Goal: Task Accomplishment & Management: Manage account settings

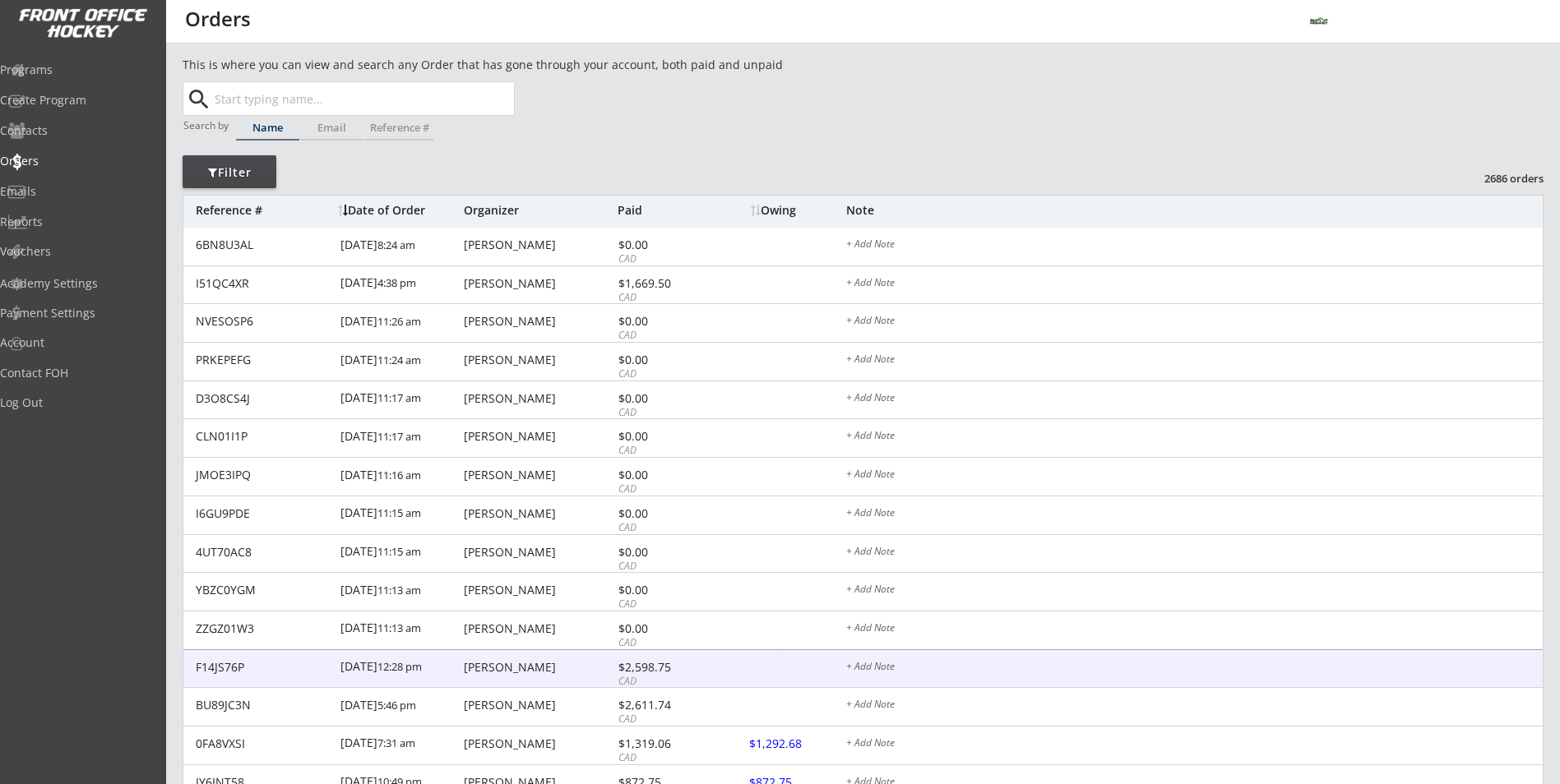
click at [554, 670] on div "Michael Anton" at bounding box center [538, 667] width 150 height 11
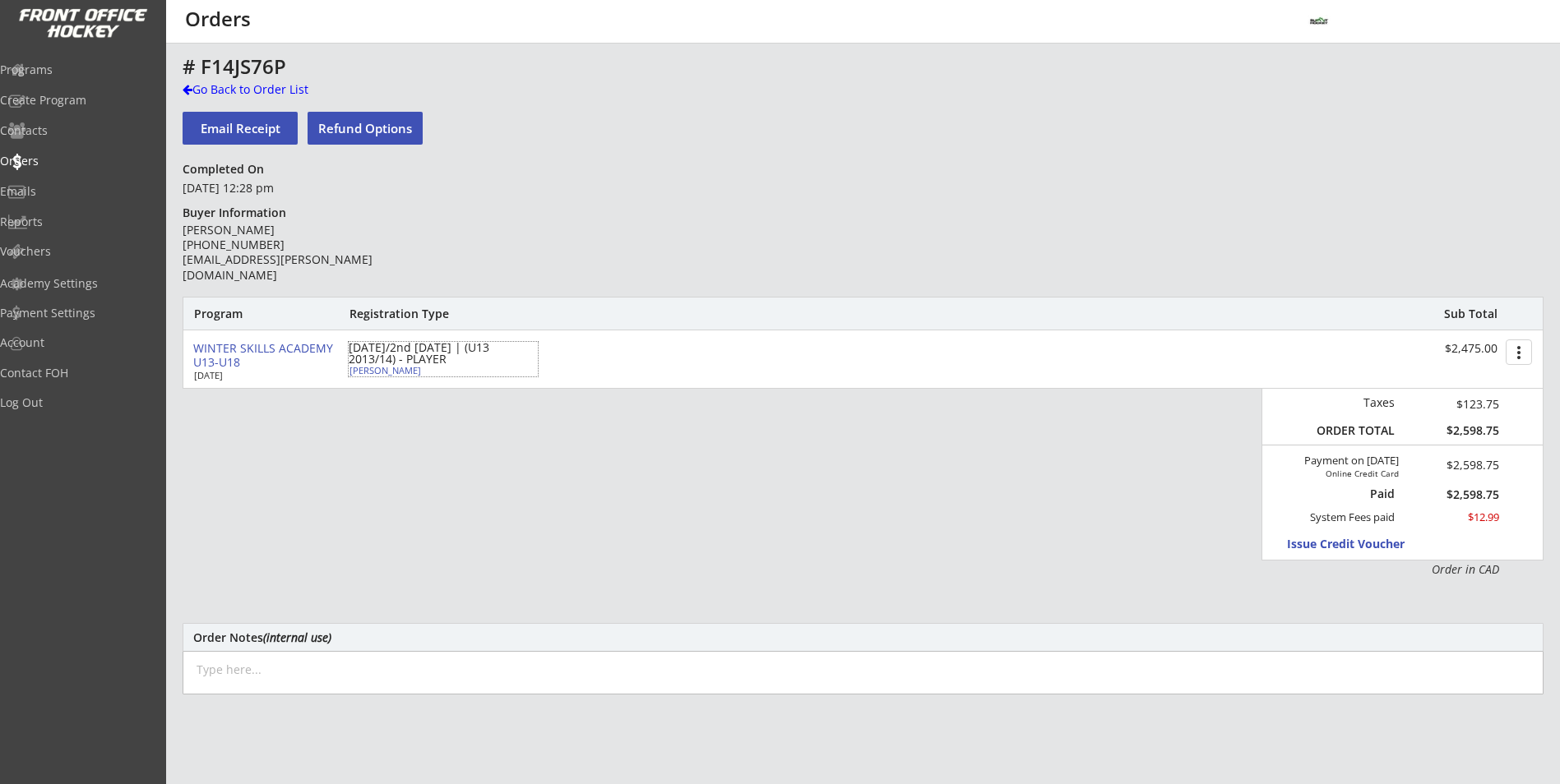
click at [377, 373] on div "Jake Anton" at bounding box center [440, 371] width 183 height 9
select select ""Defense""
select select ""U13 AA""
select select ""AS""
type input "[DEMOGRAPHIC_DATA]"
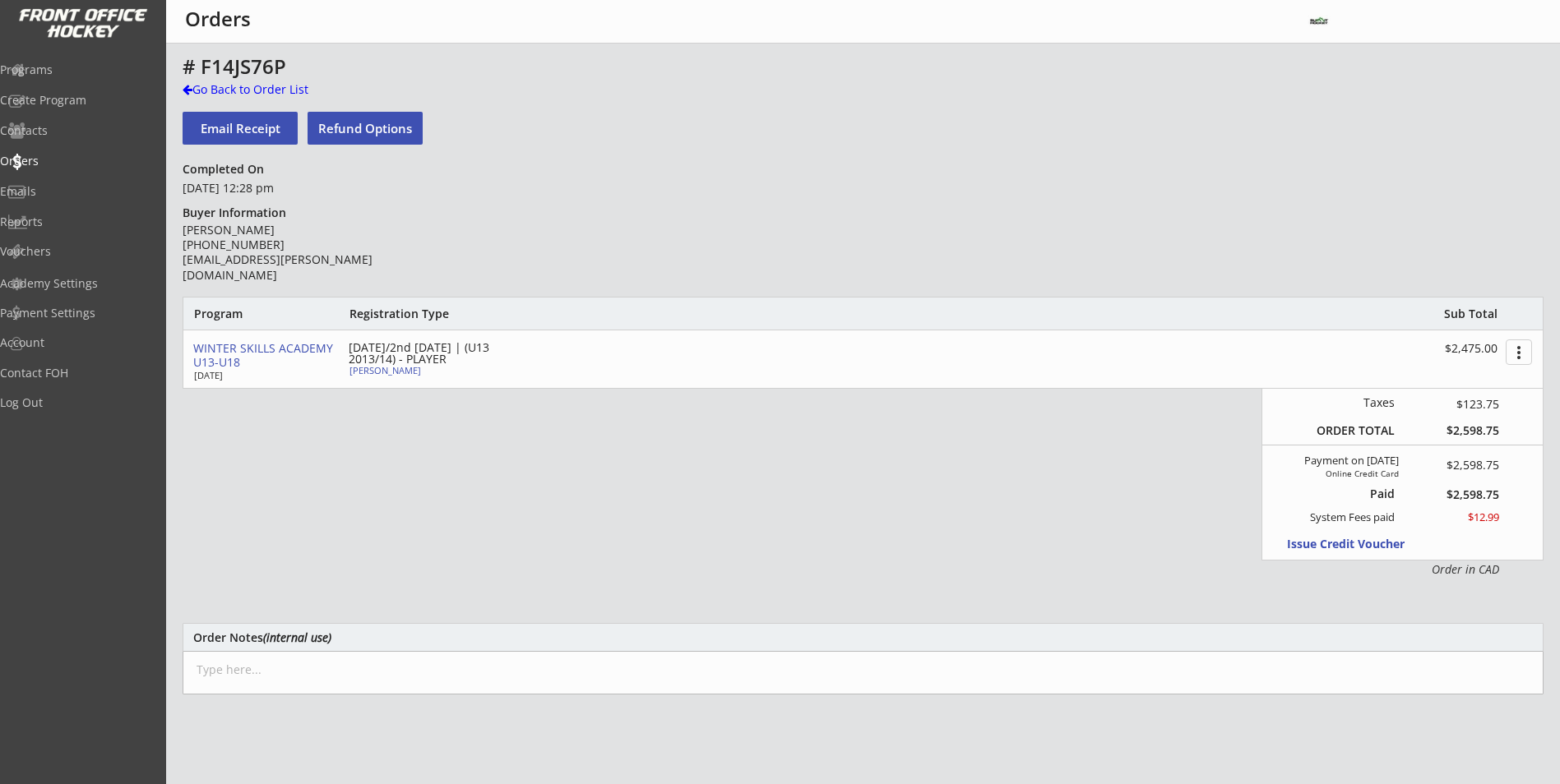
type input "U13 Knights AA"
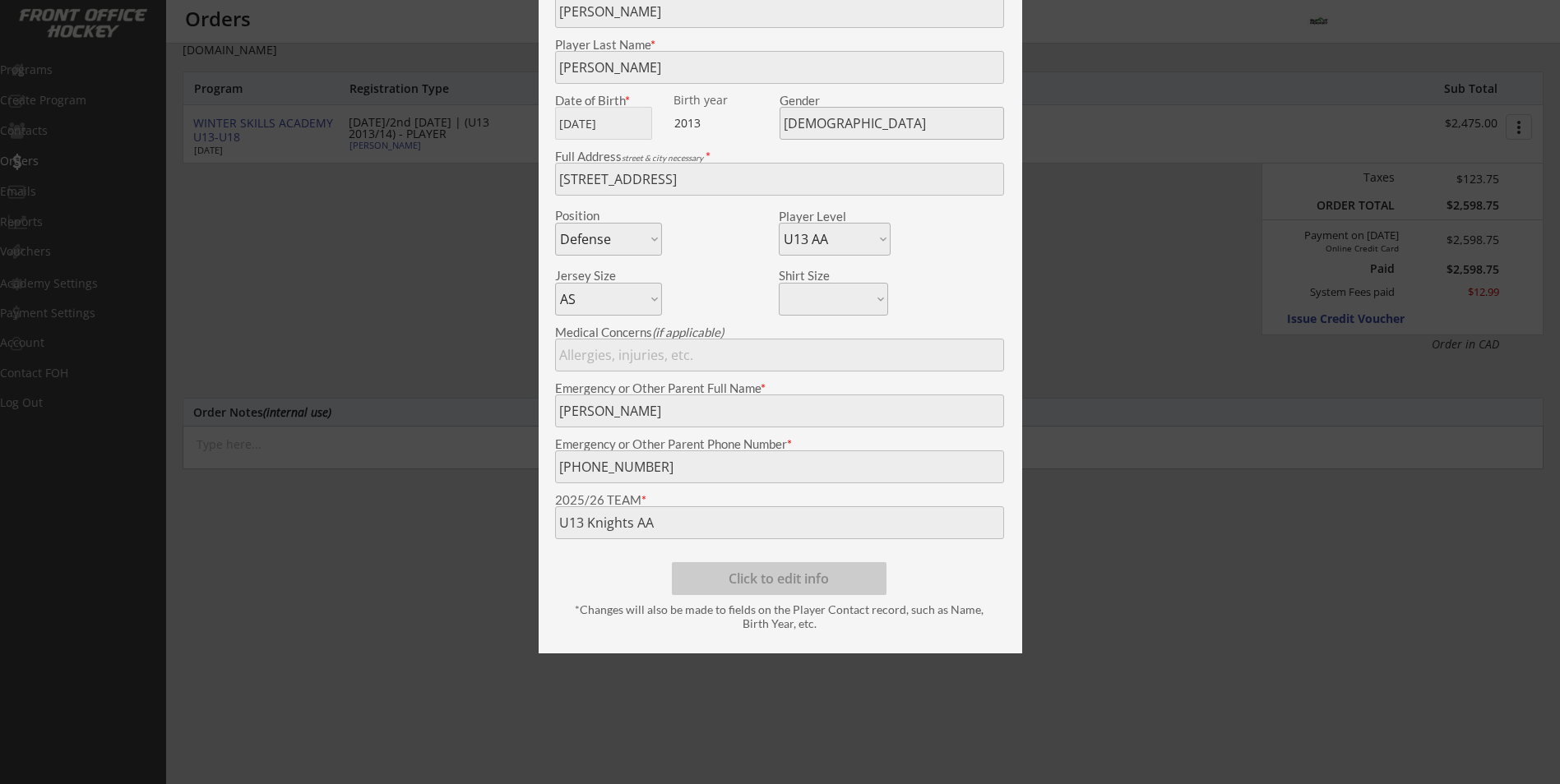
scroll to position [246, 0]
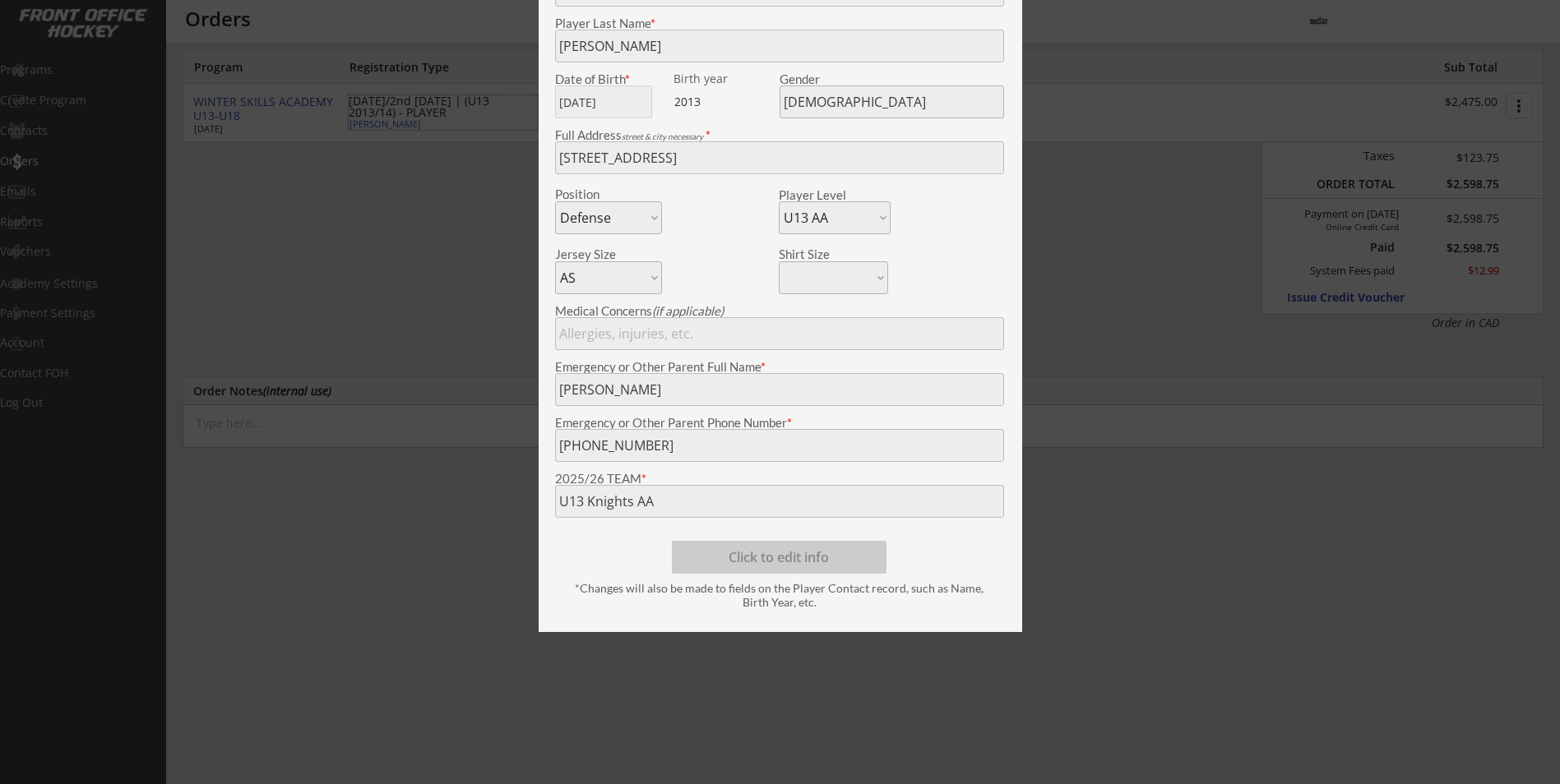
click at [286, 511] on div at bounding box center [780, 392] width 1560 height 784
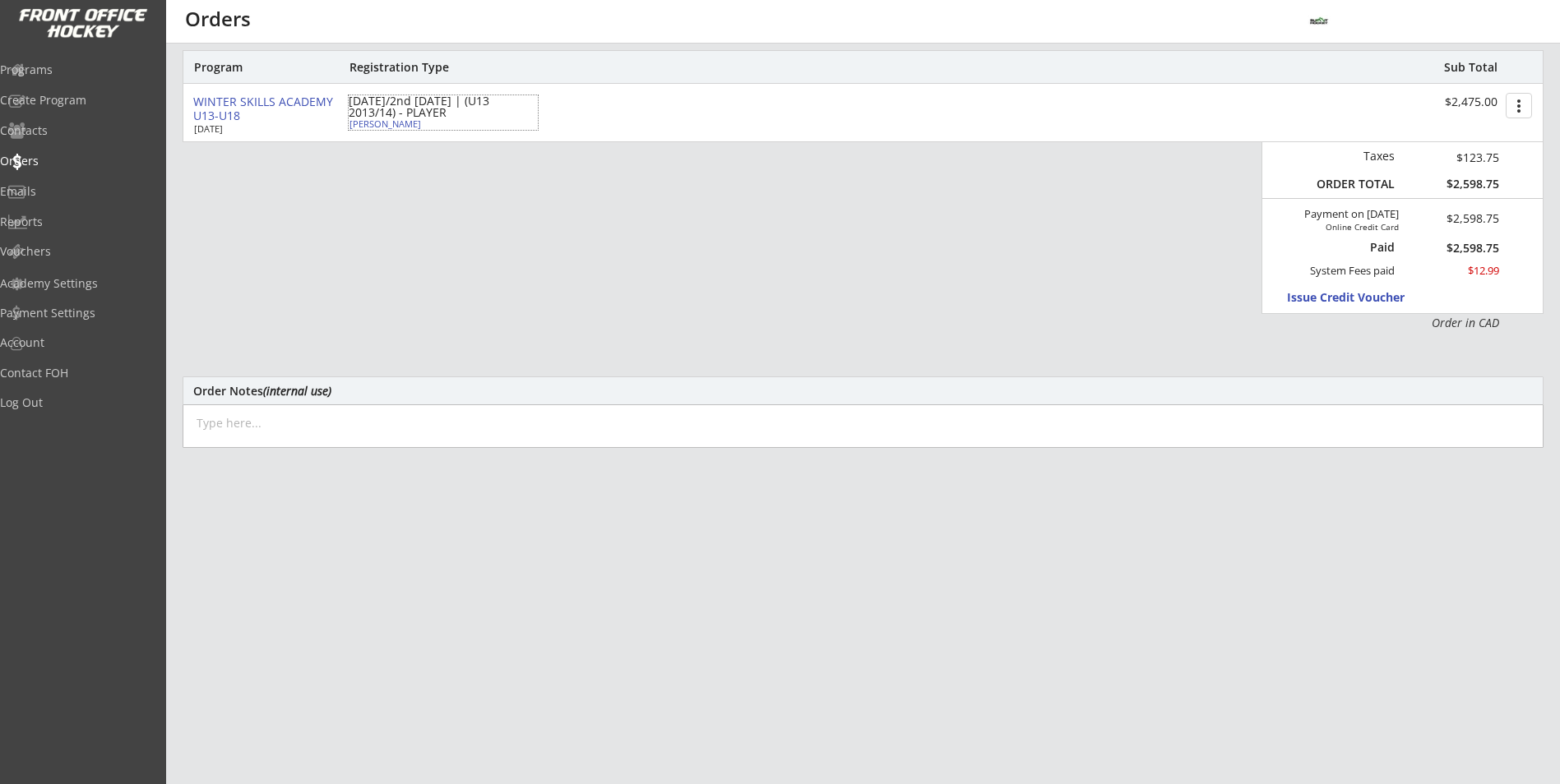
click at [378, 127] on div "Jake Anton" at bounding box center [440, 124] width 183 height 9
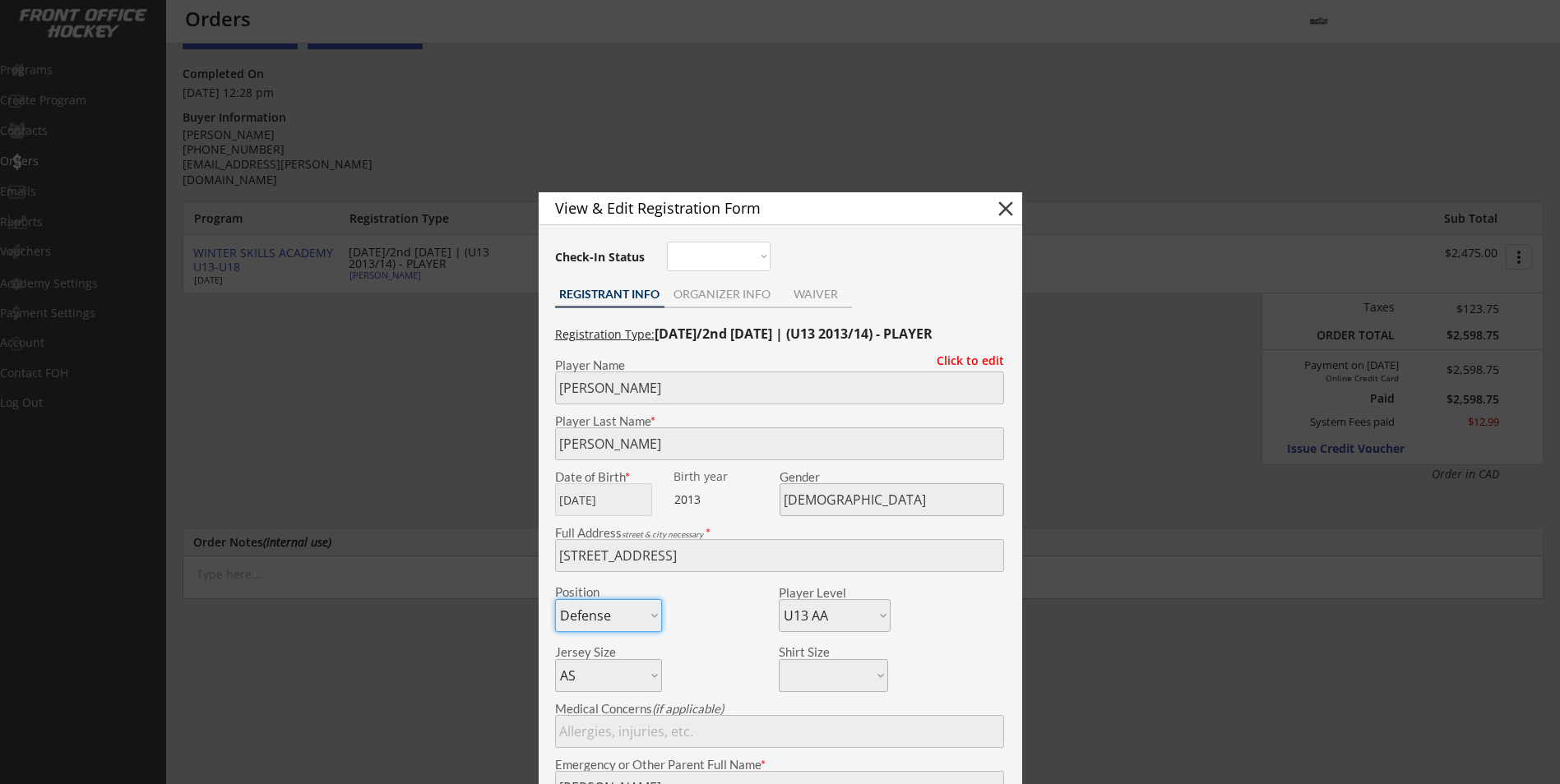
scroll to position [95, 0]
click at [427, 100] on div at bounding box center [780, 392] width 1560 height 784
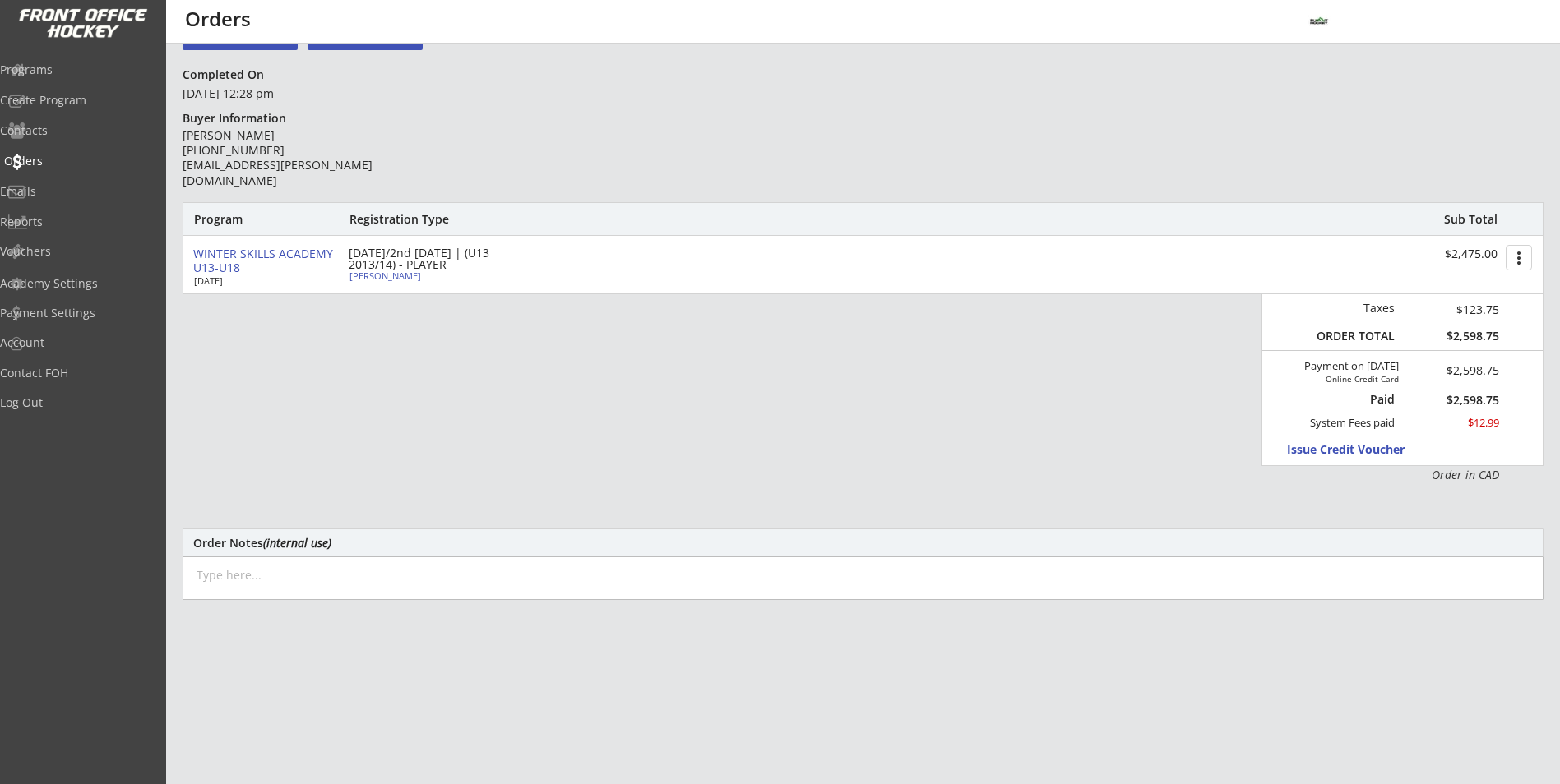
click at [46, 155] on div "Orders" at bounding box center [77, 161] width 148 height 11
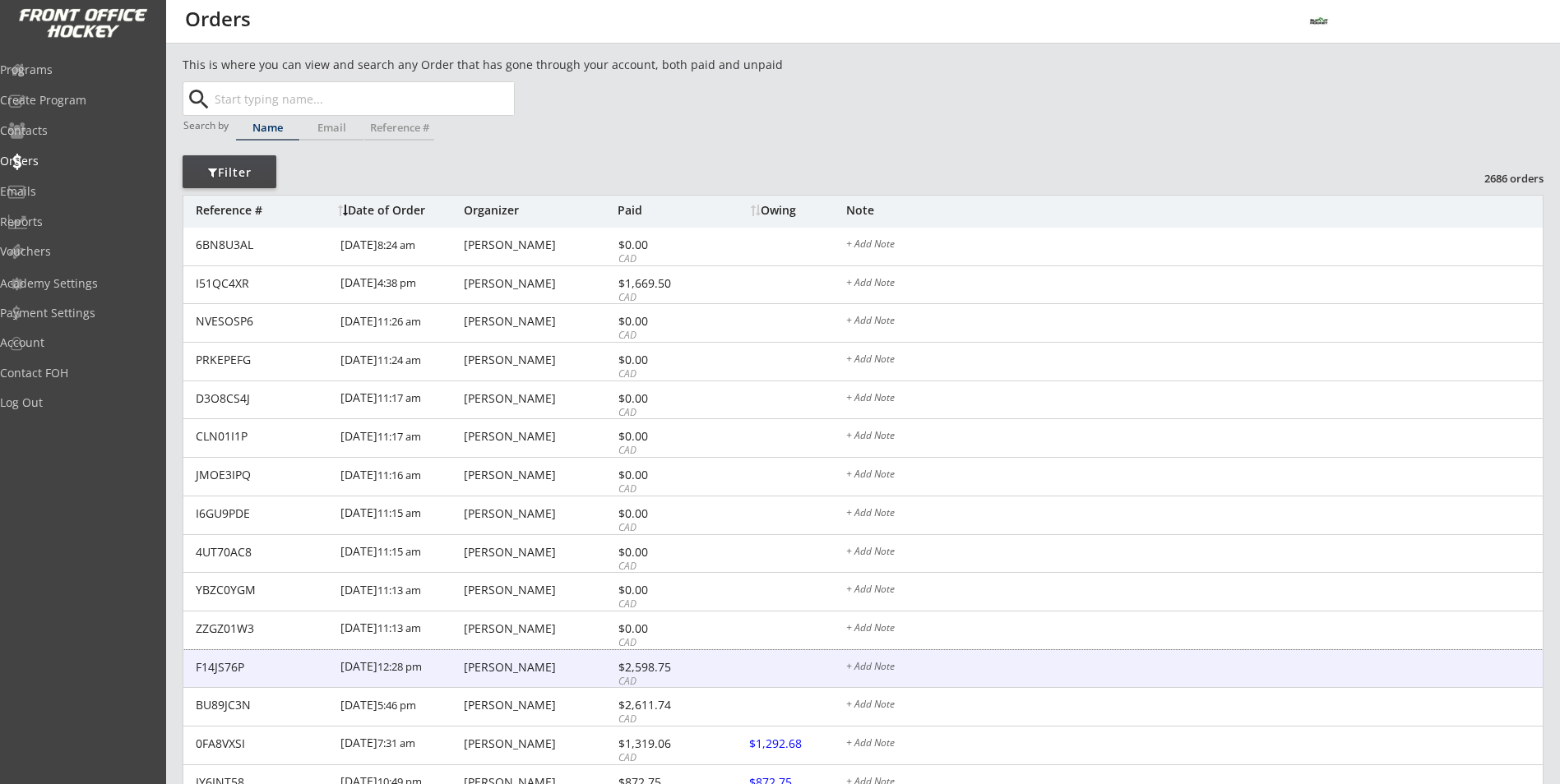
click at [594, 662] on div "Michael Anton" at bounding box center [538, 667] width 150 height 11
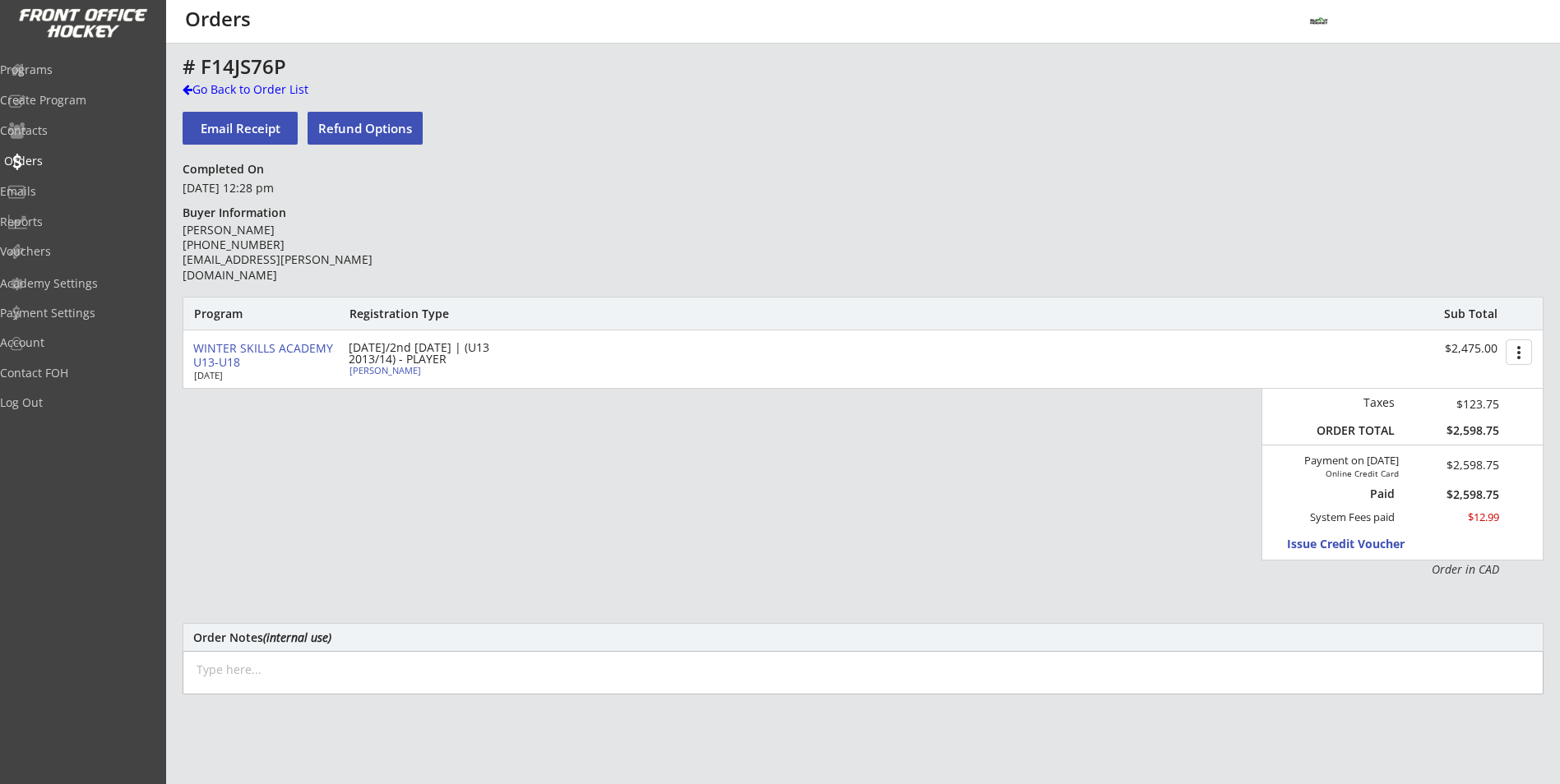
click at [55, 157] on div "Orders" at bounding box center [77, 161] width 148 height 11
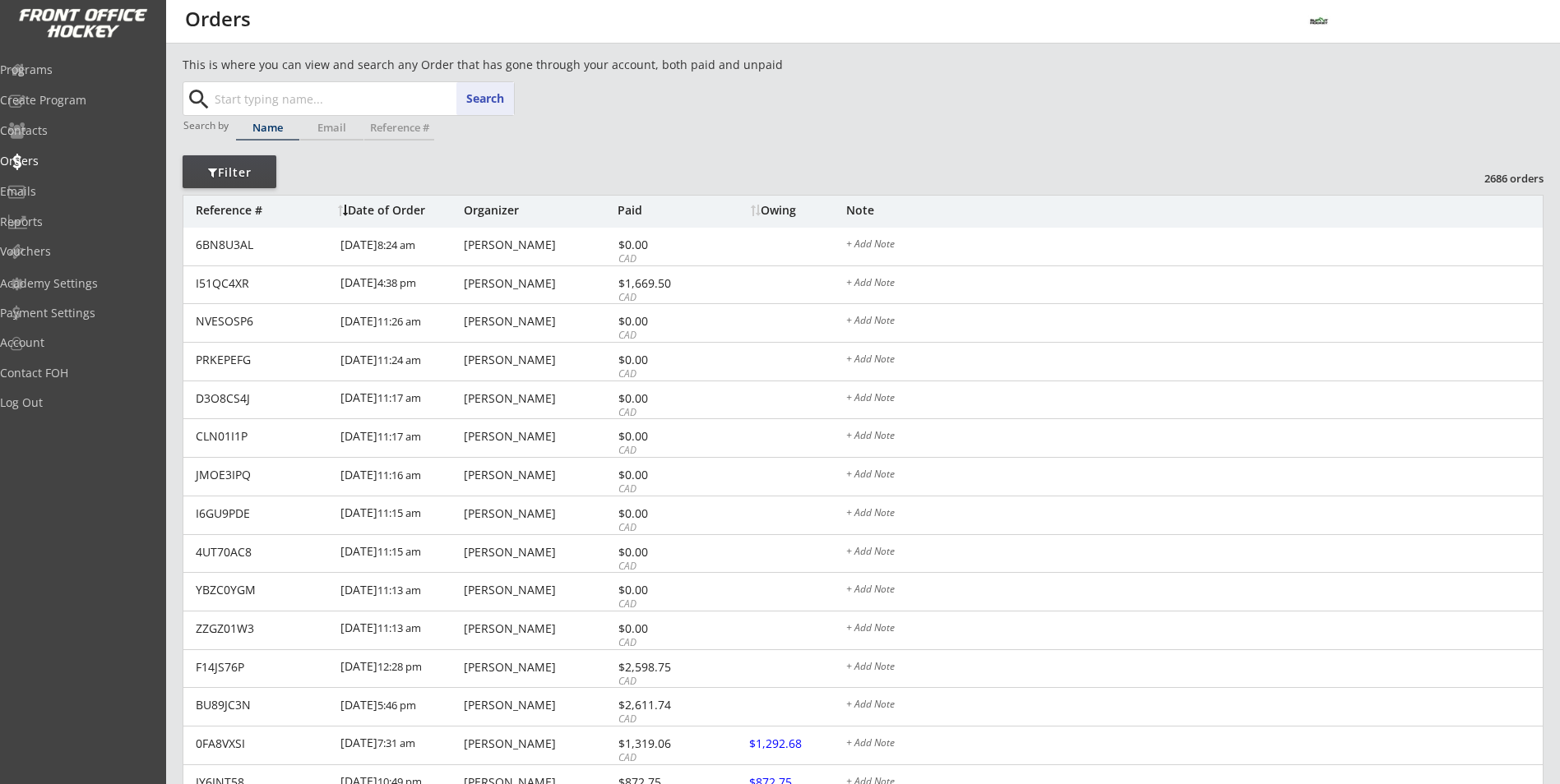
paste input "Michael Kim"
click at [487, 99] on button "Search" at bounding box center [485, 98] width 58 height 33
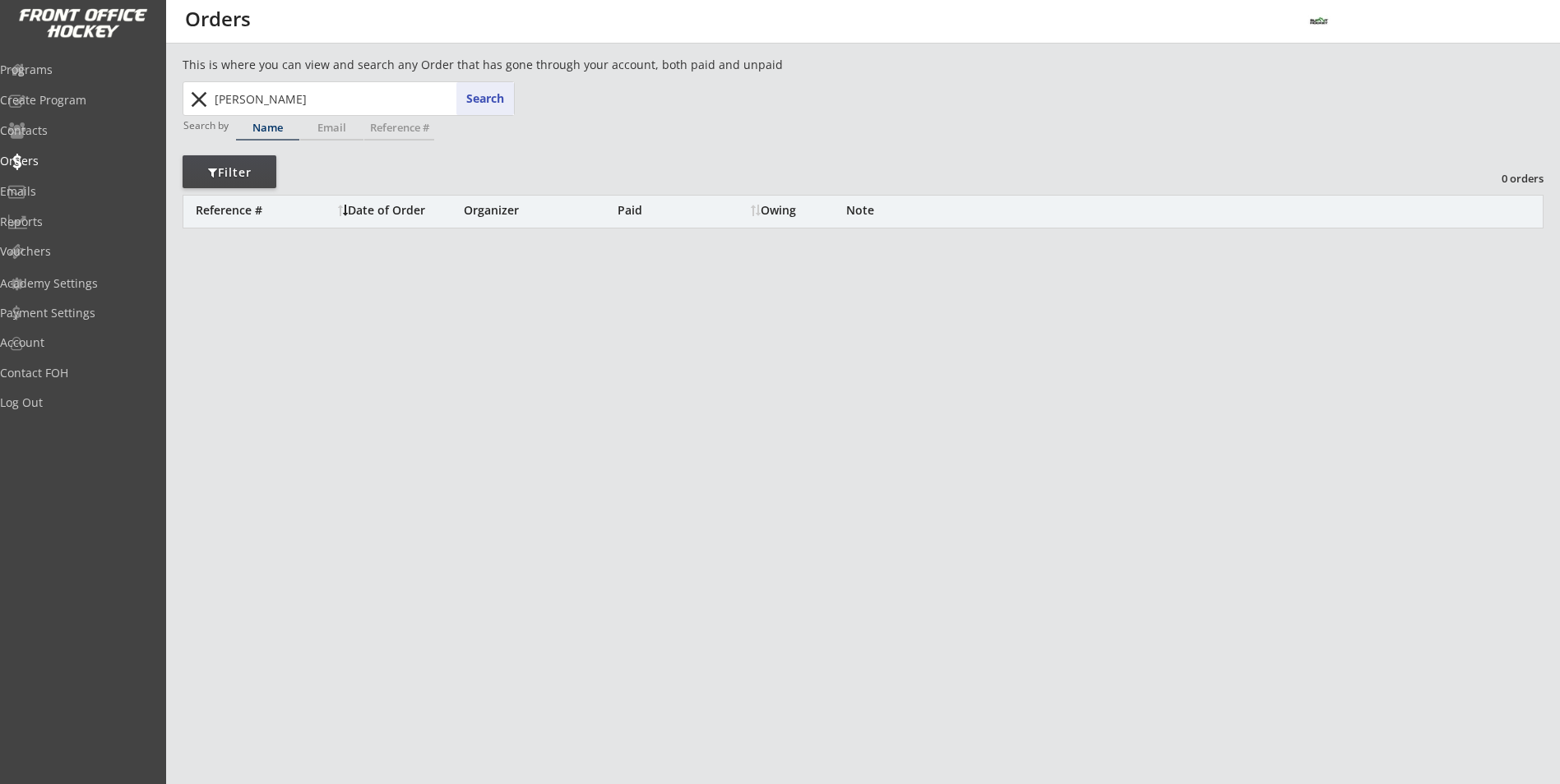
drag, startPoint x: 256, startPoint y: 100, endPoint x: 104, endPoint y: 93, distance: 152.2
click at [187, 98] on div "Michael Kim Search close" at bounding box center [349, 98] width 329 height 33
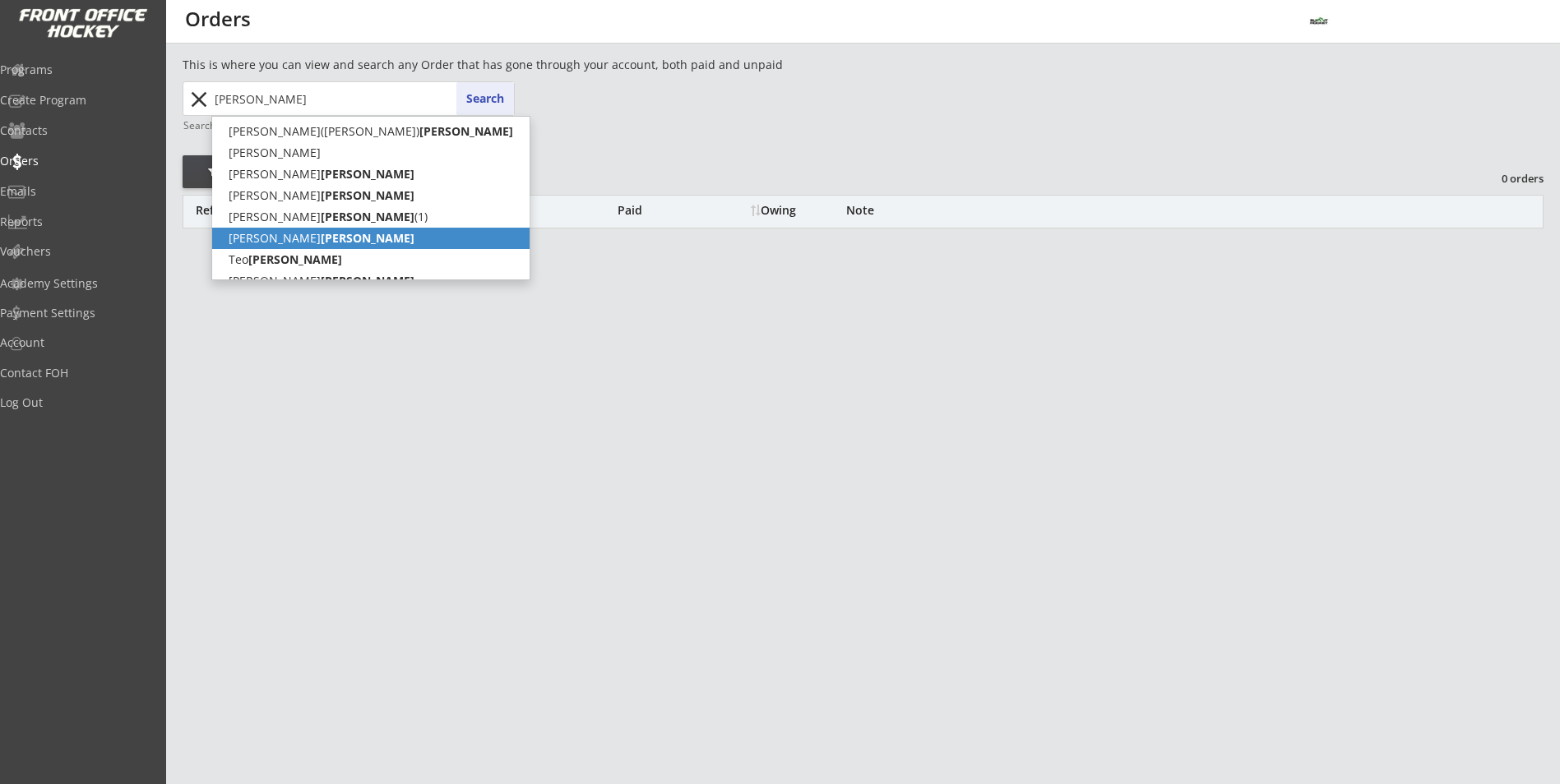
click at [385, 246] on p "Jae Kim" at bounding box center [371, 238] width 318 height 21
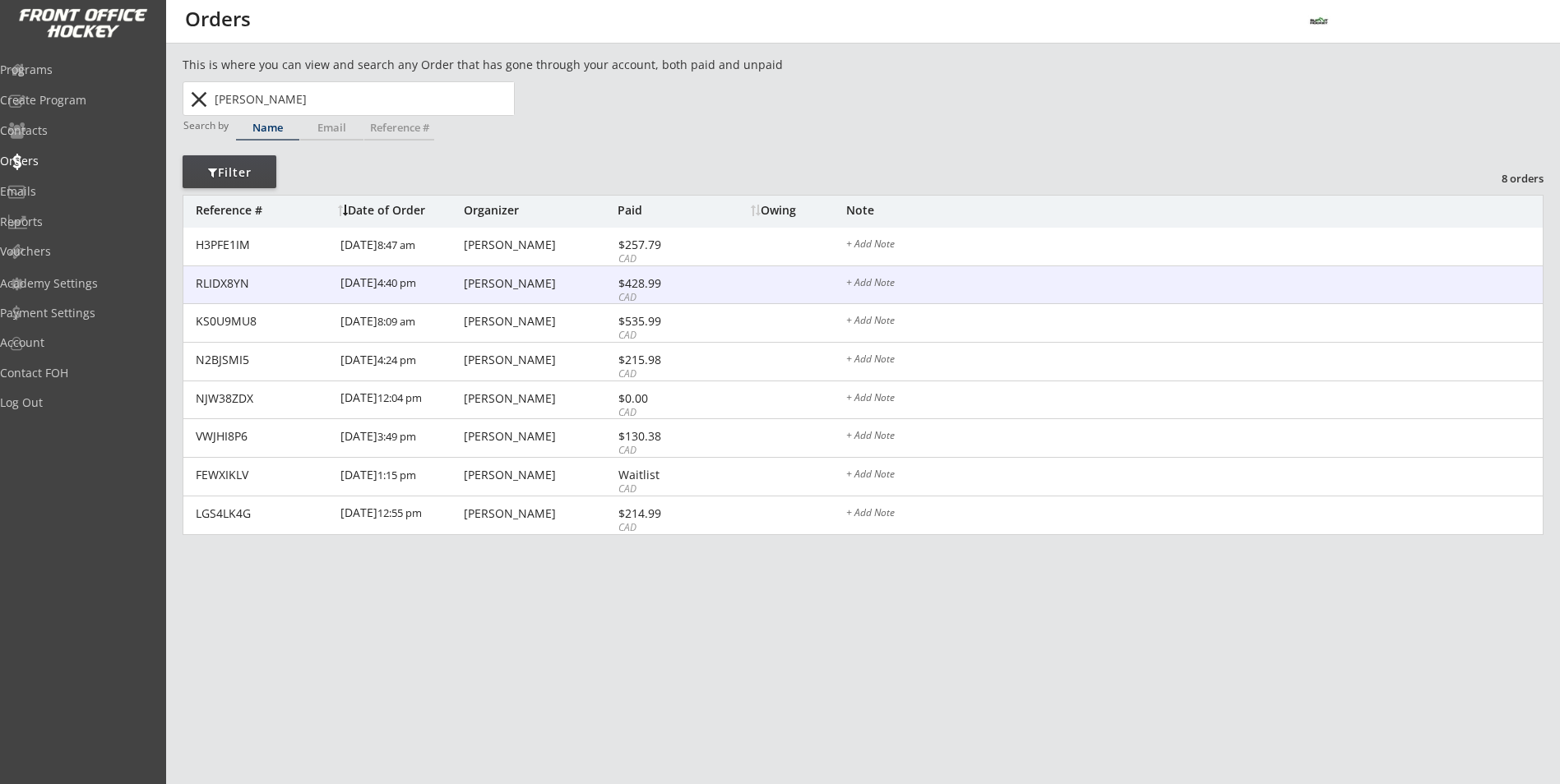
type input "Jae Kim"
click at [531, 269] on div "RLIDX8YN 5/24/24 4:40 pm Jae Kim $428.99 CAD + Add Note" at bounding box center [862, 286] width 1359 height 39
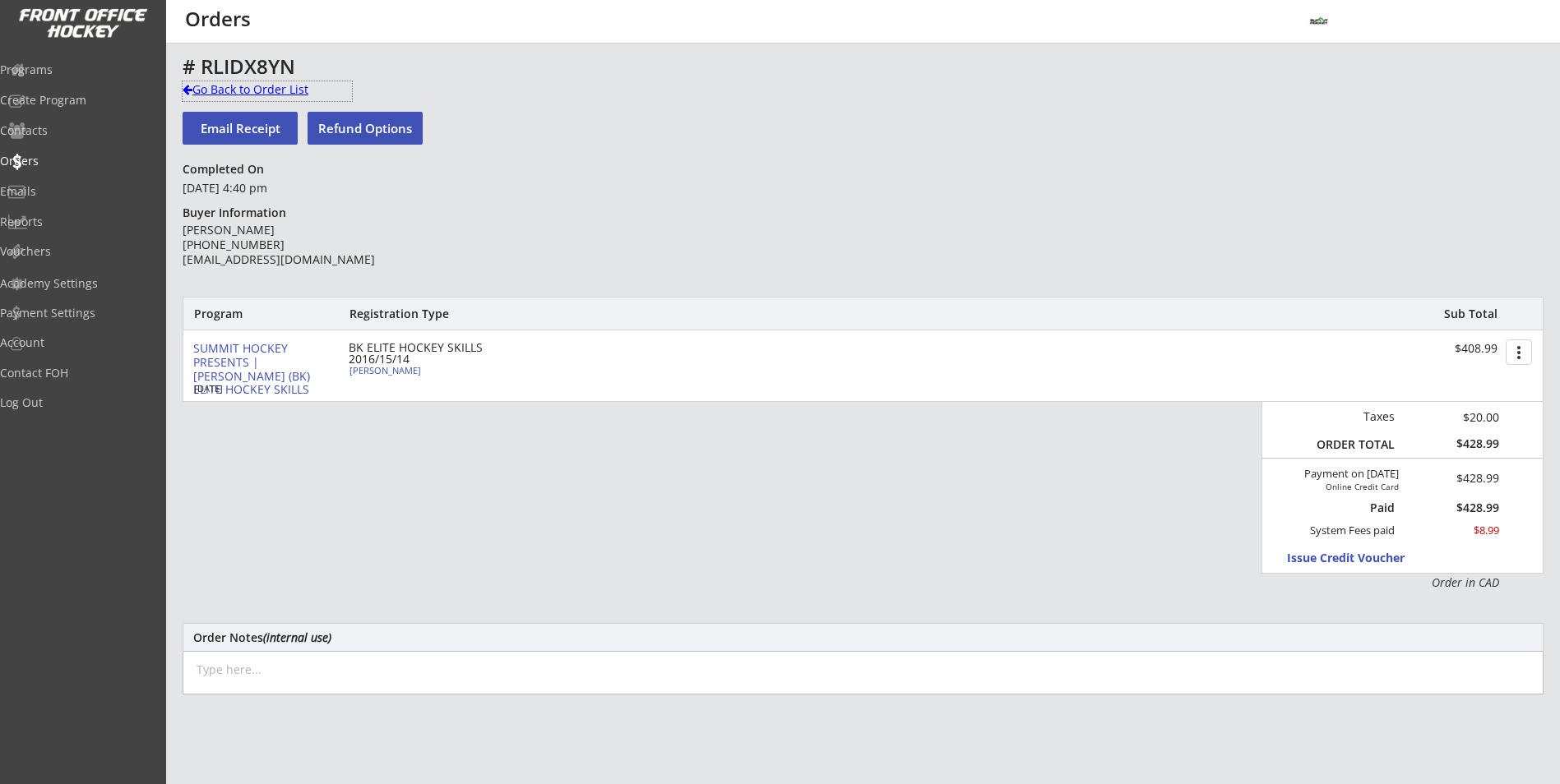
click at [249, 98] on div "Go Back to Order List" at bounding box center [267, 91] width 169 height 20
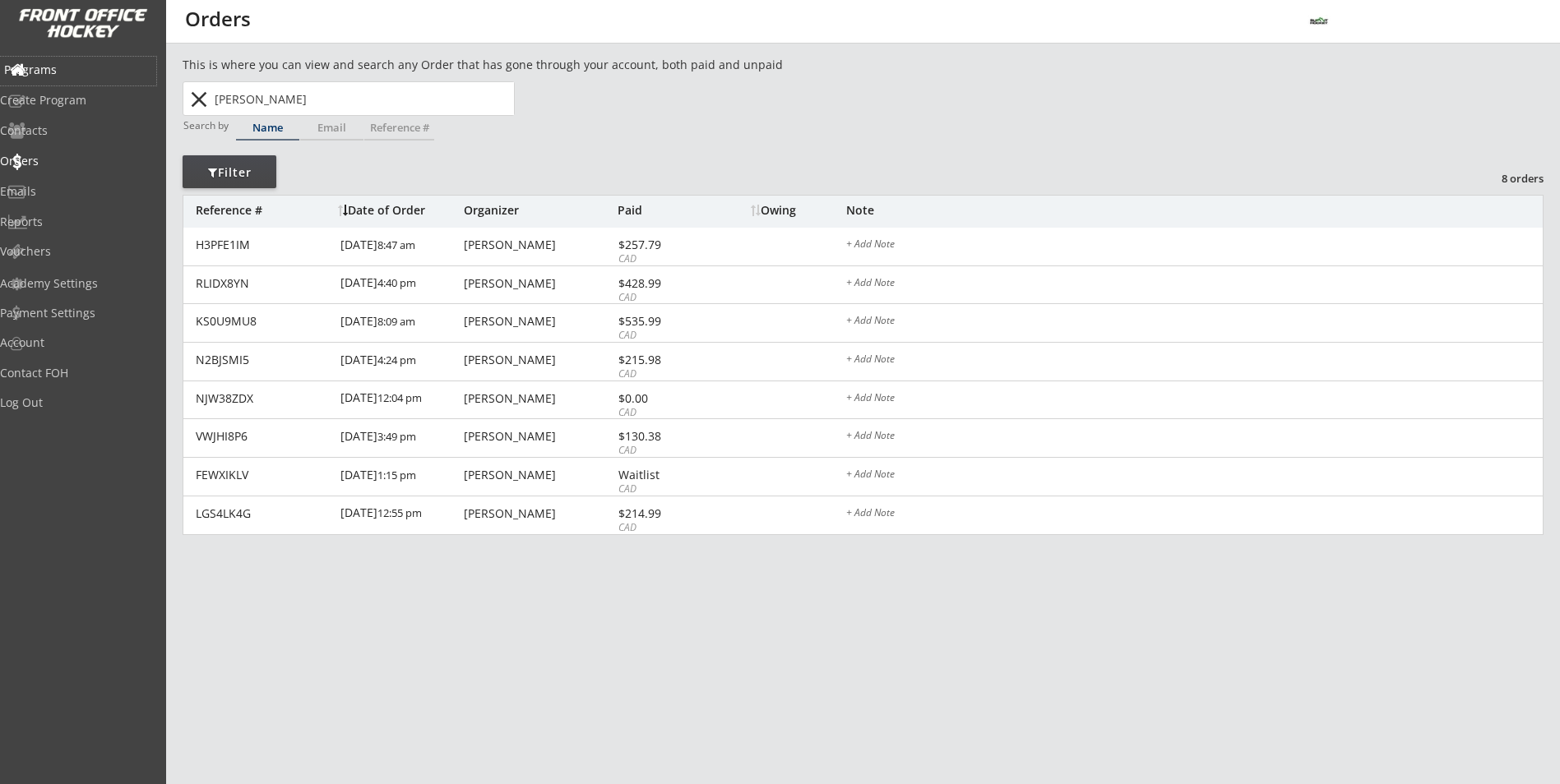
click at [89, 75] on div "Programs" at bounding box center [77, 70] width 148 height 11
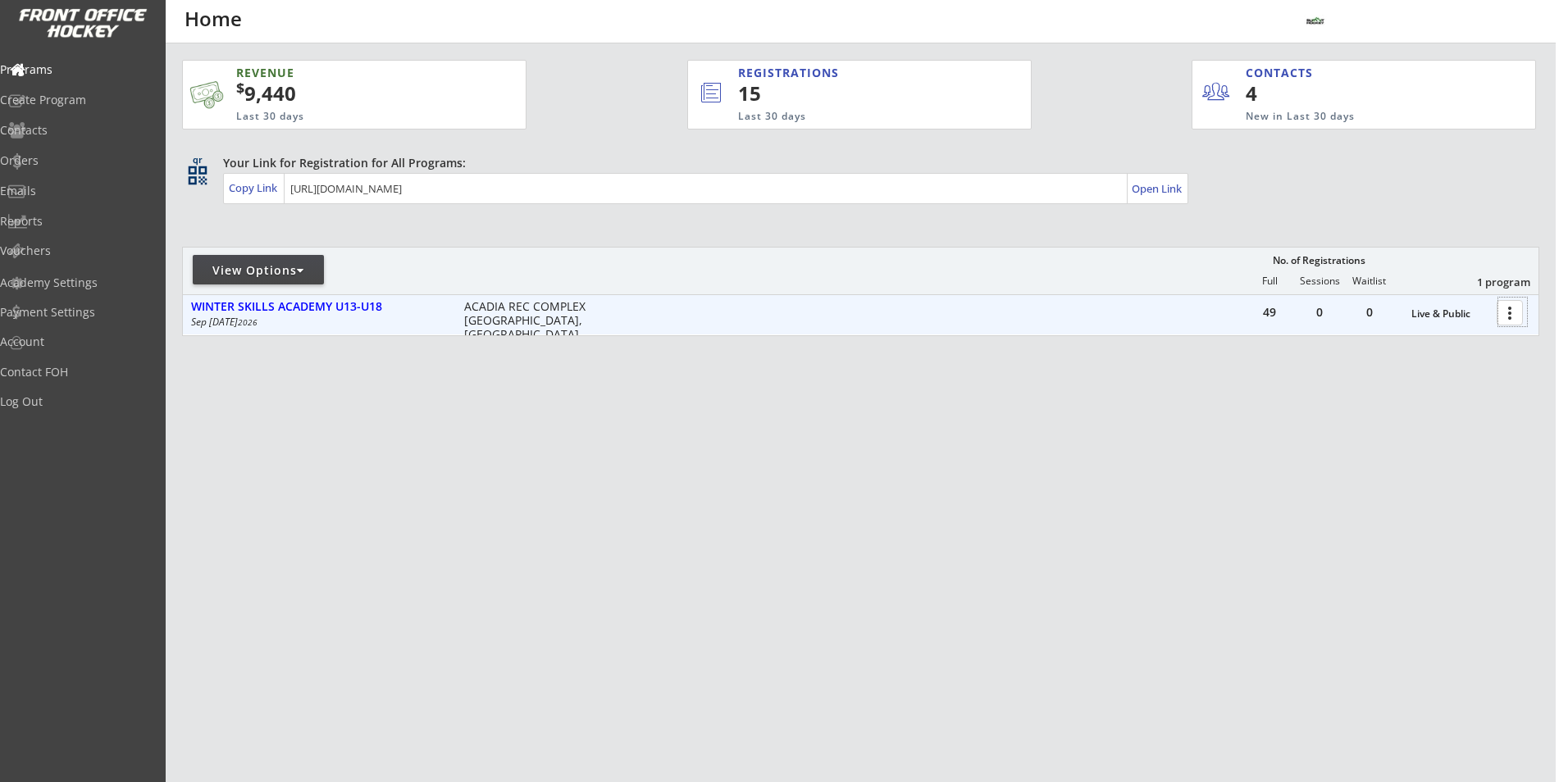
click at [1516, 317] on div at bounding box center [1512, 311] width 29 height 29
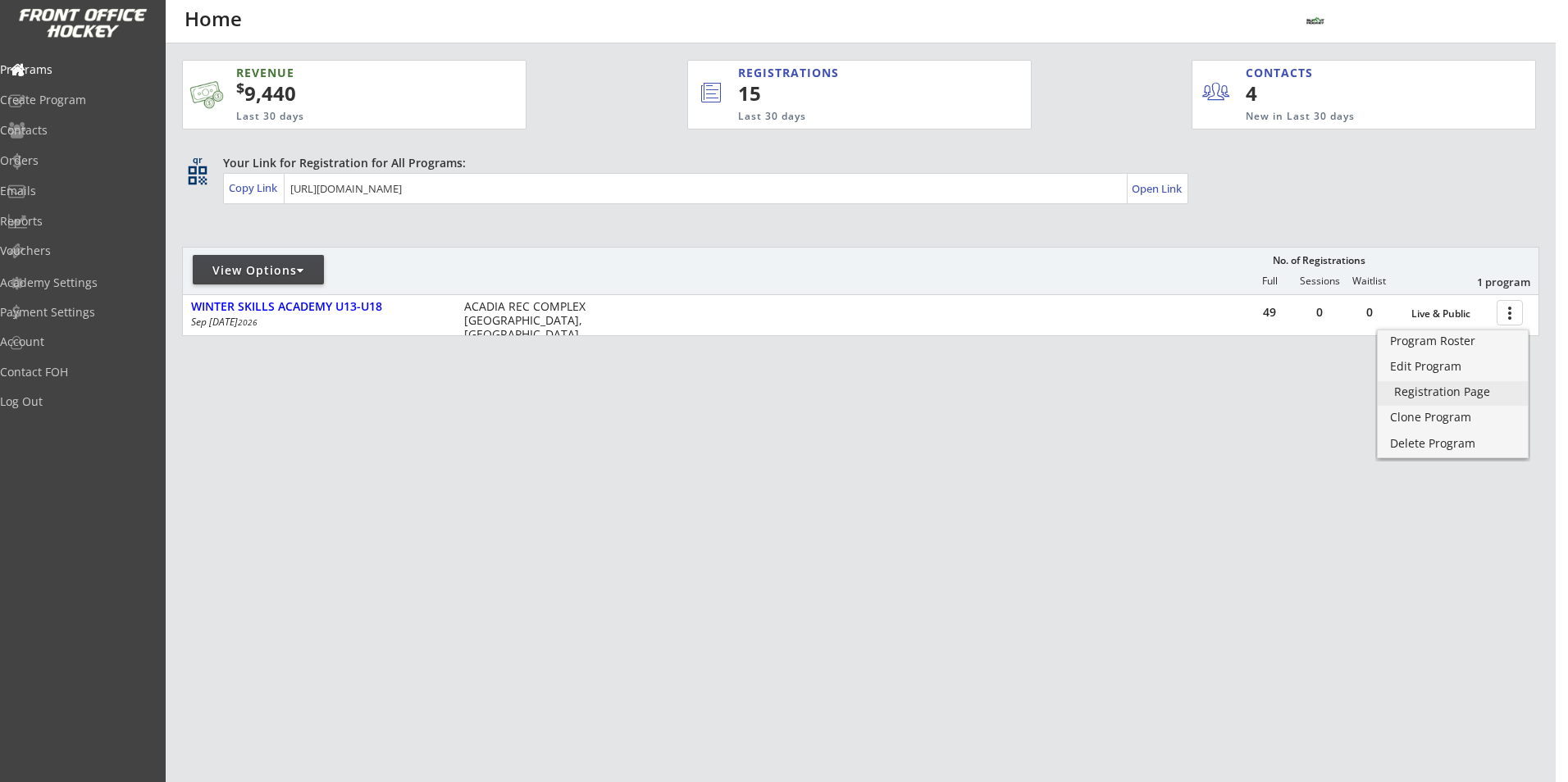
click at [1405, 388] on div "Registration Page" at bounding box center [1452, 392] width 118 height 11
click at [1473, 339] on div "Program Roster" at bounding box center [1452, 341] width 118 height 11
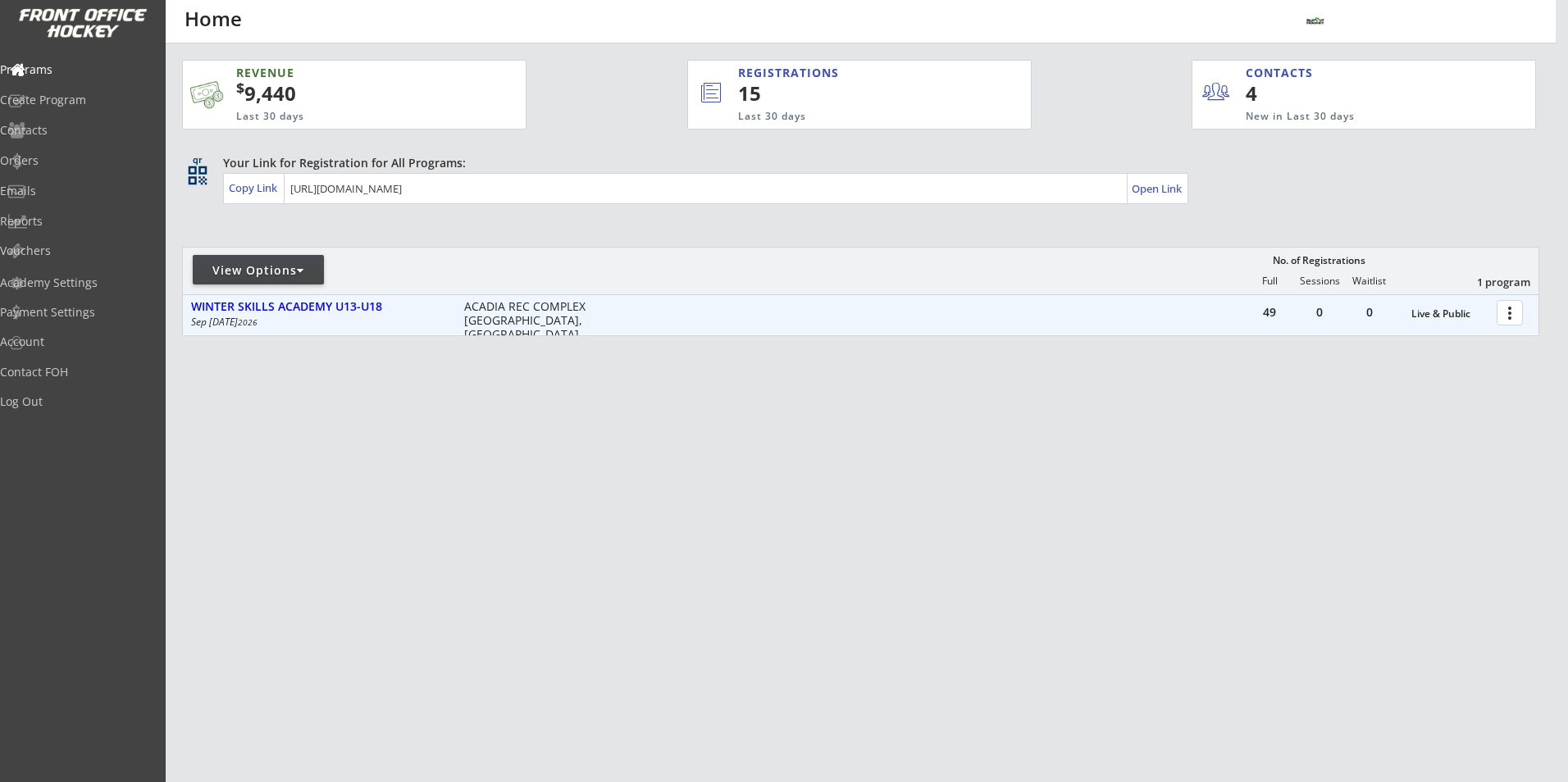
click at [1515, 320] on div at bounding box center [1512, 311] width 29 height 29
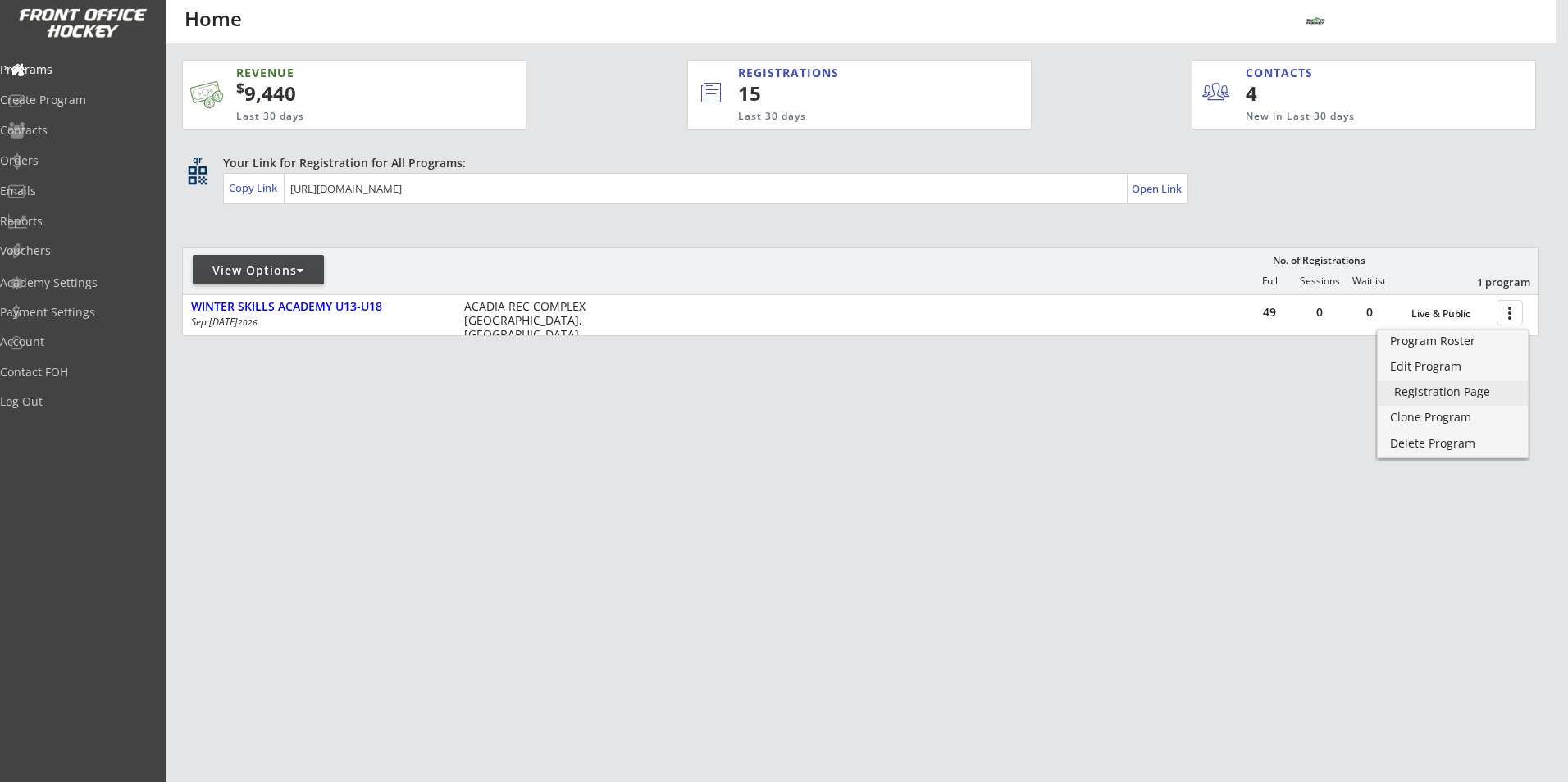
click at [1480, 401] on link "Registration Page" at bounding box center [1453, 394] width 150 height 25
click at [1432, 346] on div "Program Roster" at bounding box center [1452, 341] width 118 height 11
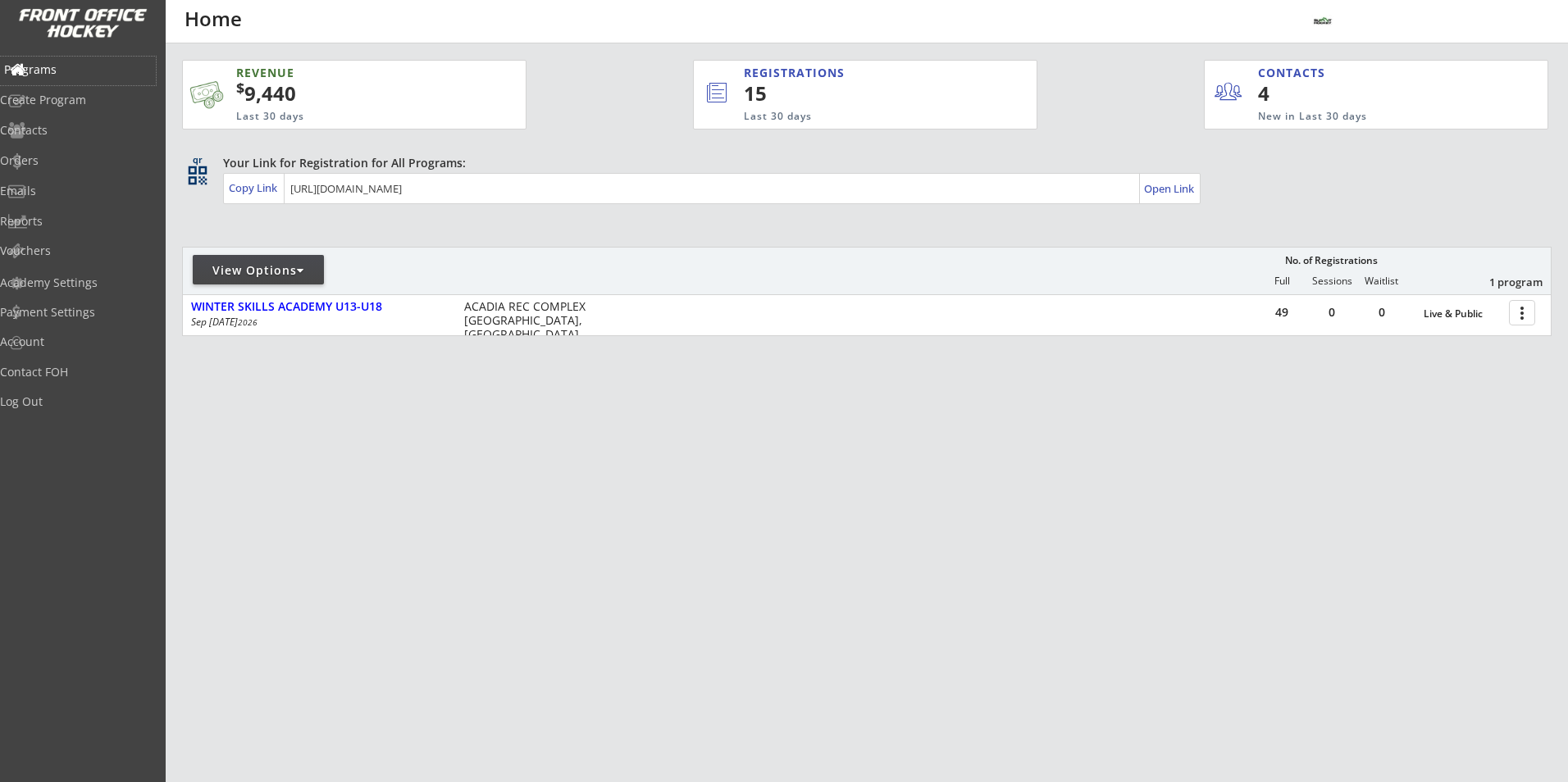
click at [59, 64] on div "Programs" at bounding box center [77, 69] width 147 height 11
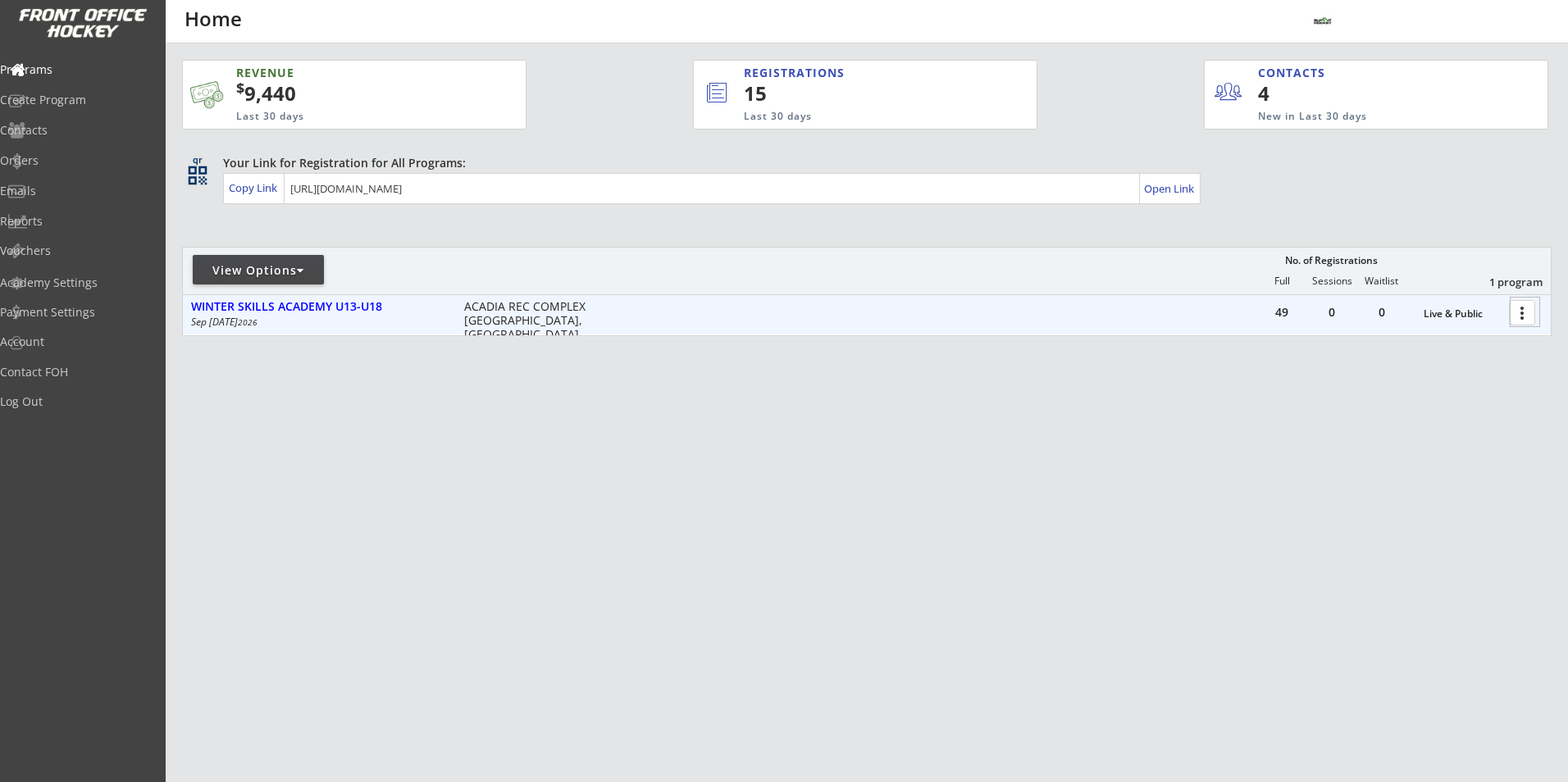
click at [1524, 317] on div at bounding box center [1524, 311] width 29 height 29
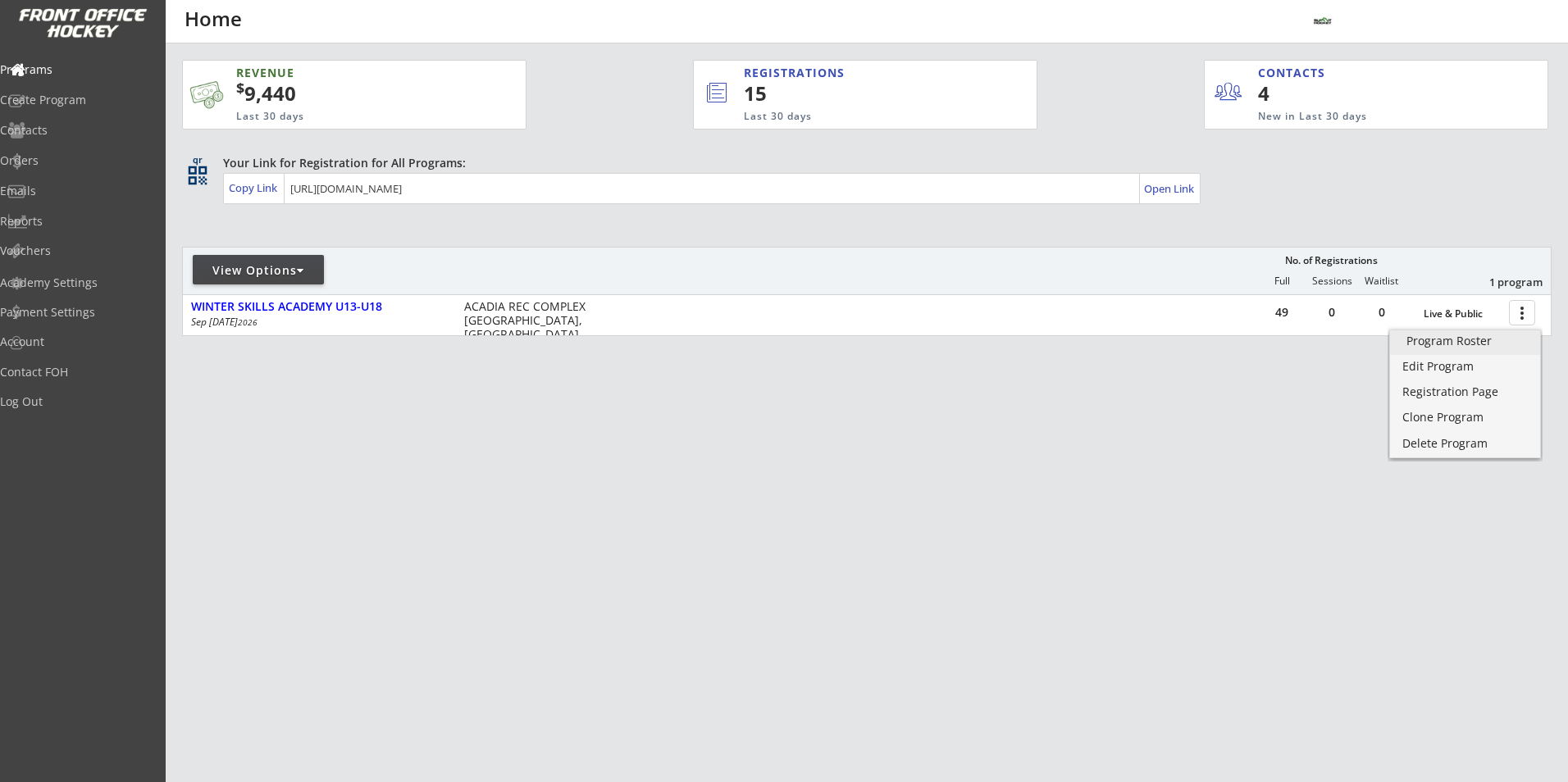
click at [1497, 341] on div "Program Roster" at bounding box center [1465, 341] width 118 height 11
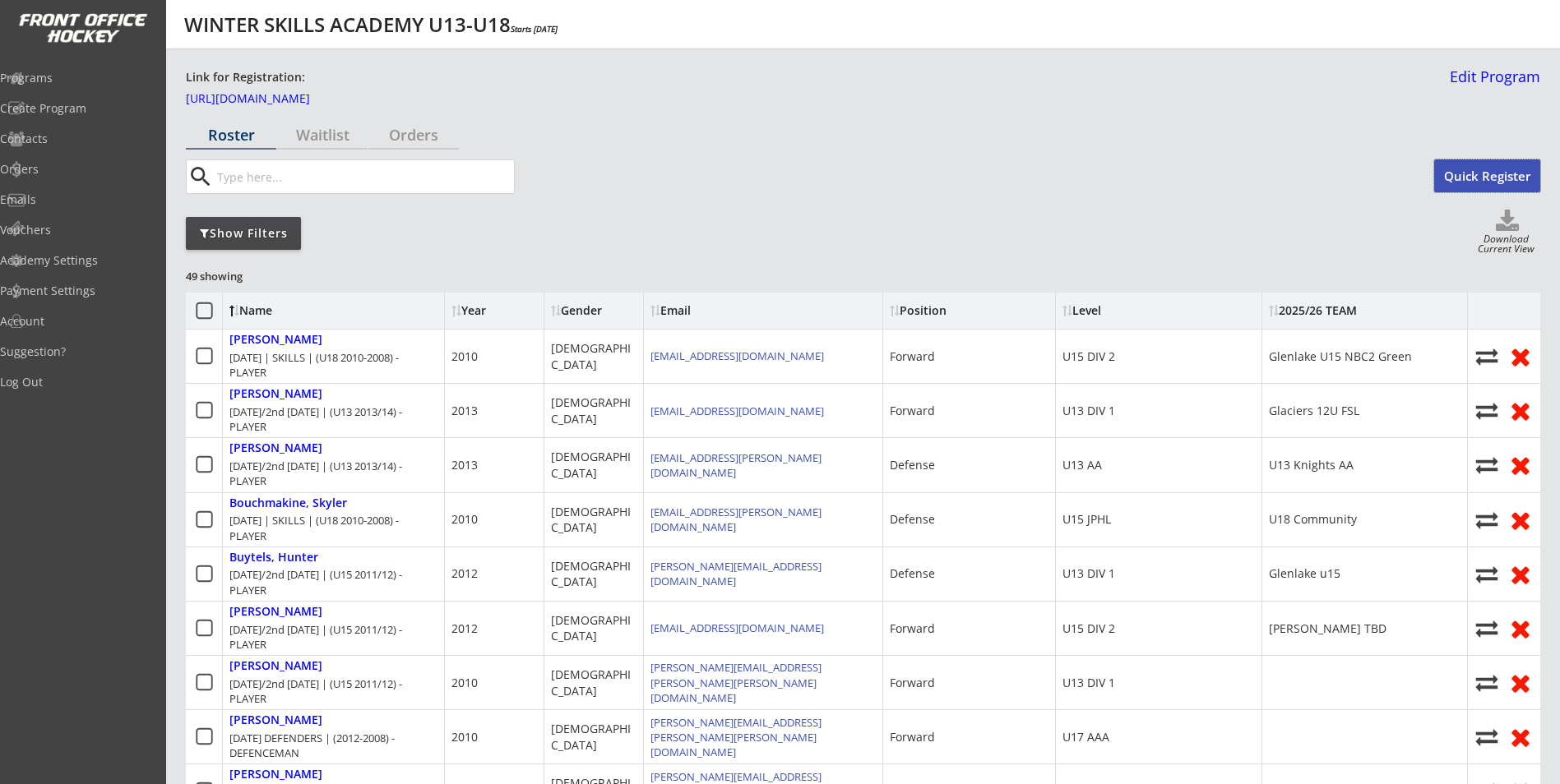
click at [1499, 166] on button "Quick Register" at bounding box center [1487, 176] width 106 height 33
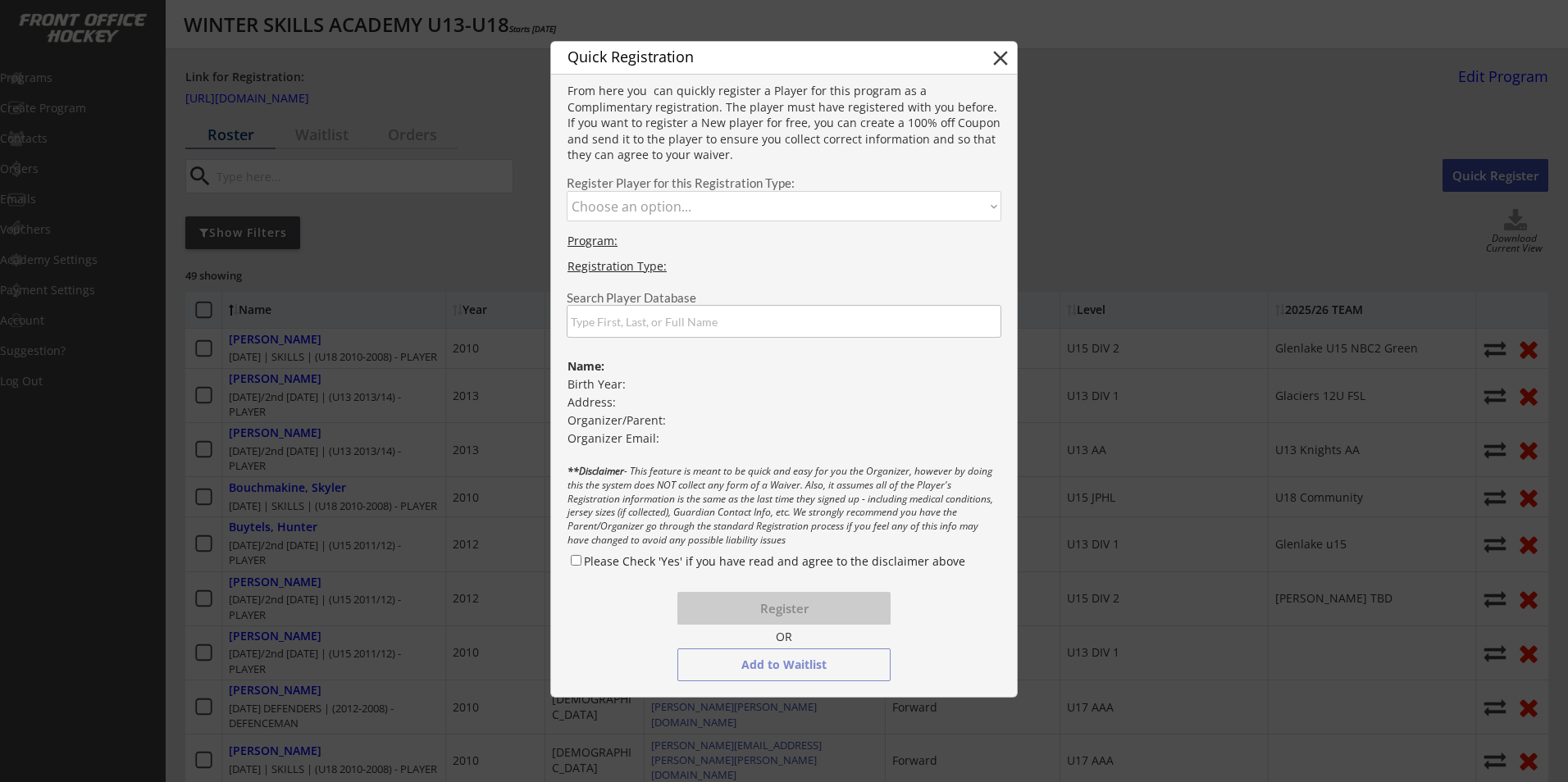
click at [770, 210] on select "Choose an option... MONDAY DEFENDERS | (2012-2008) - DEFENCEMAN TUESDAY/2nd FRI…" at bounding box center [784, 206] width 435 height 31
select select ""1348695171700984260__LOOKUP__1747273541630x673112976037249000""
click at [567, 191] on select "Choose an option... MONDAY DEFENDERS | (2012-2008) - DEFENCEMAN TUESDAY/2nd FRI…" at bounding box center [784, 206] width 435 height 31
click at [789, 334] on input "input" at bounding box center [784, 321] width 435 height 32
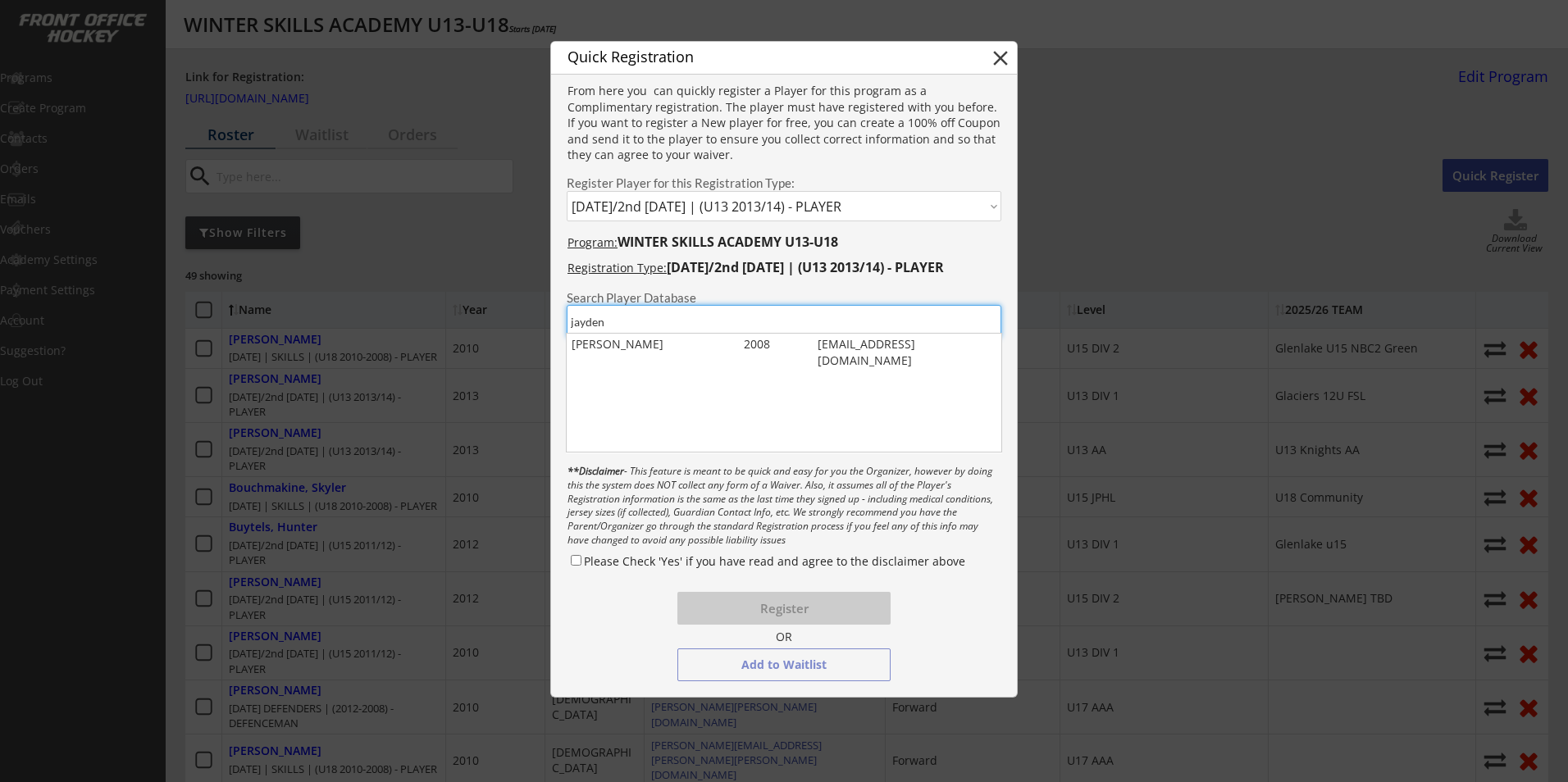
type input "jayden"
select select ""1348695171700984260__LOOKUP__1747273541630x673112976037249000""
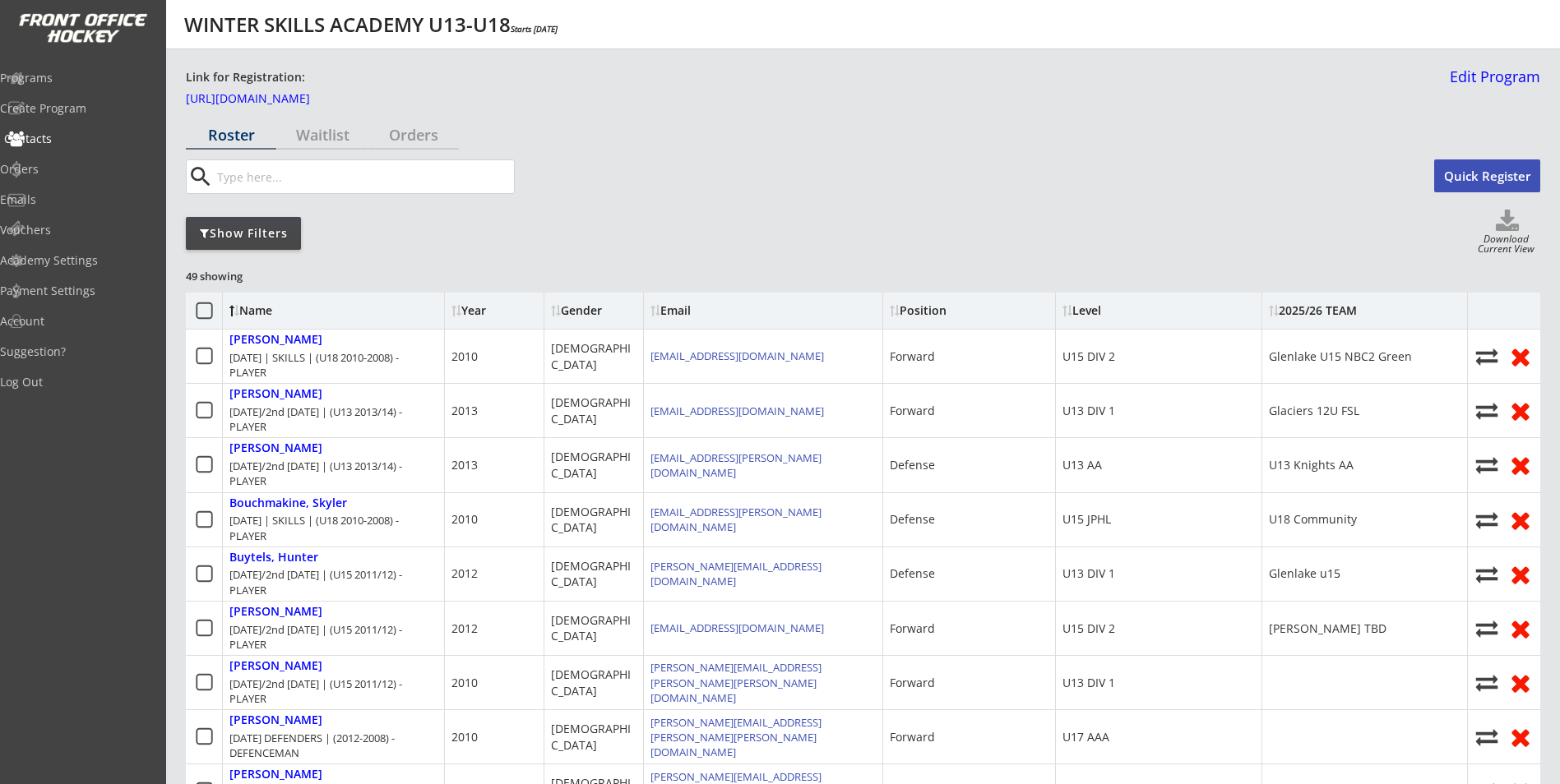
click at [68, 136] on div "Contacts" at bounding box center [77, 138] width 148 height 11
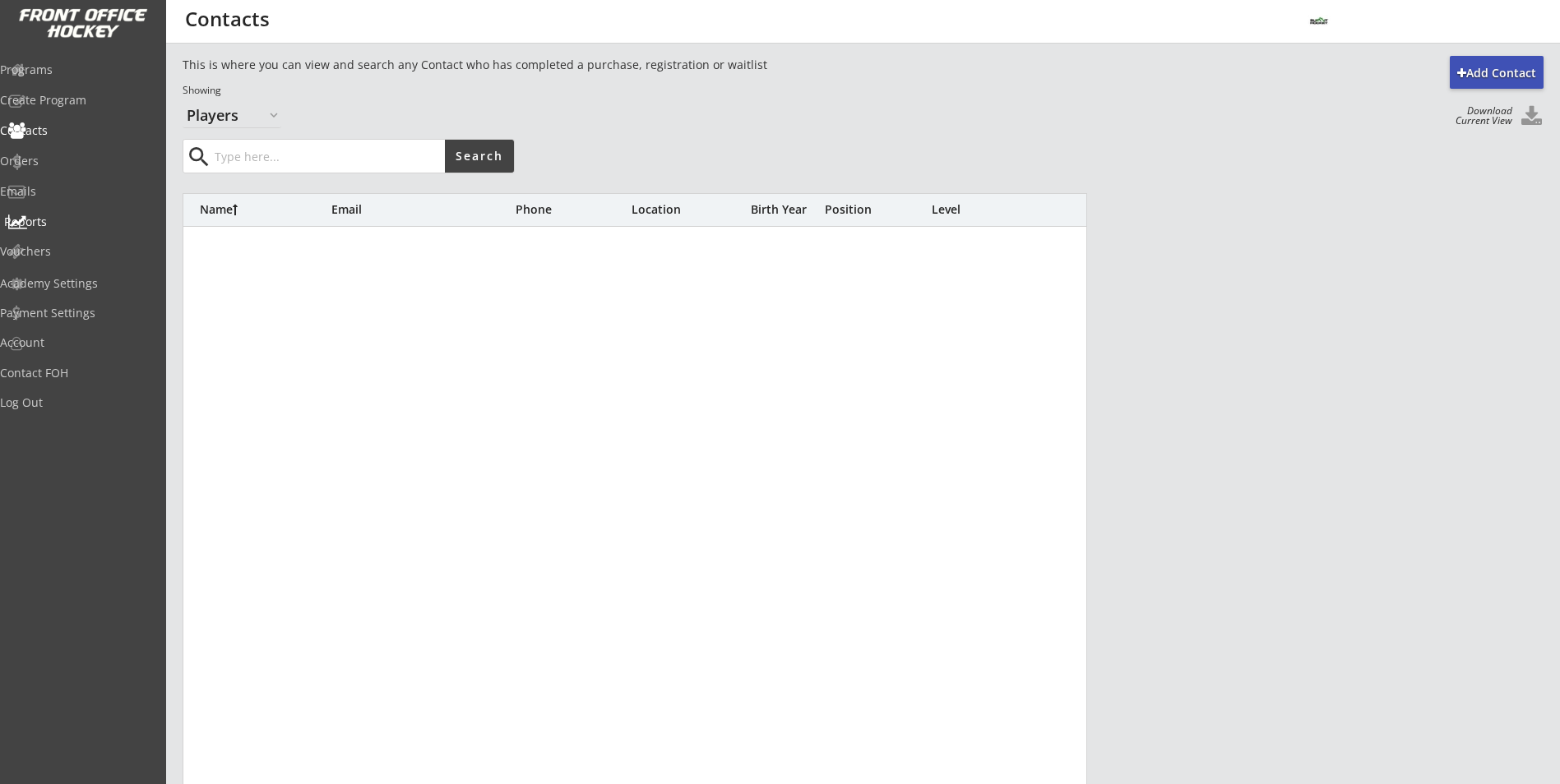
select select ""Players""
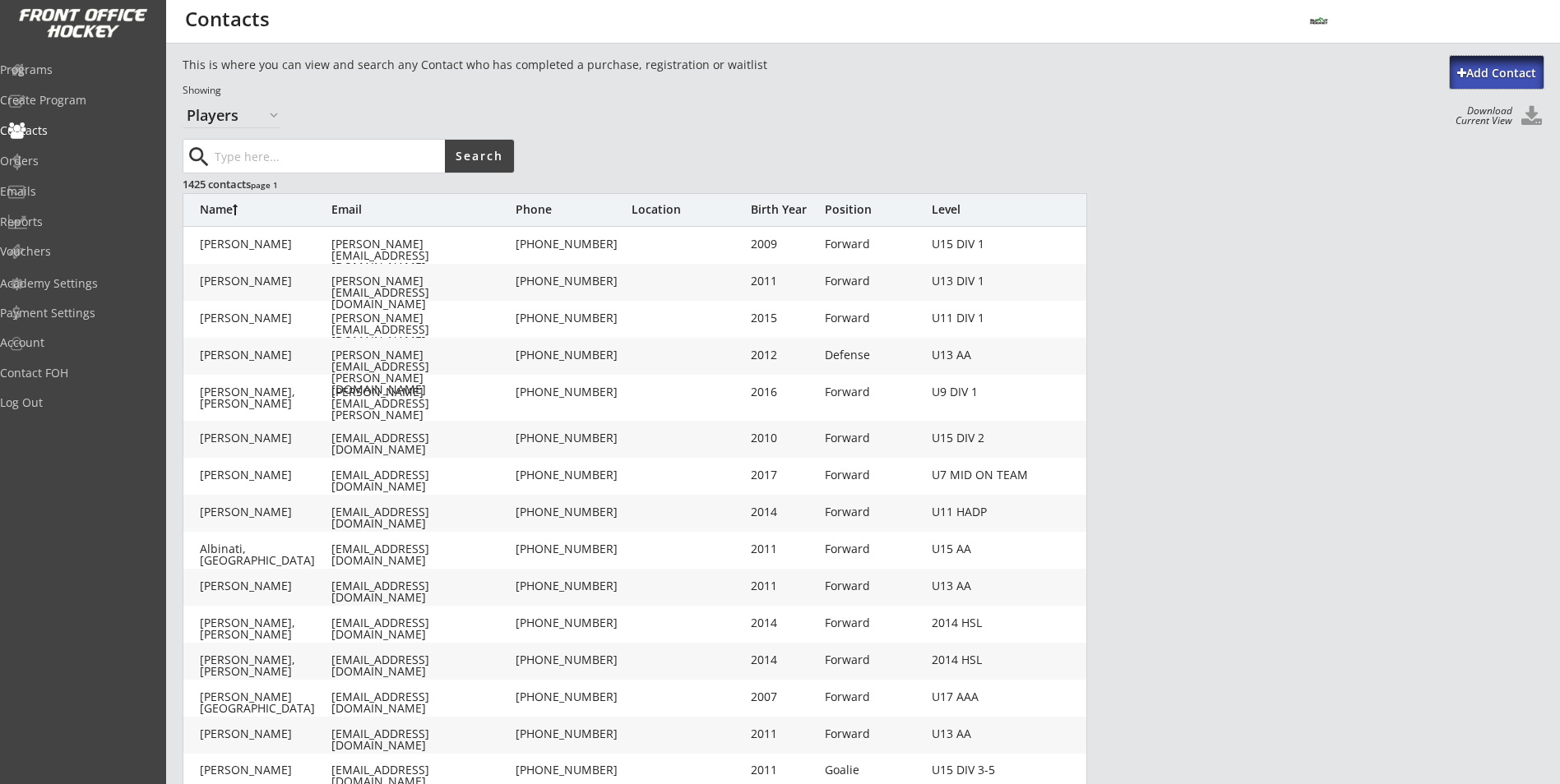
click at [1503, 68] on div "Add Contact" at bounding box center [1496, 73] width 94 height 17
select select ""Organizer""
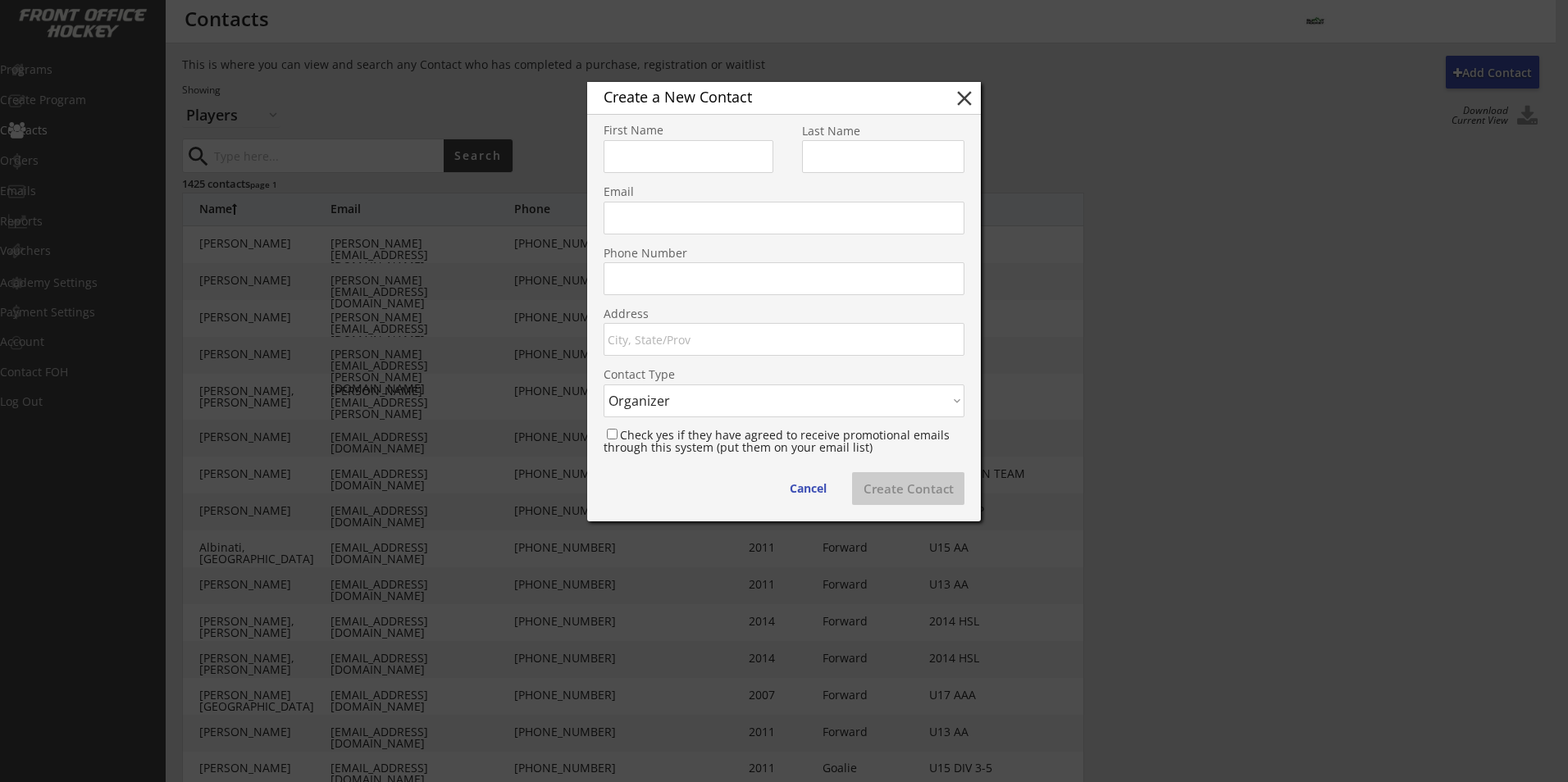
click at [683, 163] on input "input" at bounding box center [688, 156] width 170 height 32
paste input "Michael Kim <98michaelkjs@gmail.com>"
drag, startPoint x: 766, startPoint y: 153, endPoint x: 676, endPoint y: 160, distance: 90.3
click at [676, 160] on input "input" at bounding box center [688, 156] width 170 height 32
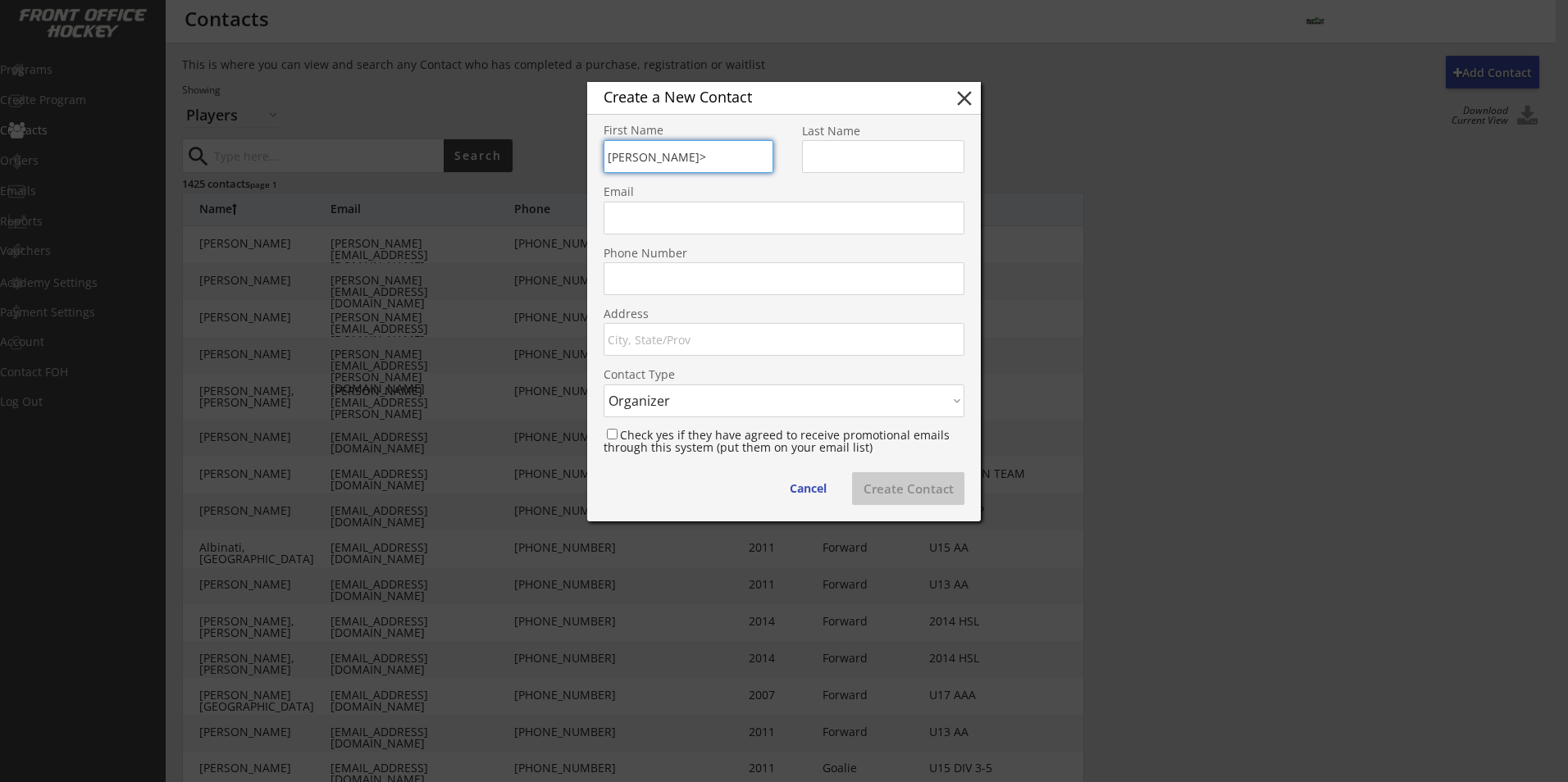
type input "Michael Kim>"
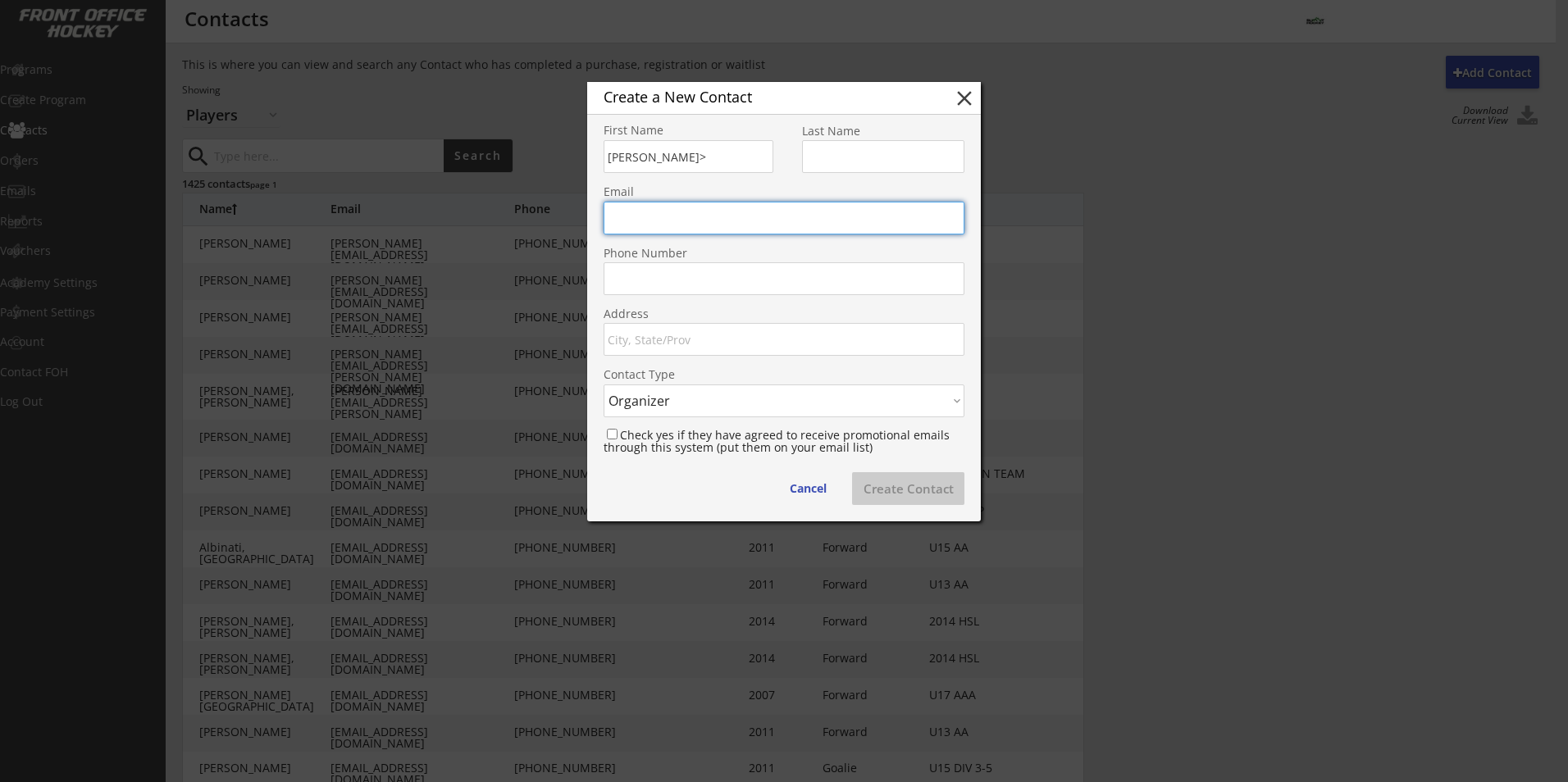
paste input "<98michaelkjs@gmail.com"
click at [619, 218] on input "<98michaelkjs@gmail.com" at bounding box center [783, 218] width 360 height 32
type input "98michaelkjs@gmail.com"
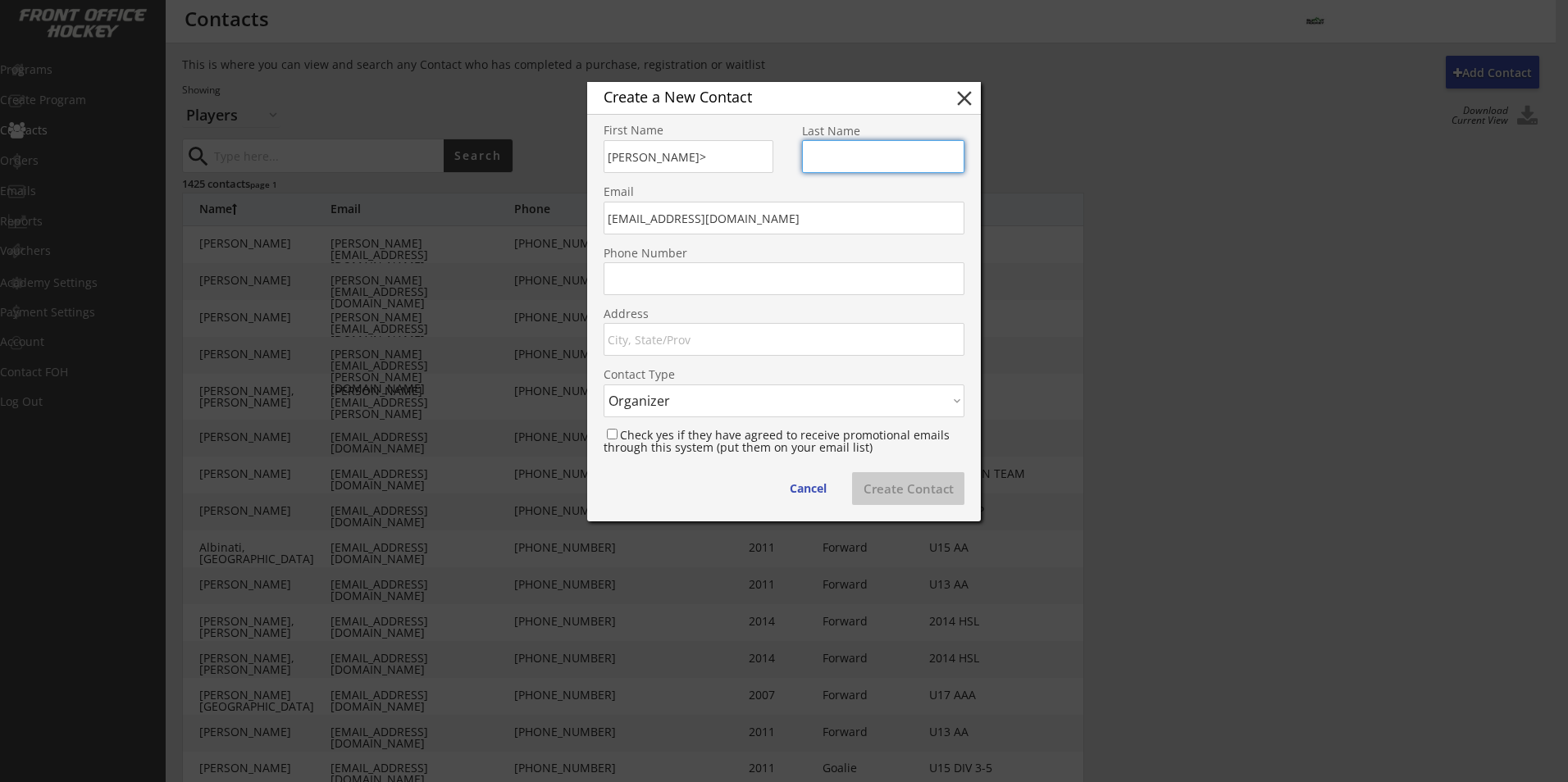
click at [850, 159] on input "input" at bounding box center [883, 156] width 162 height 32
drag, startPoint x: 689, startPoint y: 160, endPoint x: 657, endPoint y: 164, distance: 32.2
click at [657, 164] on input "input" at bounding box center [688, 156] width 170 height 32
type input "Michael"
paste input "Kim>"
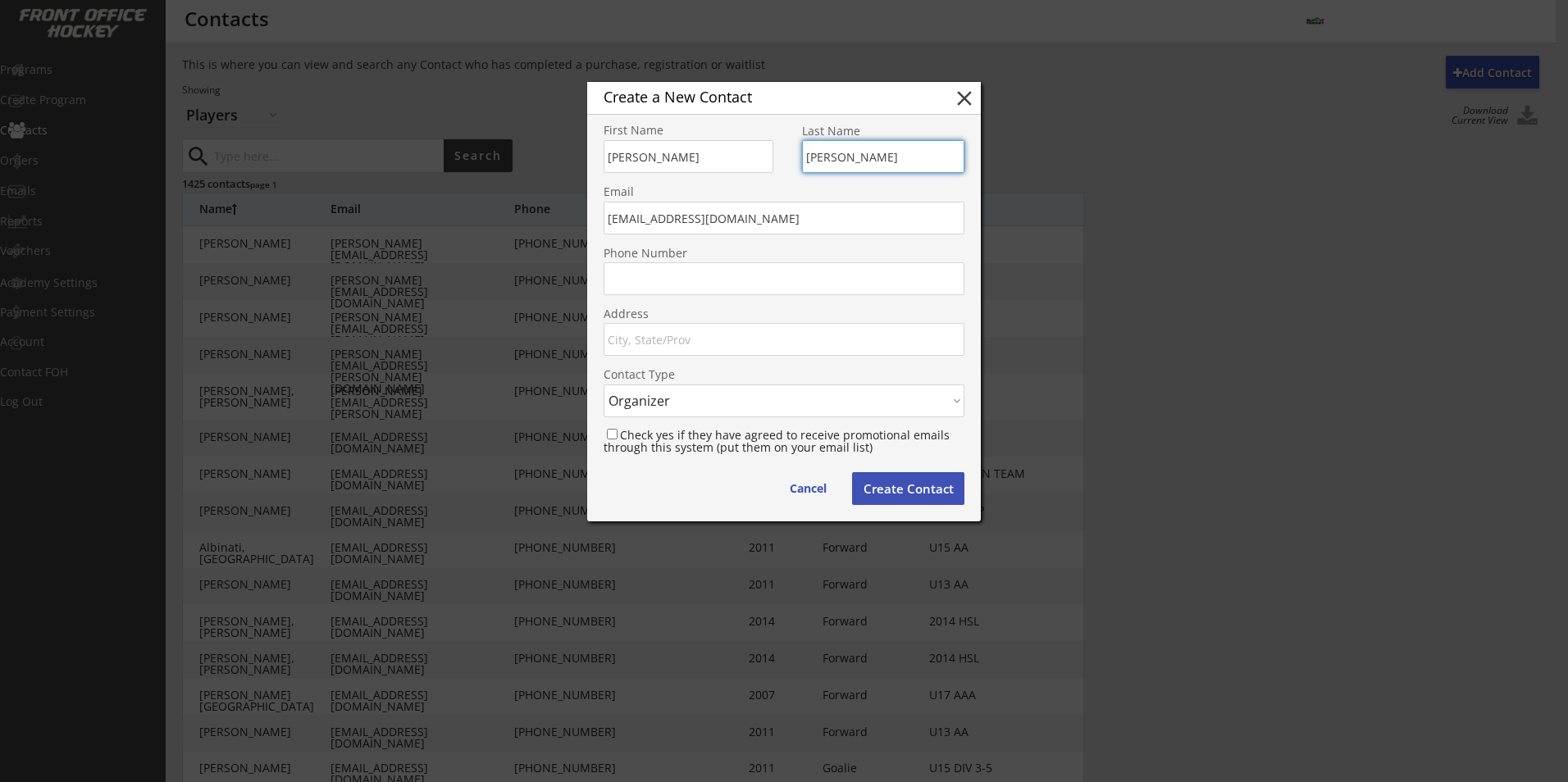
type input "Kim"
click at [911, 488] on button "Create Contact" at bounding box center [908, 488] width 112 height 32
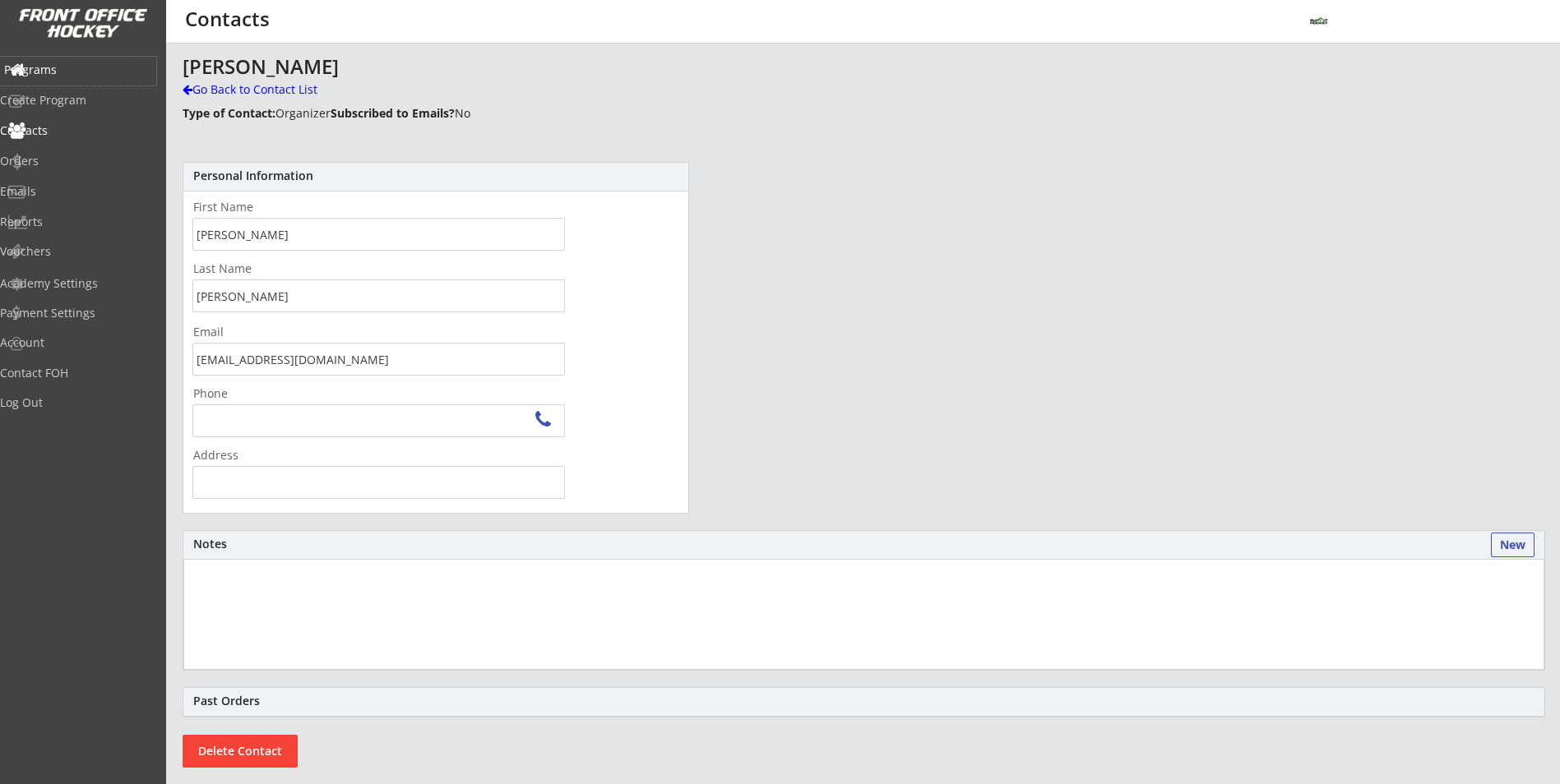
click at [67, 81] on div "Programs" at bounding box center [78, 71] width 156 height 29
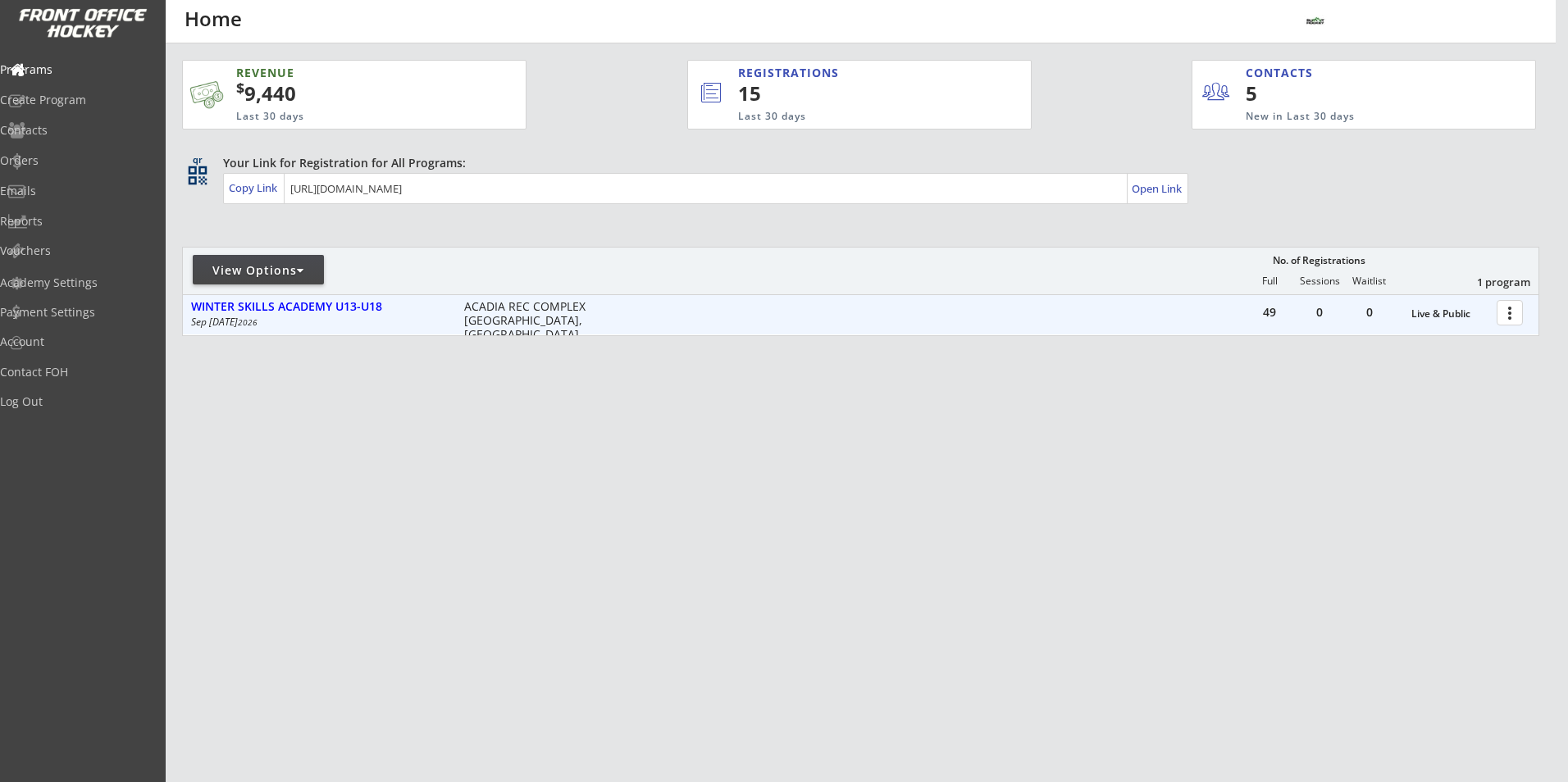
click at [1508, 310] on div at bounding box center [1512, 311] width 29 height 29
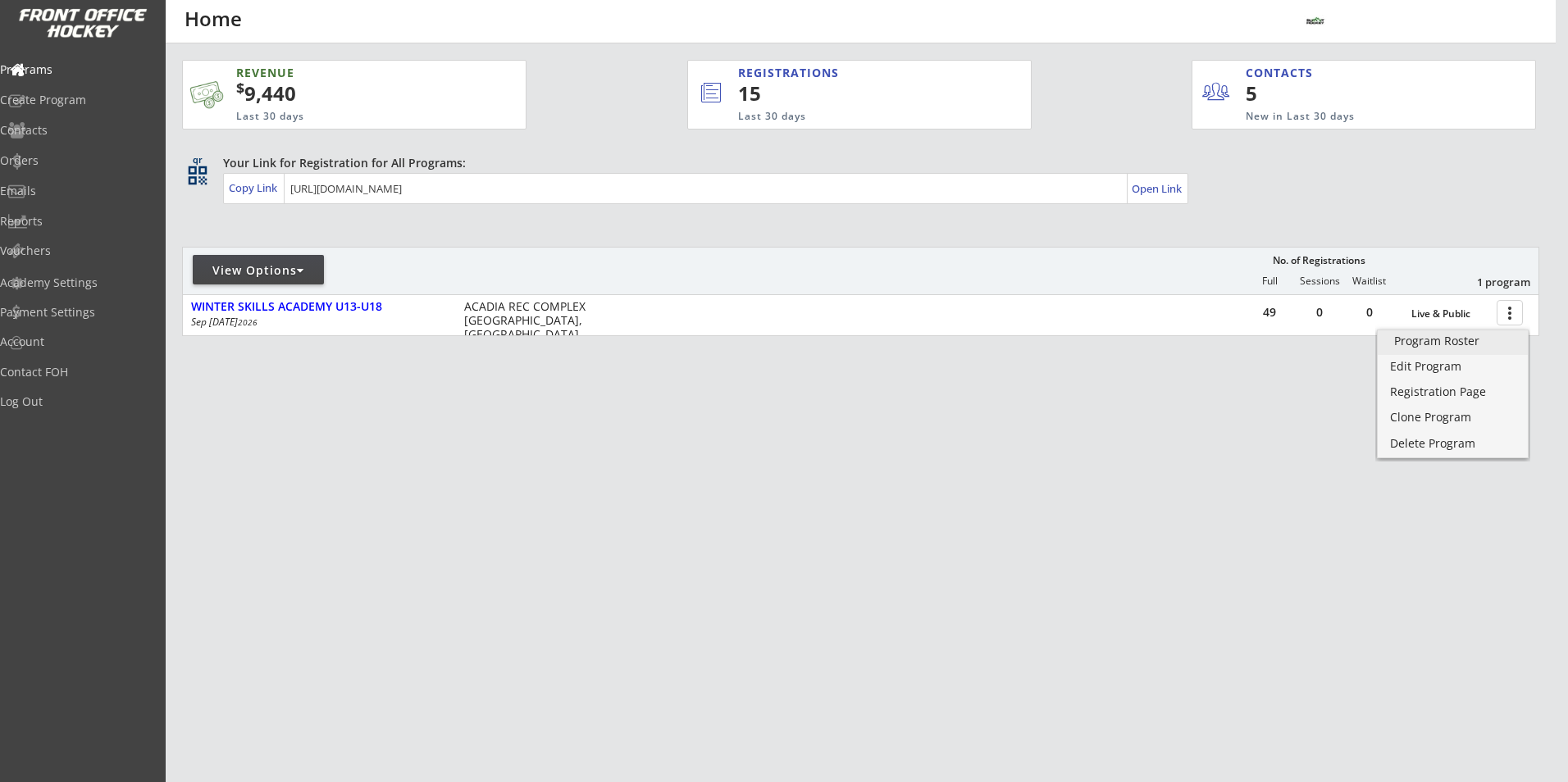
click at [1442, 335] on div "Program Roster" at bounding box center [1452, 341] width 118 height 11
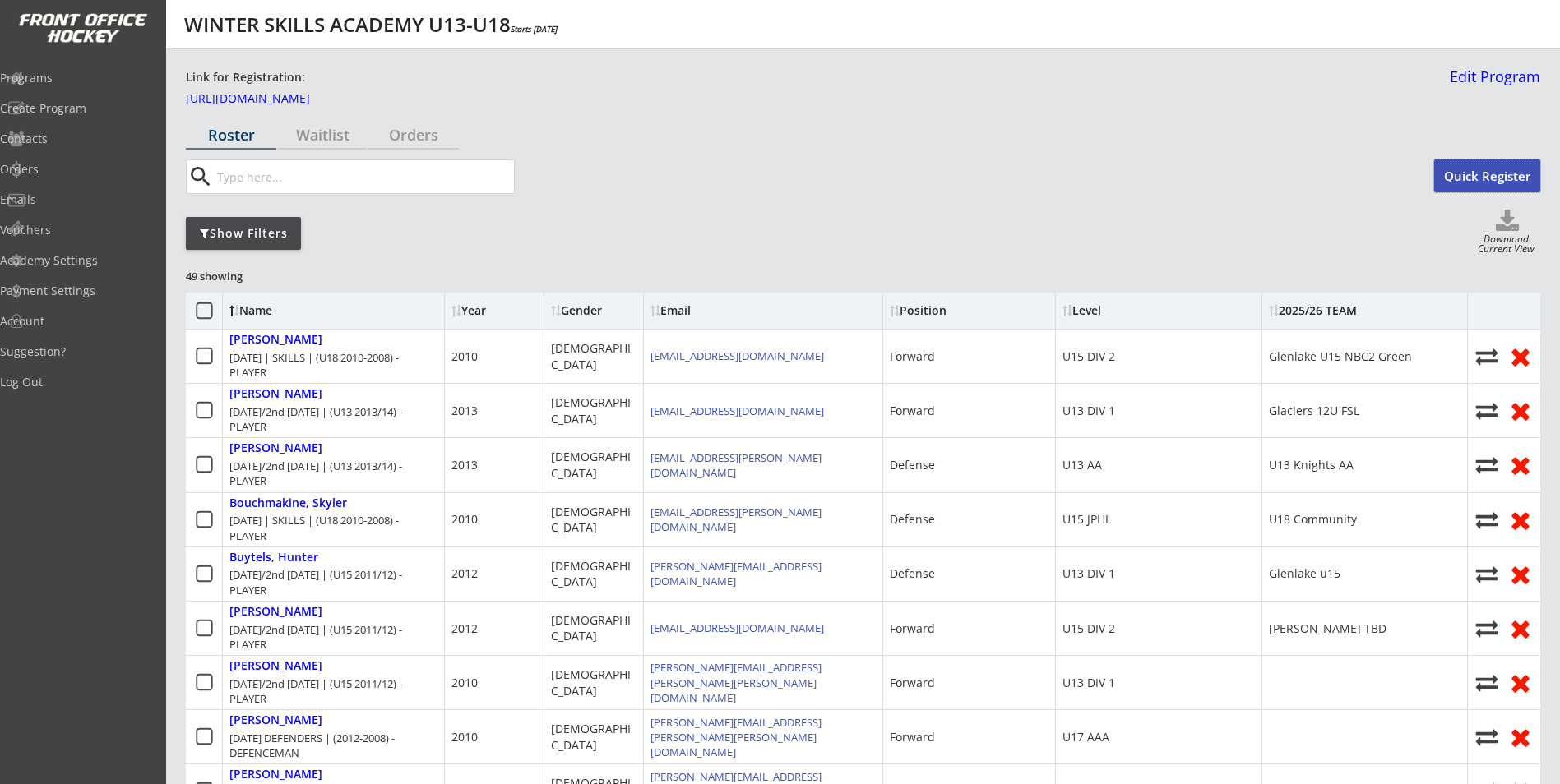
click at [1477, 180] on button "Quick Register" at bounding box center [1487, 176] width 106 height 33
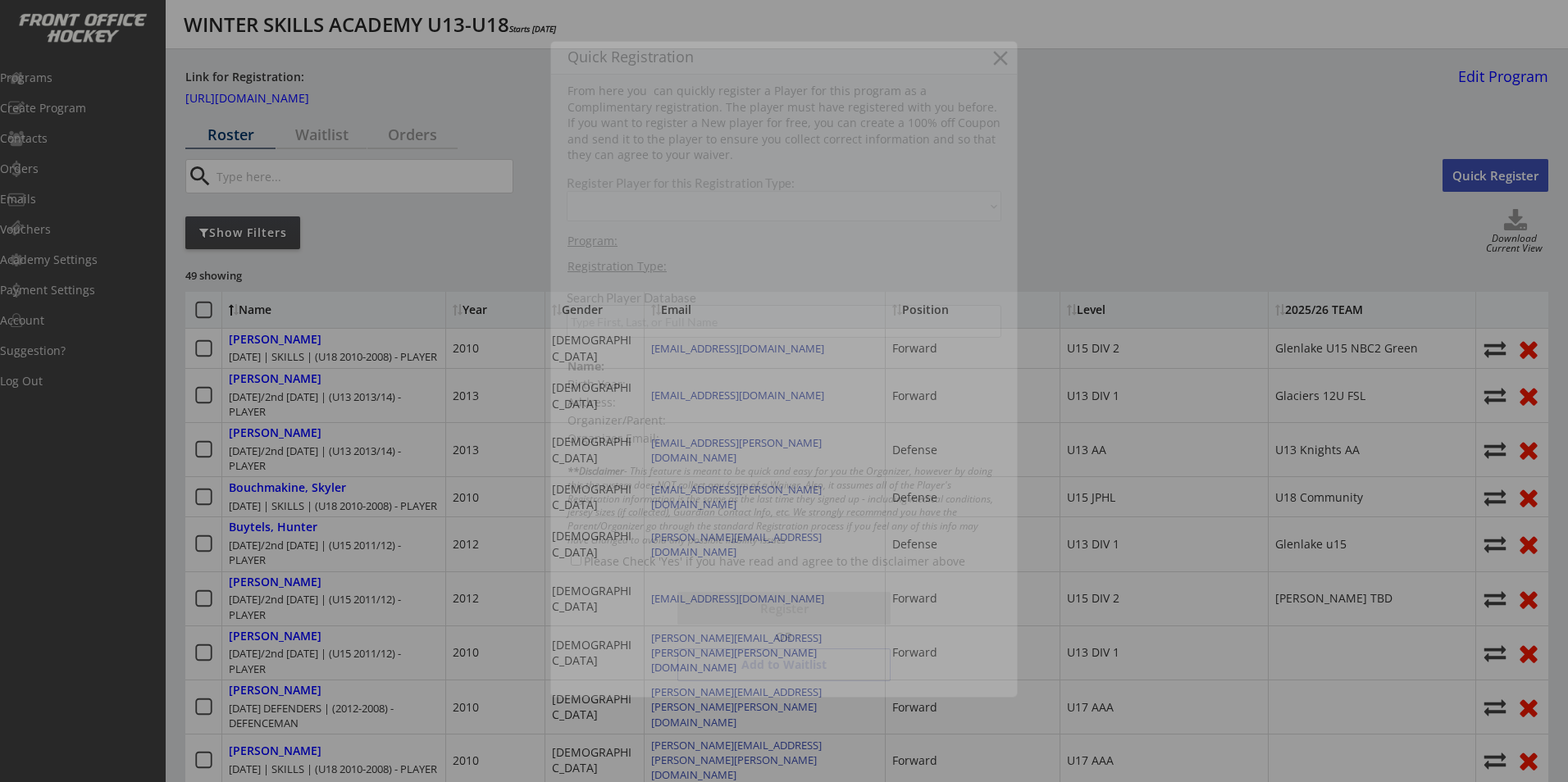
select select ""PLACEHOLDER_1427118222253""
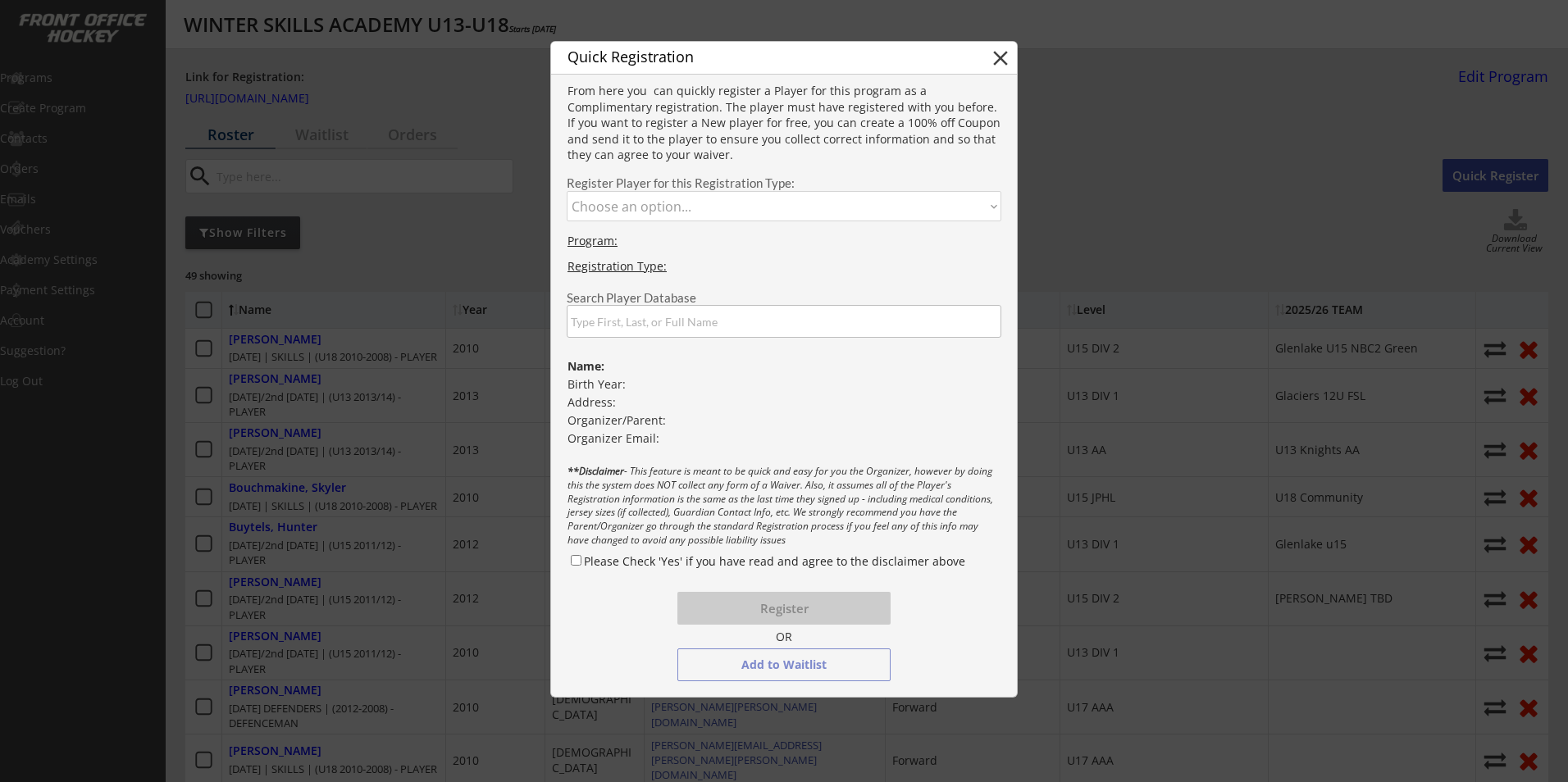
click at [789, 312] on input "input" at bounding box center [784, 321] width 435 height 32
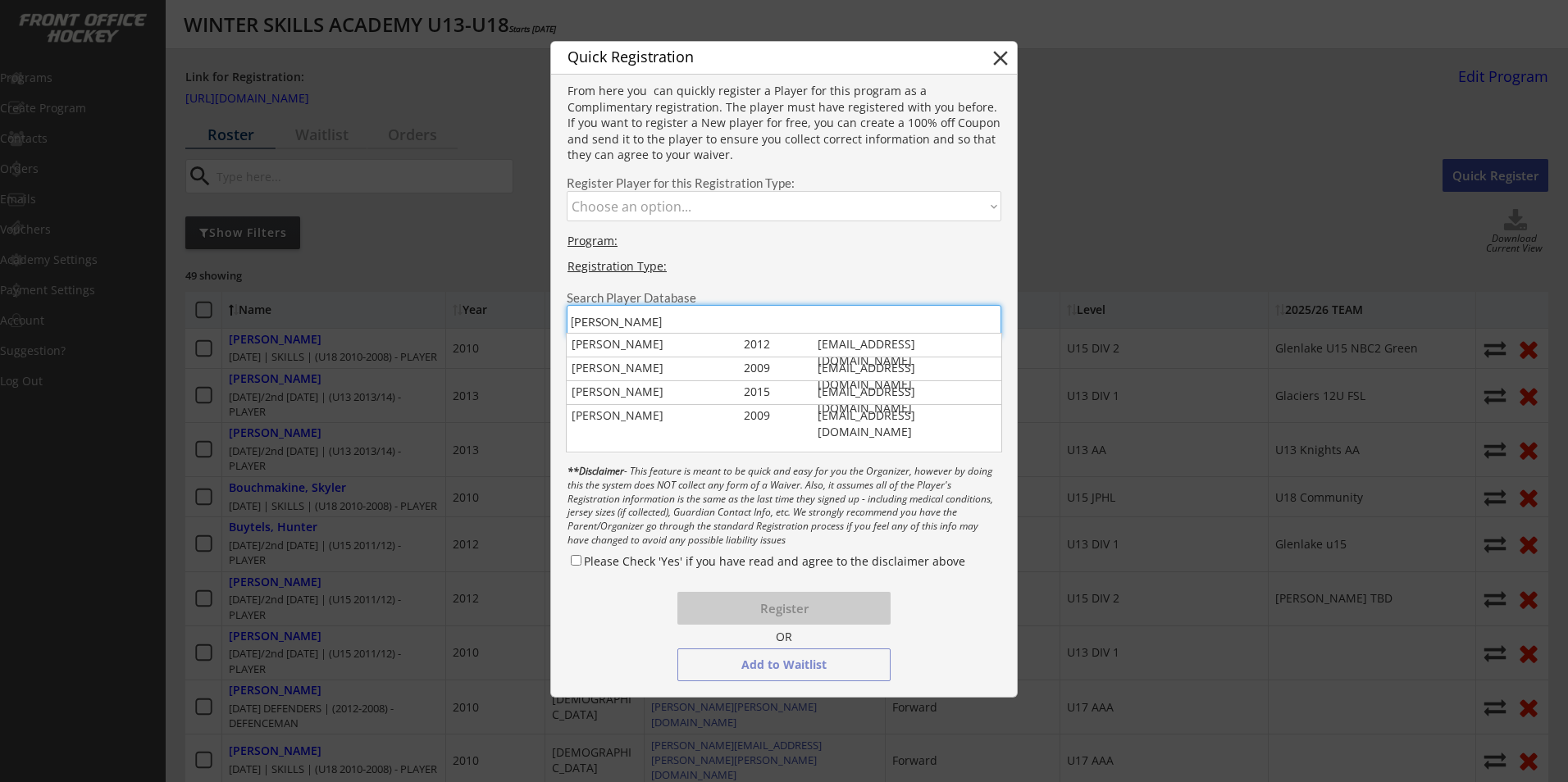
drag, startPoint x: 591, startPoint y: 323, endPoint x: 567, endPoint y: 322, distance: 24.0
click at [567, 322] on input "input" at bounding box center [784, 321] width 435 height 32
type input "[PERSON_NAME]"
click at [1002, 59] on button "close" at bounding box center [1000, 58] width 25 height 25
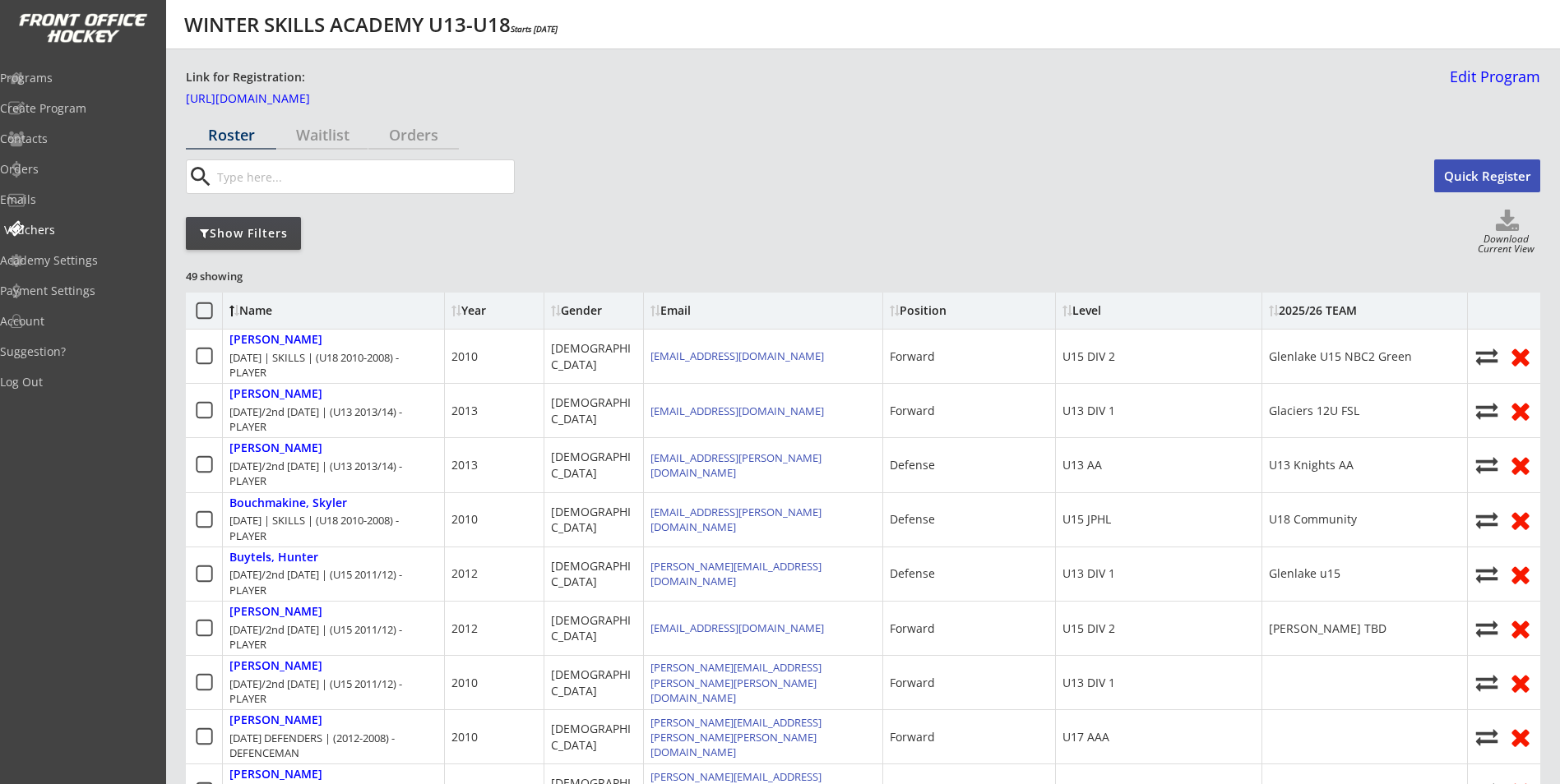
click at [56, 229] on div "Vouchers" at bounding box center [77, 230] width 148 height 11
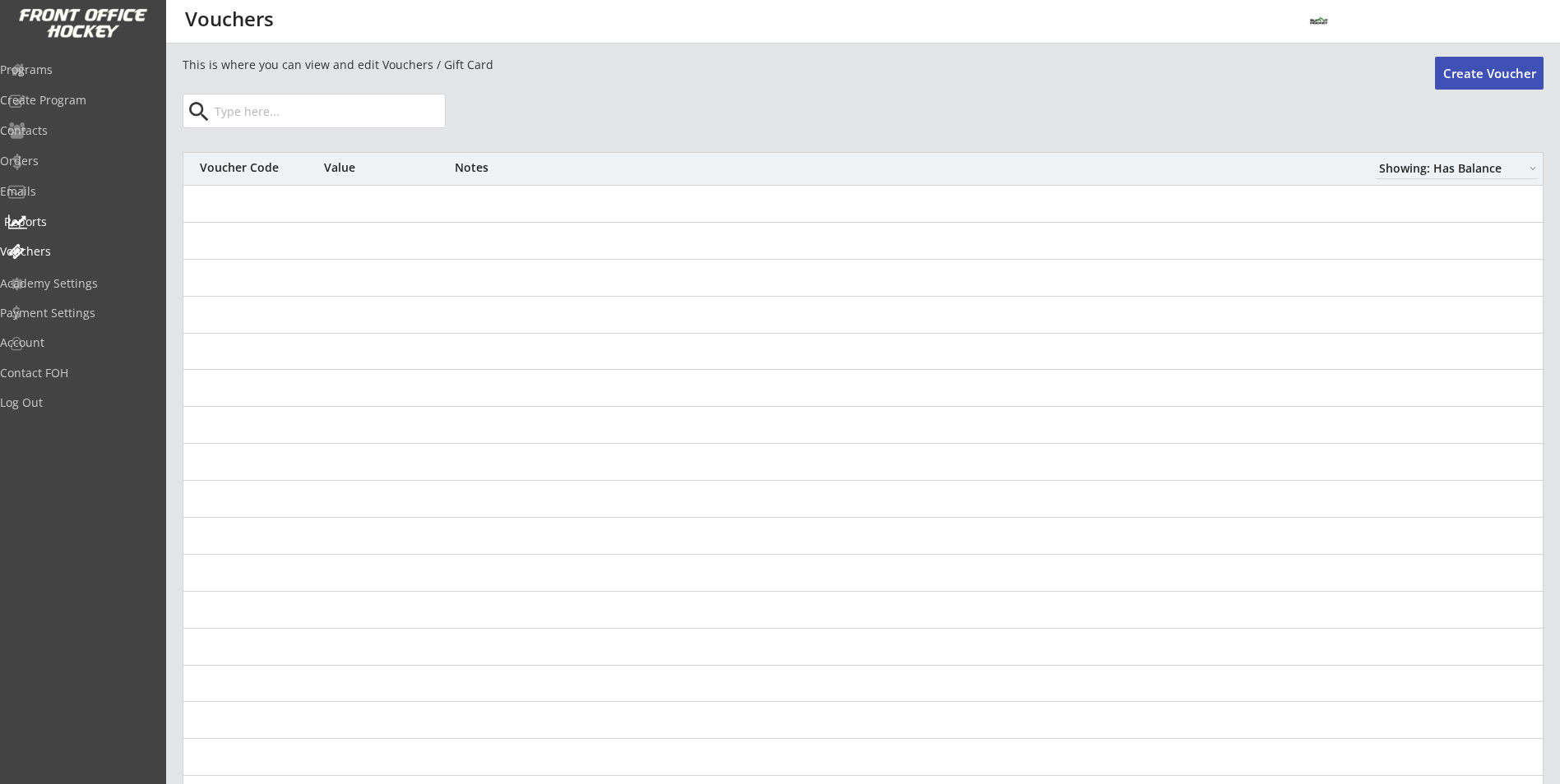
select select ""Showing: Has Balance""
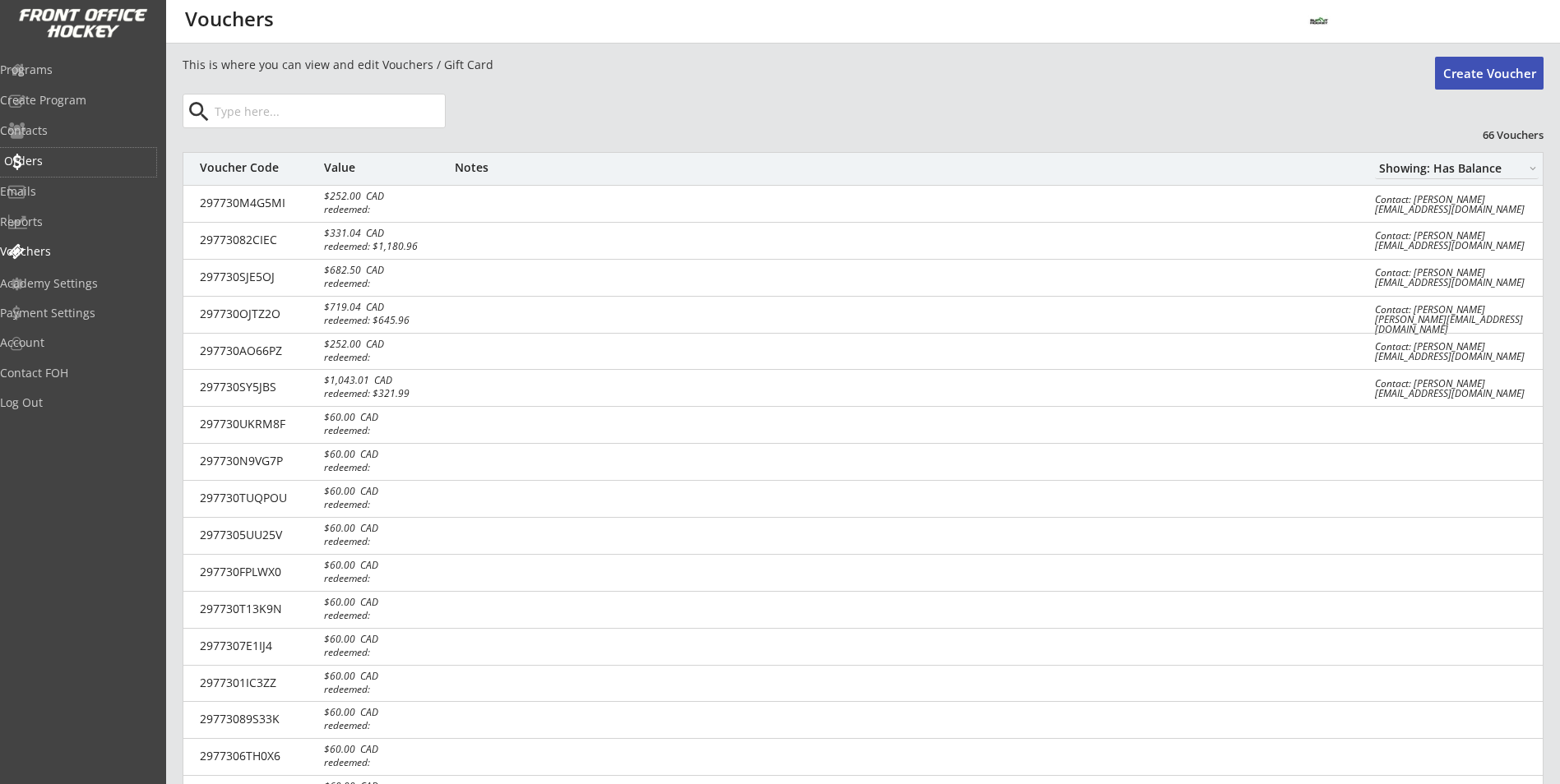
click at [60, 164] on div "Orders" at bounding box center [77, 161] width 148 height 11
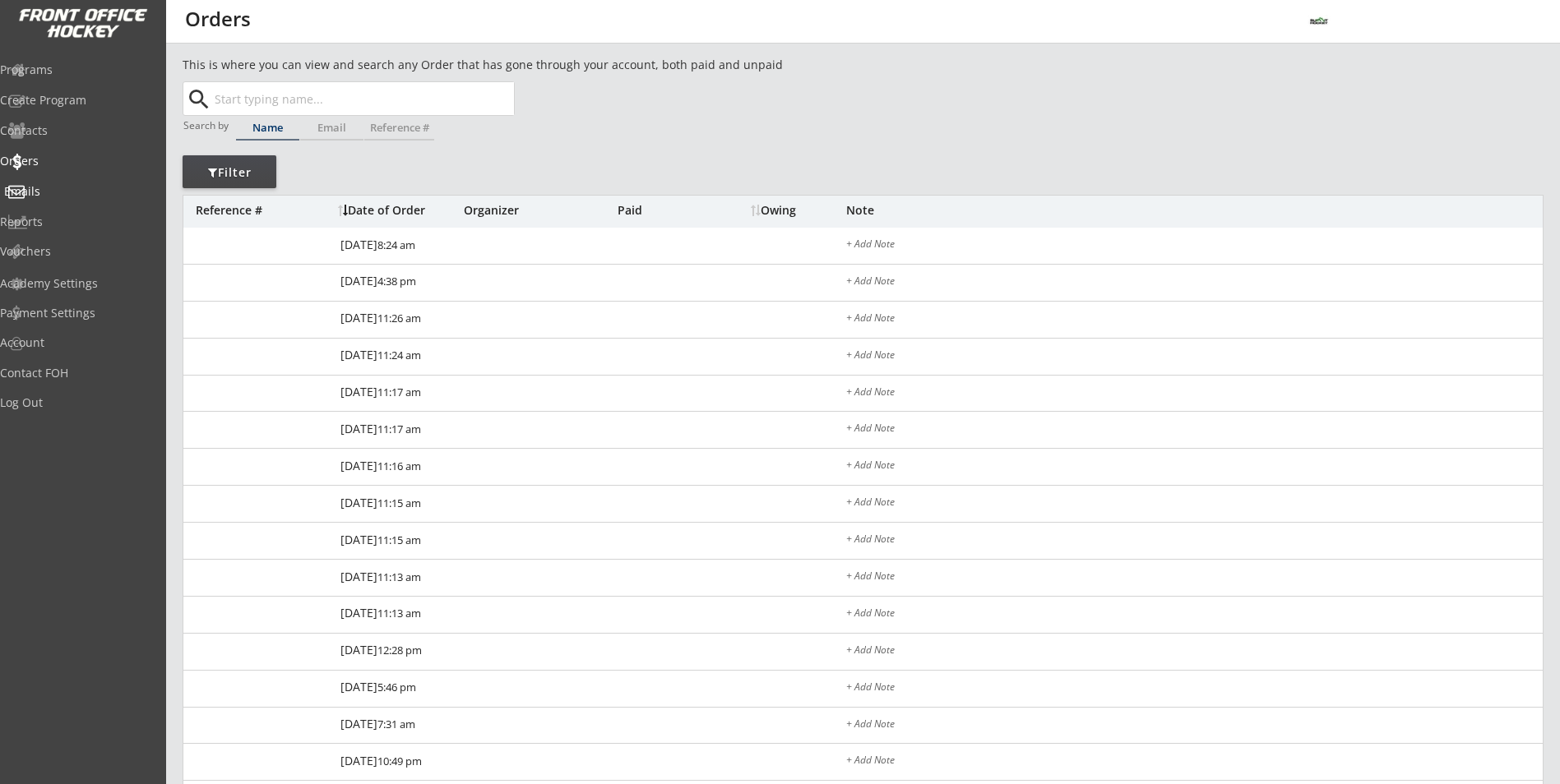
click at [53, 187] on div "Emails" at bounding box center [77, 191] width 148 height 11
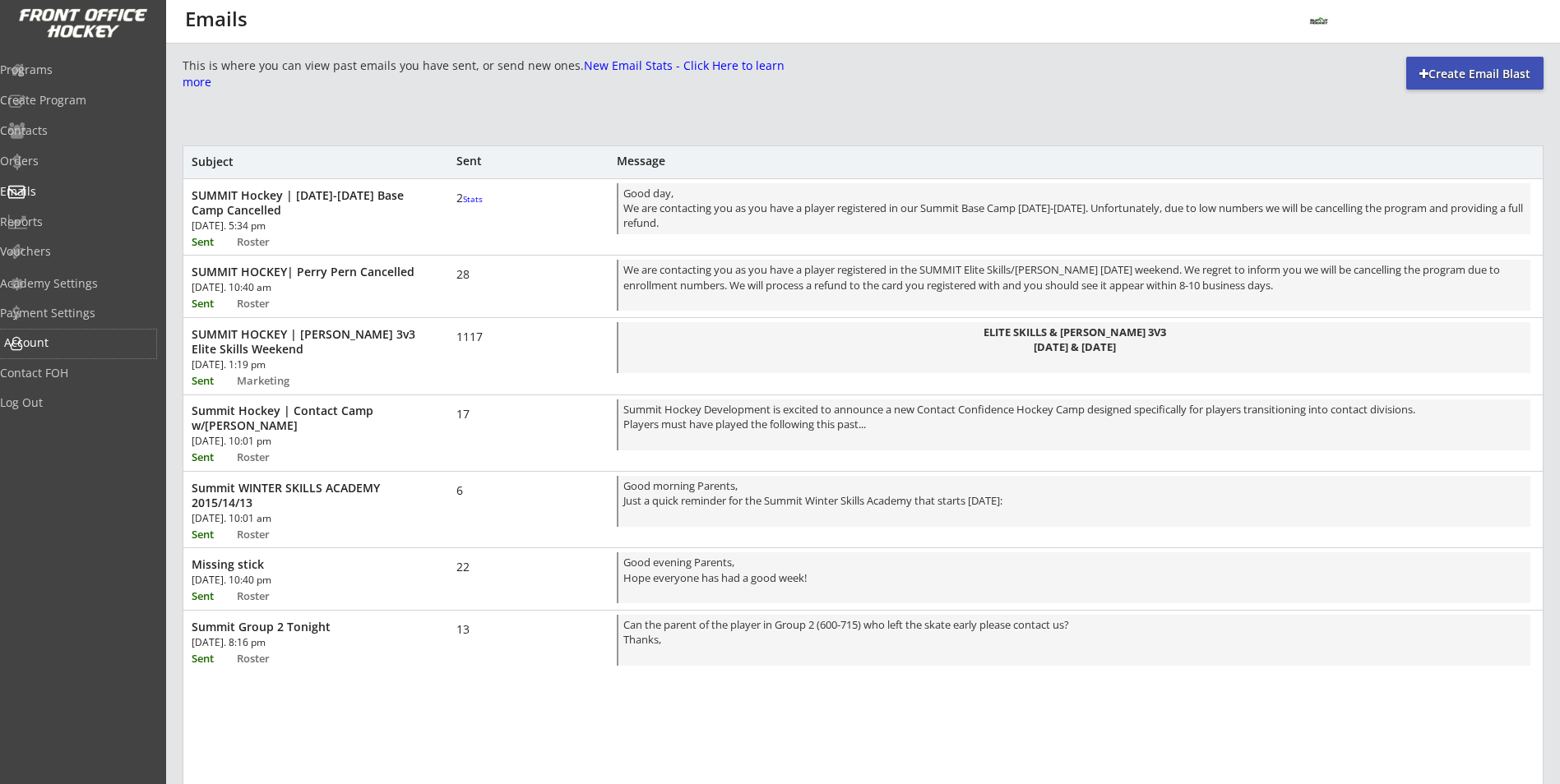
click at [49, 337] on div "Account" at bounding box center [77, 343] width 148 height 11
select select ""Yes""
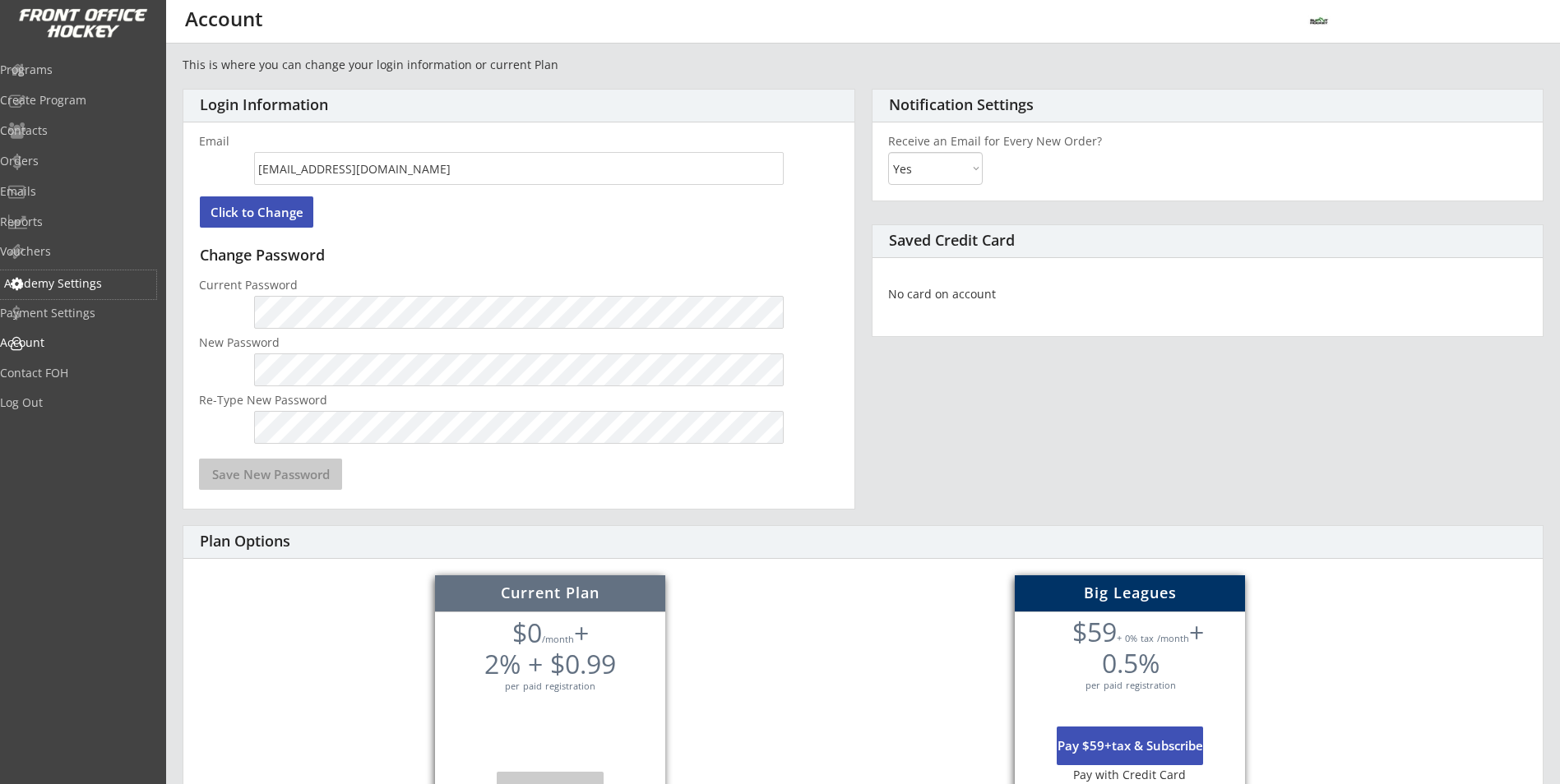
click at [75, 280] on div "Academy Settings" at bounding box center [77, 283] width 148 height 11
select select ""CAD""
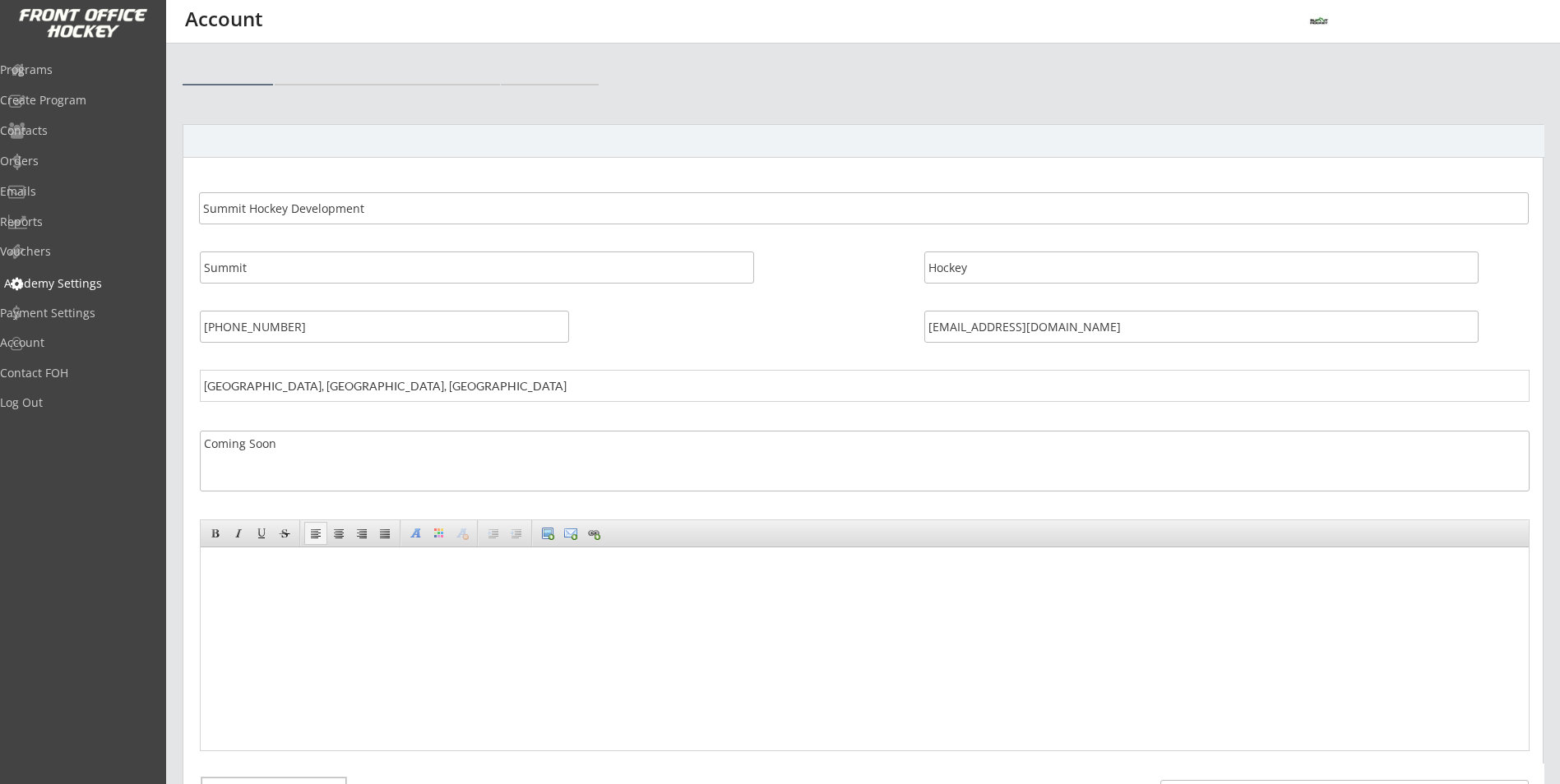
select select ""CAD""
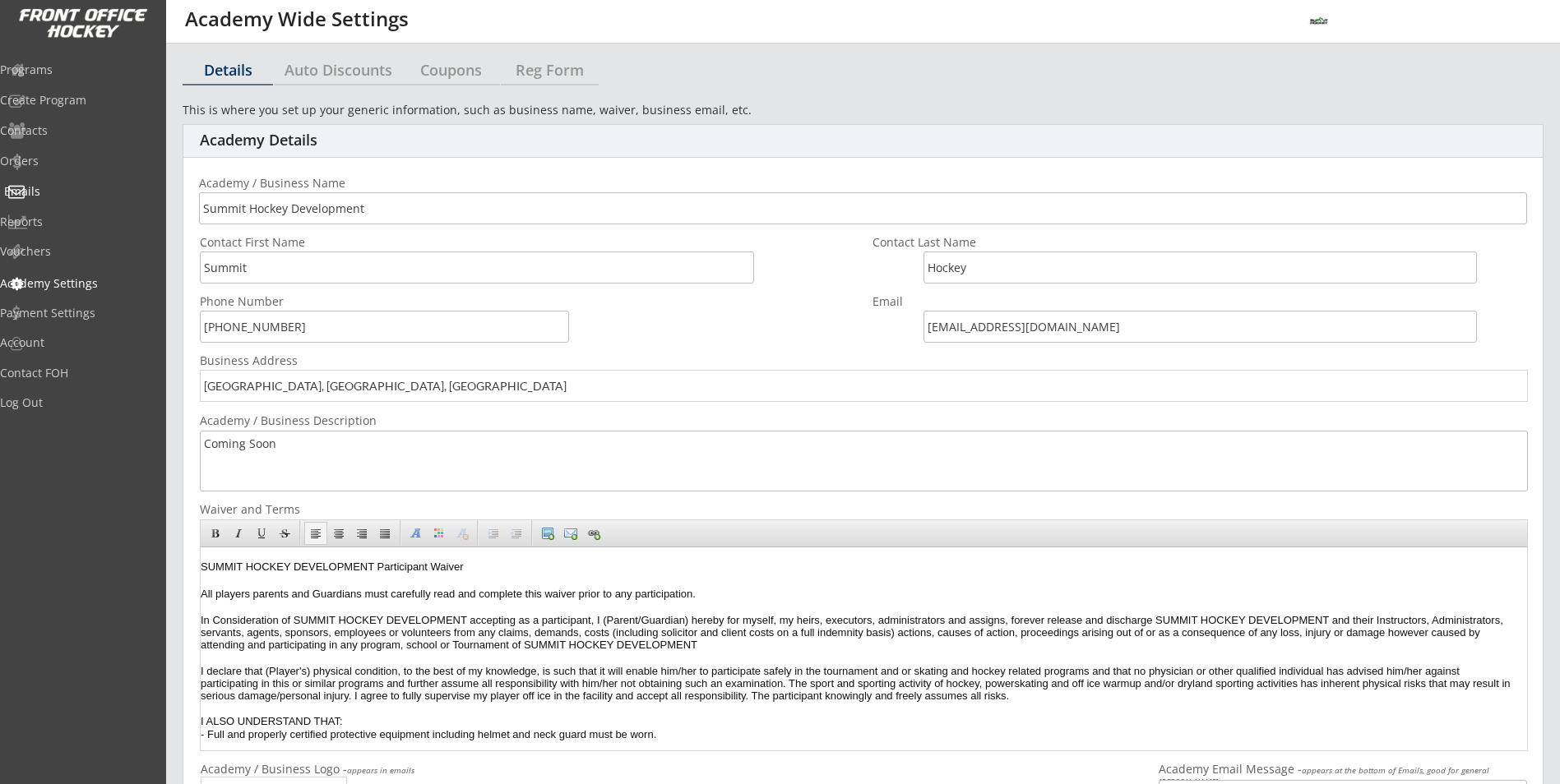
click at [68, 189] on div "Emails" at bounding box center [77, 191] width 148 height 11
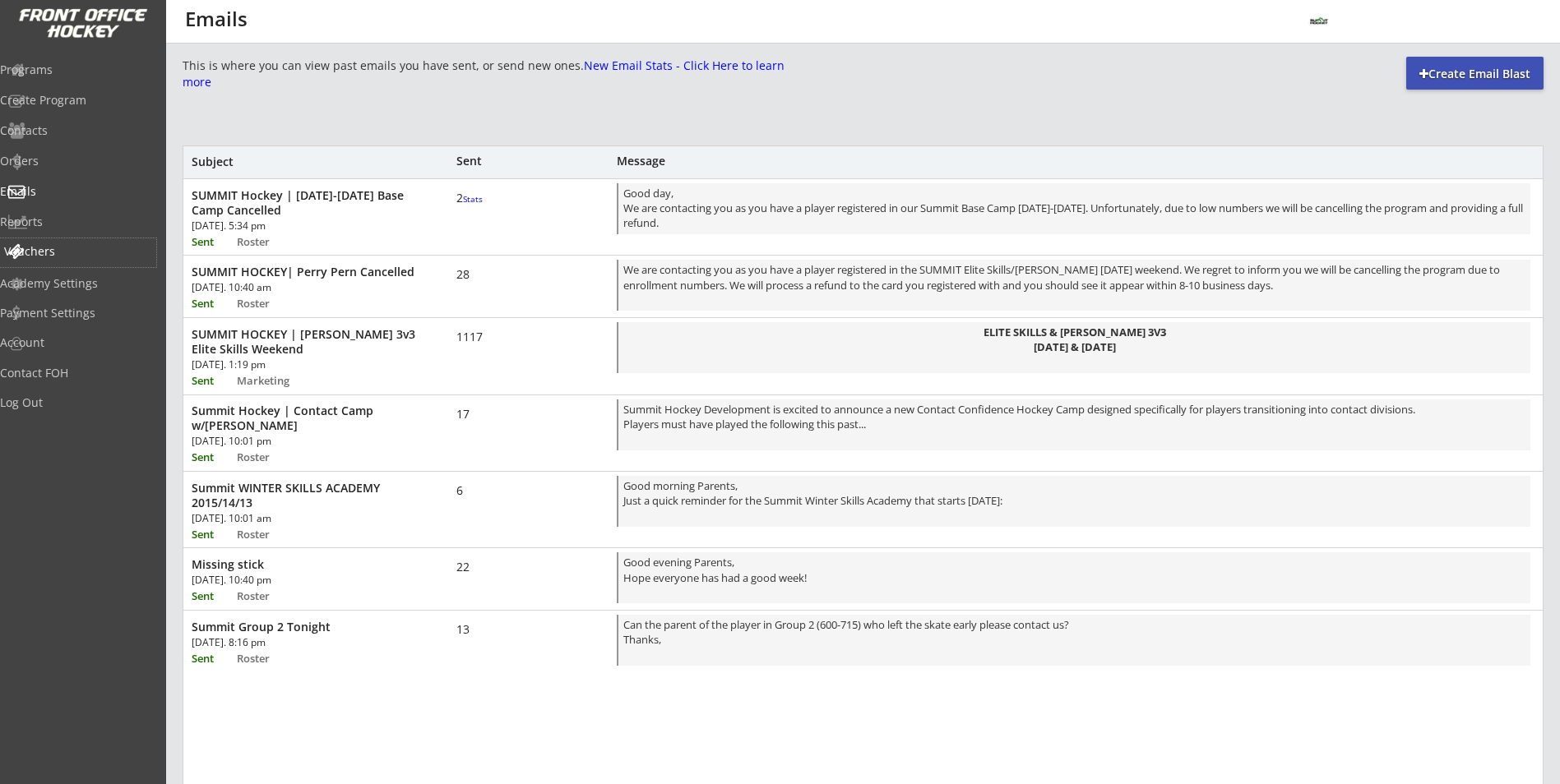
click at [60, 251] on div "Vouchers" at bounding box center [77, 252] width 148 height 11
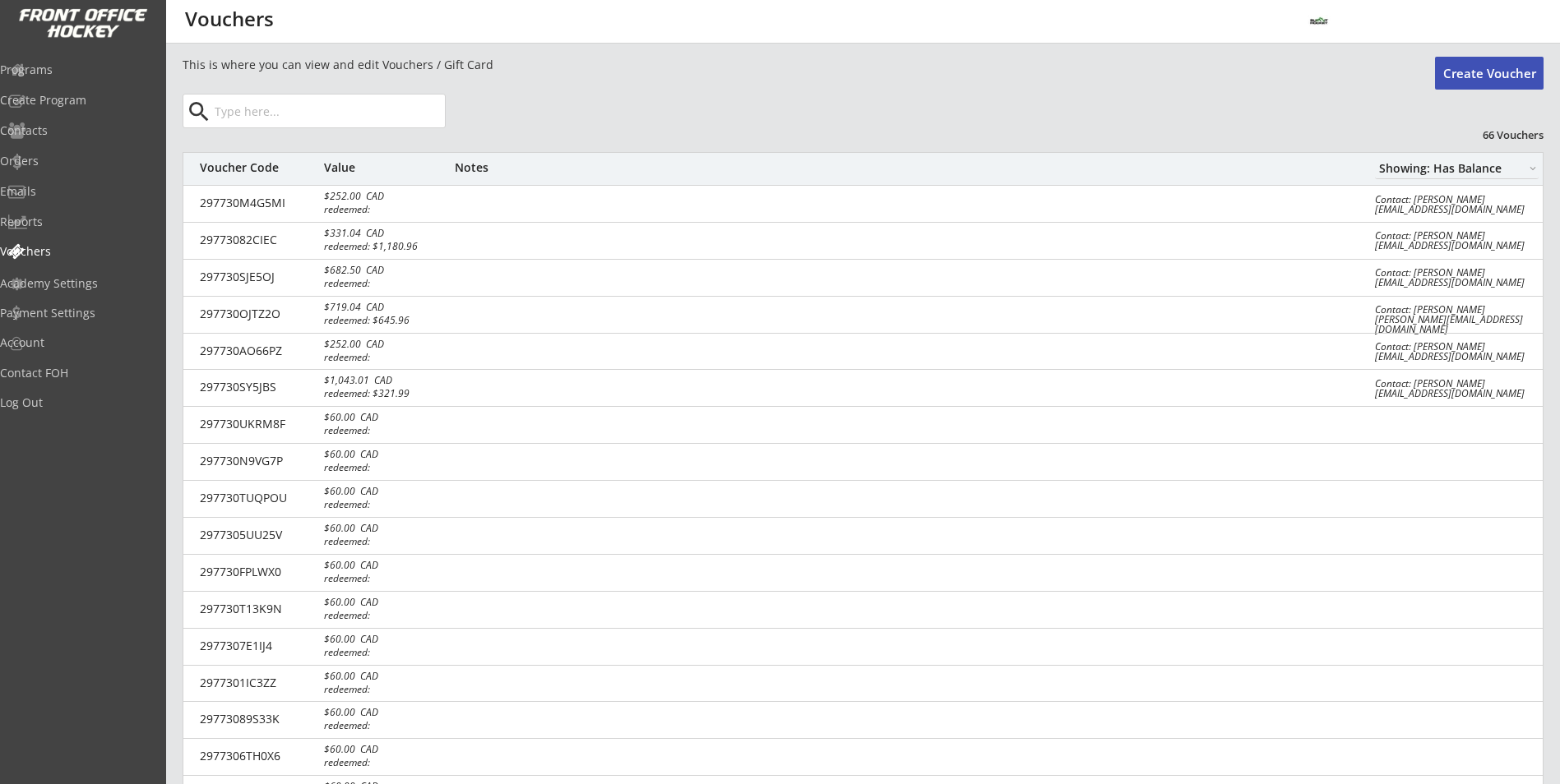
drag, startPoint x: 60, startPoint y: 251, endPoint x: 76, endPoint y: 282, distance: 34.9
click at [76, 282] on div "Academy Settings" at bounding box center [78, 283] width 156 height 11
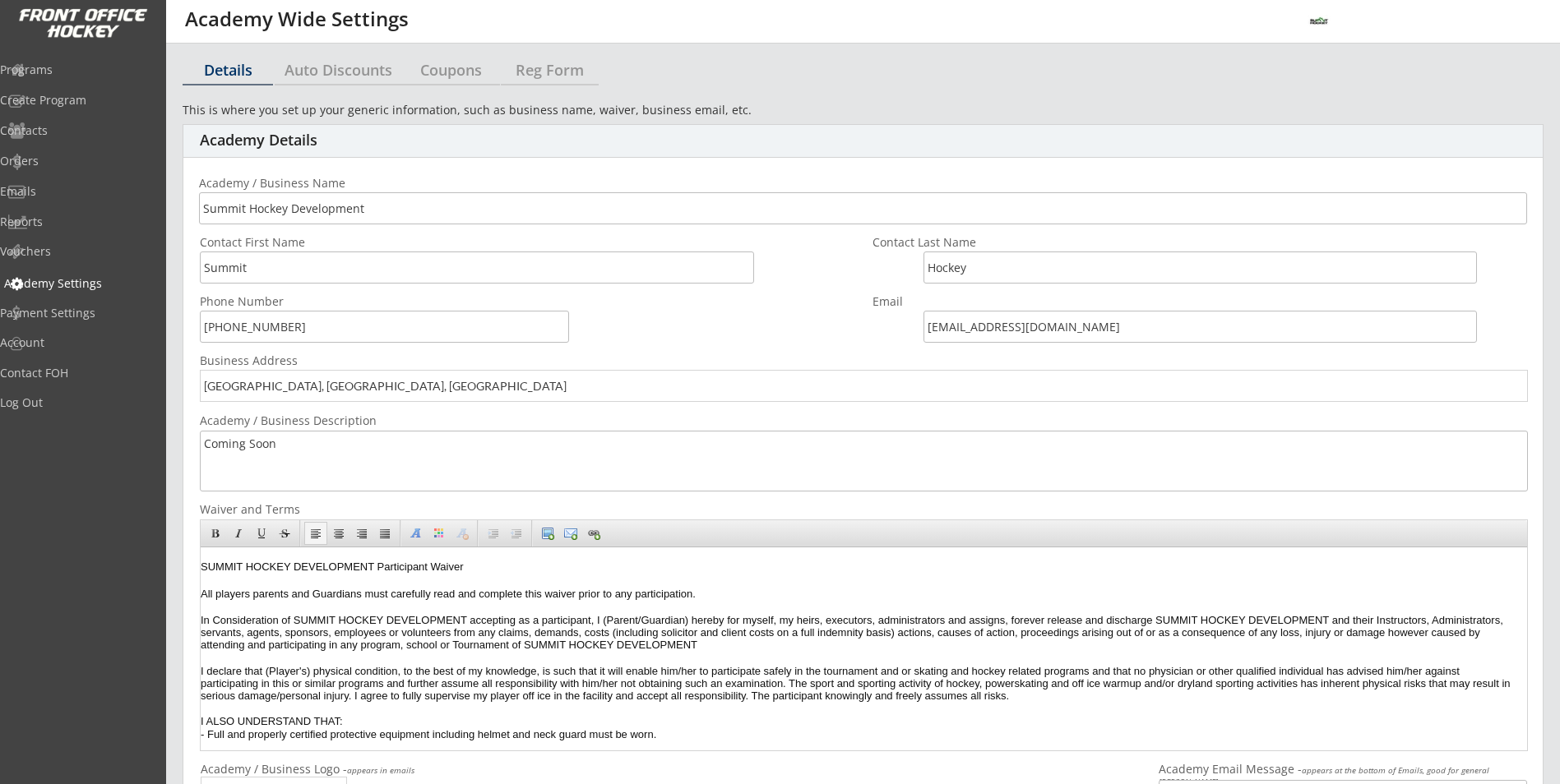
click at [76, 282] on div "Academy Settings" at bounding box center [77, 283] width 148 height 11
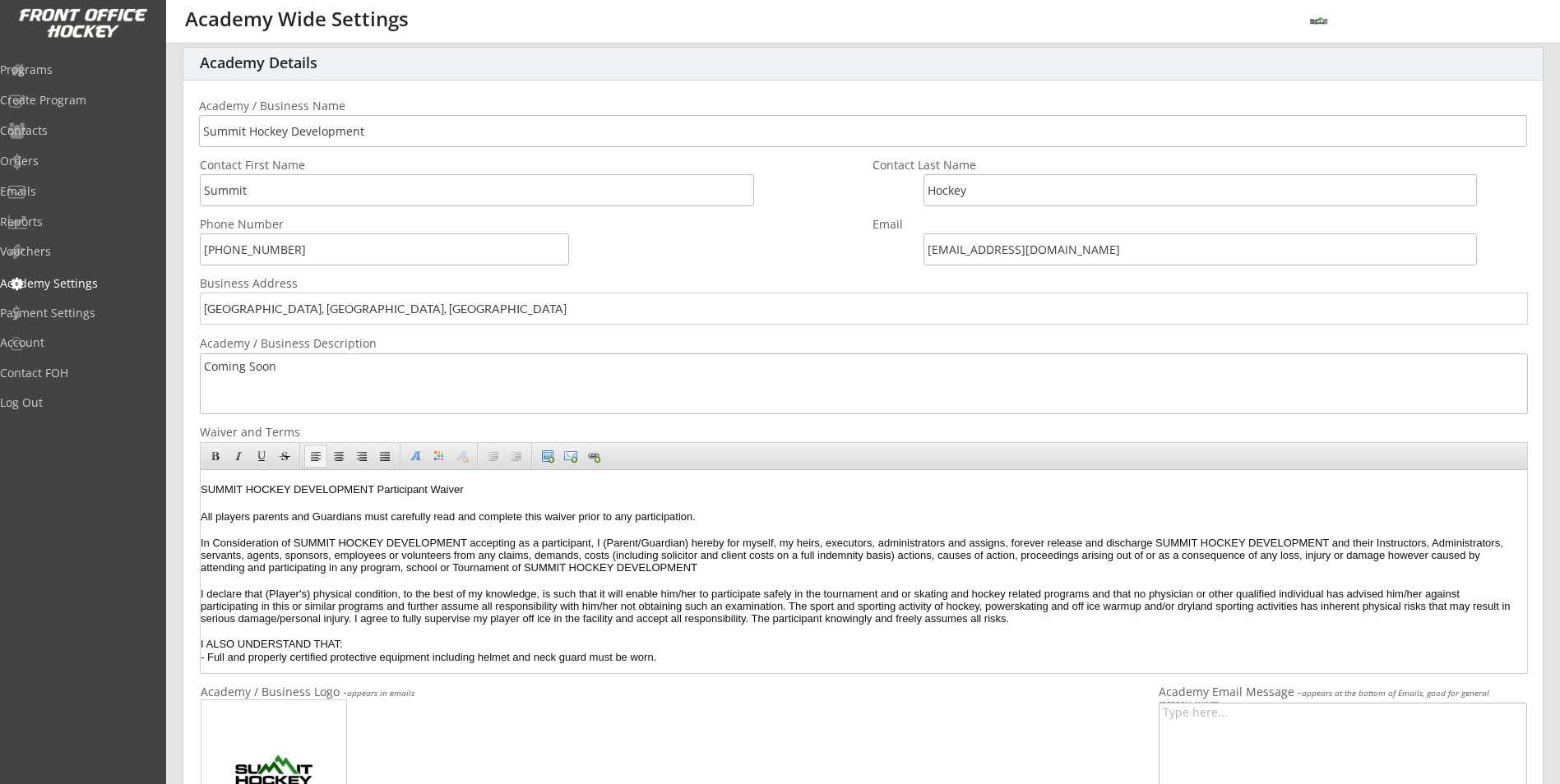
scroll to position [37, 0]
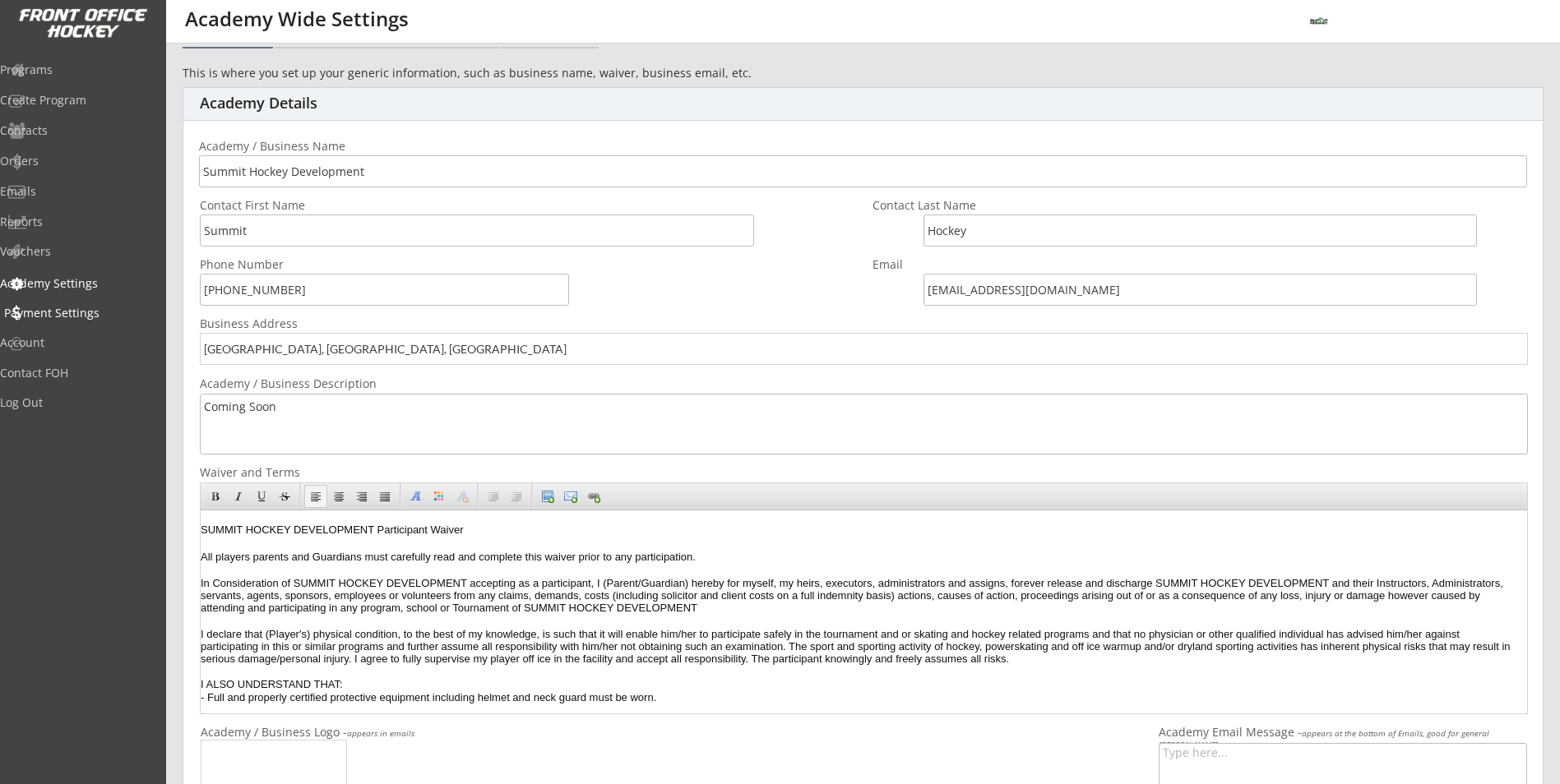
click at [63, 318] on div "Payment Settings" at bounding box center [77, 313] width 148 height 11
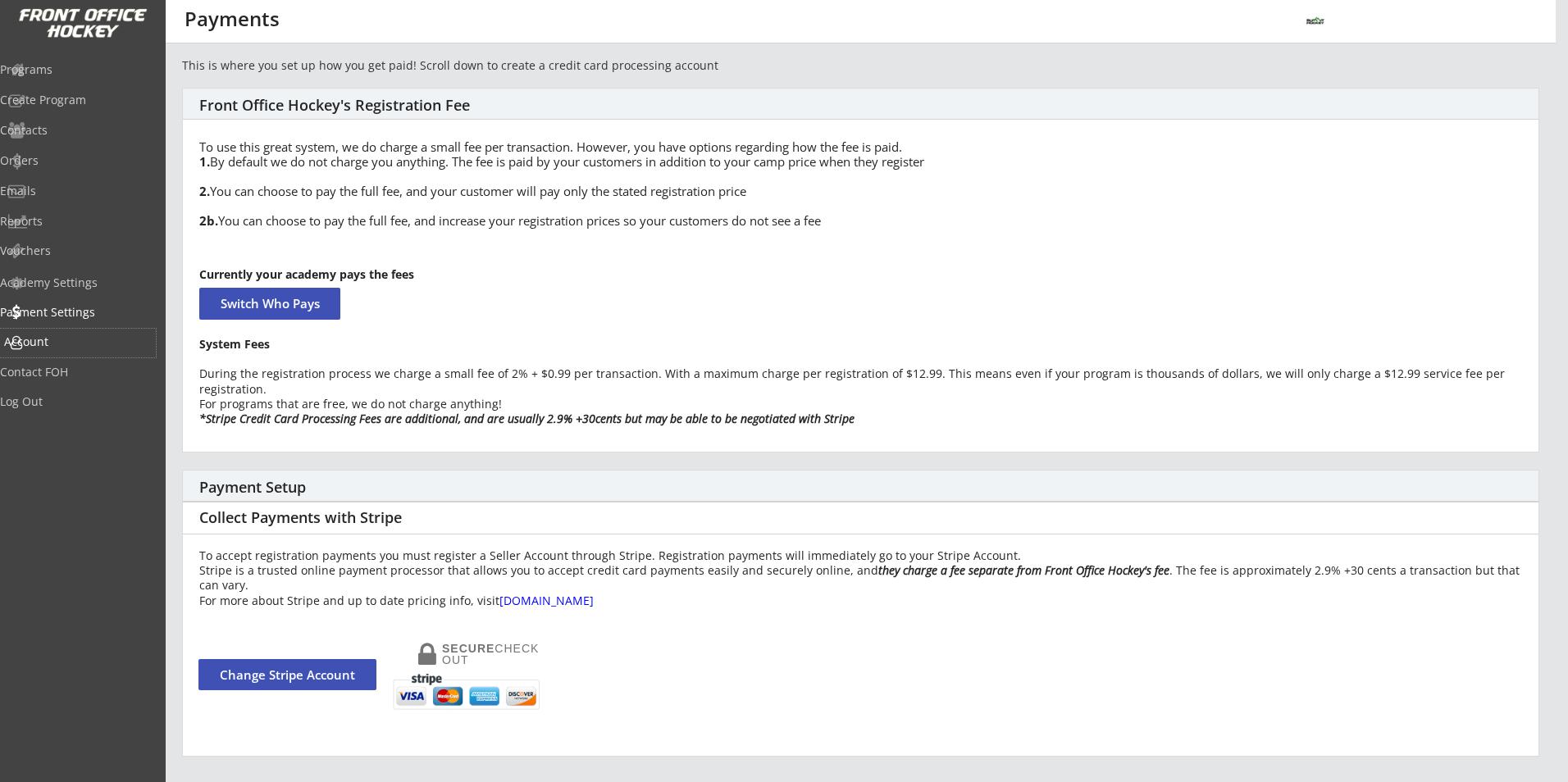
click at [57, 340] on div "Account" at bounding box center [77, 342] width 147 height 11
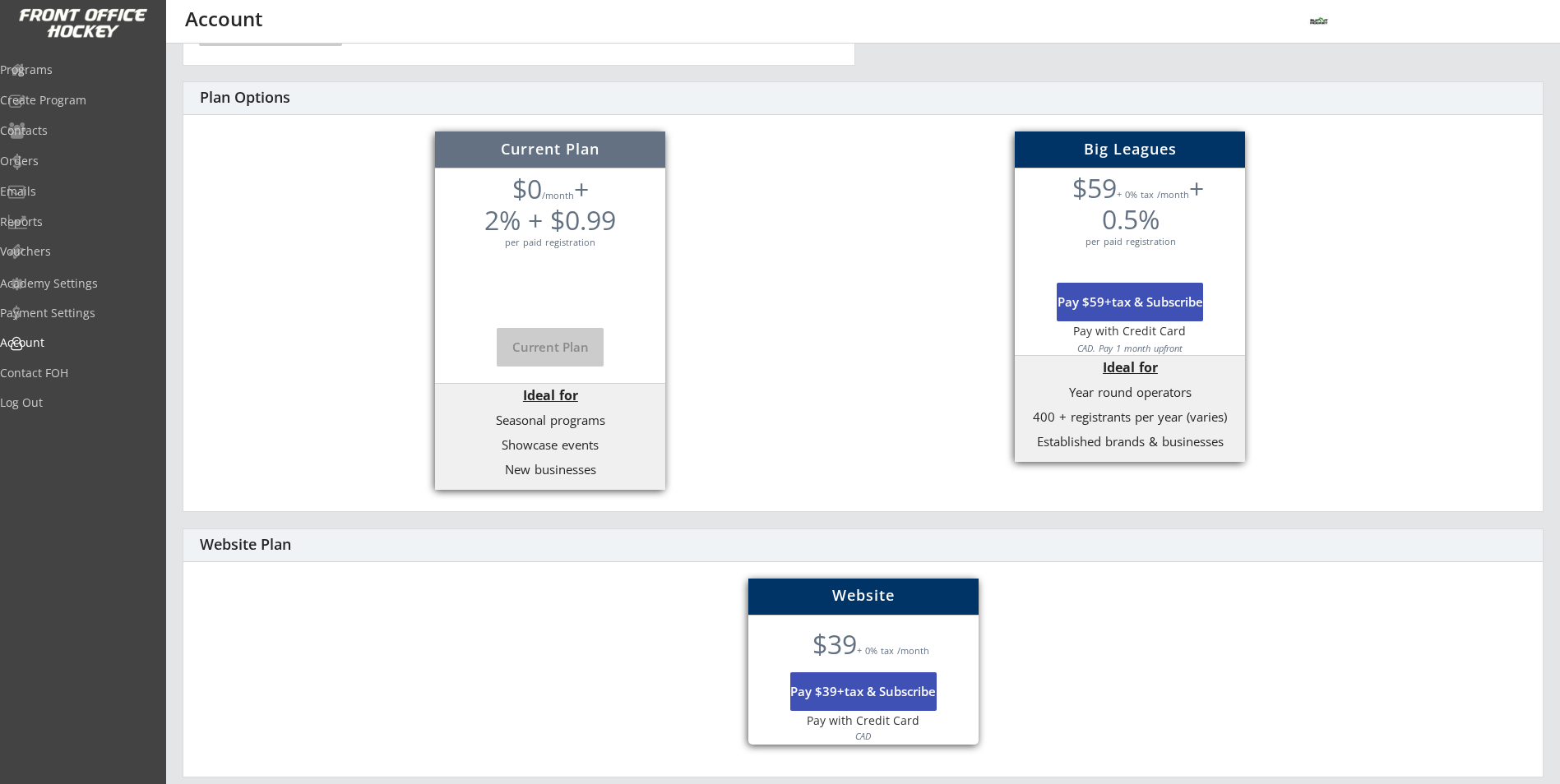
scroll to position [448, 0]
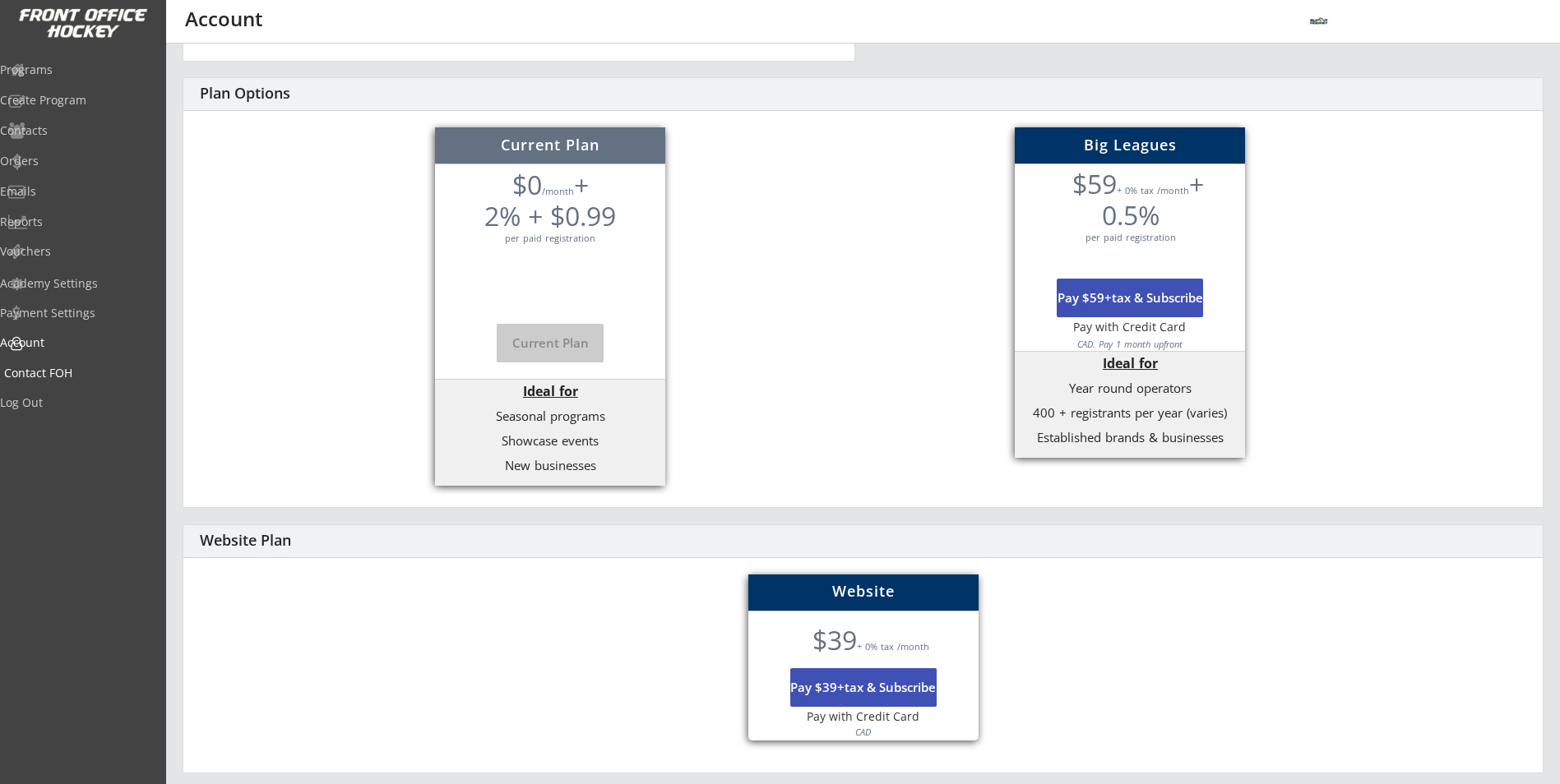
click at [78, 372] on div "Contact FOH" at bounding box center [77, 373] width 148 height 11
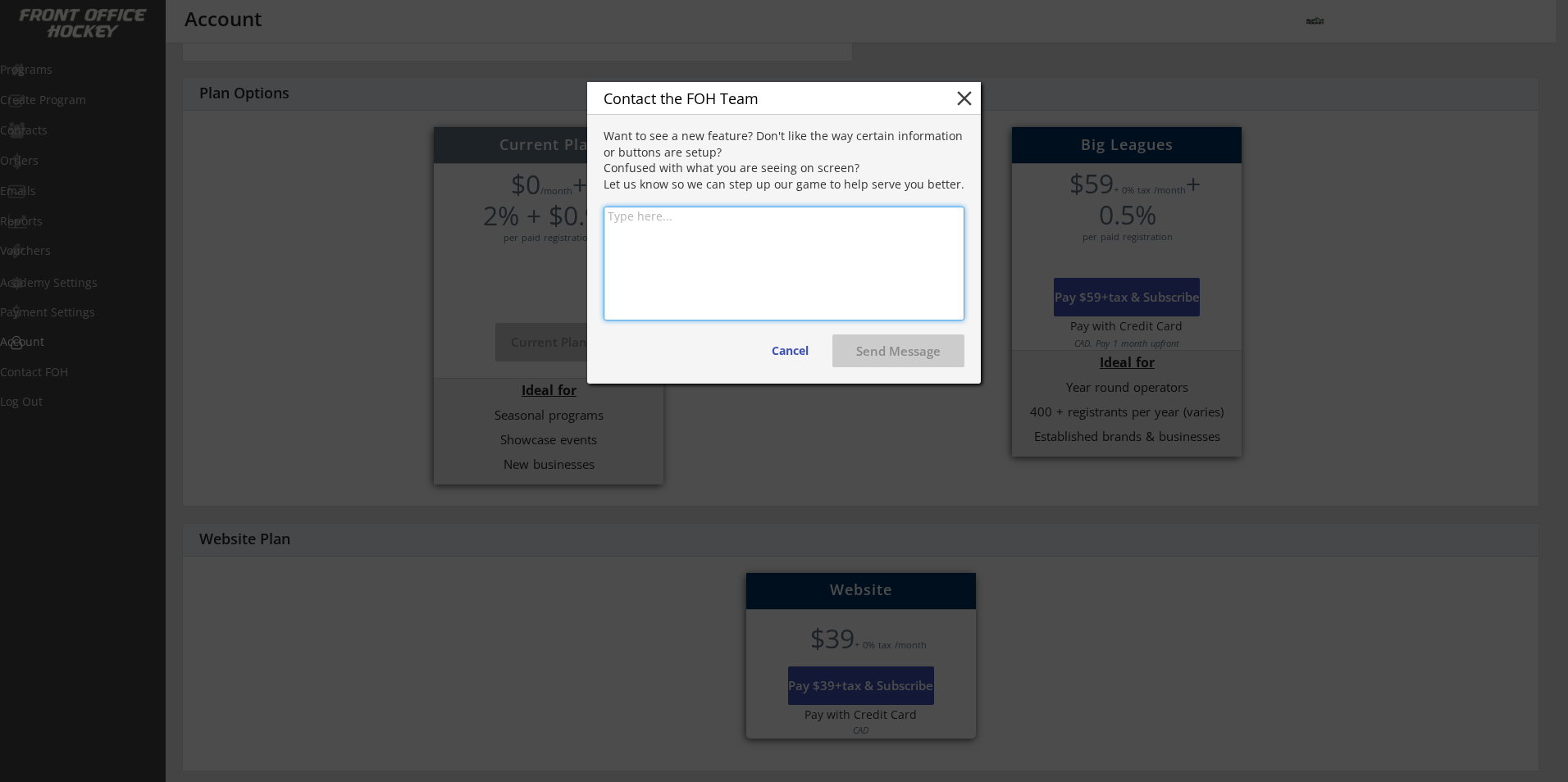
click at [970, 98] on button "close" at bounding box center [964, 98] width 25 height 25
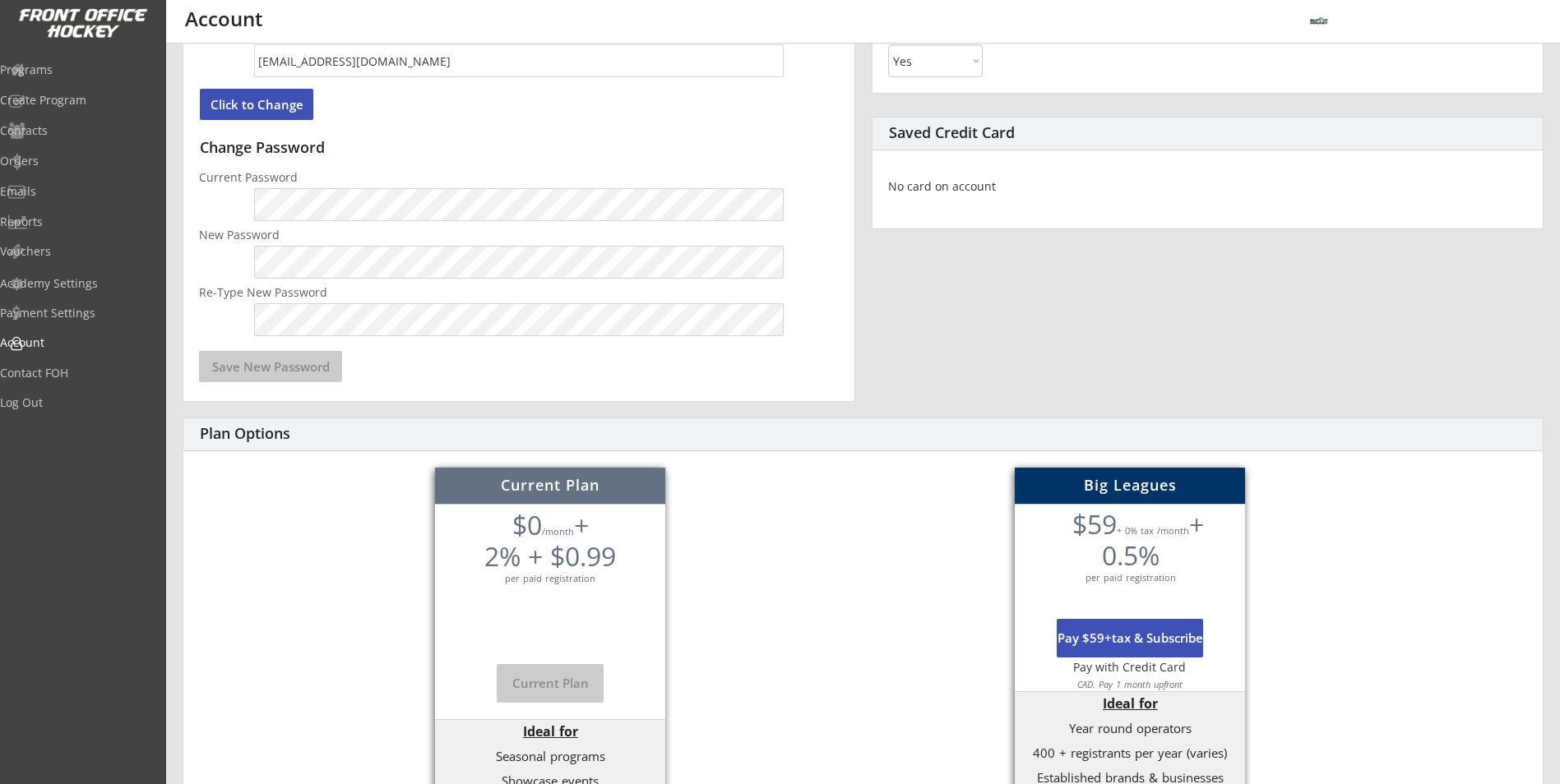
scroll to position [0, 0]
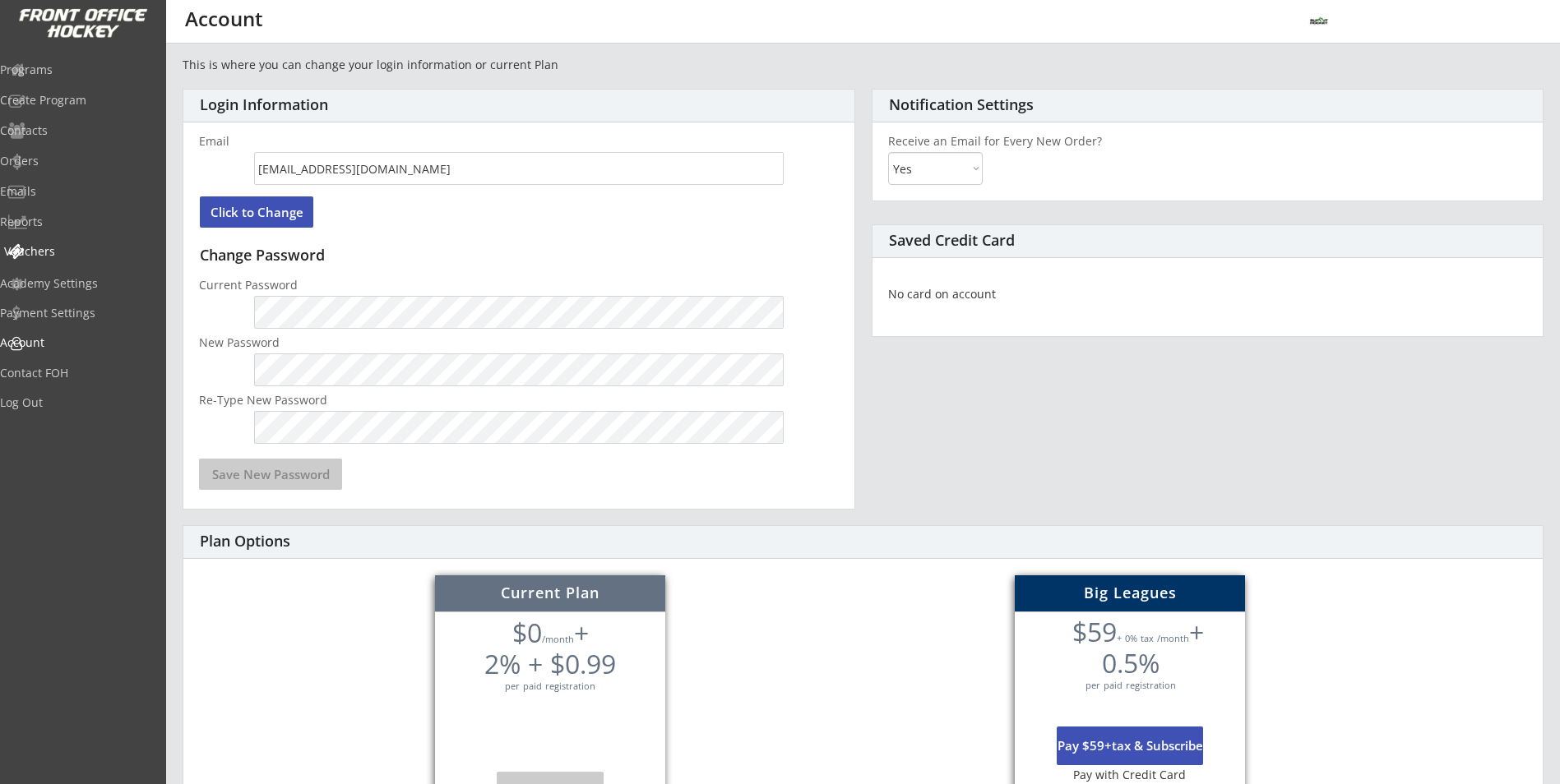
click at [59, 250] on div "Vouchers" at bounding box center [77, 252] width 148 height 11
click at [56, 71] on div "Programs" at bounding box center [77, 70] width 148 height 11
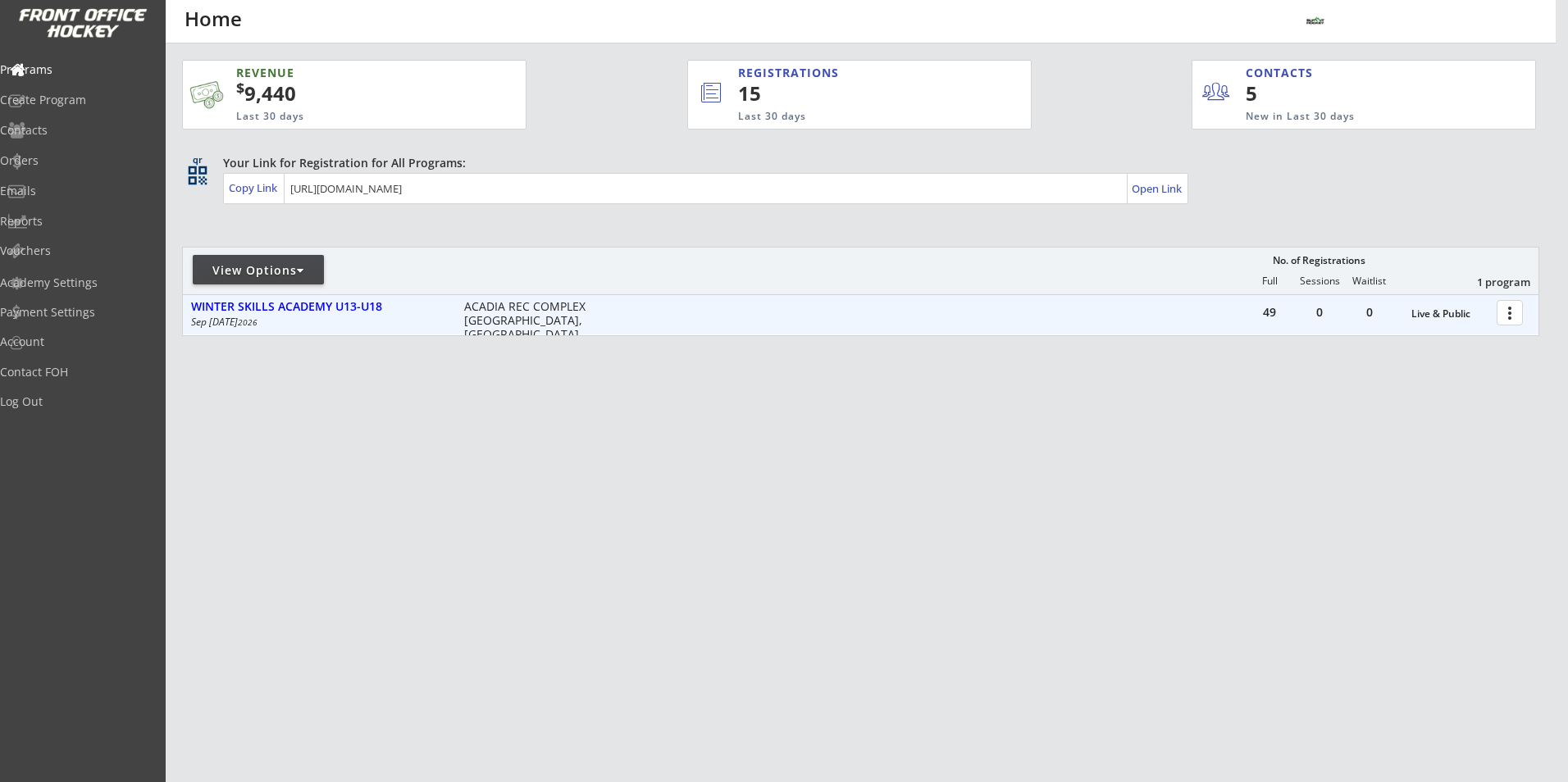
click at [1515, 312] on div at bounding box center [1512, 311] width 29 height 29
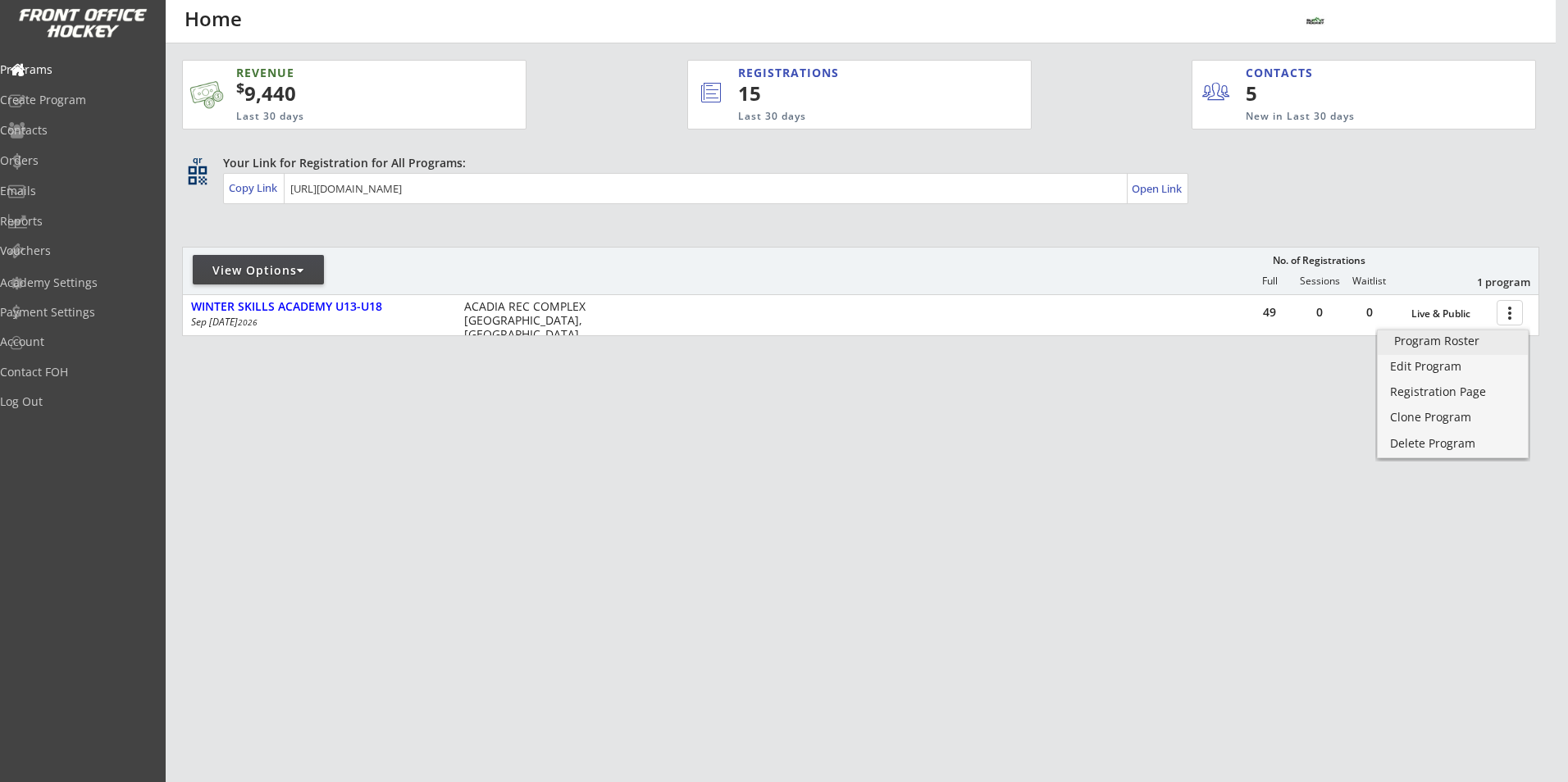
click at [1459, 347] on div "Program Roster" at bounding box center [1452, 341] width 118 height 11
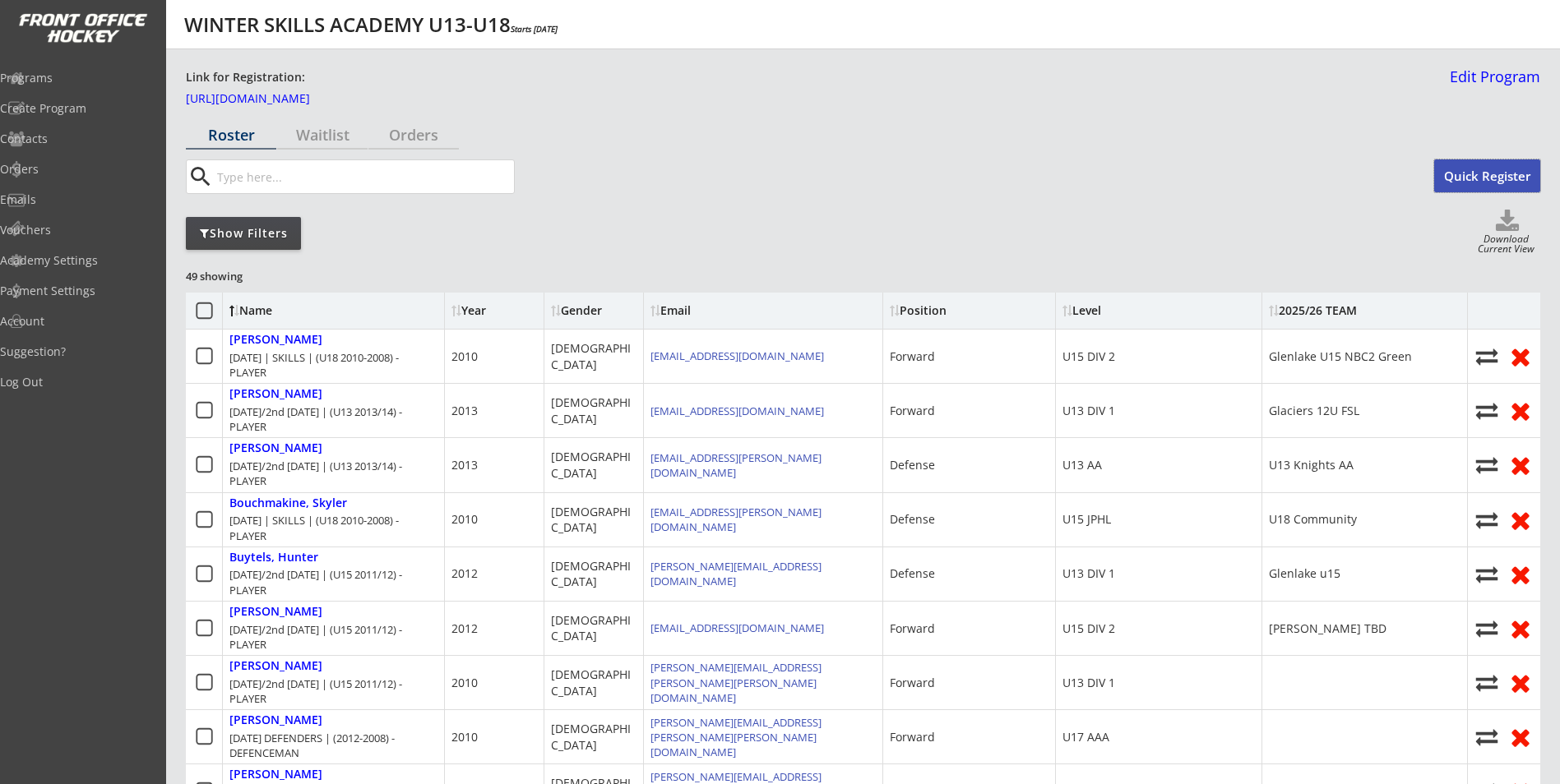
click at [1455, 171] on button "Quick Register" at bounding box center [1487, 176] width 106 height 33
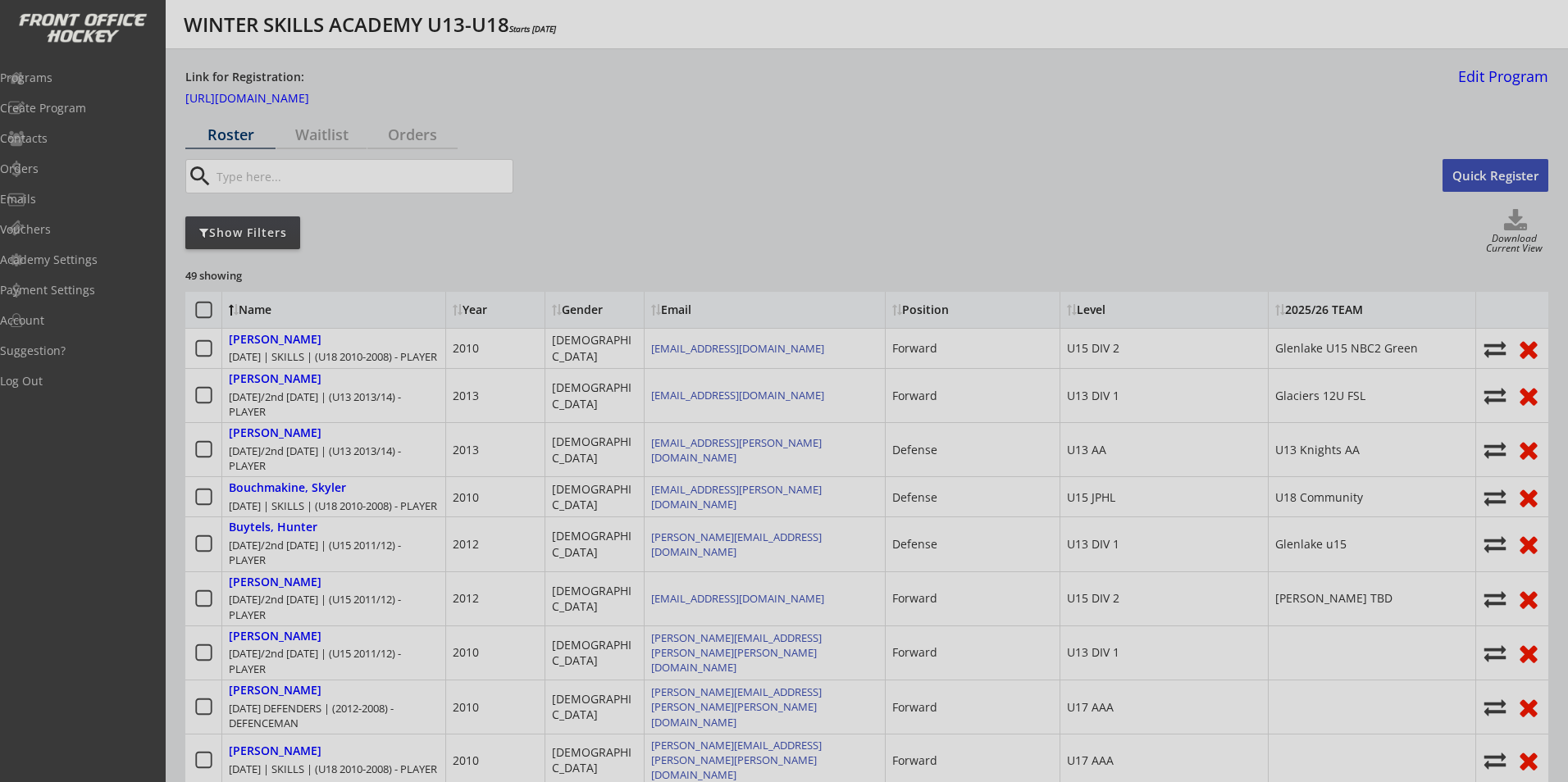
select select ""PLACEHOLDER_1427118222253""
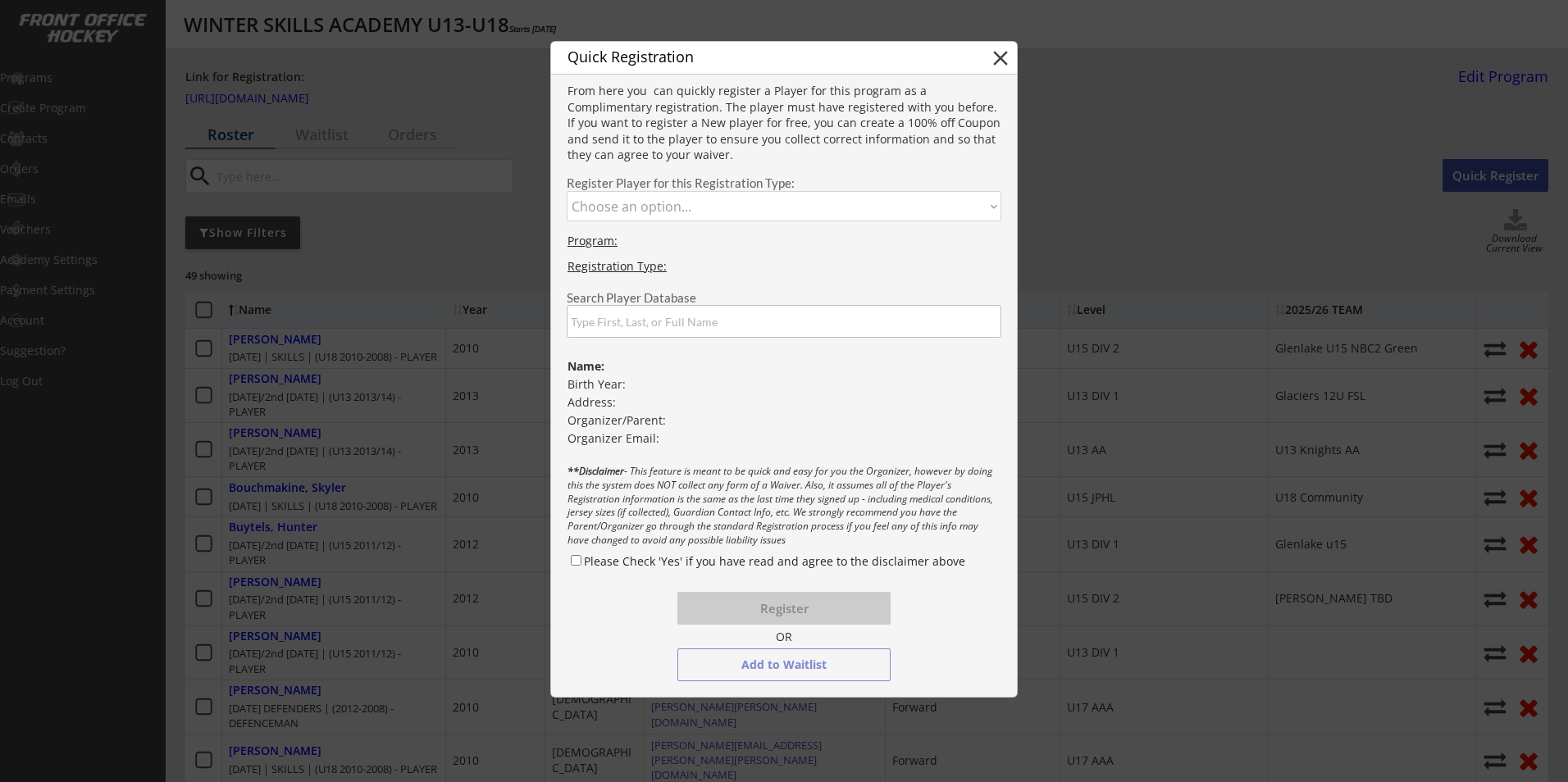
click at [1304, 225] on div at bounding box center [784, 391] width 1568 height 782
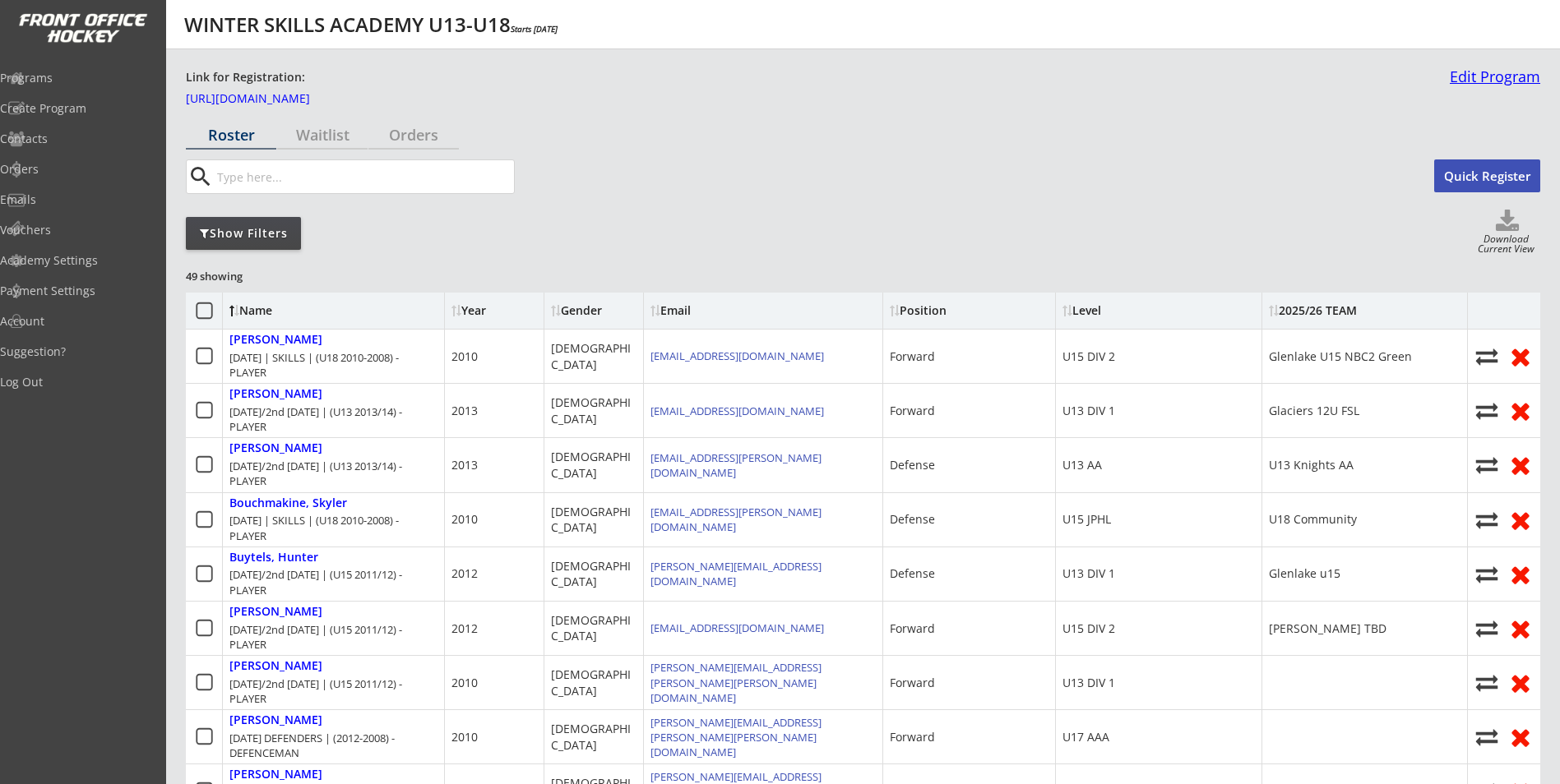
click at [1465, 73] on link "Edit Program" at bounding box center [1491, 83] width 97 height 29
click at [1486, 75] on link "Edit Program" at bounding box center [1491, 83] width 97 height 29
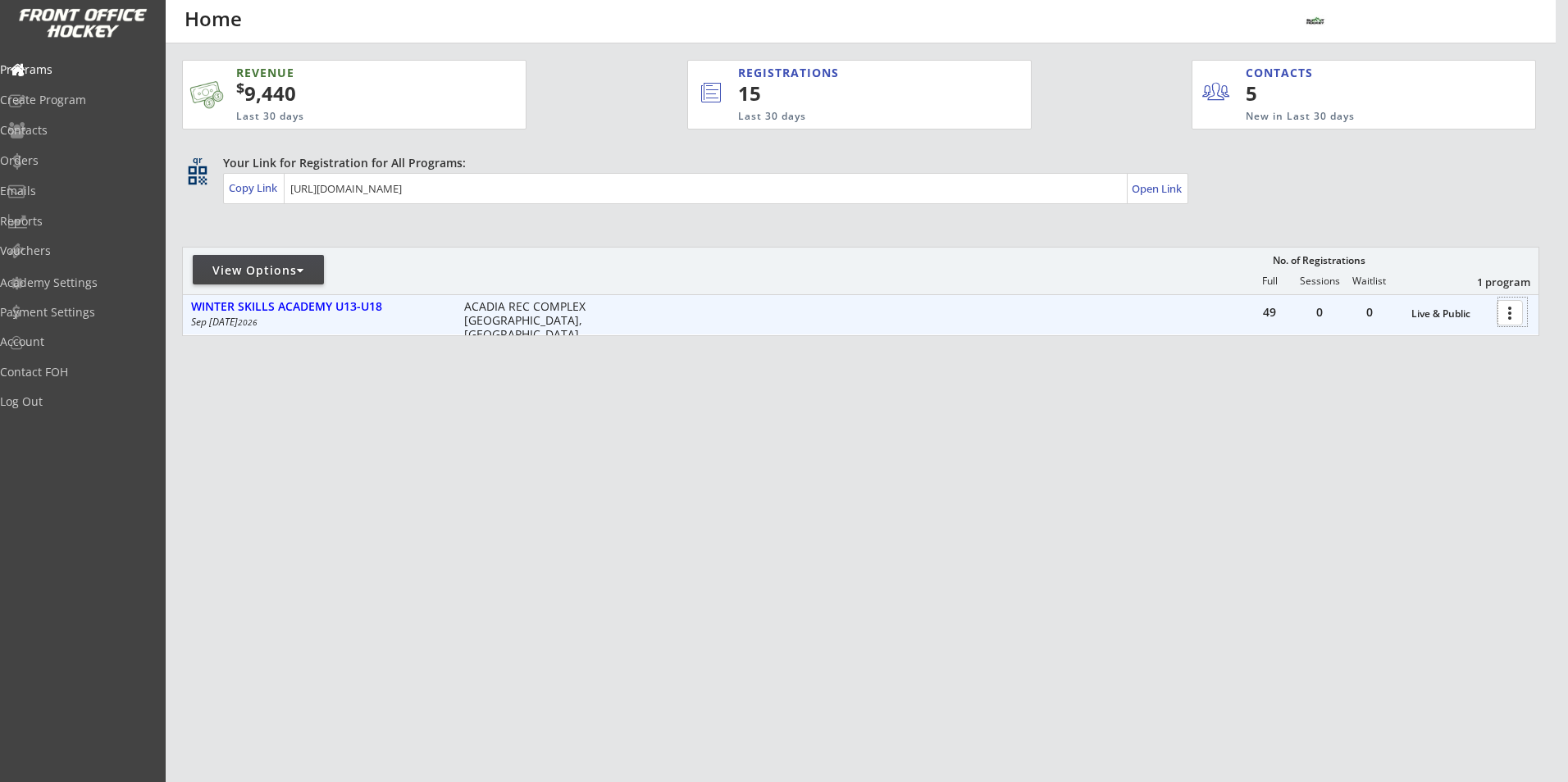
click at [1507, 317] on div at bounding box center [1512, 311] width 29 height 29
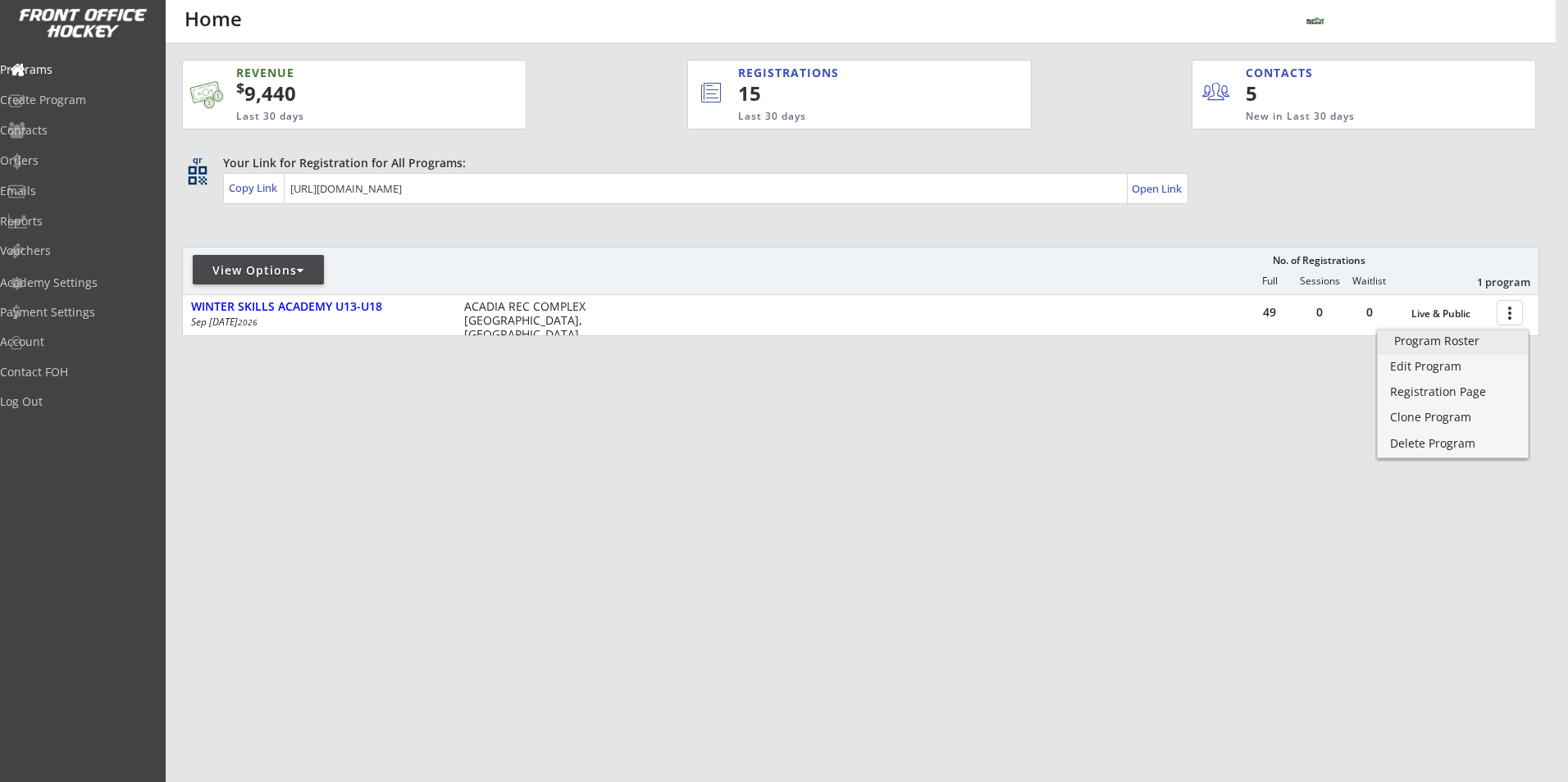
click at [1472, 344] on div "Program Roster" at bounding box center [1452, 341] width 118 height 11
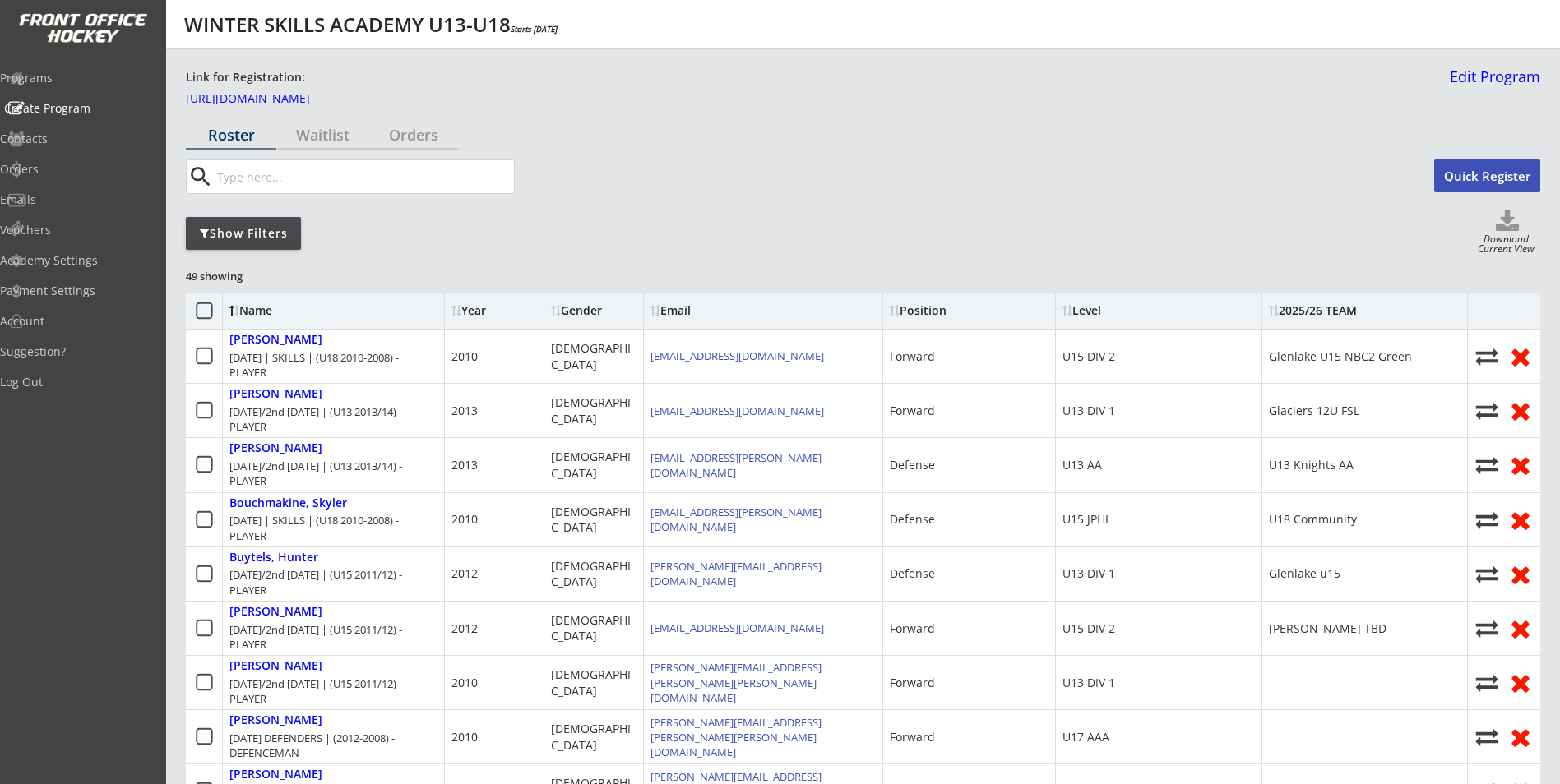
click at [84, 111] on div "Create Program" at bounding box center [77, 109] width 148 height 11
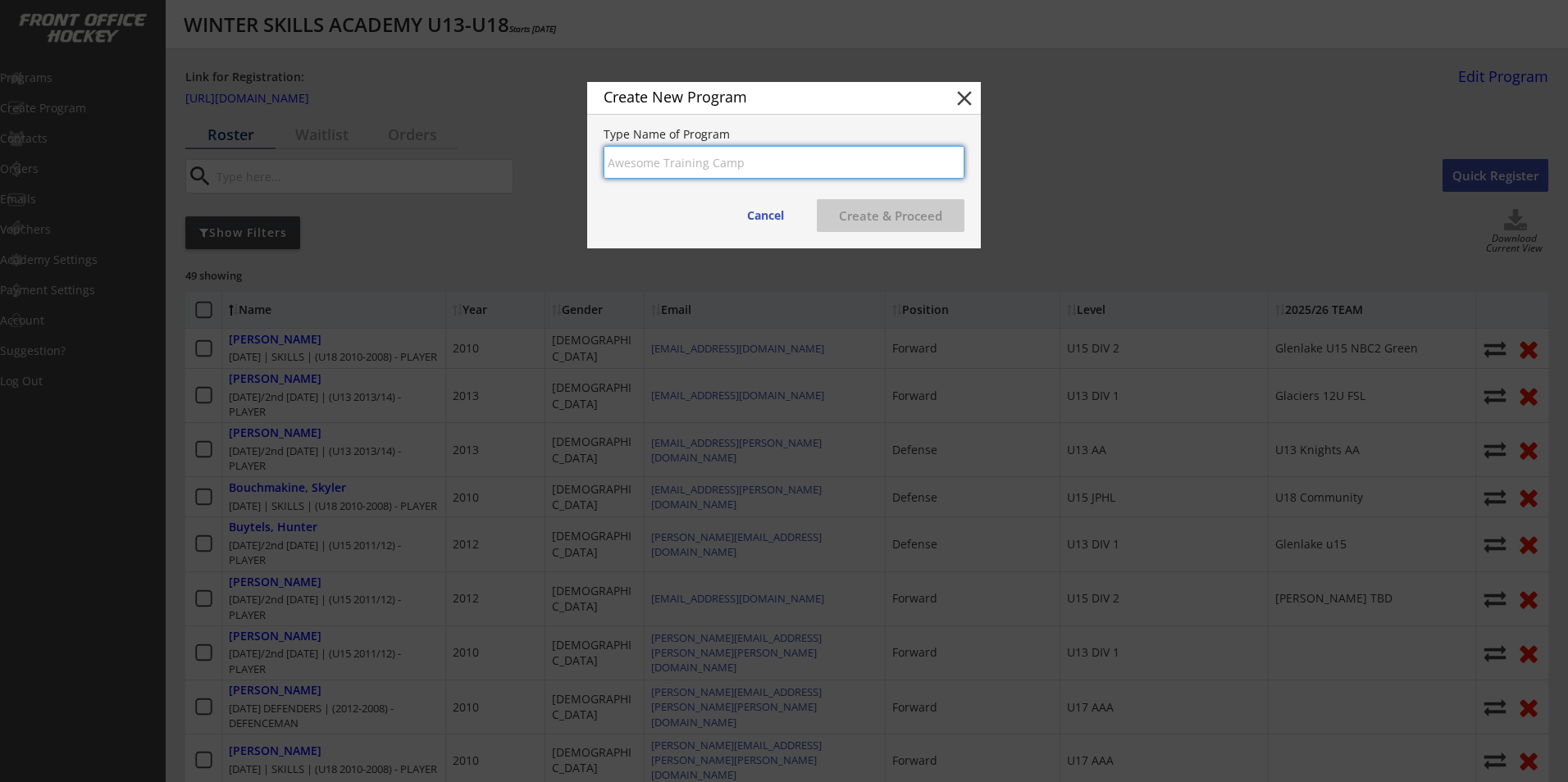
click at [966, 104] on button "close" at bounding box center [964, 98] width 25 height 25
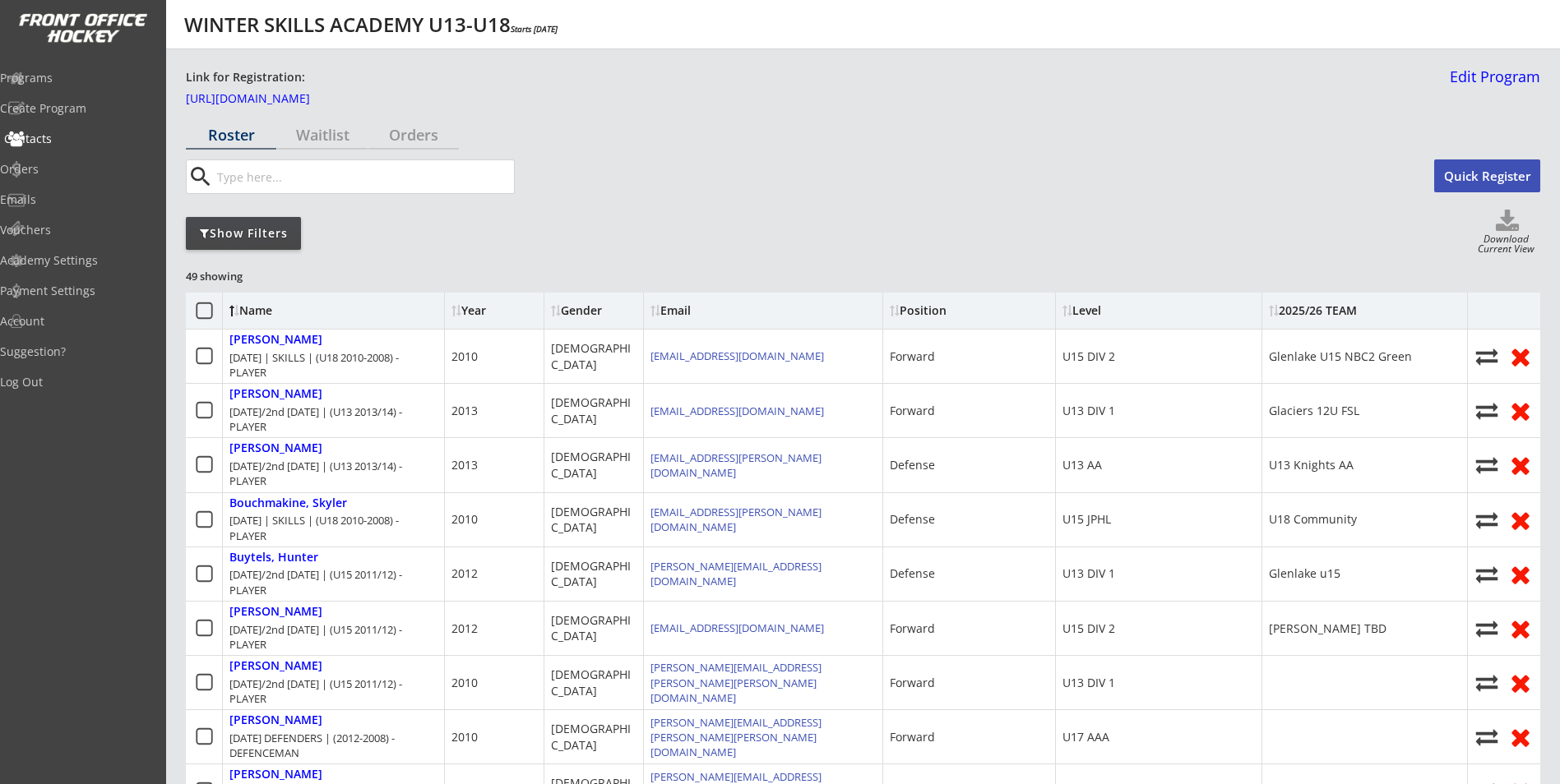
click at [52, 135] on div "Contacts" at bounding box center [77, 138] width 148 height 11
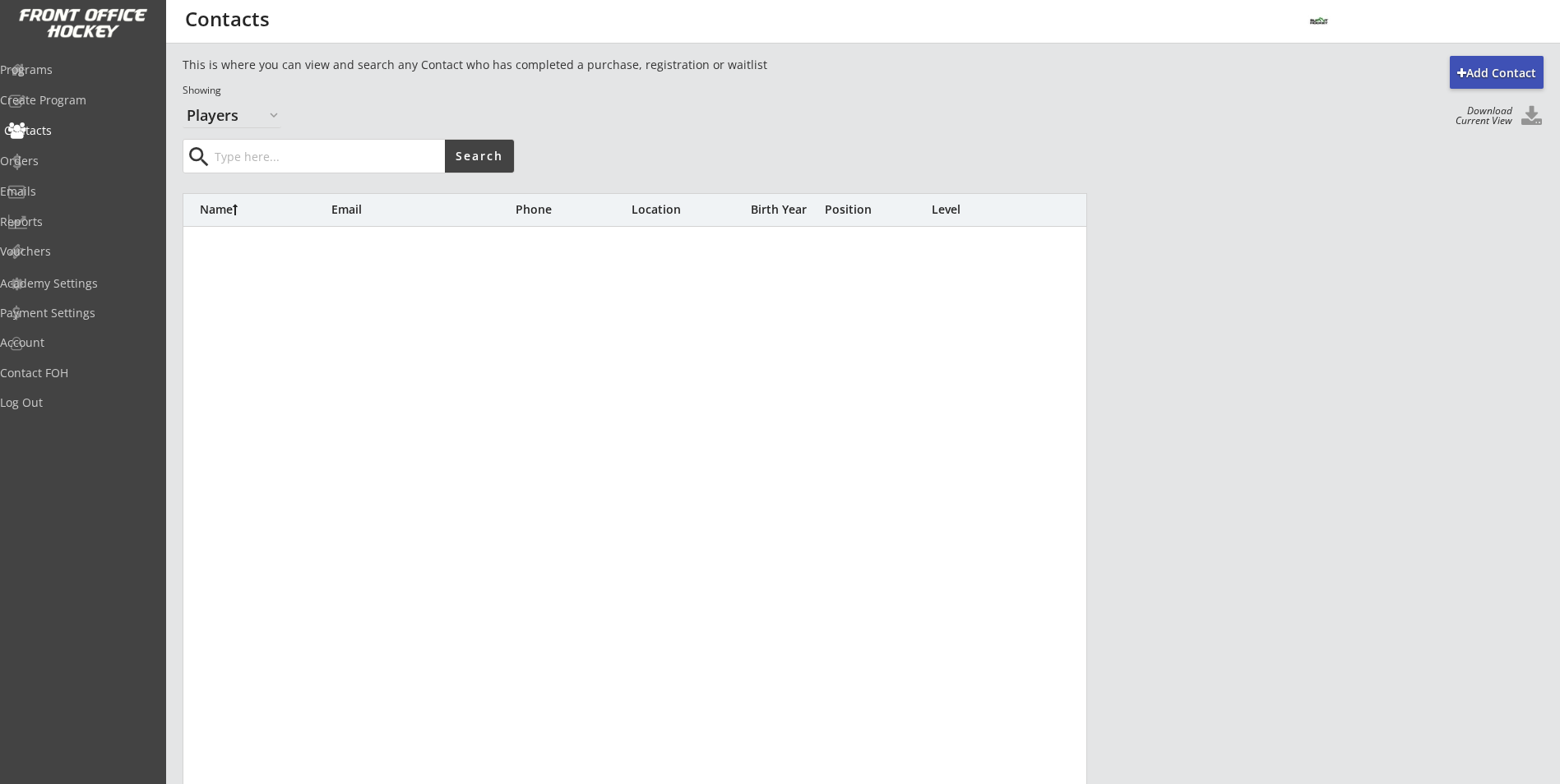
select select ""Players""
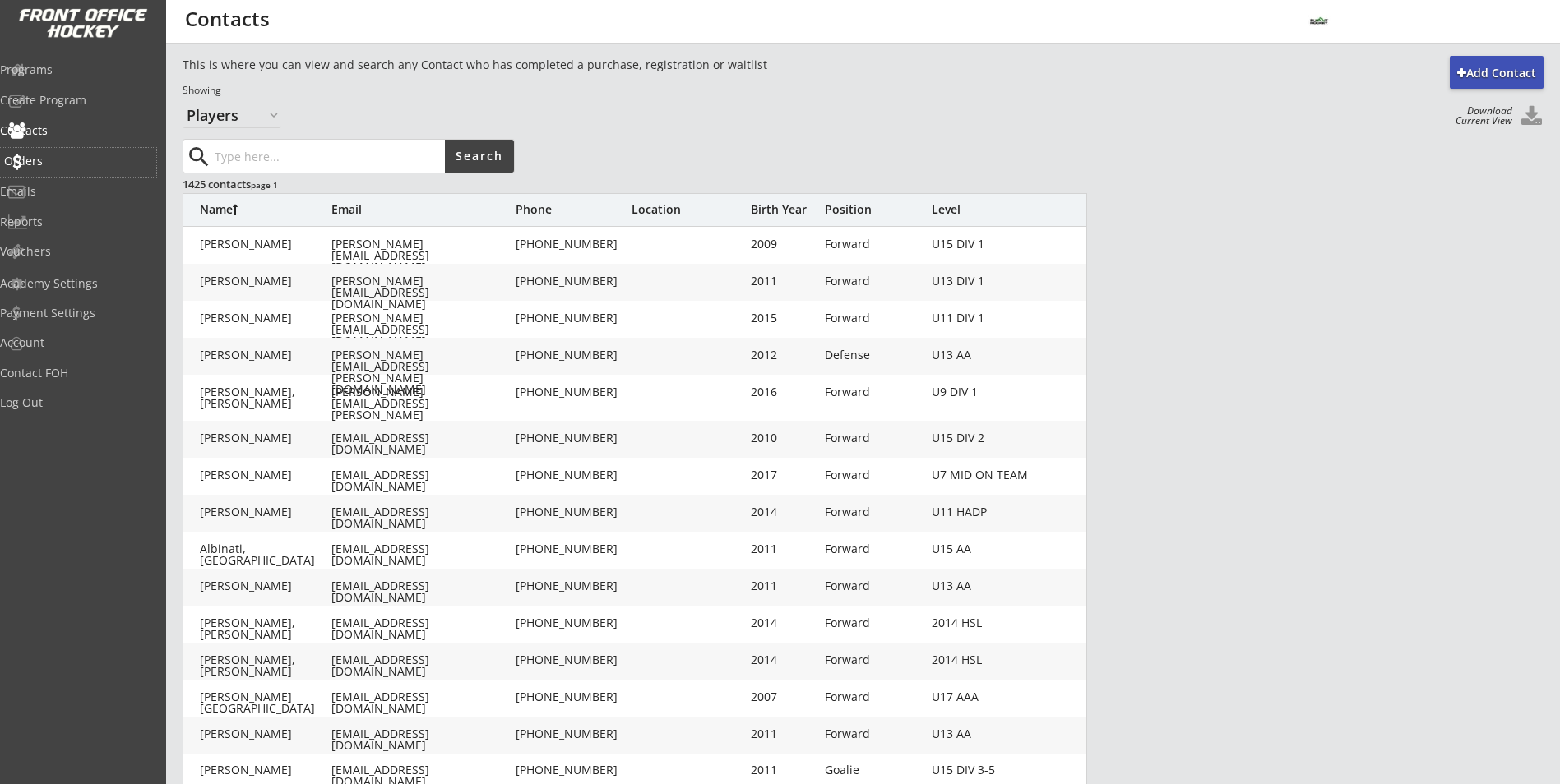
click at [65, 152] on div "Orders" at bounding box center [78, 162] width 156 height 29
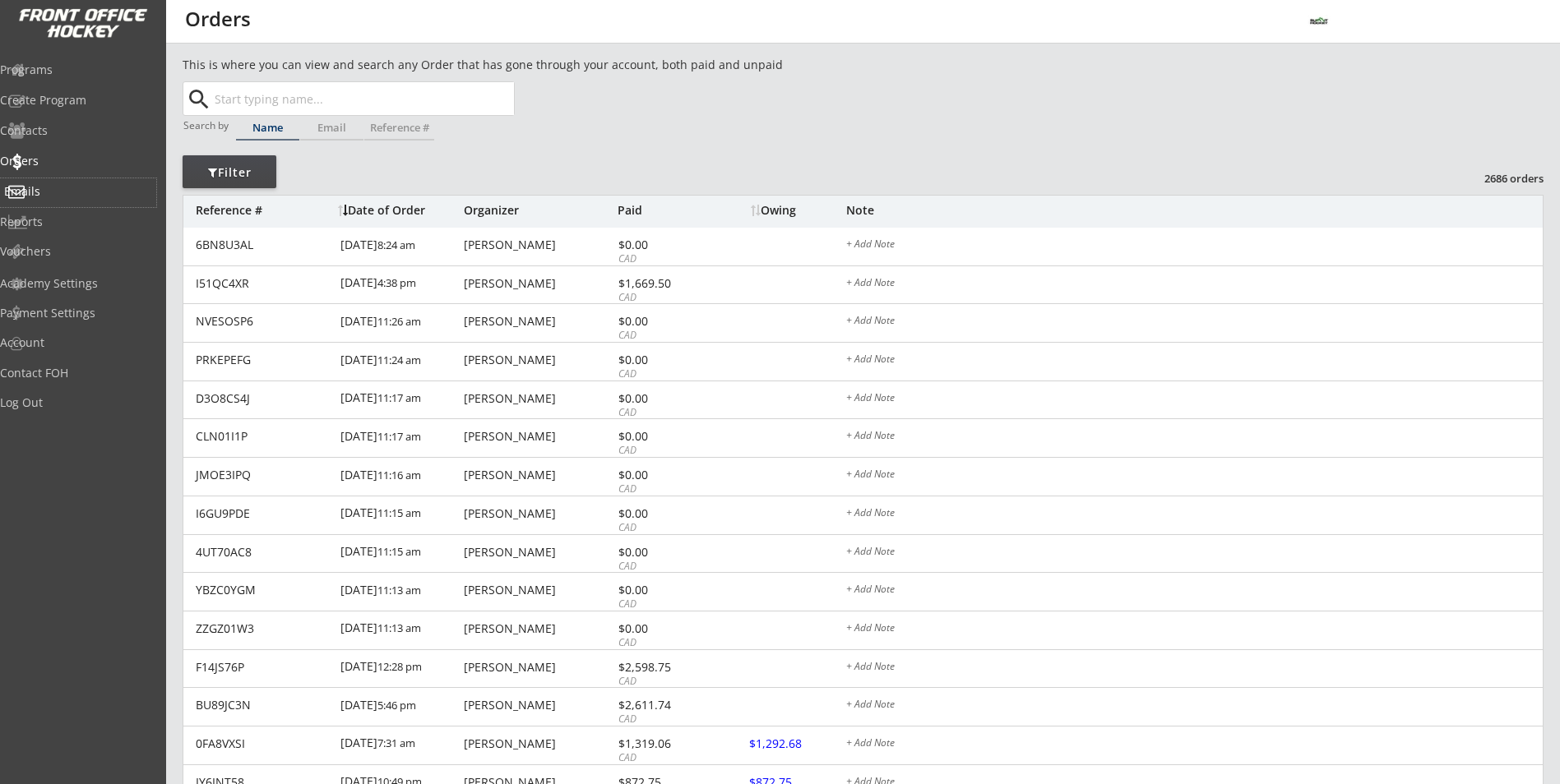
click at [58, 193] on div "Emails" at bounding box center [77, 191] width 148 height 11
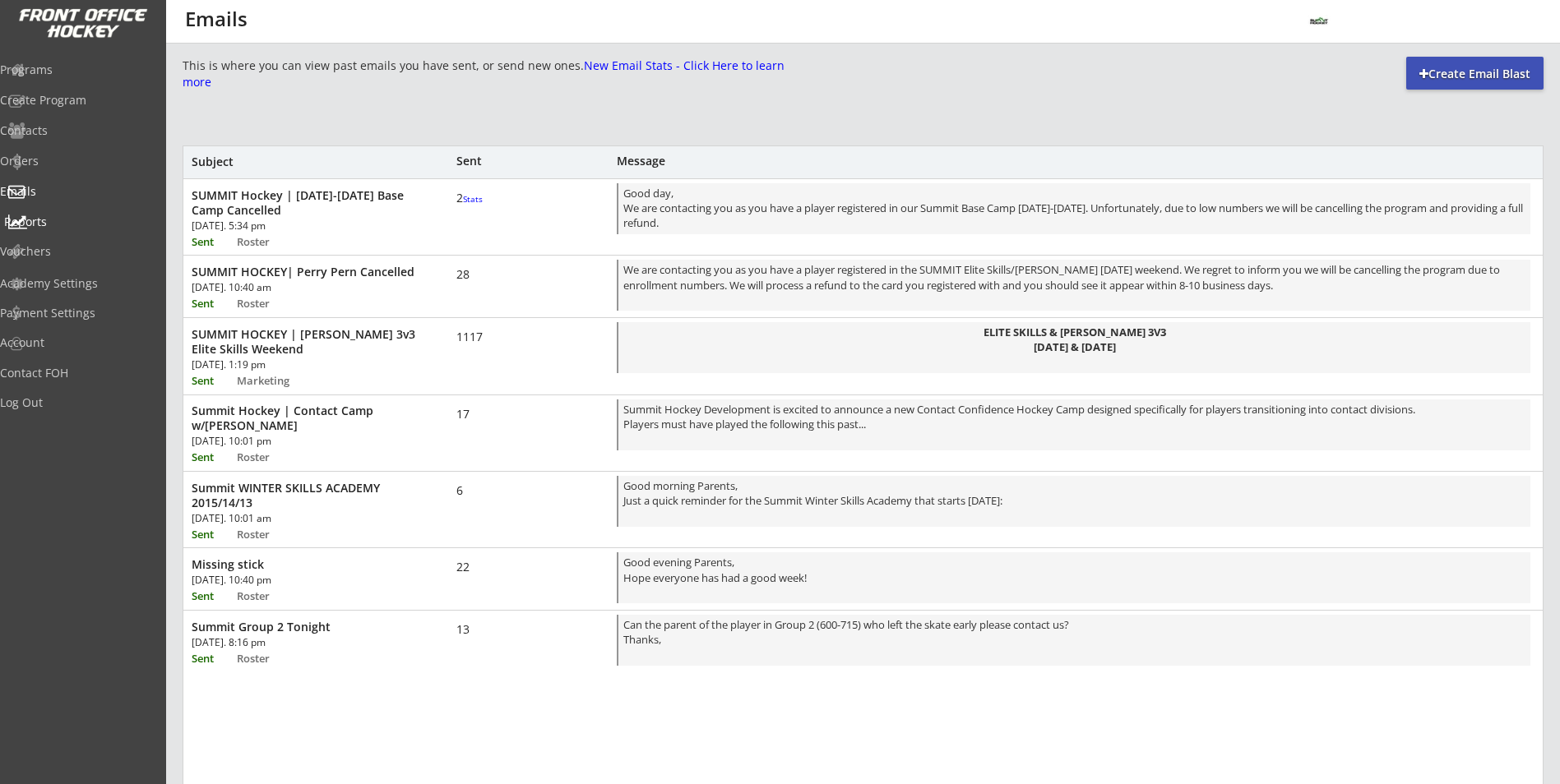
click at [59, 226] on div "Reports" at bounding box center [77, 222] width 148 height 11
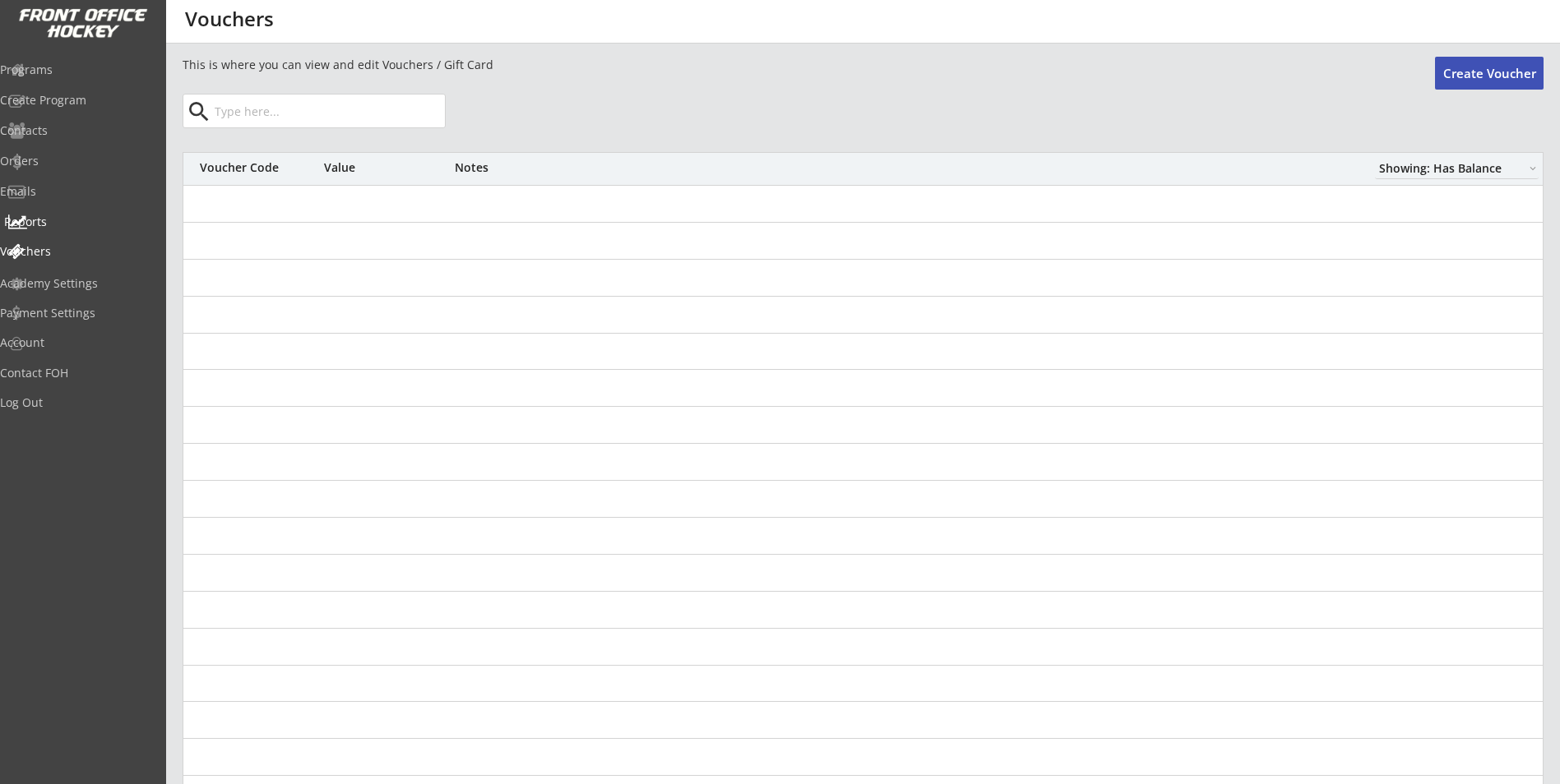
select select ""Showing: Has Balance""
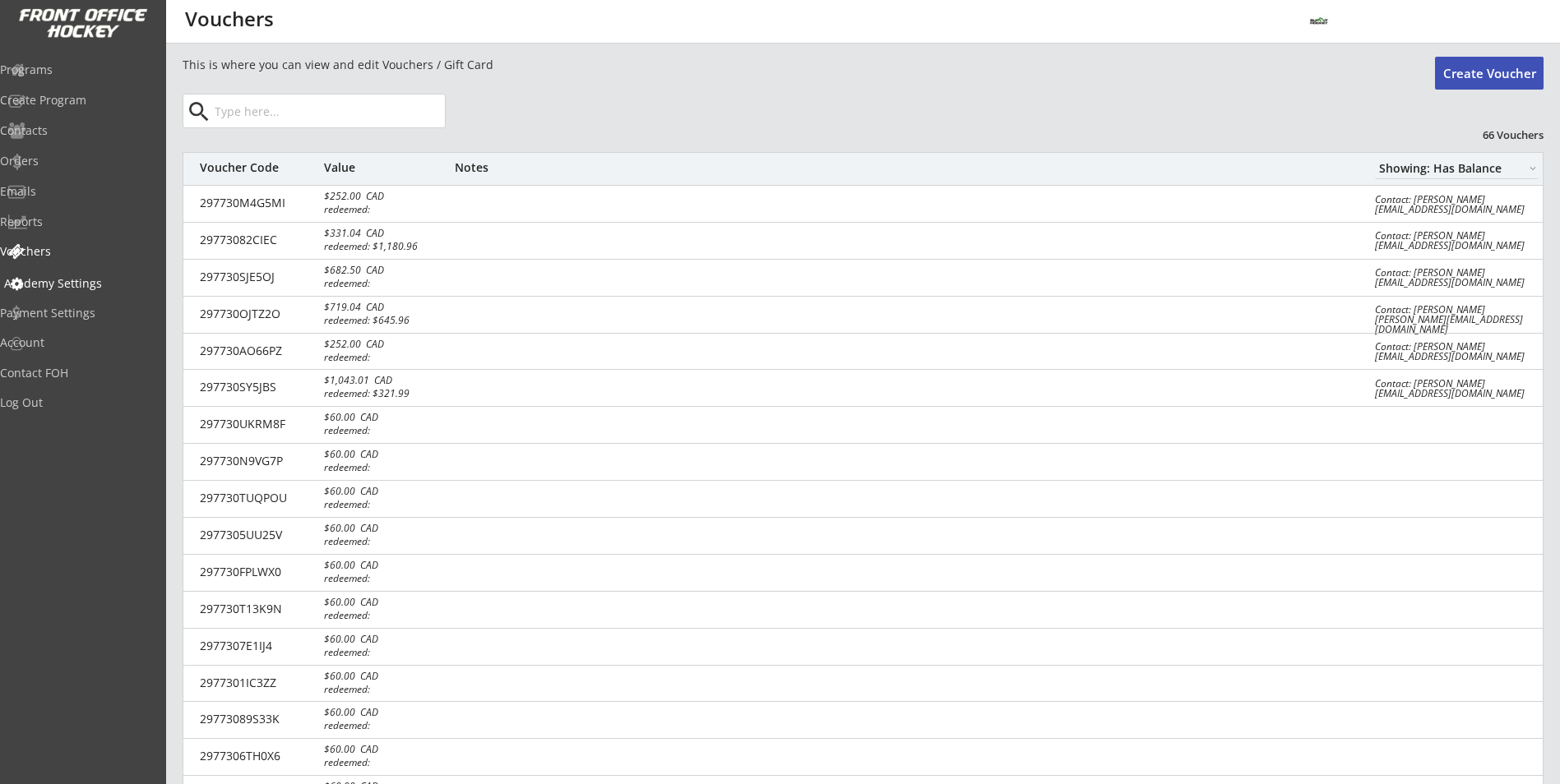
click at [63, 280] on div "Academy Settings" at bounding box center [77, 283] width 148 height 11
select select ""CAD""
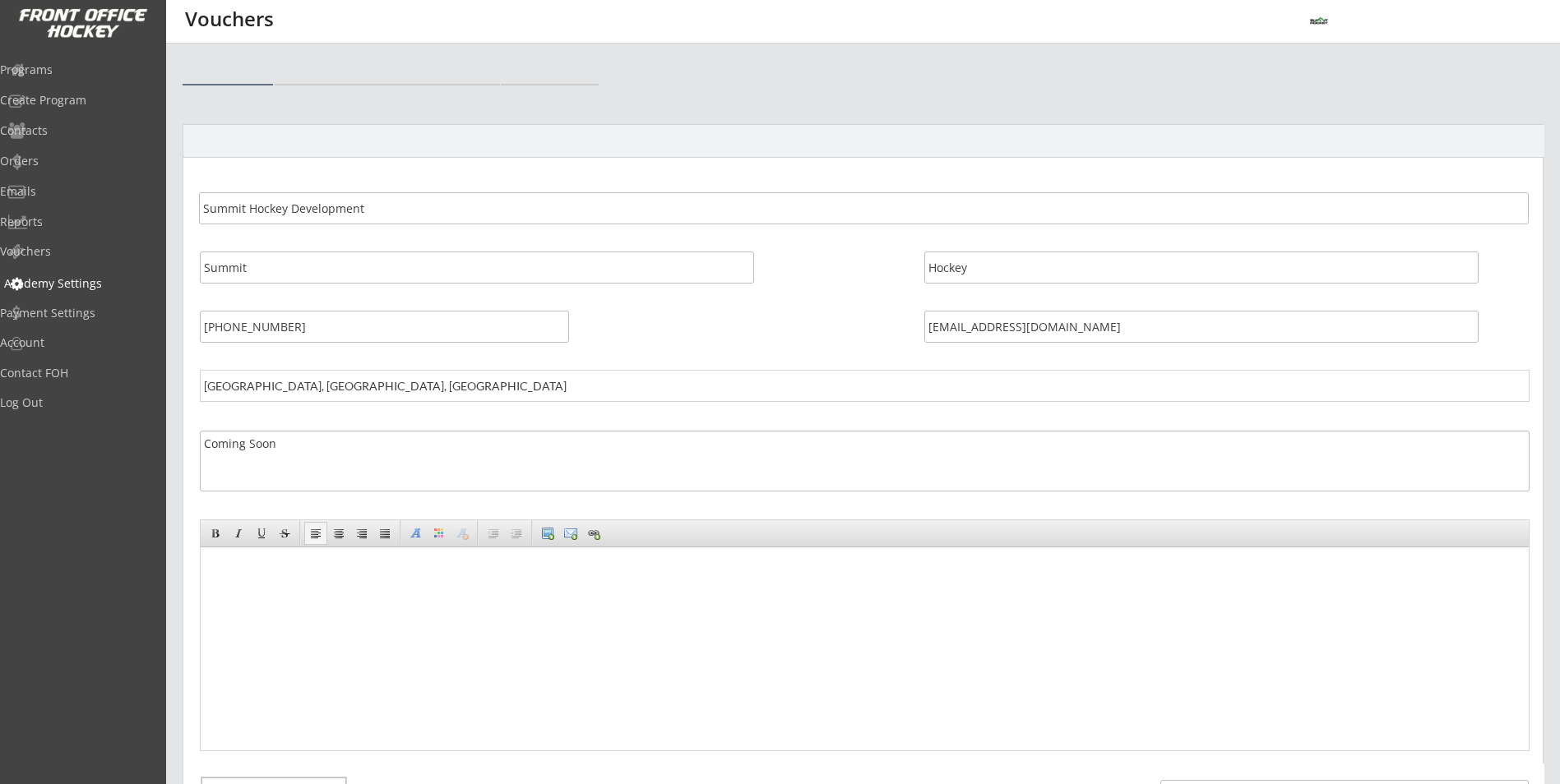
select select ""CAD""
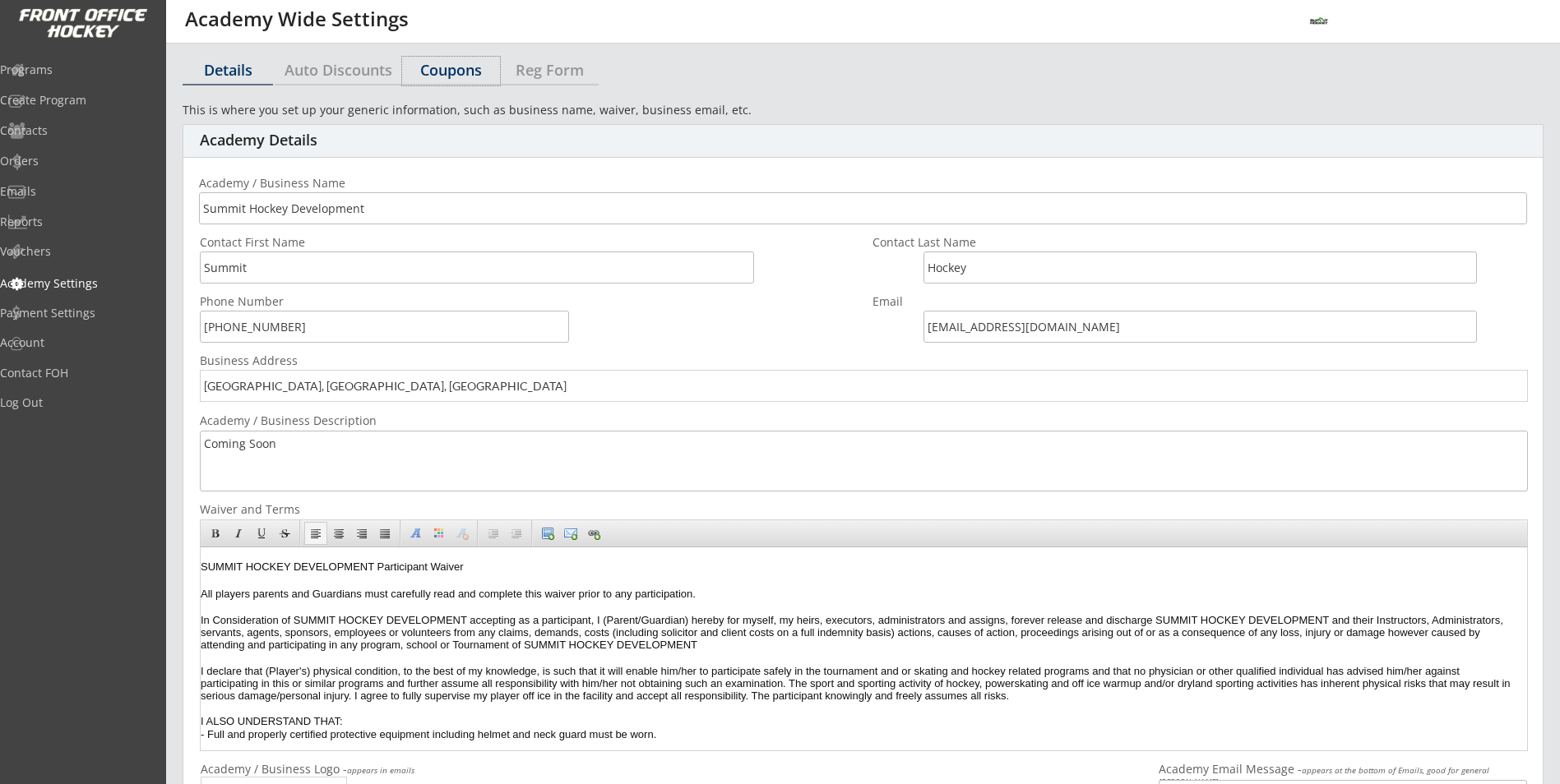
click at [439, 67] on div "Coupons" at bounding box center [451, 70] width 98 height 15
select select ""Showing all by date made""
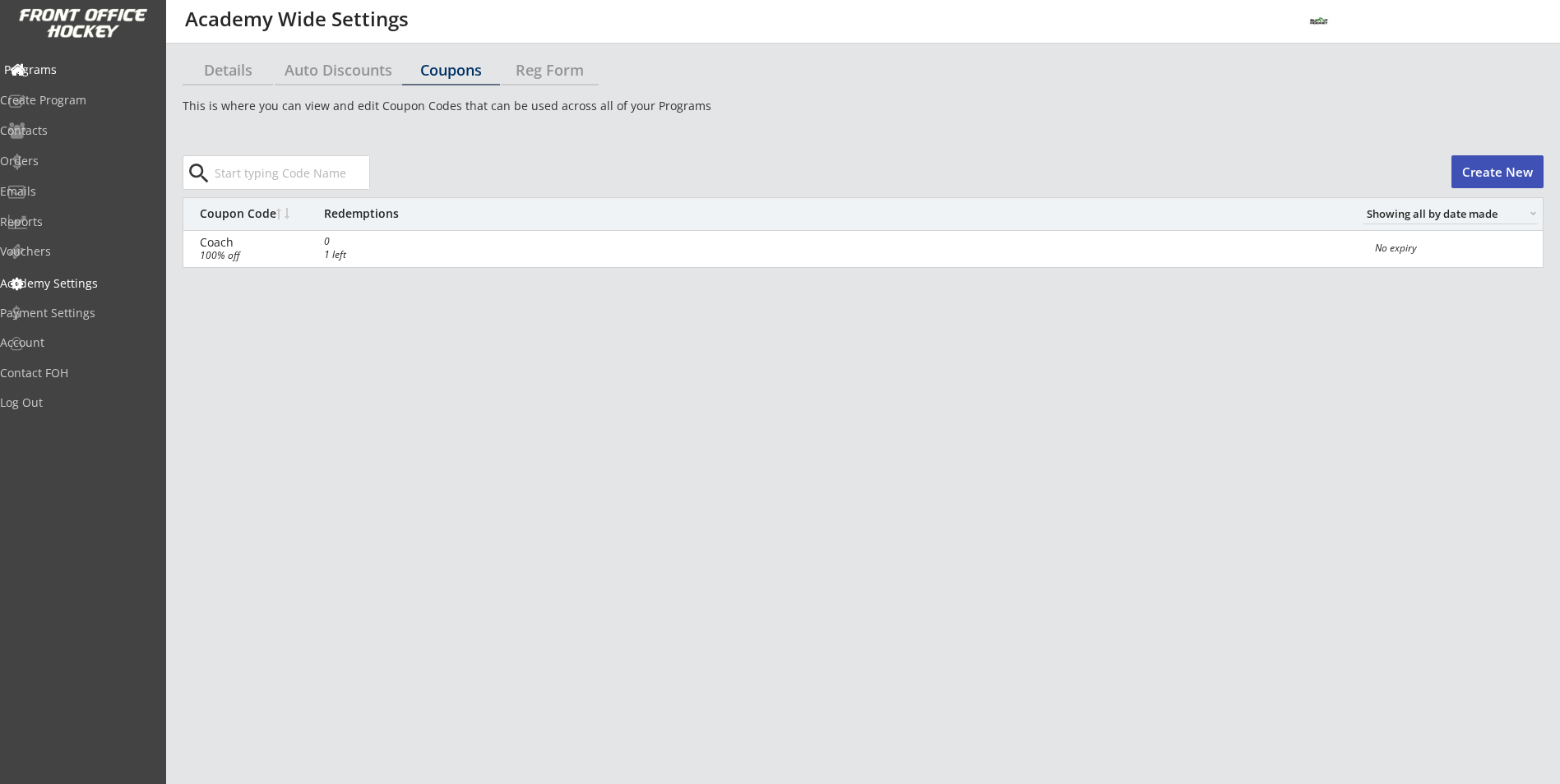
click at [83, 79] on div "Programs" at bounding box center [78, 71] width 156 height 29
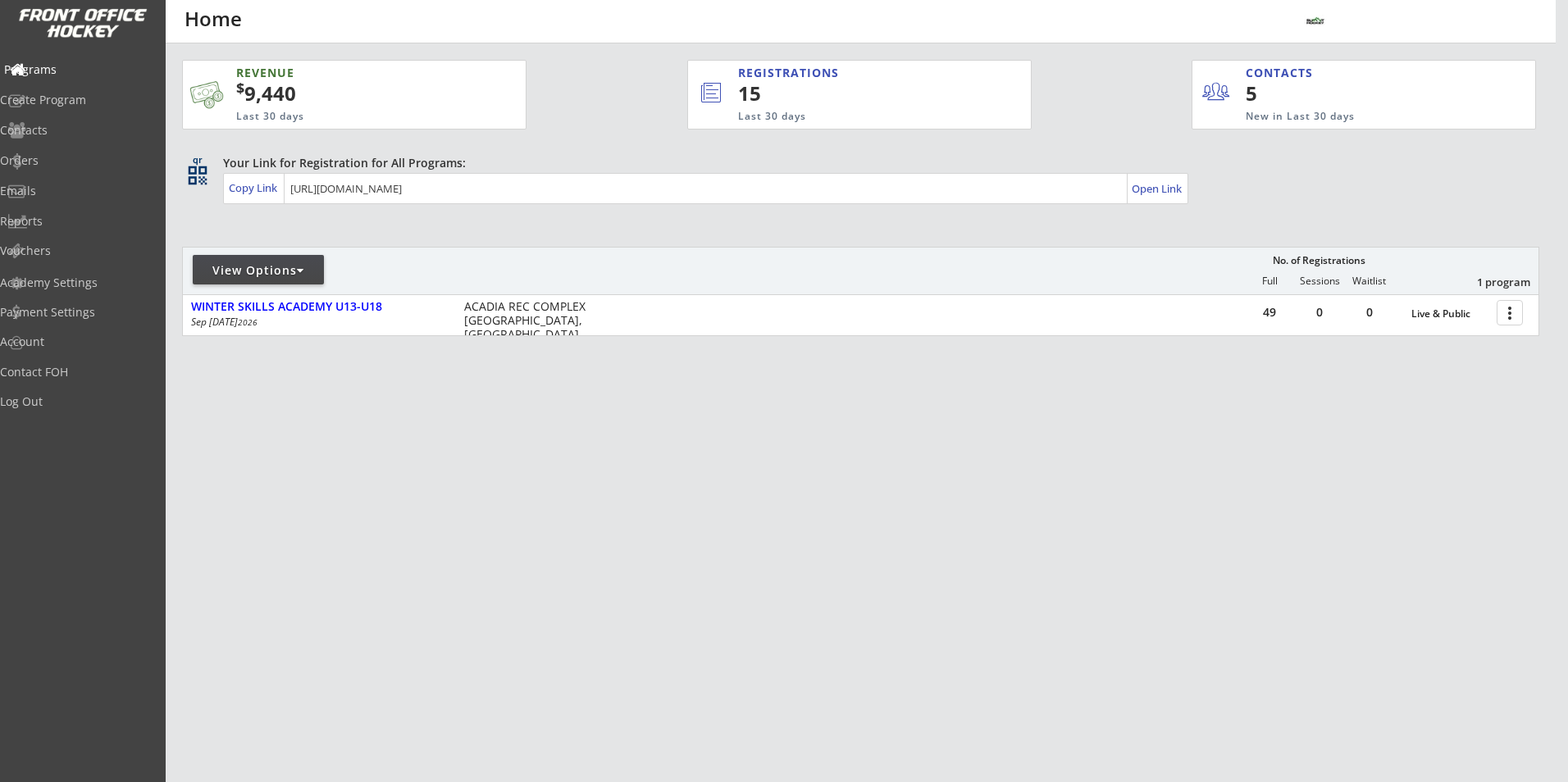
click at [60, 64] on div "Programs" at bounding box center [77, 69] width 147 height 11
click at [101, 98] on div "Create Program" at bounding box center [77, 100] width 147 height 11
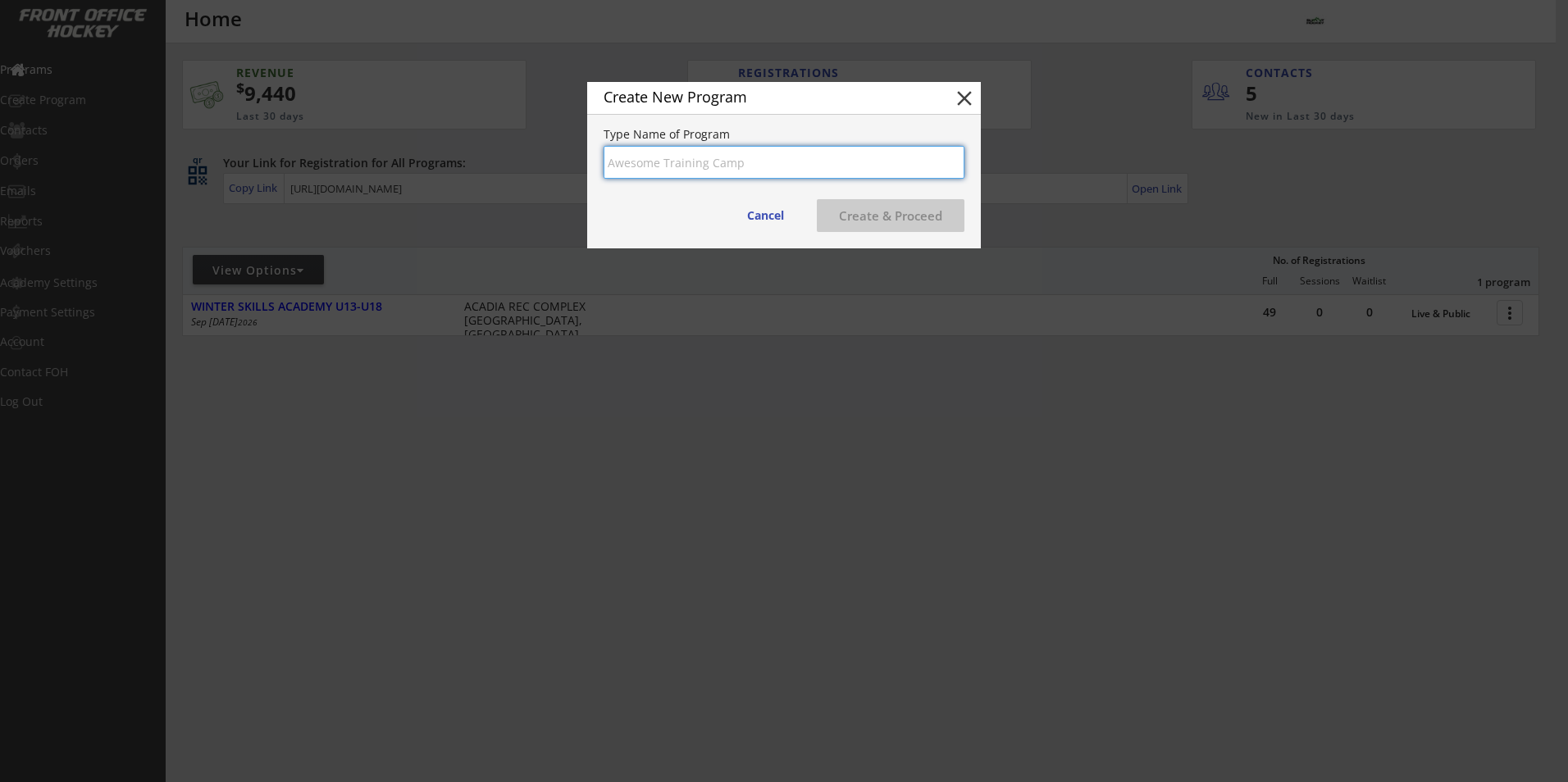
click at [738, 168] on input "input" at bounding box center [783, 162] width 360 height 32
click at [954, 95] on button "close" at bounding box center [964, 98] width 25 height 25
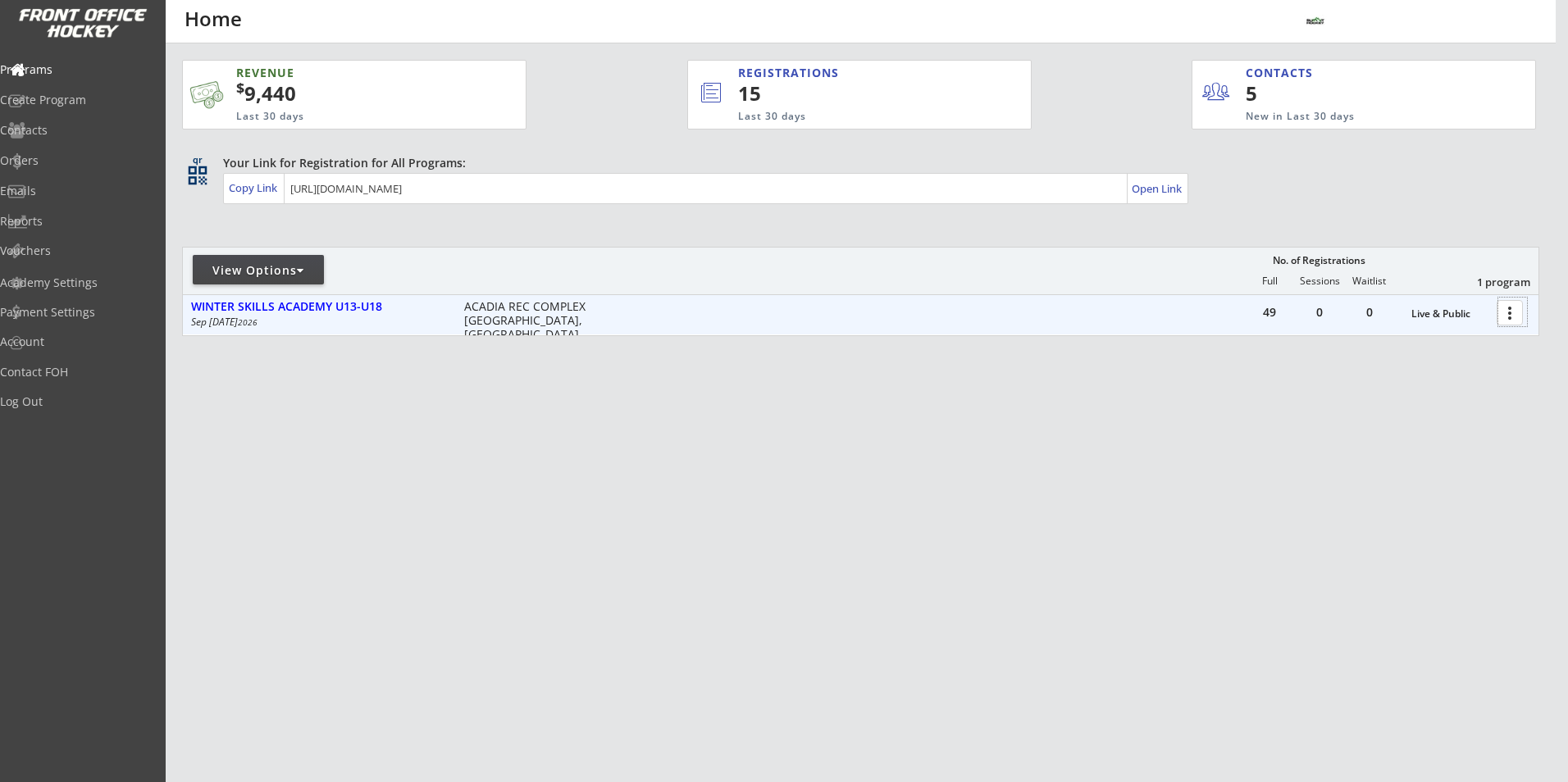
click at [1507, 310] on div at bounding box center [1512, 311] width 29 height 29
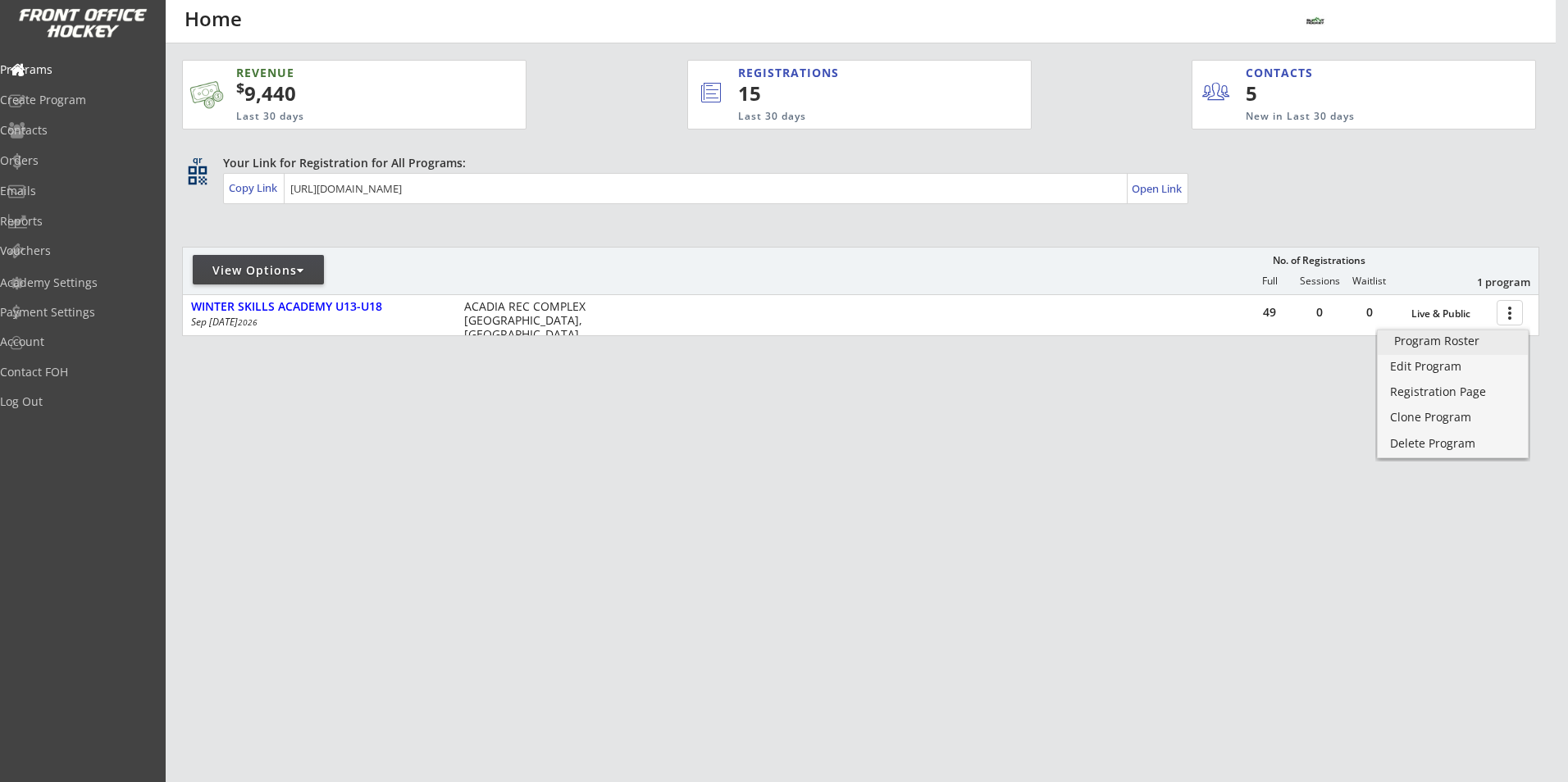
click at [1461, 350] on link "Program Roster" at bounding box center [1453, 343] width 150 height 25
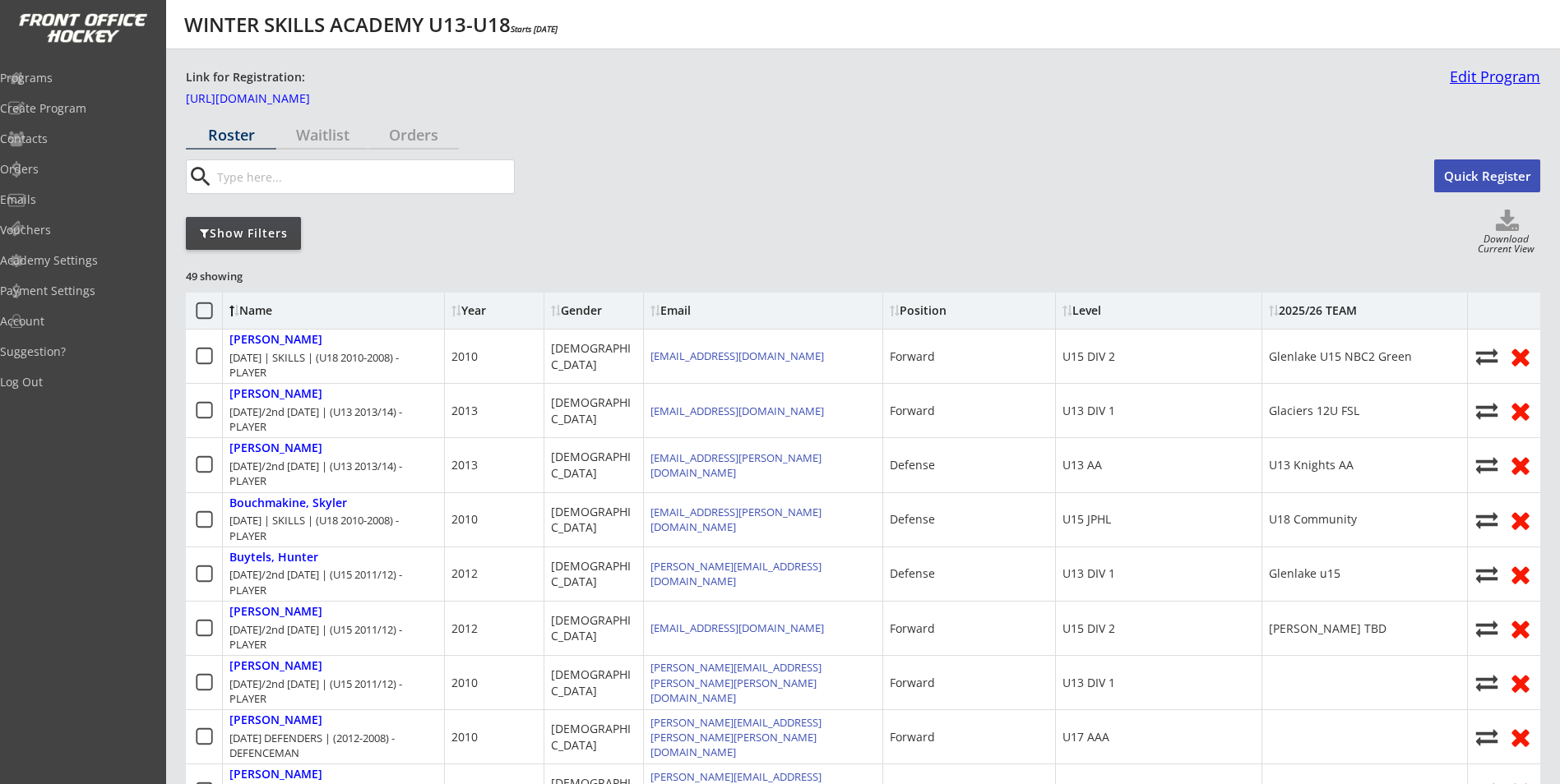
click at [1476, 76] on link "Edit Program" at bounding box center [1491, 83] width 97 height 29
click at [91, 261] on div "Academy Settings" at bounding box center [77, 260] width 148 height 11
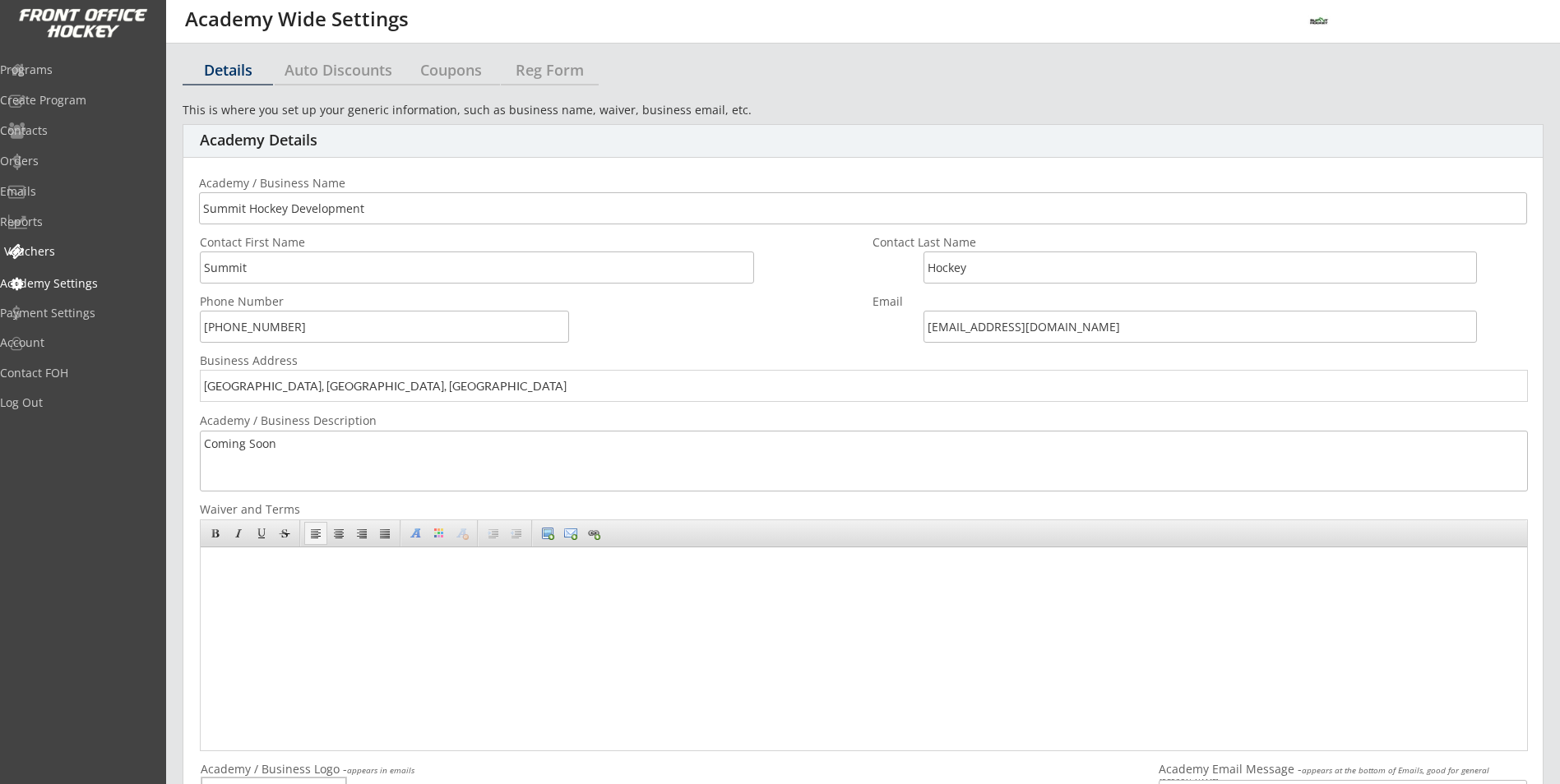
select select ""CAD""
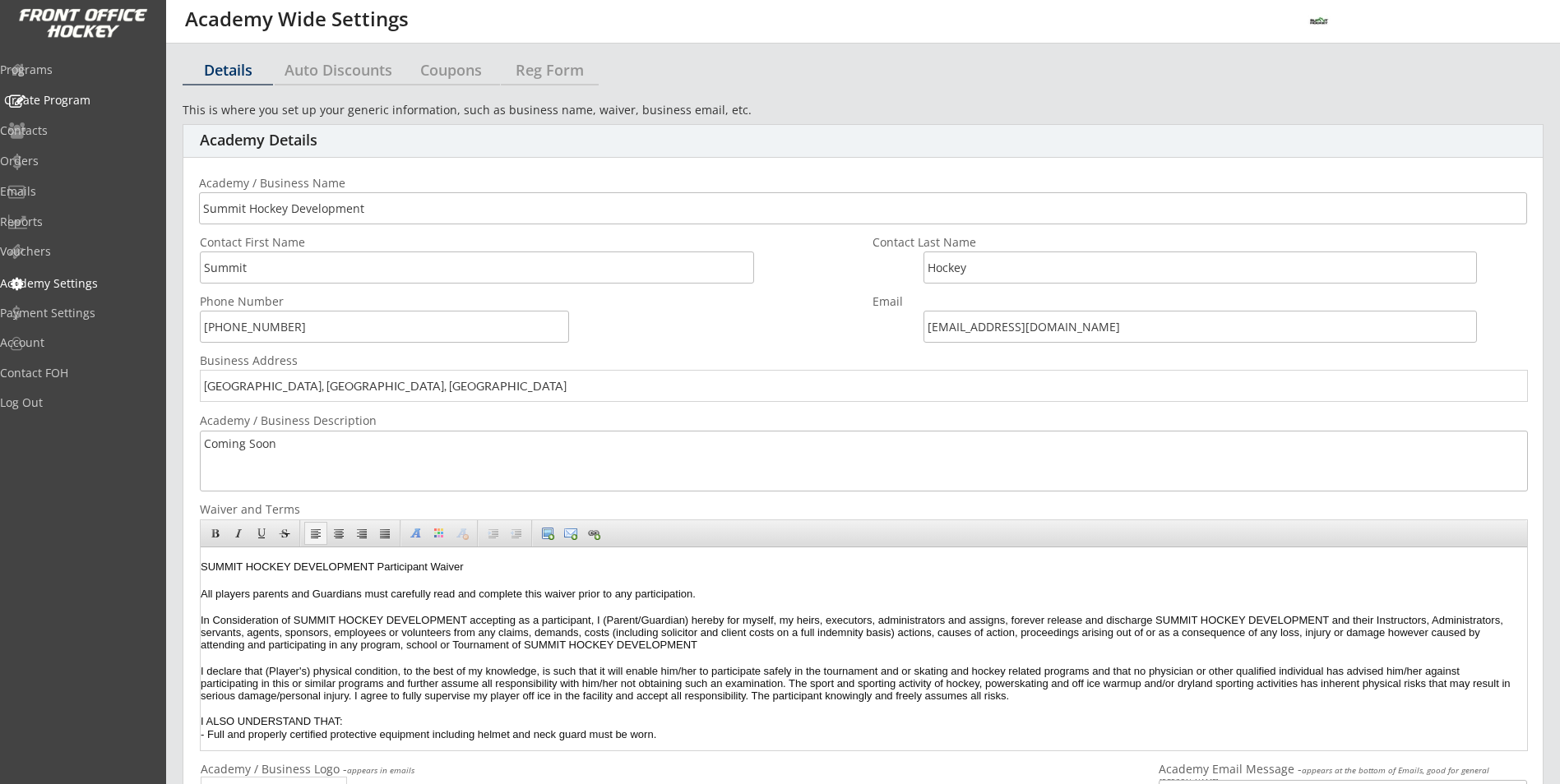
click at [58, 104] on div "Create Program" at bounding box center [77, 100] width 148 height 11
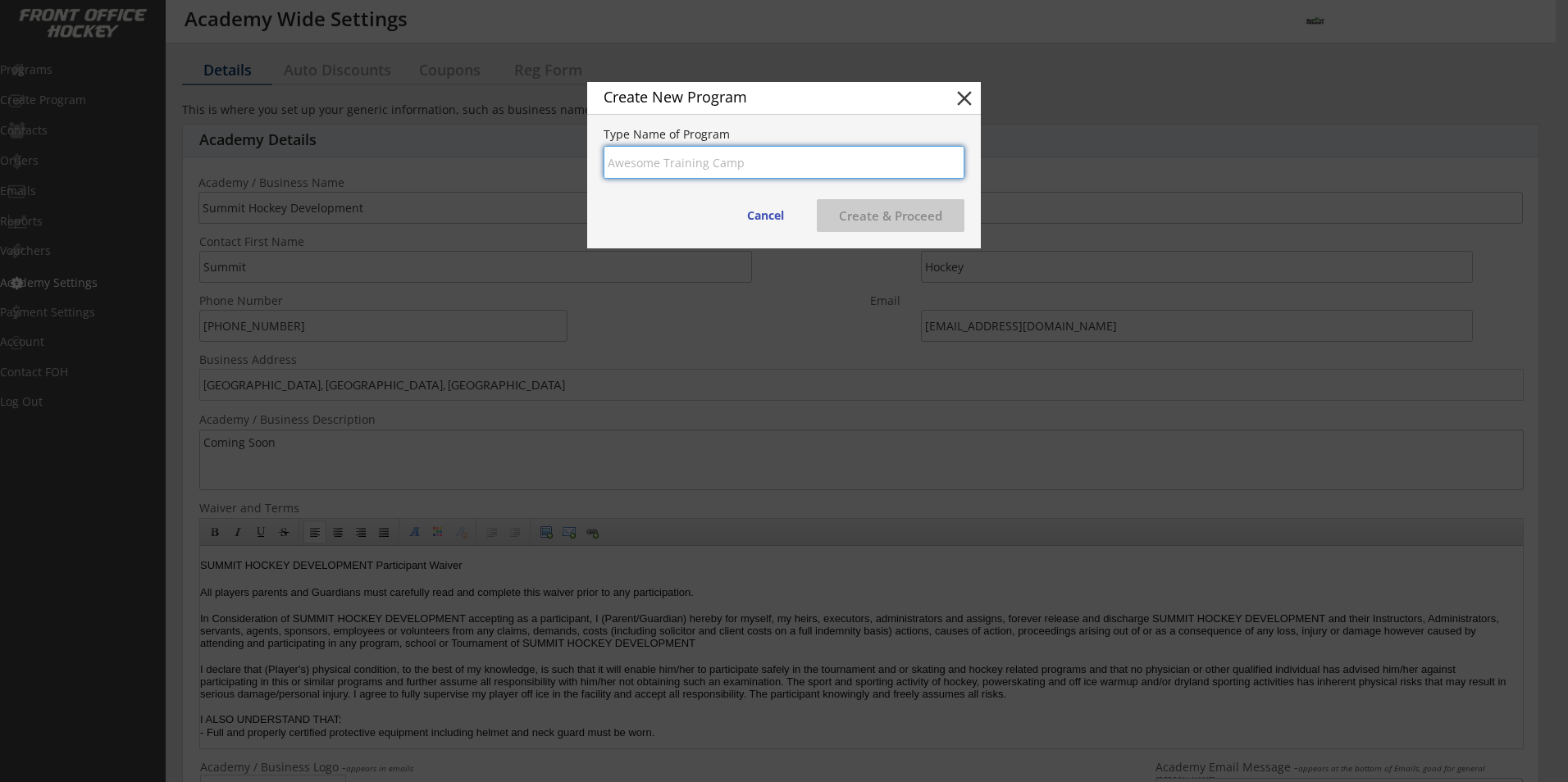
drag, startPoint x: 993, startPoint y: 85, endPoint x: 987, endPoint y: 96, distance: 12.5
click at [988, 96] on div at bounding box center [784, 391] width 1568 height 782
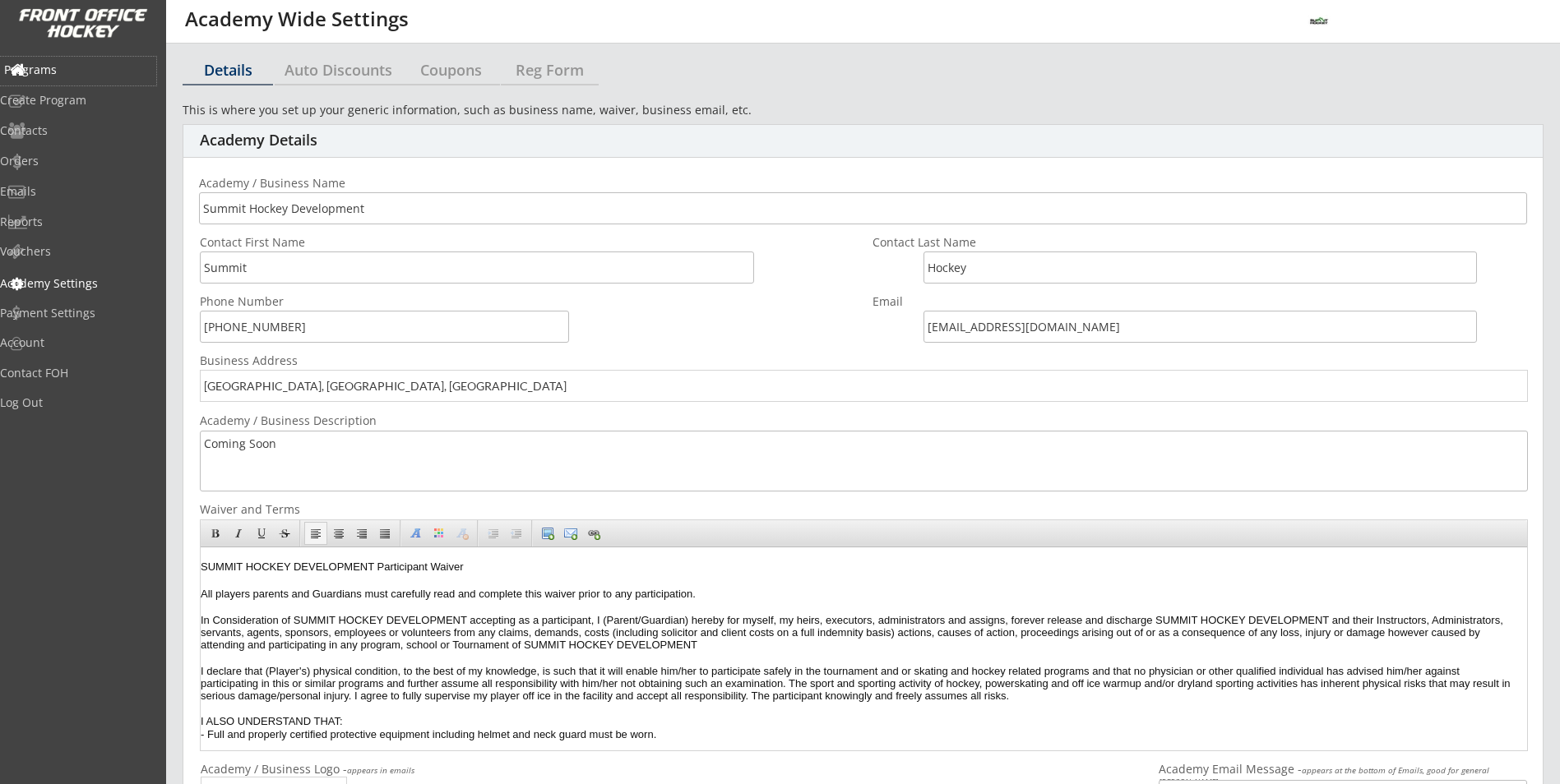
click at [77, 65] on div "Programs" at bounding box center [77, 70] width 148 height 11
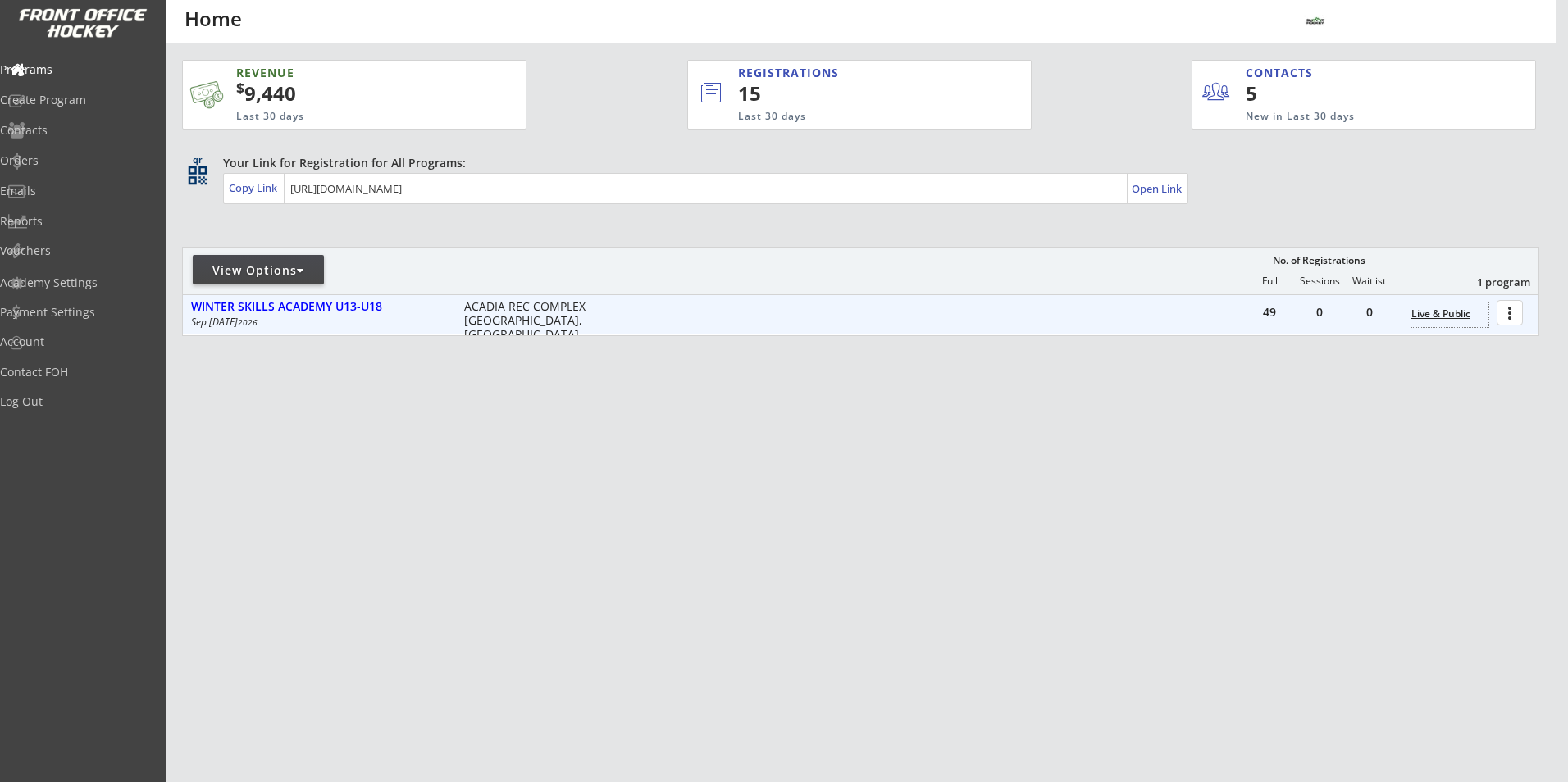
click at [1432, 311] on div "Live & Public" at bounding box center [1449, 314] width 77 height 11
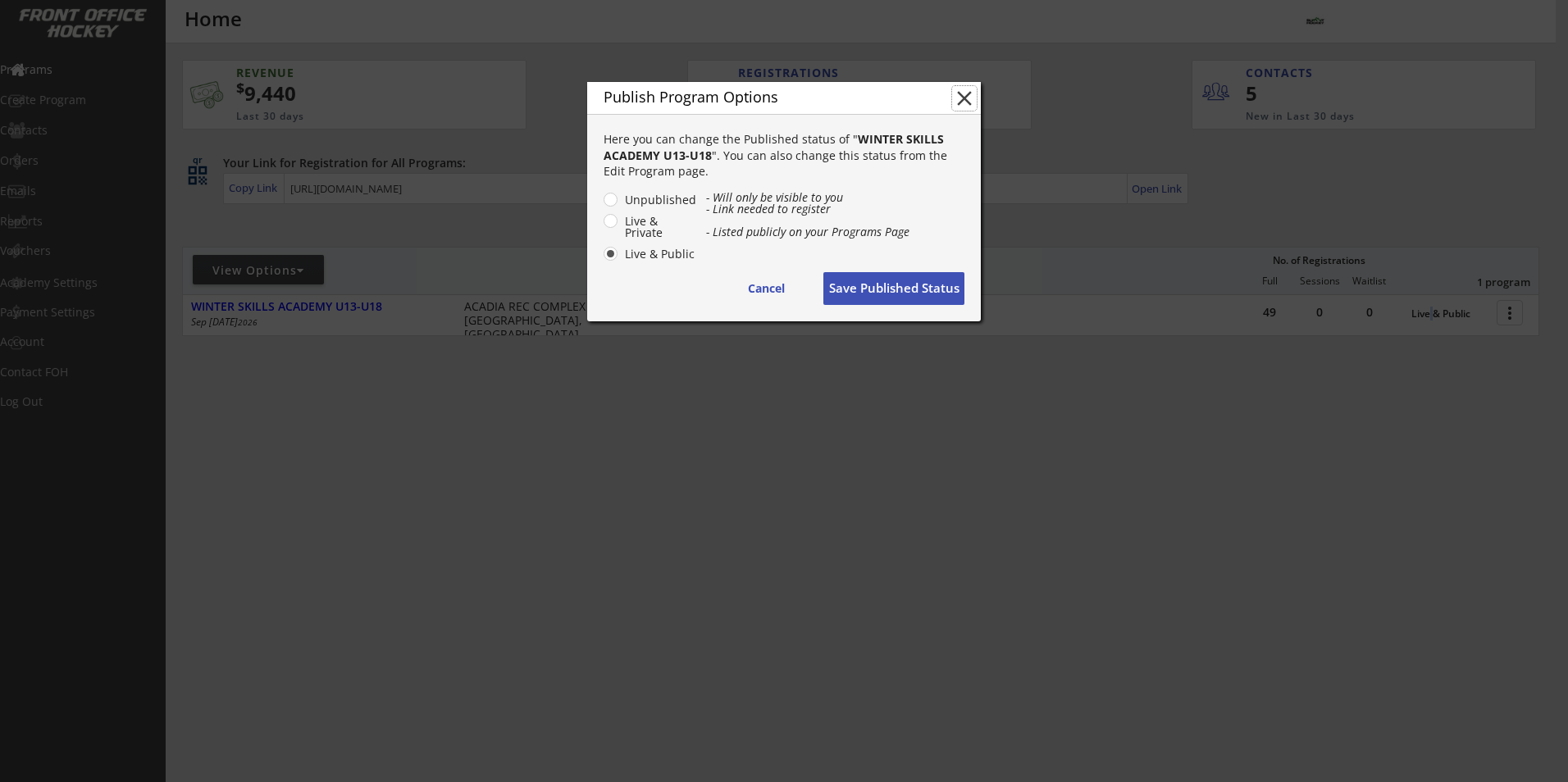
click at [971, 97] on button "close" at bounding box center [964, 98] width 25 height 25
radio input "false"
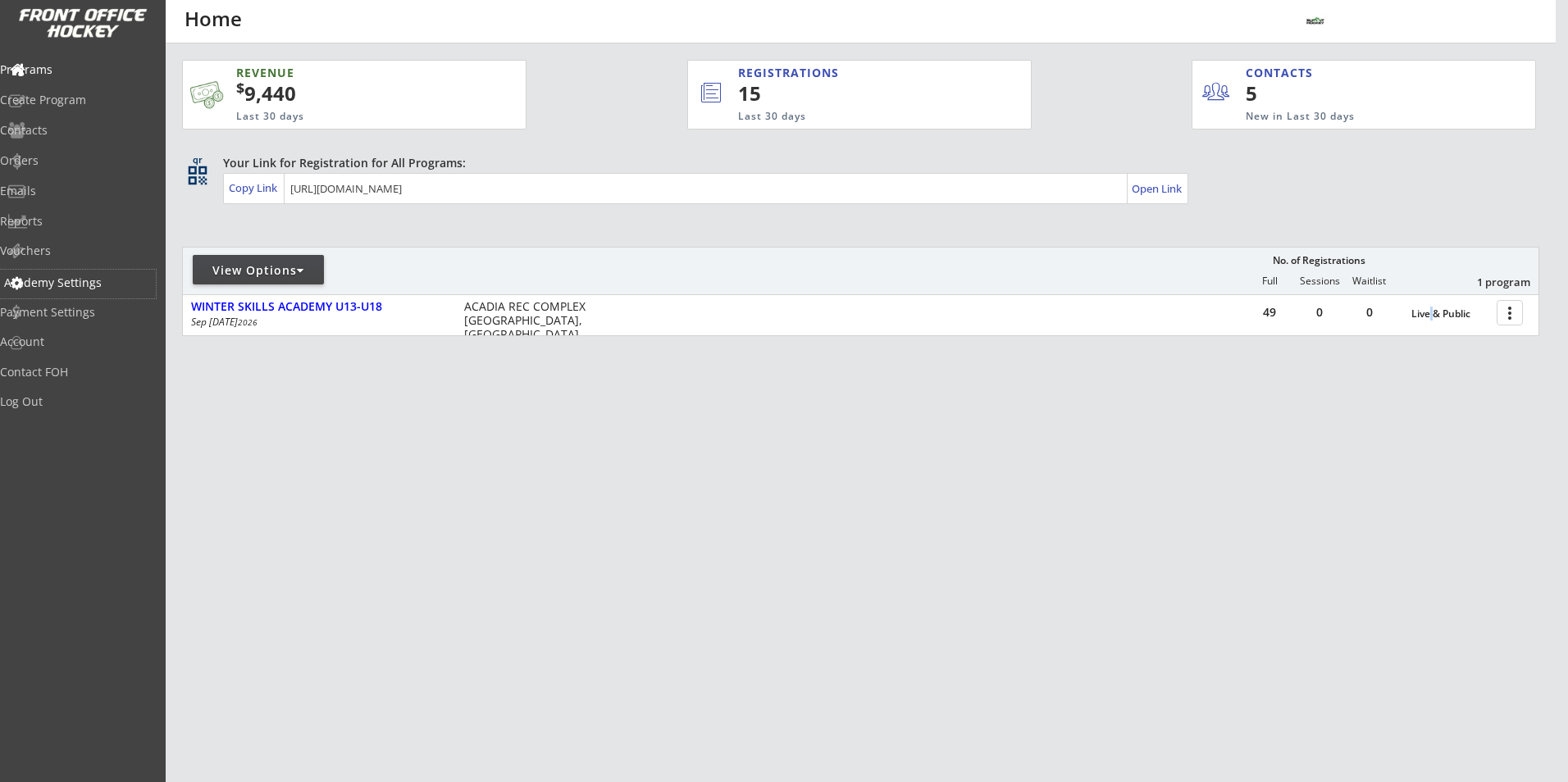
click at [89, 292] on div "Academy Settings" at bounding box center [78, 284] width 156 height 29
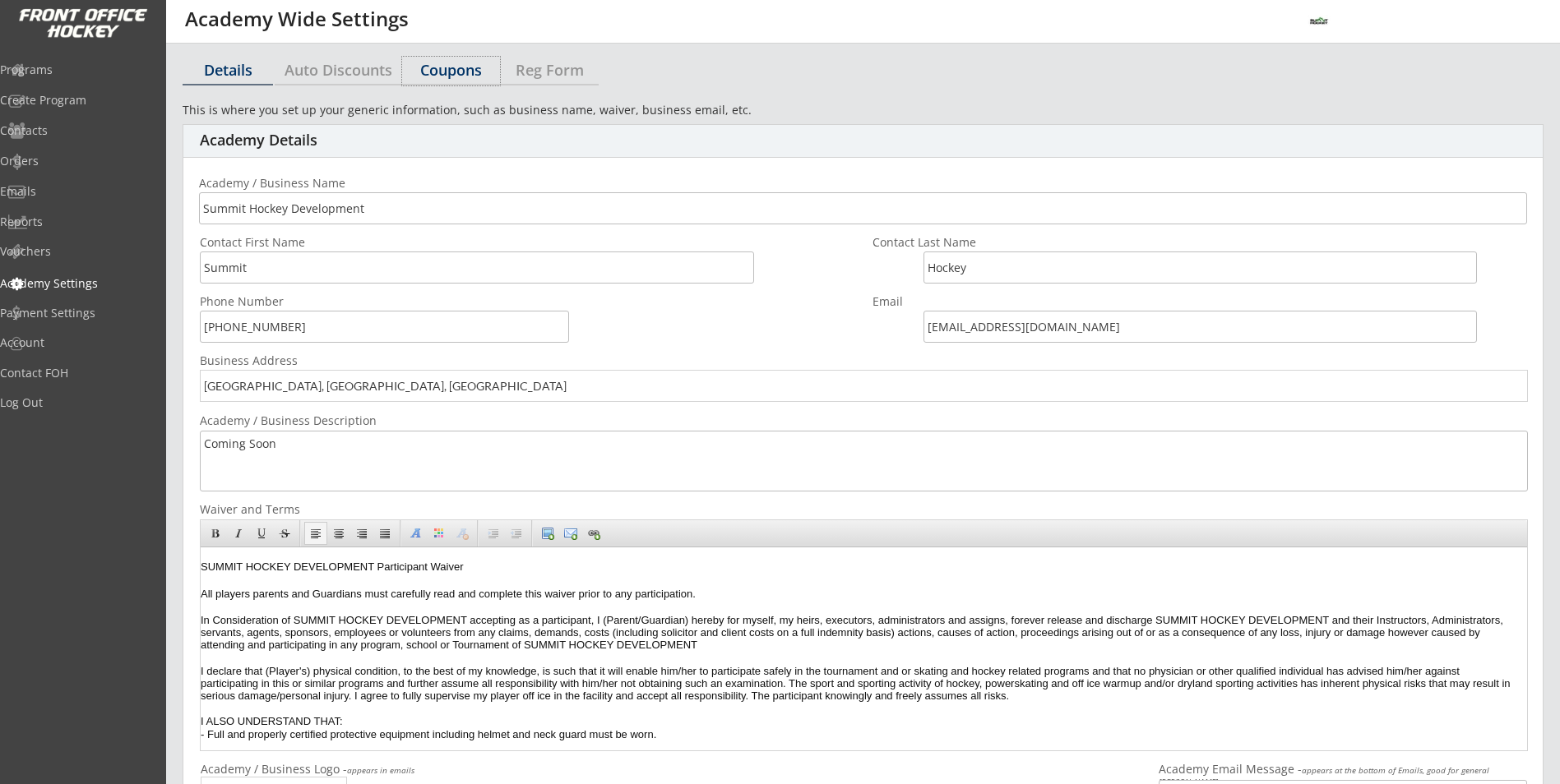
click at [447, 82] on div "Coupons" at bounding box center [451, 71] width 98 height 29
select select ""Showing all by date made""
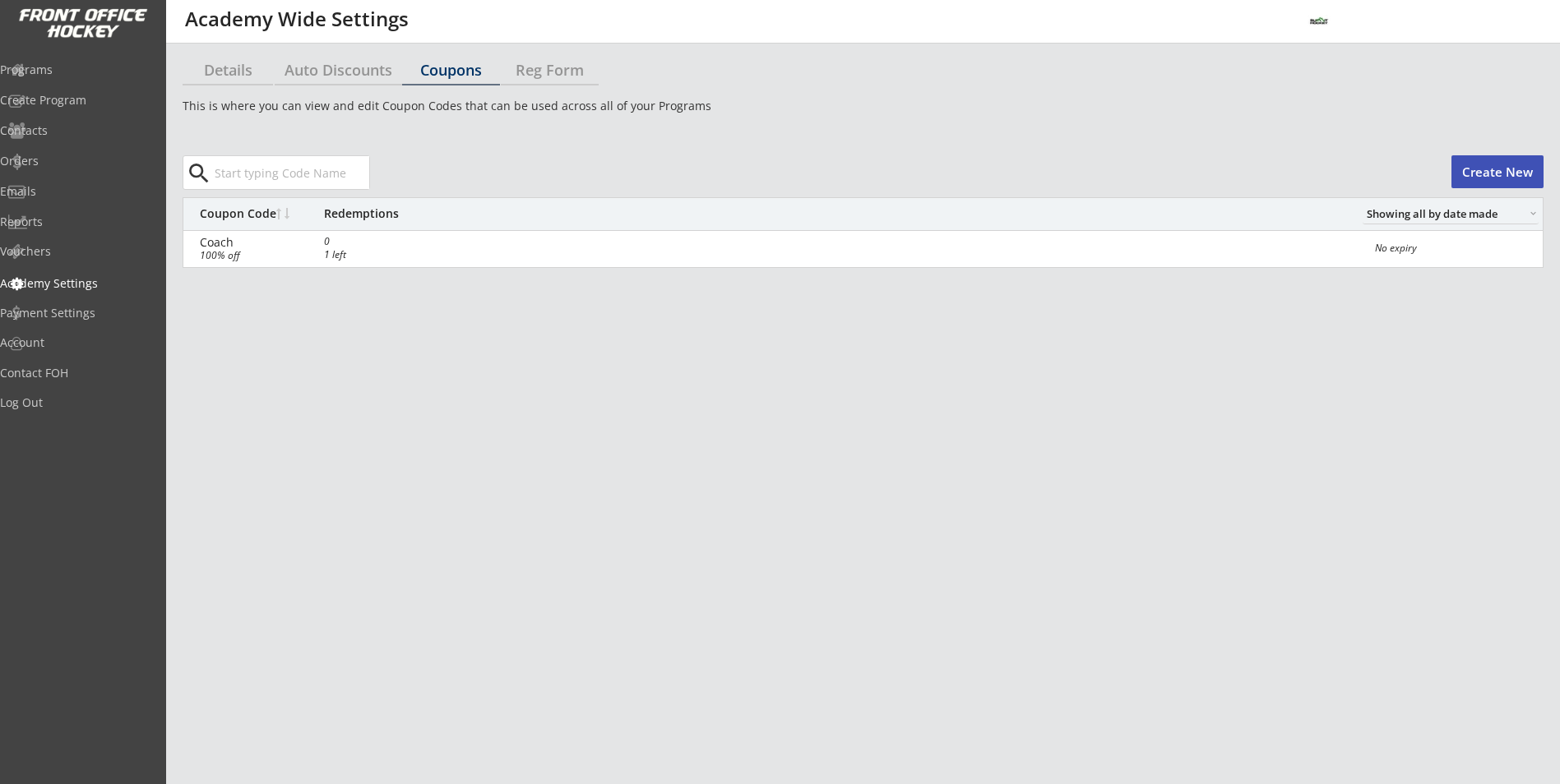
click at [1467, 214] on select "Showing all by date made Showing all by date made Show: Upcoming Expiry Show: O…" at bounding box center [1449, 214] width 176 height 21
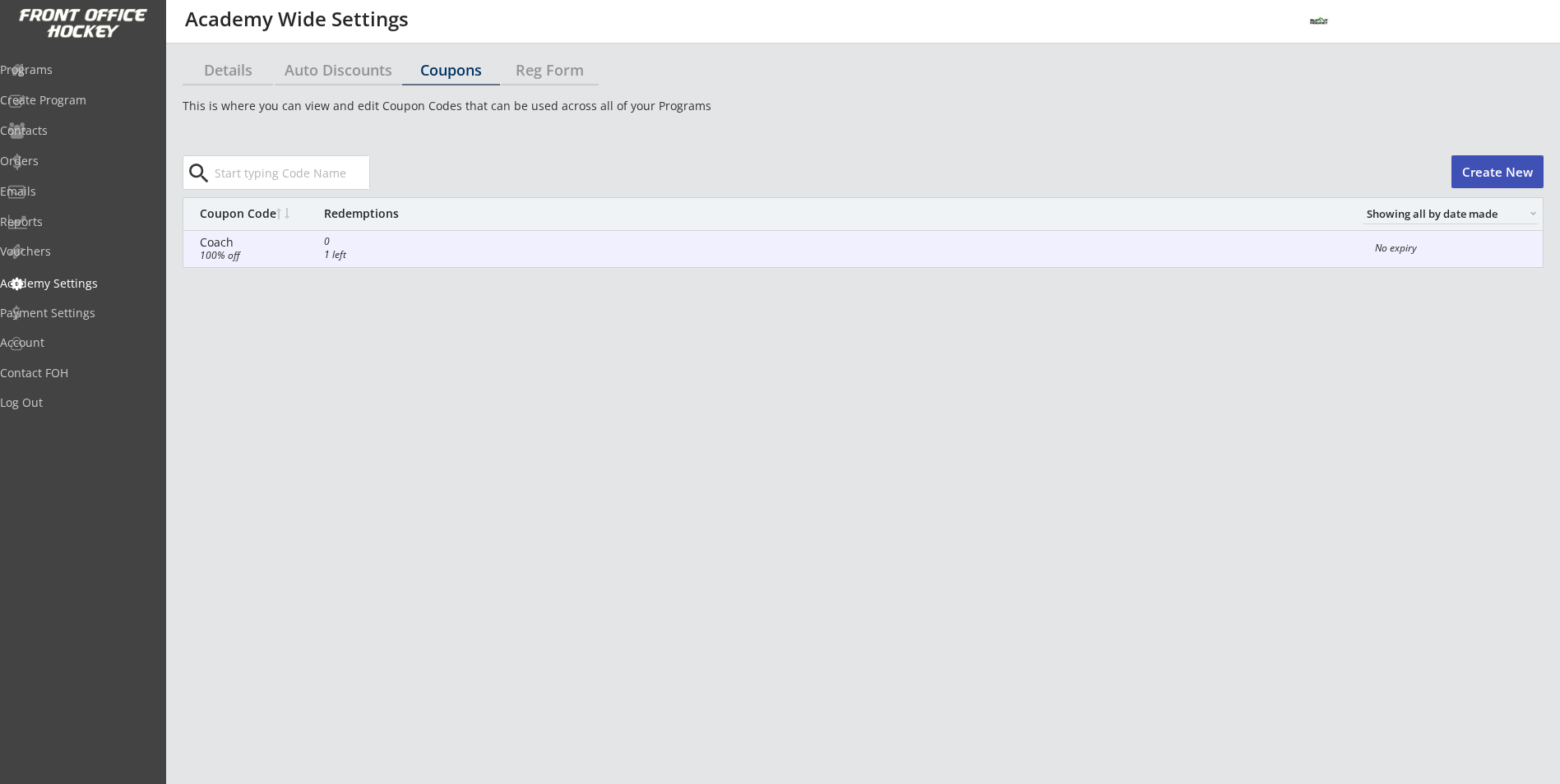
click at [219, 254] on div "100% off" at bounding box center [287, 255] width 175 height 10
select select ""Percentage""
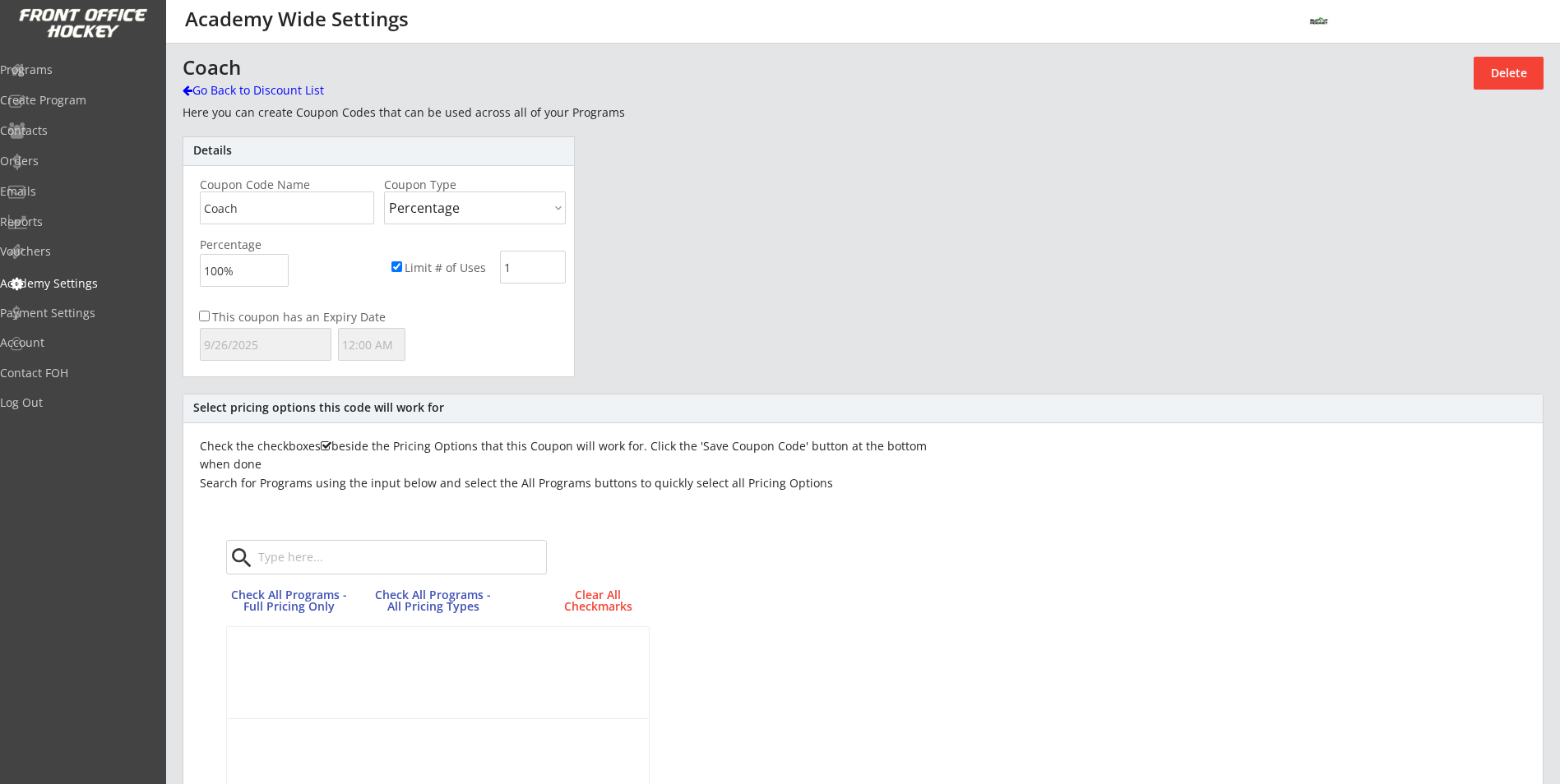
scroll to position [480, 0]
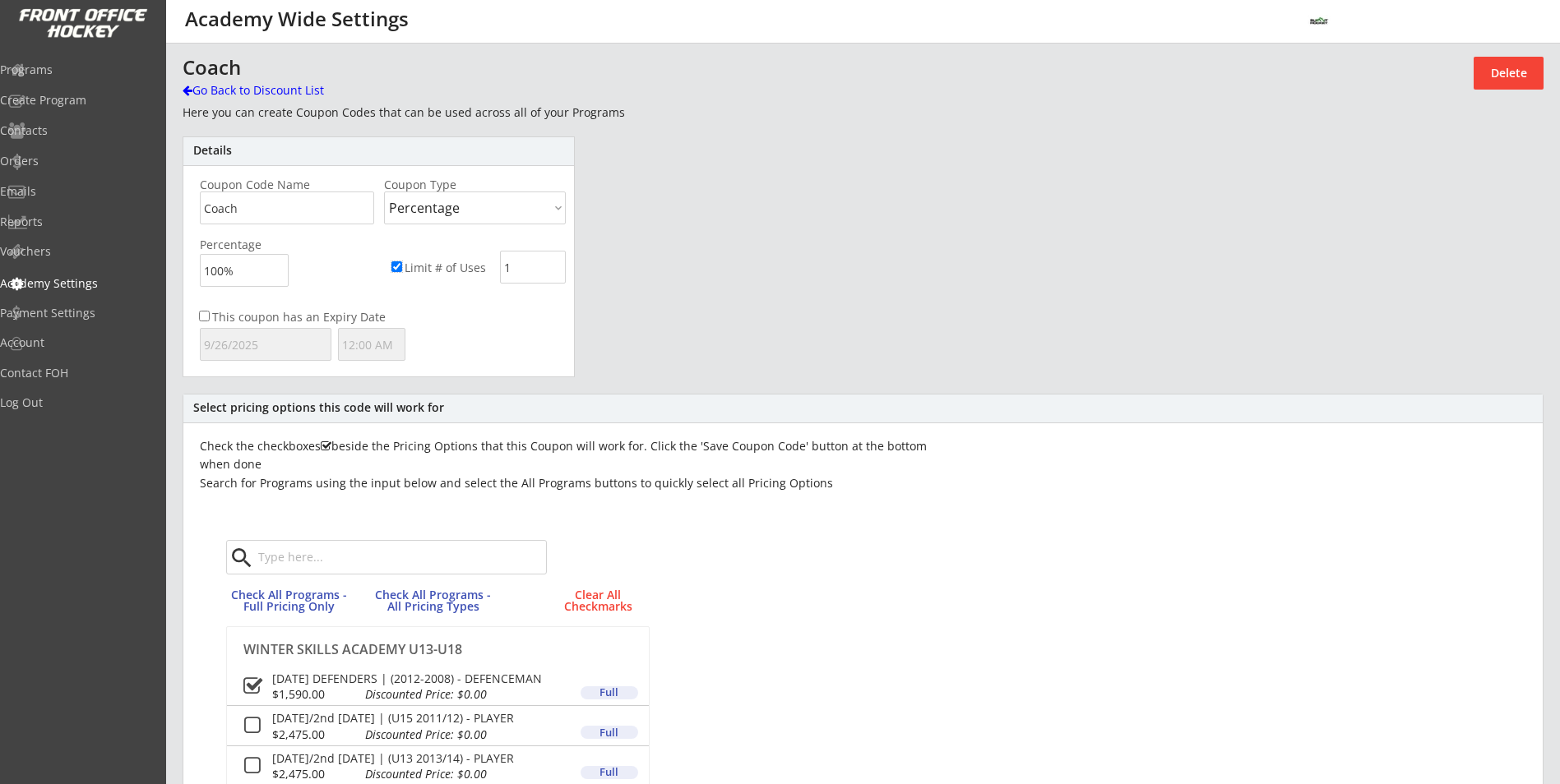
click at [398, 264] on input "Limit # of Uses" at bounding box center [397, 267] width 11 height 11
checkbox input "false"
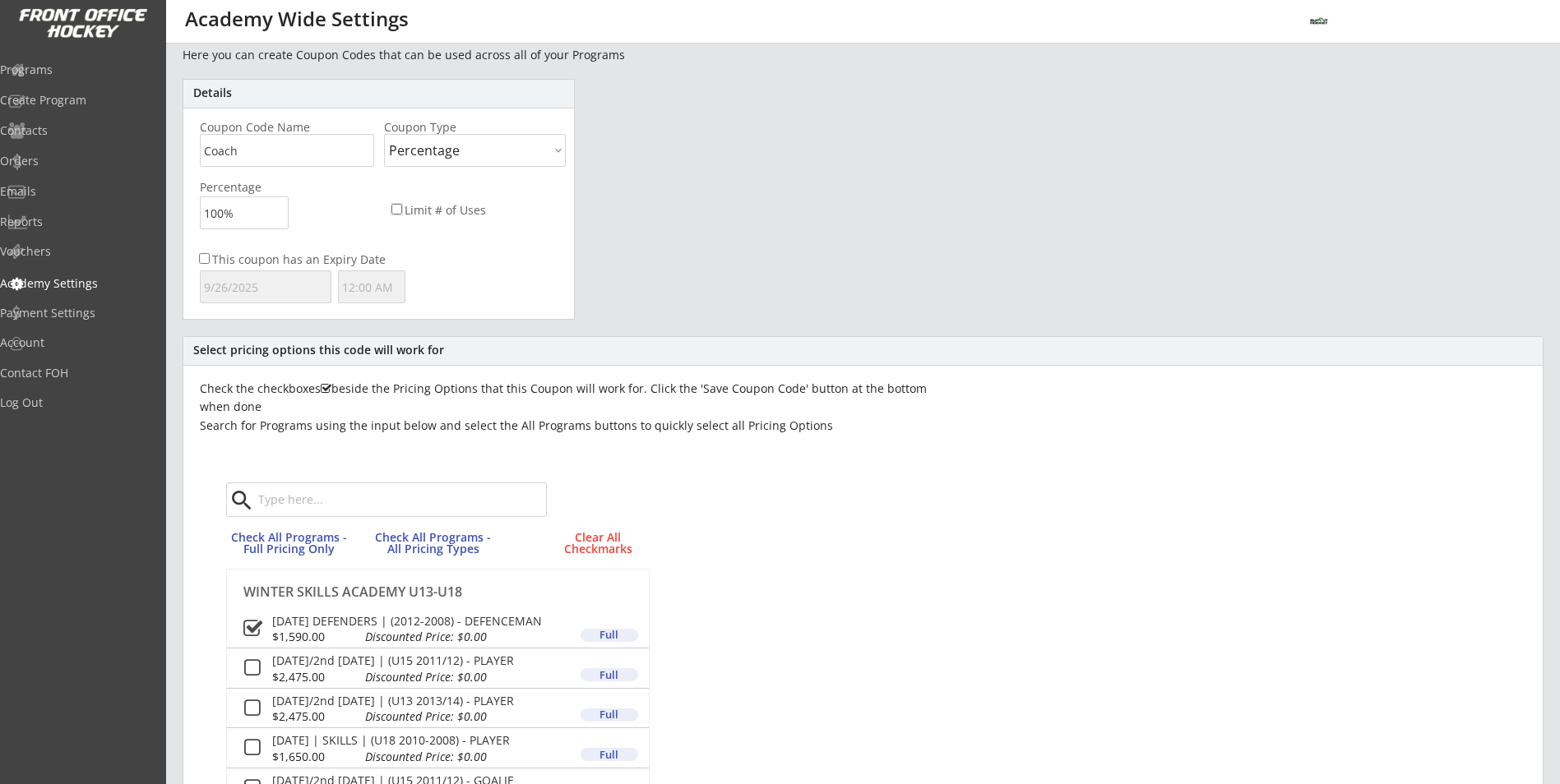
scroll to position [164, 0]
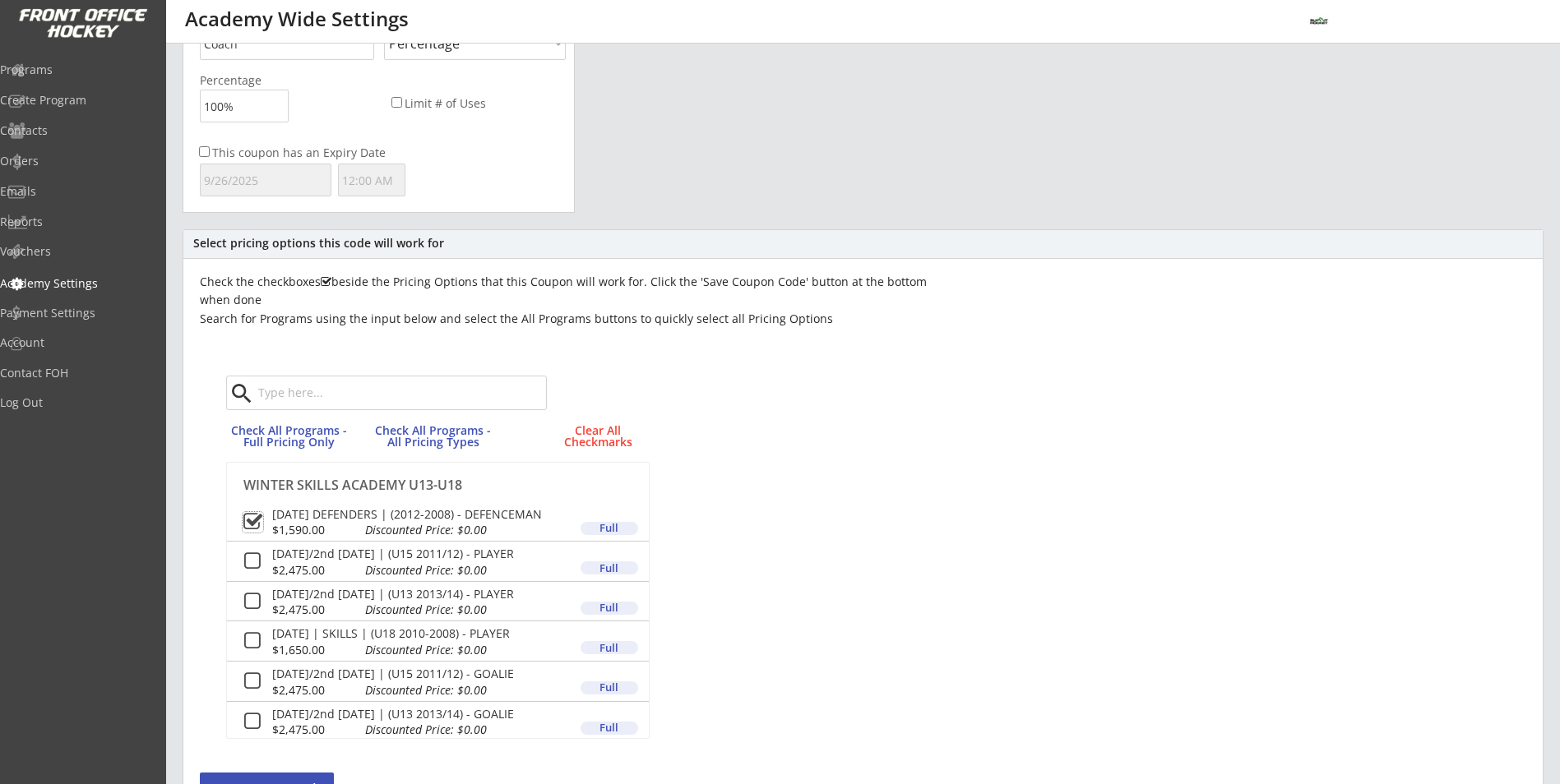
click at [253, 516] on button at bounding box center [253, 522] width 20 height 20
drag, startPoint x: 78, startPoint y: 79, endPoint x: 962, endPoint y: 477, distance: 969.5
click at [962, 477] on body "REVENUE $ 9,440 Last 30 days REGISTRATIONS 15 Last 30 days CONTACTS 5 New in La…" at bounding box center [780, 228] width 1560 height 784
click at [960, 471] on div "Select pricing options this code will work for Check the checkboxes beside the …" at bounding box center [862, 526] width 1361 height 593
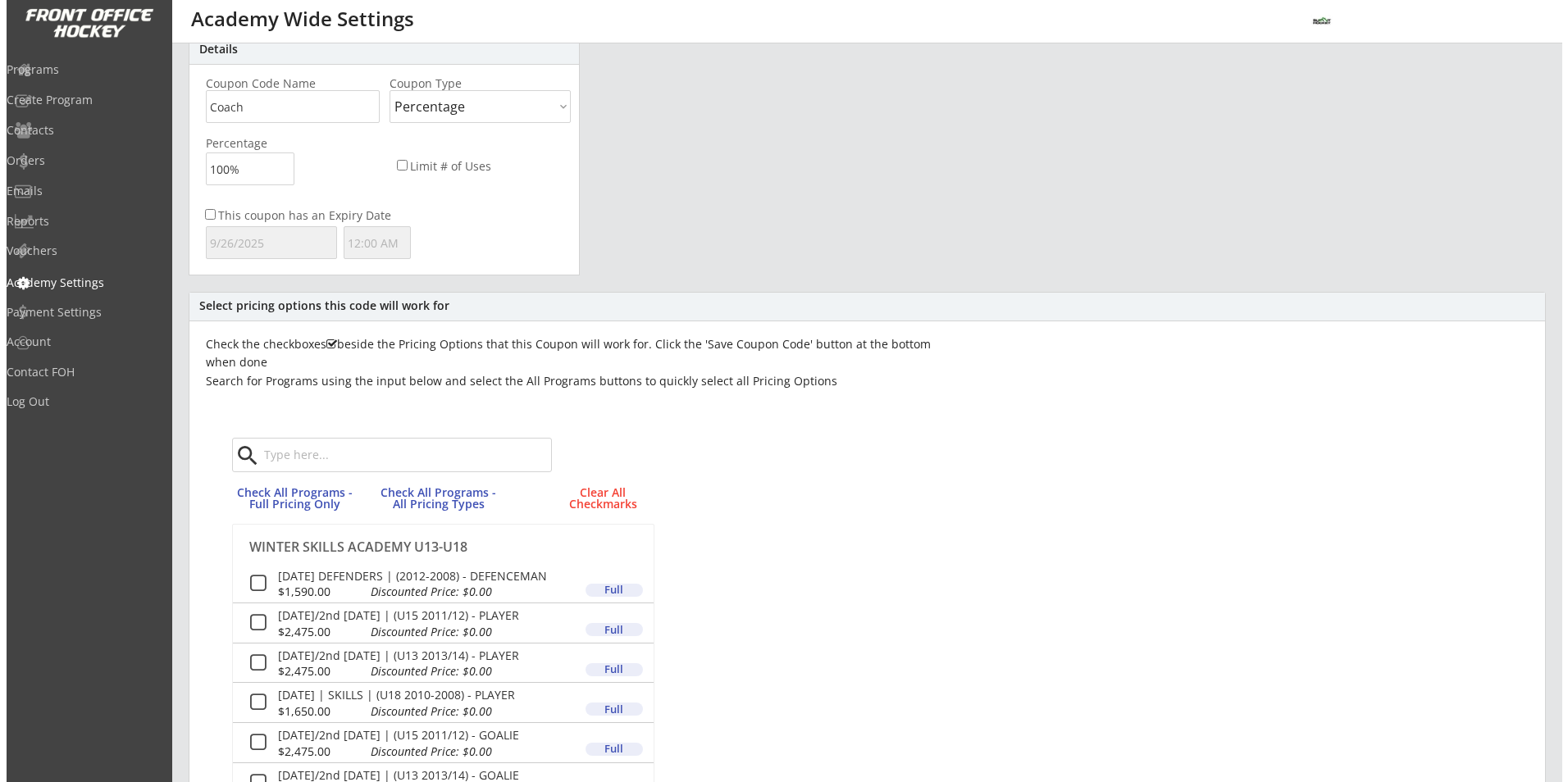
scroll to position [0, 0]
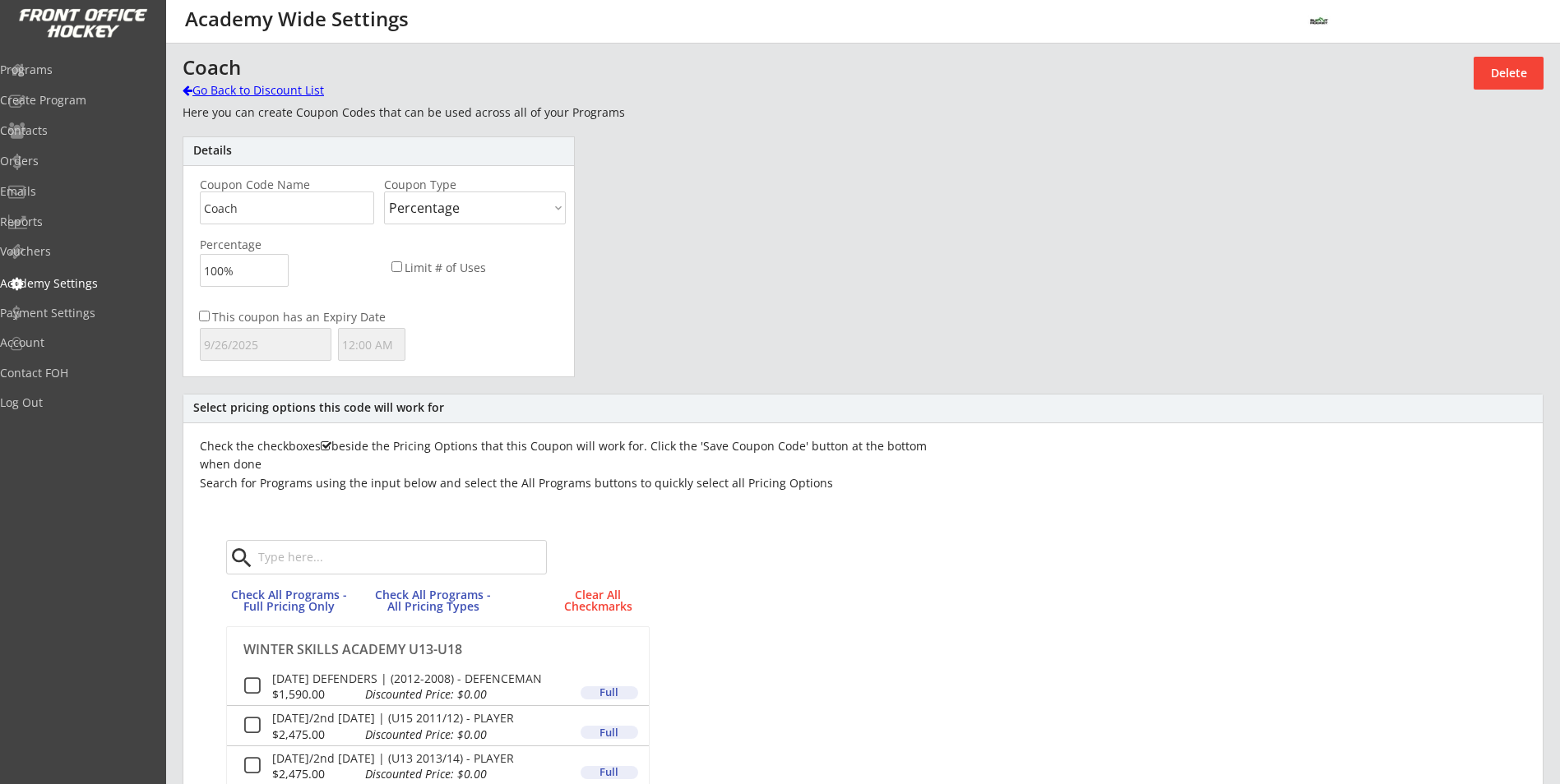
click at [223, 89] on div "Go Back to Discount List" at bounding box center [267, 90] width 169 height 17
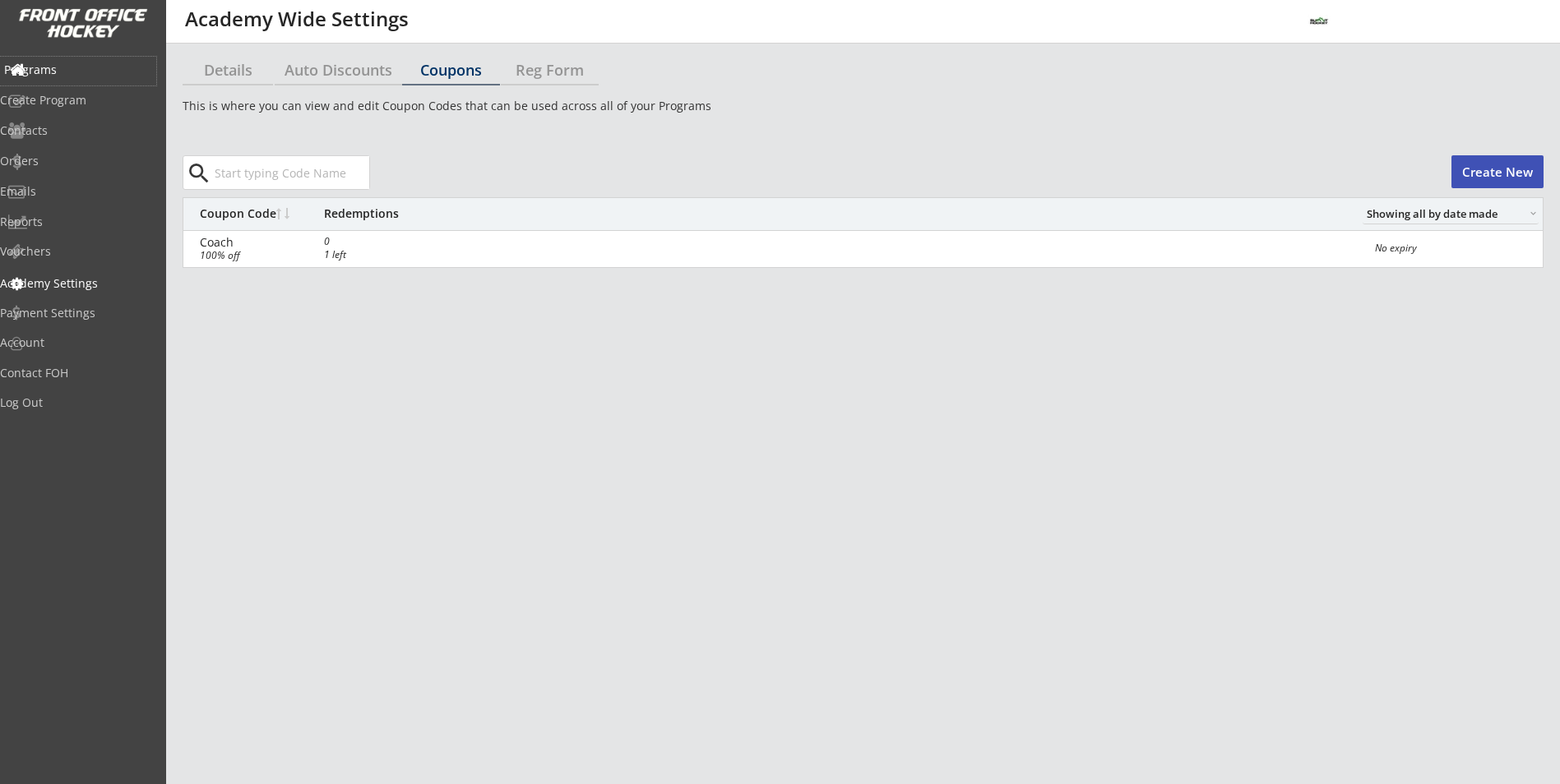
click at [58, 64] on div "Programs" at bounding box center [77, 70] width 148 height 11
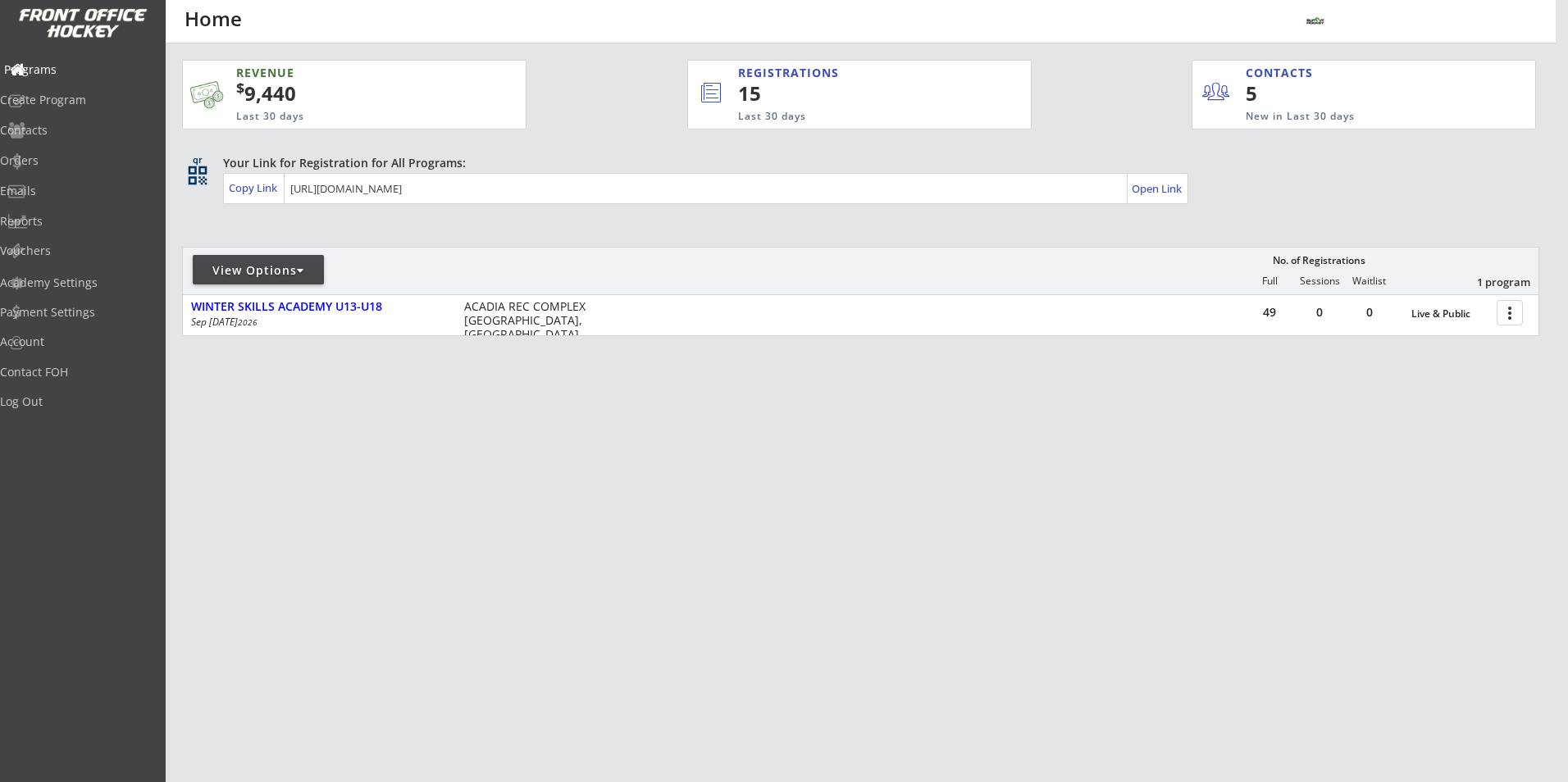
click at [81, 75] on div "Programs" at bounding box center [77, 69] width 147 height 11
click at [36, 66] on div "Programs" at bounding box center [77, 69] width 147 height 11
click at [38, 69] on div "Programs" at bounding box center [77, 69] width 147 height 11
click at [94, 104] on div "Create Program" at bounding box center [77, 100] width 147 height 11
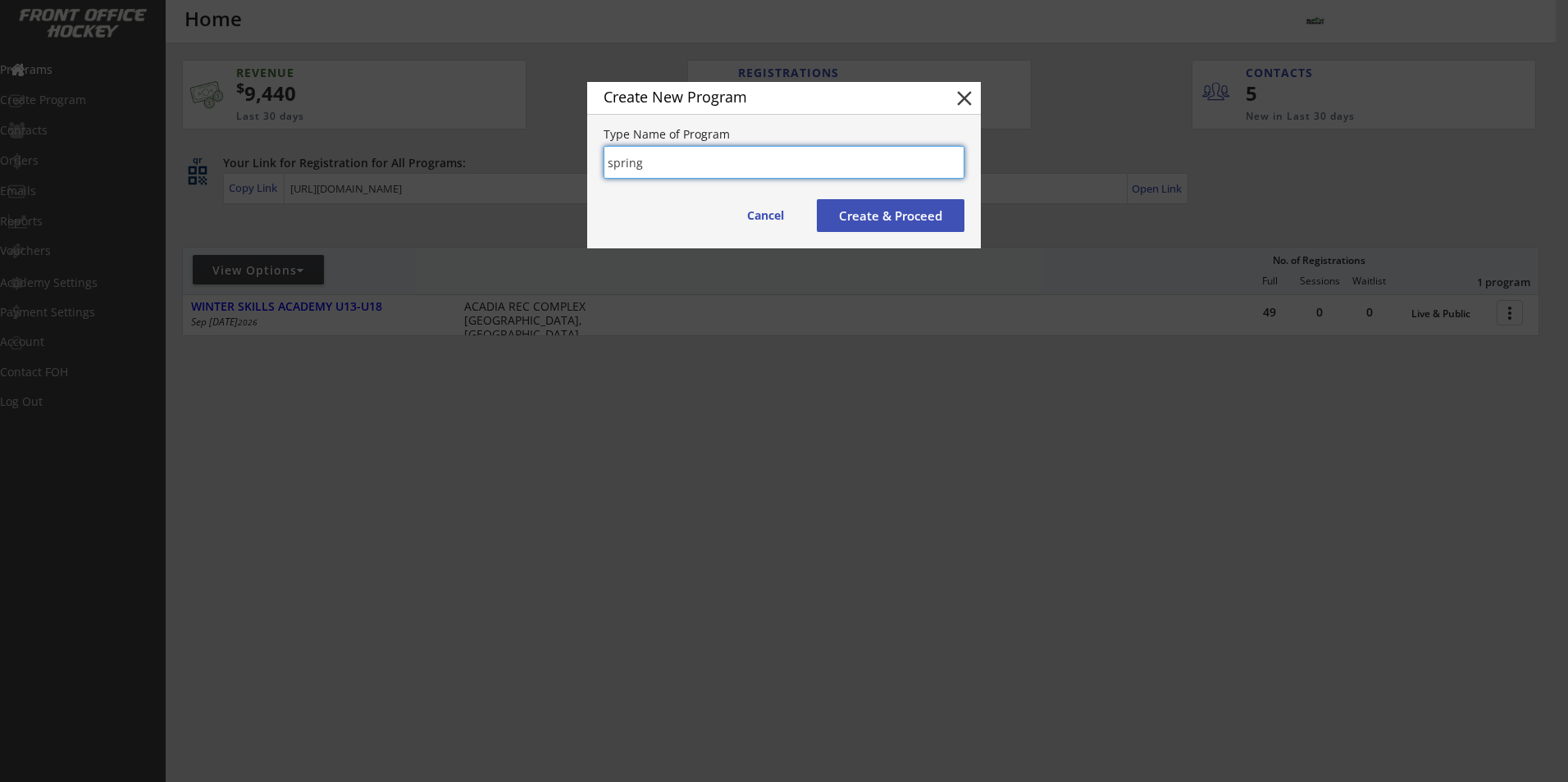
type input "spring"
click at [893, 217] on button "Create & Proceed" at bounding box center [890, 215] width 147 height 32
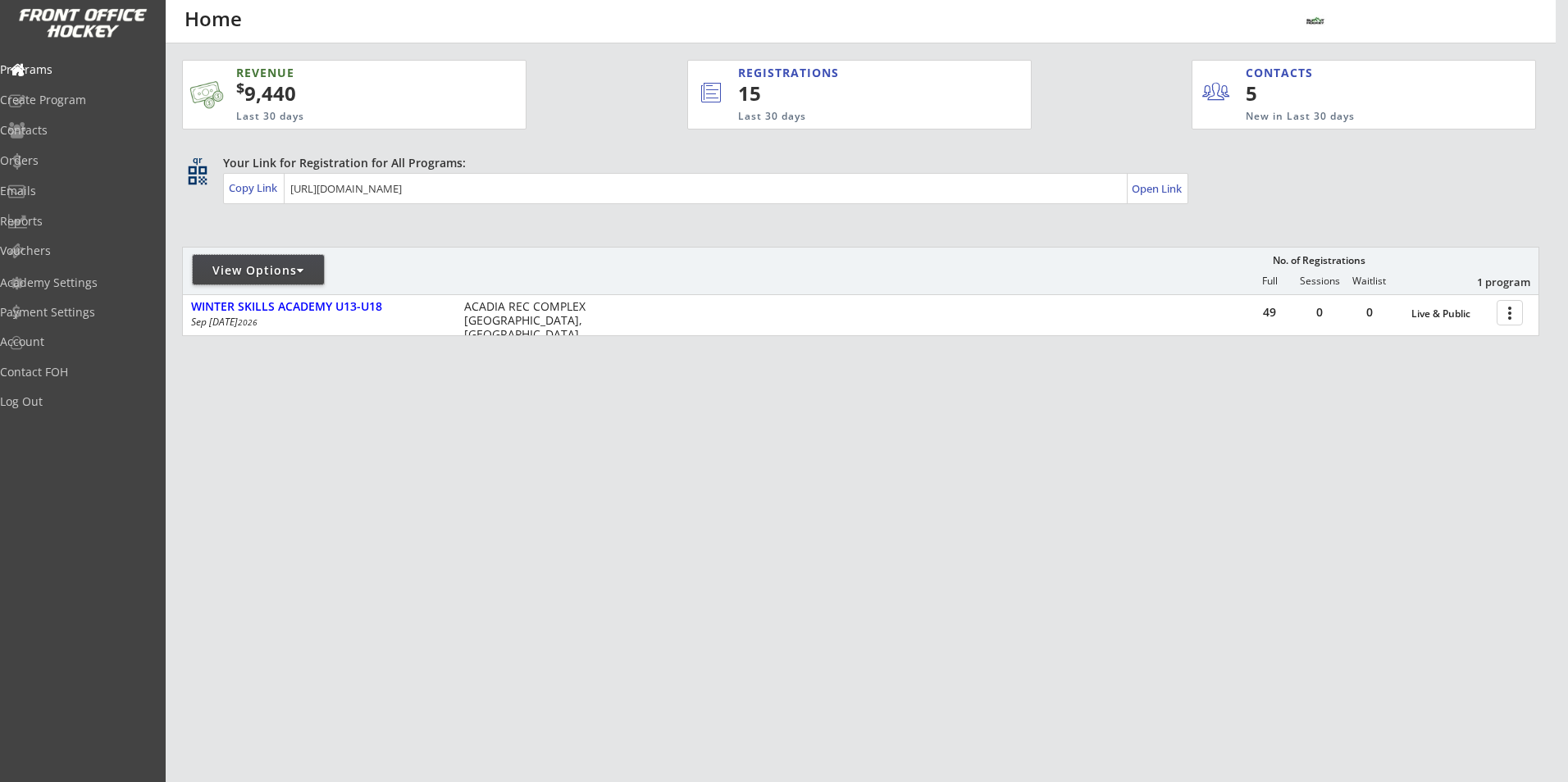
click at [286, 271] on div "View Options" at bounding box center [259, 271] width 132 height 17
select select ""Upcoming Programs""
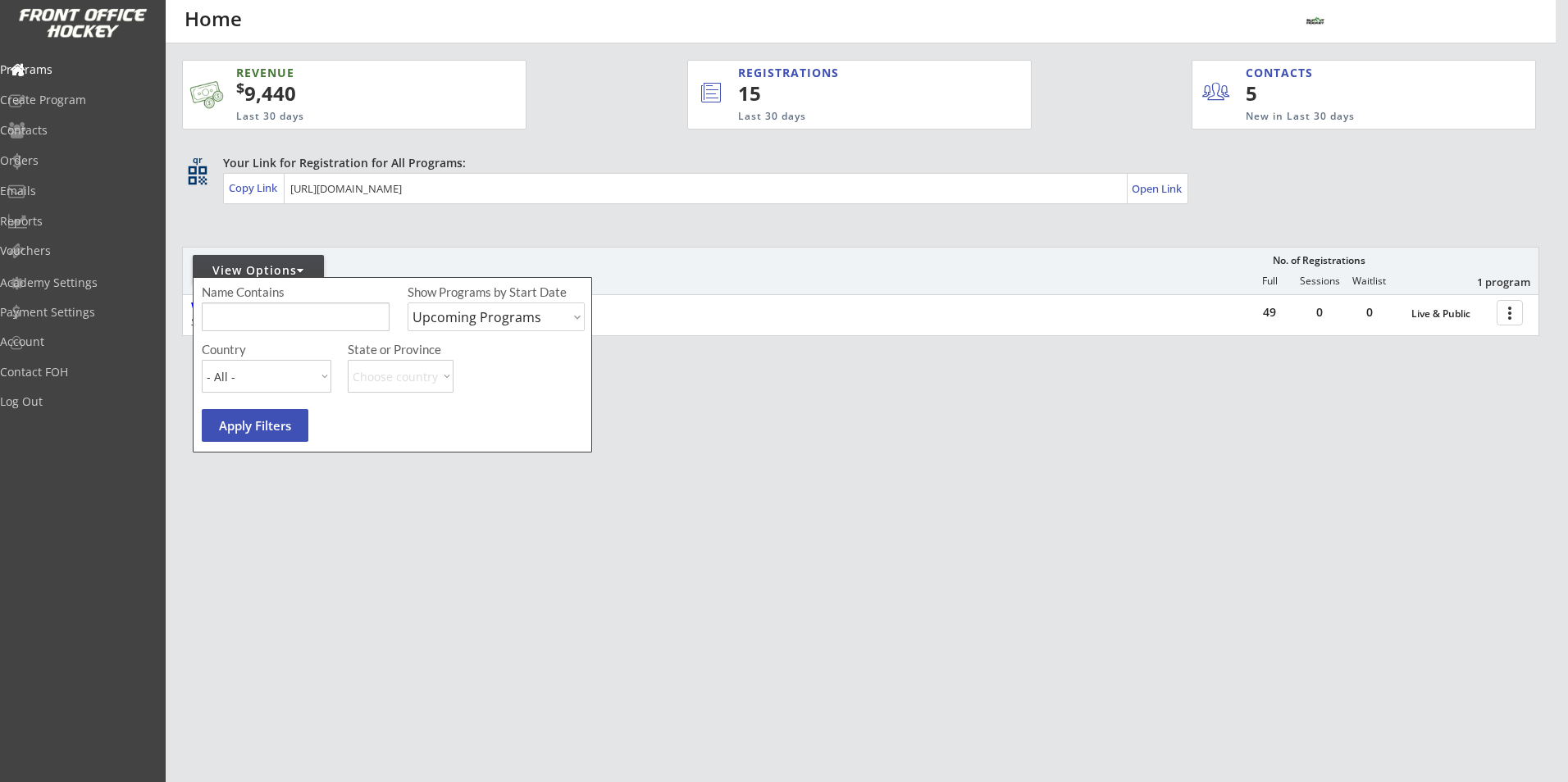
click at [295, 289] on div "Name Contains" at bounding box center [267, 292] width 130 height 12
click at [77, 97] on div "Create Program" at bounding box center [77, 100] width 147 height 11
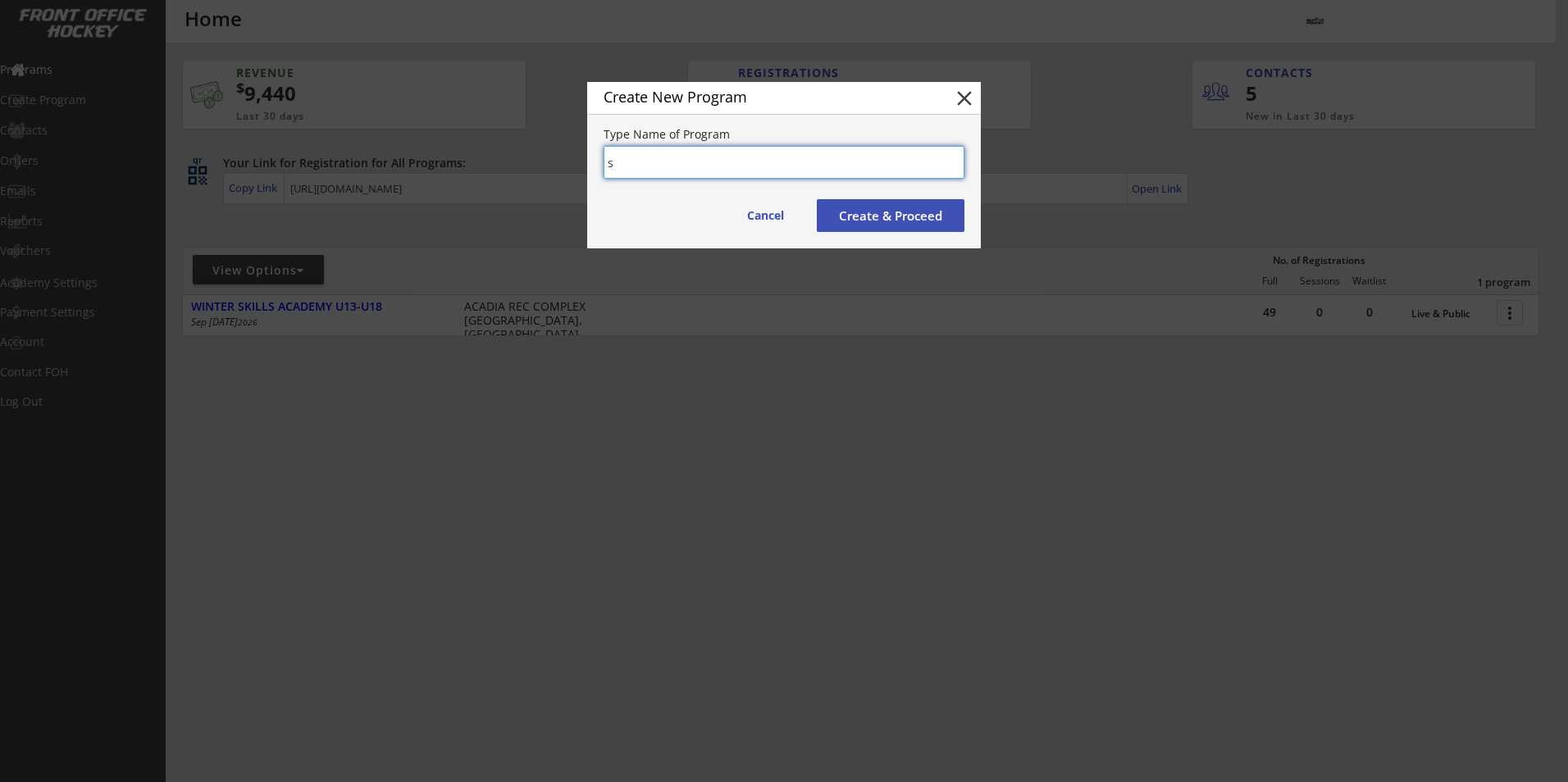
type input "s"
click at [841, 217] on button "Create & Proceed" at bounding box center [890, 215] width 147 height 32
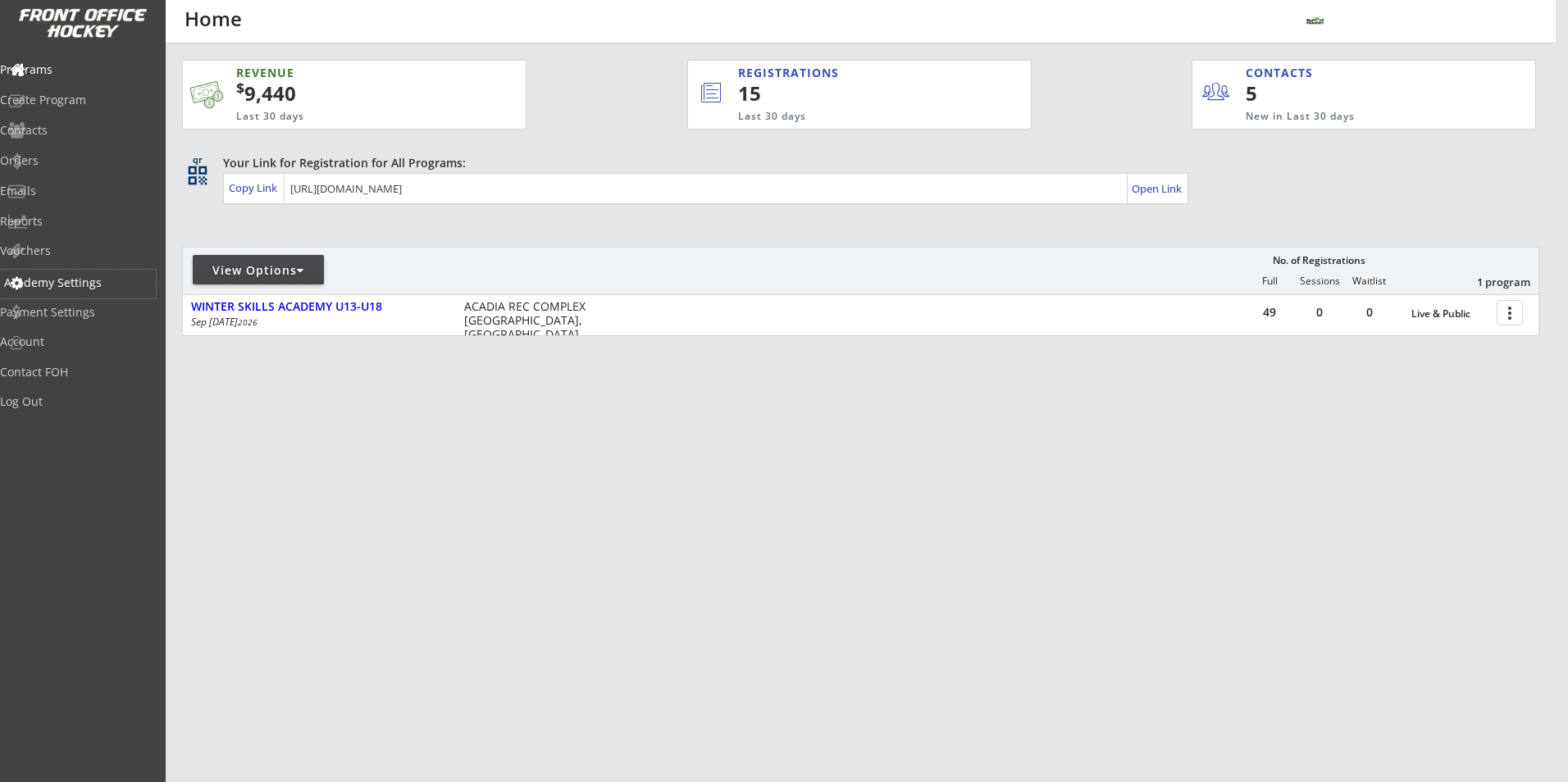
click at [87, 279] on div "Academy Settings" at bounding box center [77, 283] width 147 height 11
select select ""CAD""
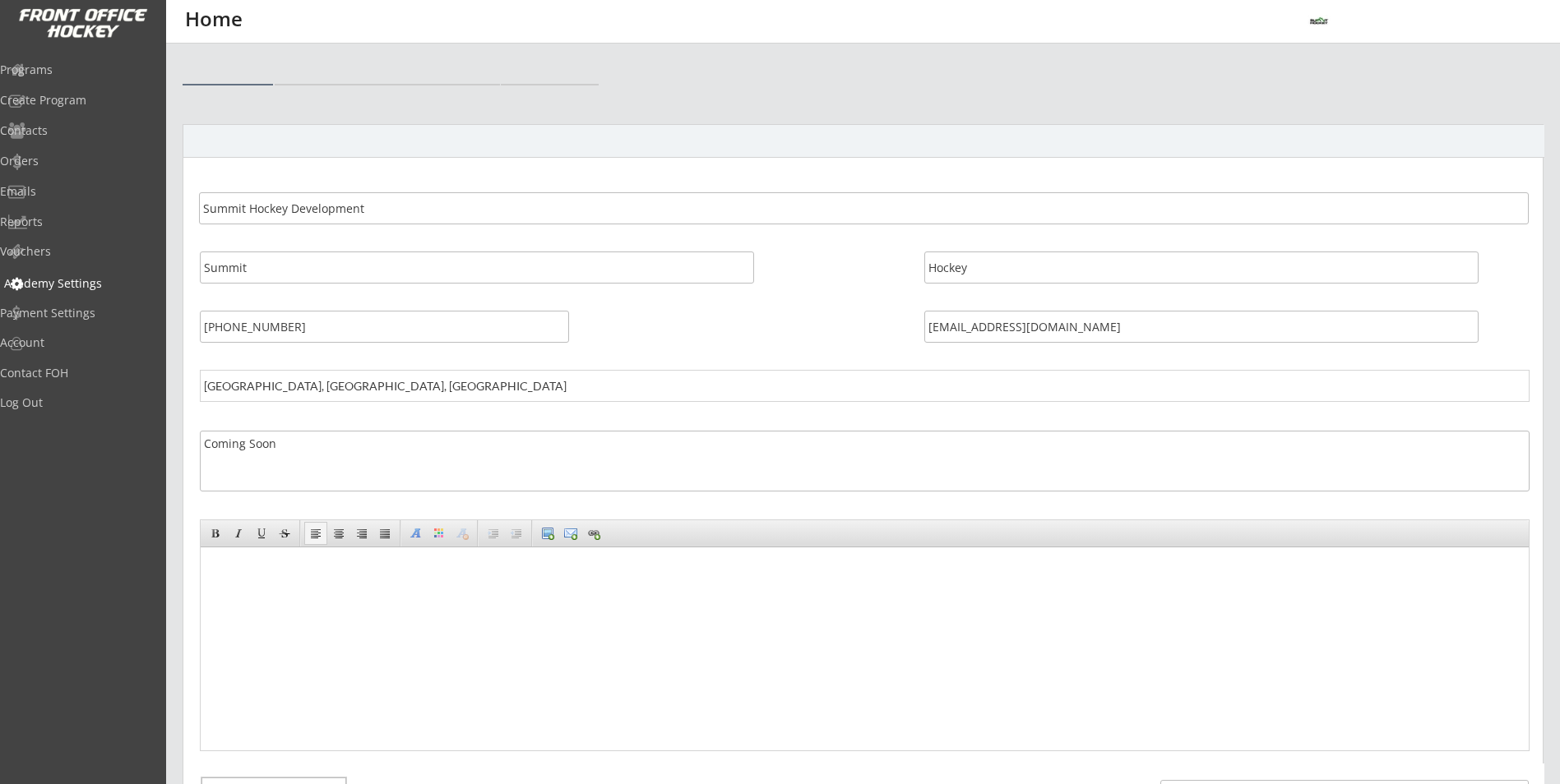
select select ""CAD""
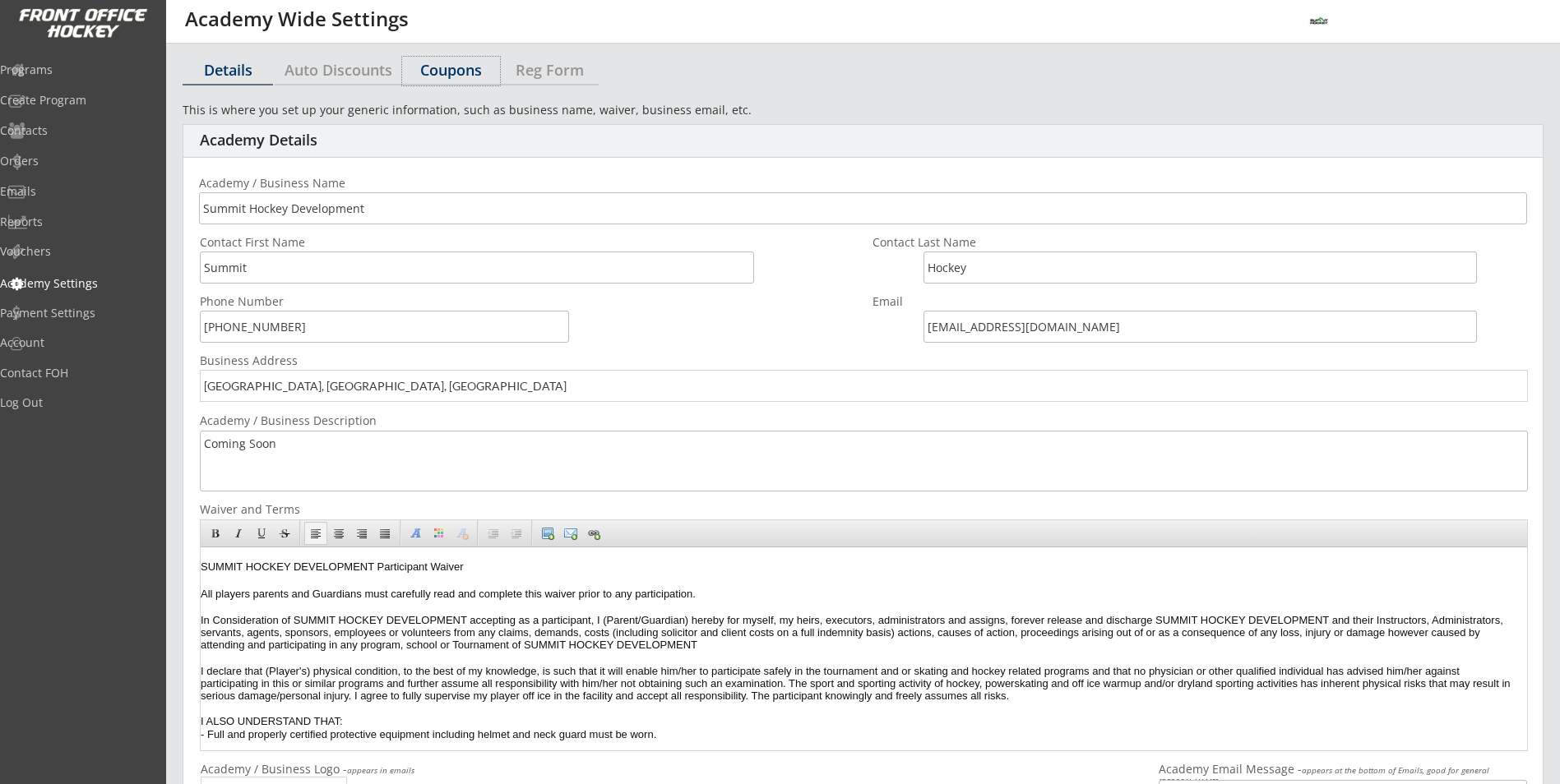
click at [433, 66] on div "Coupons" at bounding box center [451, 70] width 98 height 15
select select ""Showing all by date made""
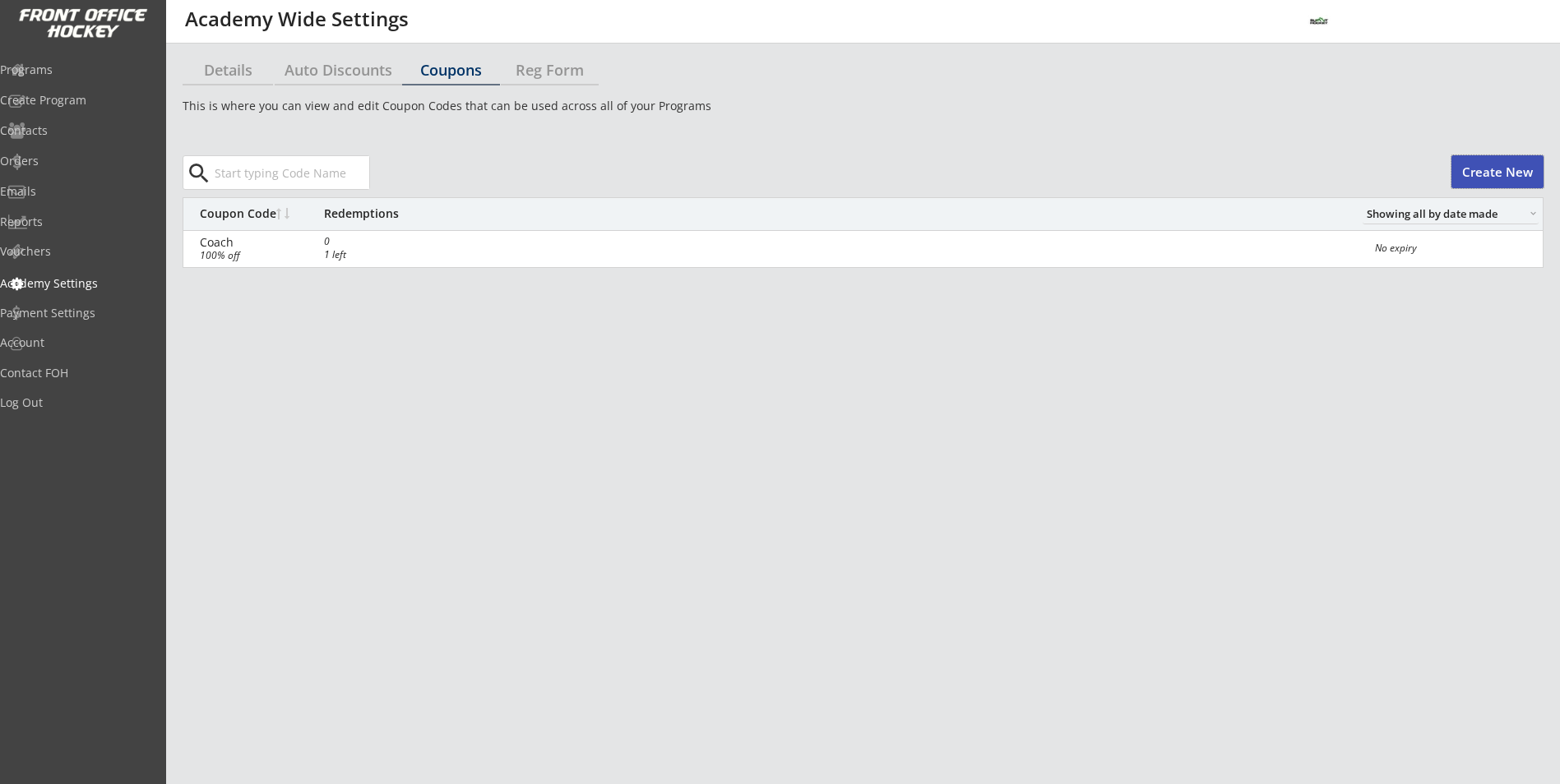
click at [1476, 168] on button "Create New" at bounding box center [1497, 171] width 92 height 33
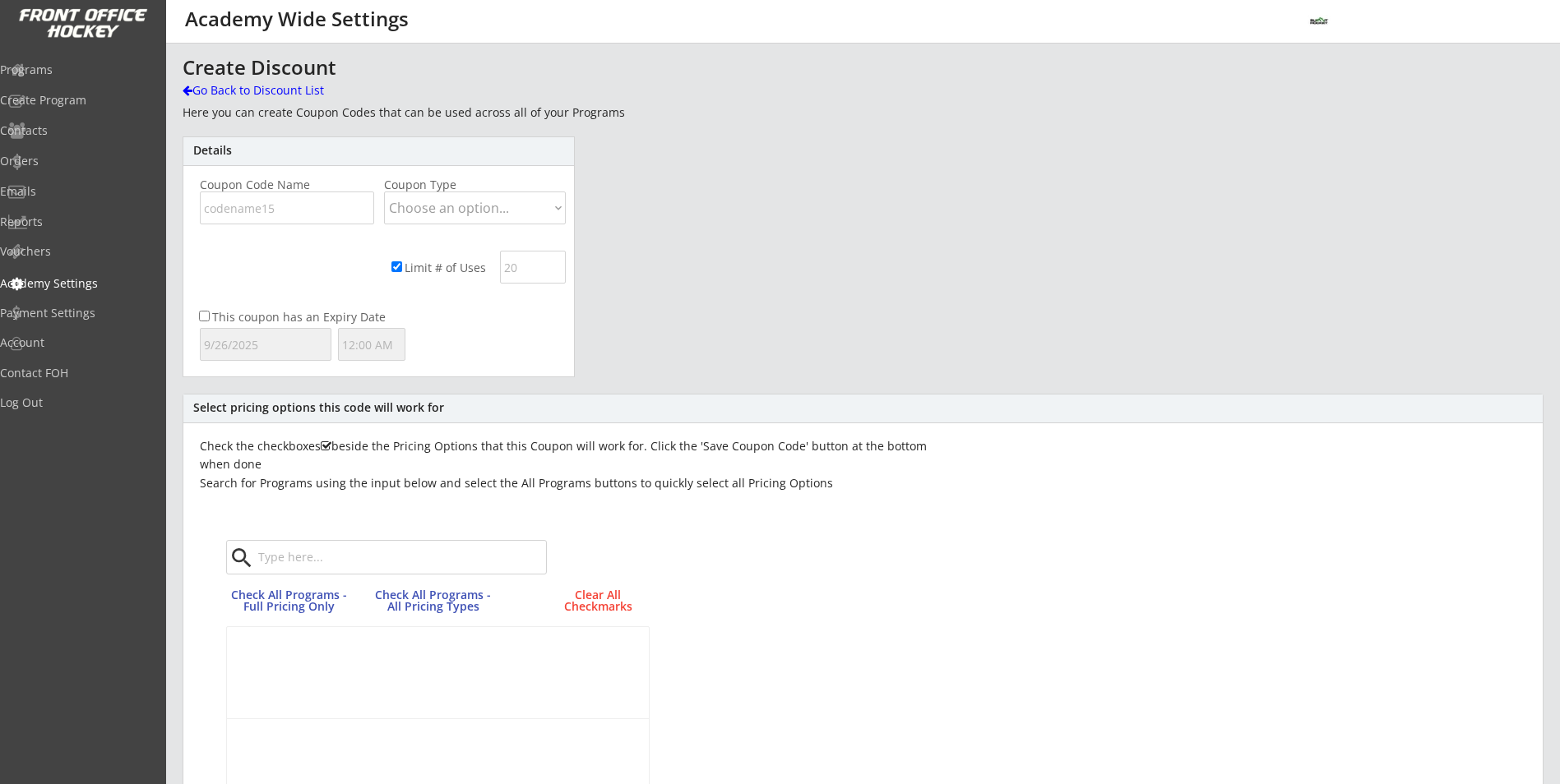
scroll to position [506, 0]
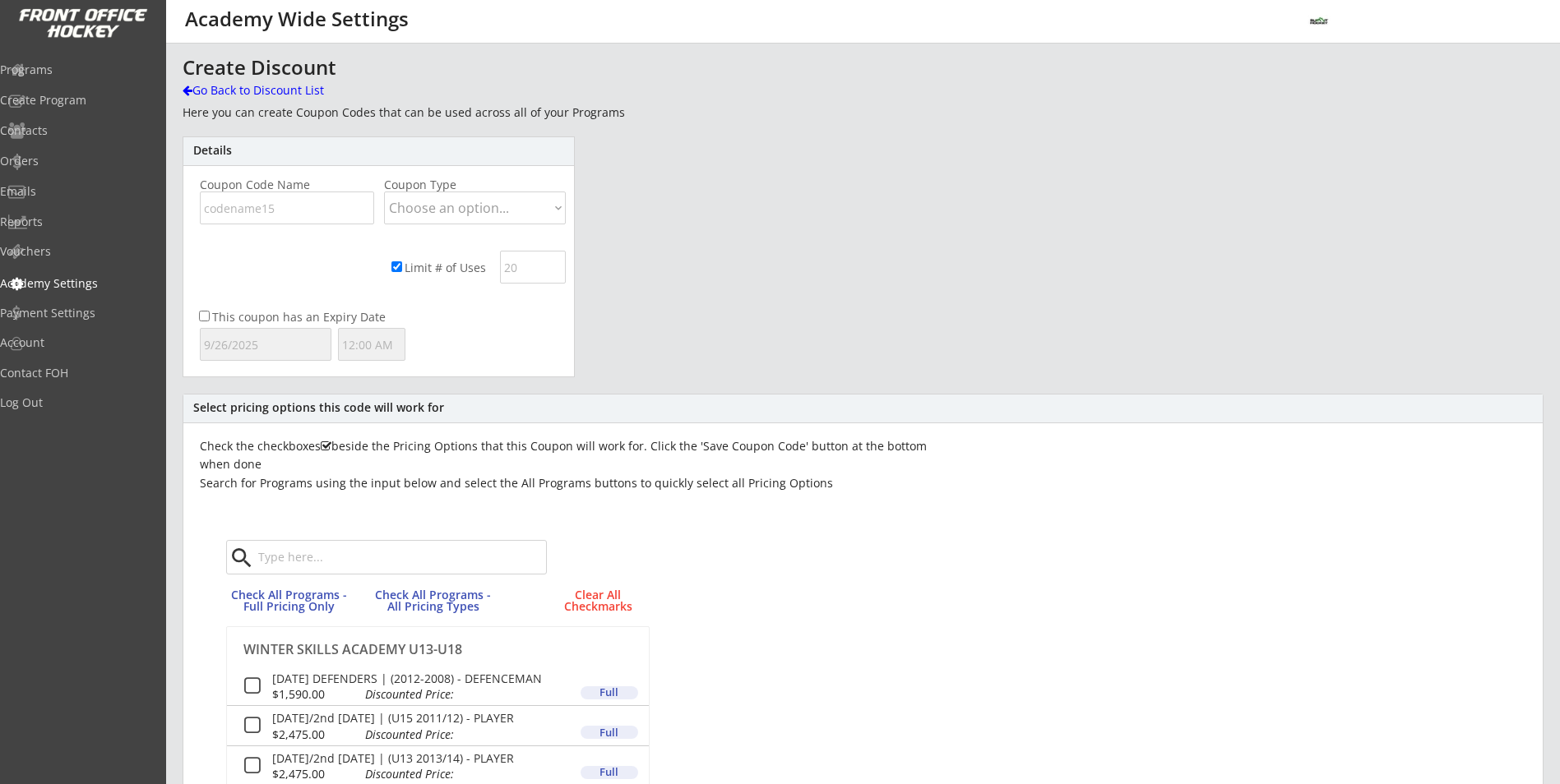
click at [280, 213] on input "input" at bounding box center [287, 207] width 175 height 33
type input "u13fridays"
click at [494, 201] on select "Choose an option... Dollar Amount Percentage" at bounding box center [475, 207] width 182 height 33
select select ""Percentage""
click at [384, 191] on select "Choose an option... Dollar Amount Percentage" at bounding box center [475, 207] width 182 height 33
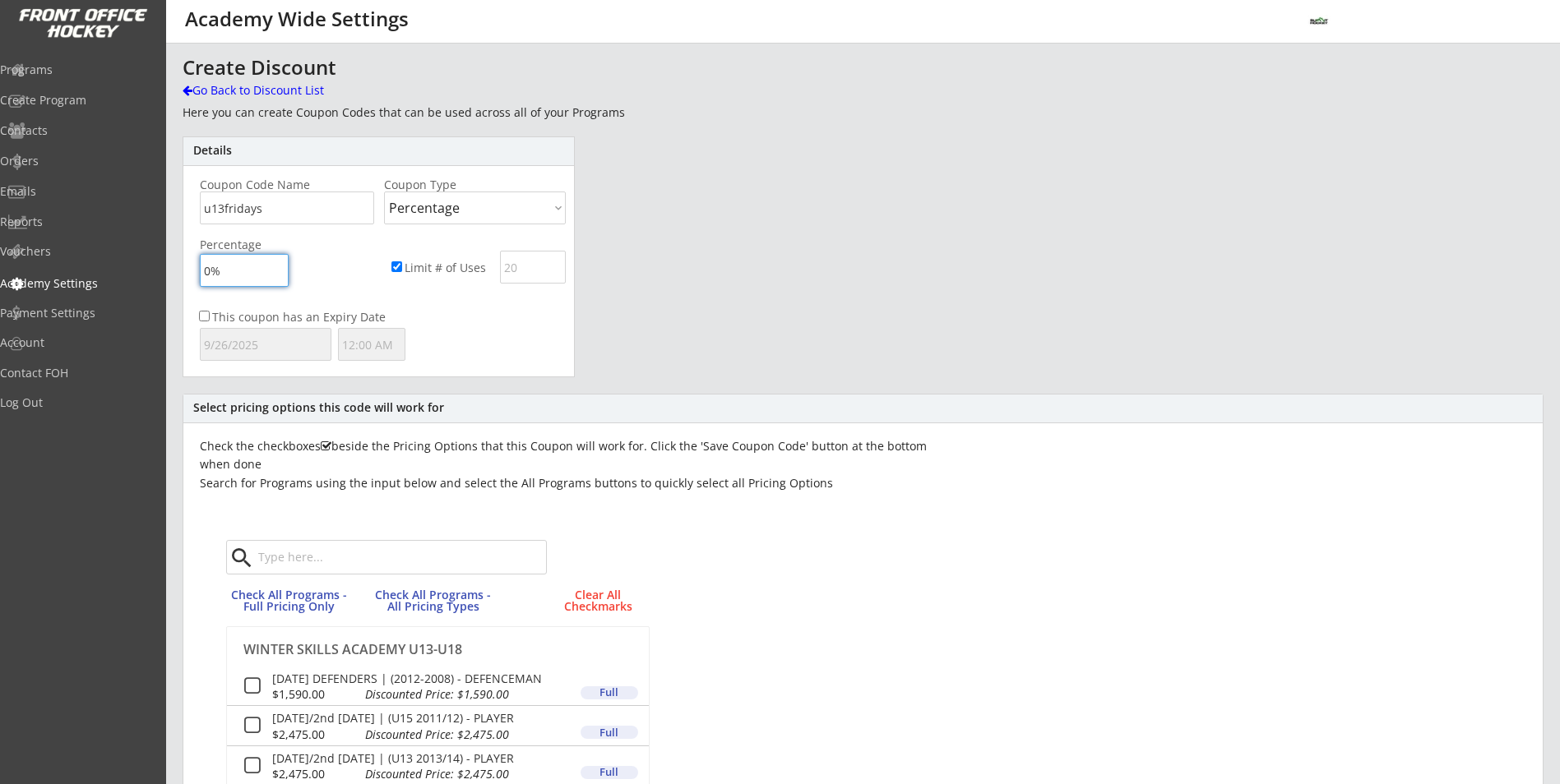
click at [267, 275] on input "input" at bounding box center [244, 269] width 89 height 33
type input "100%"
click at [512, 268] on input "input" at bounding box center [532, 267] width 66 height 33
type input "1"
click at [208, 315] on input "This coupon has an Expiry Date" at bounding box center [204, 317] width 11 height 11
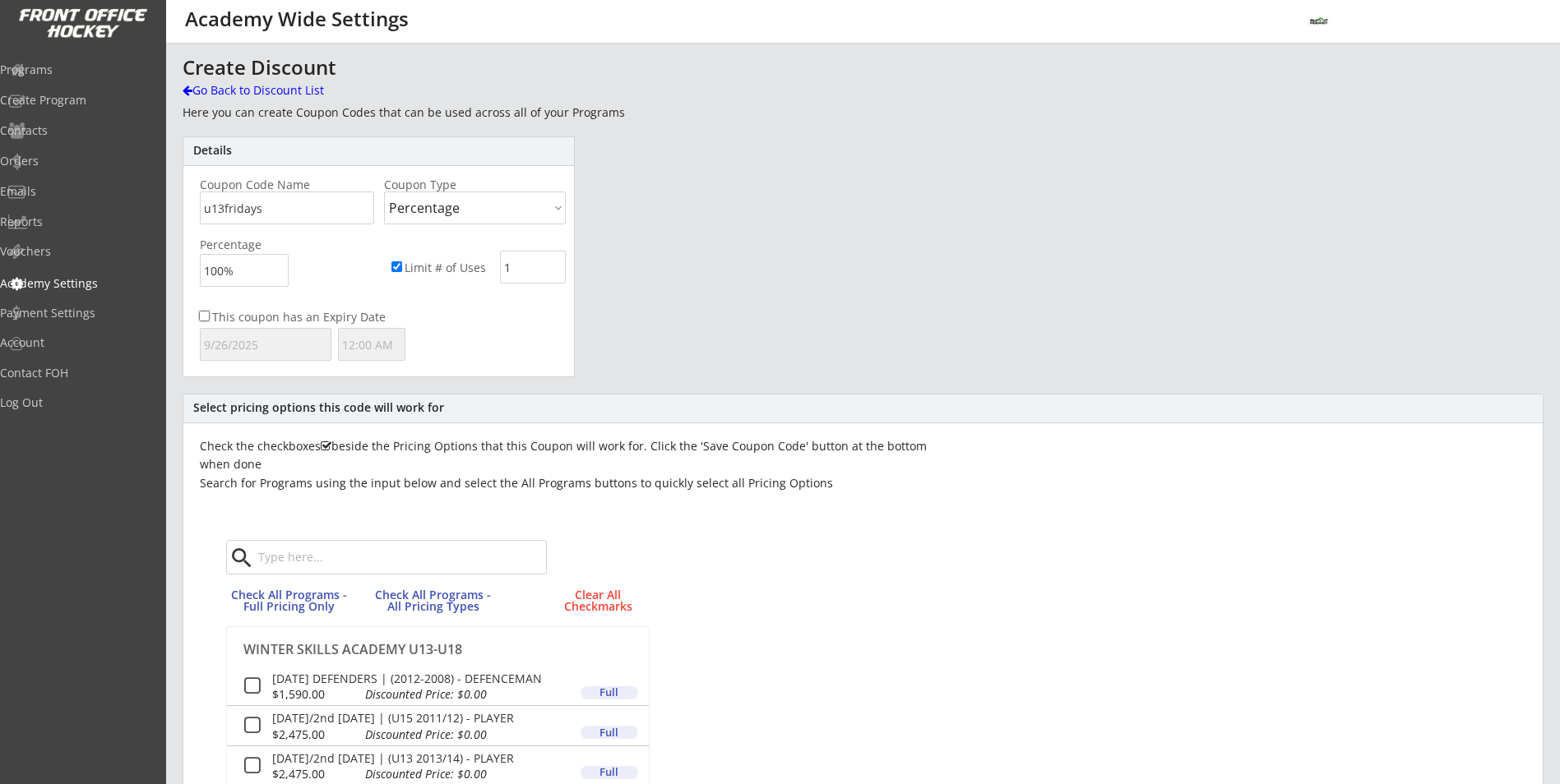
checkbox input "true"
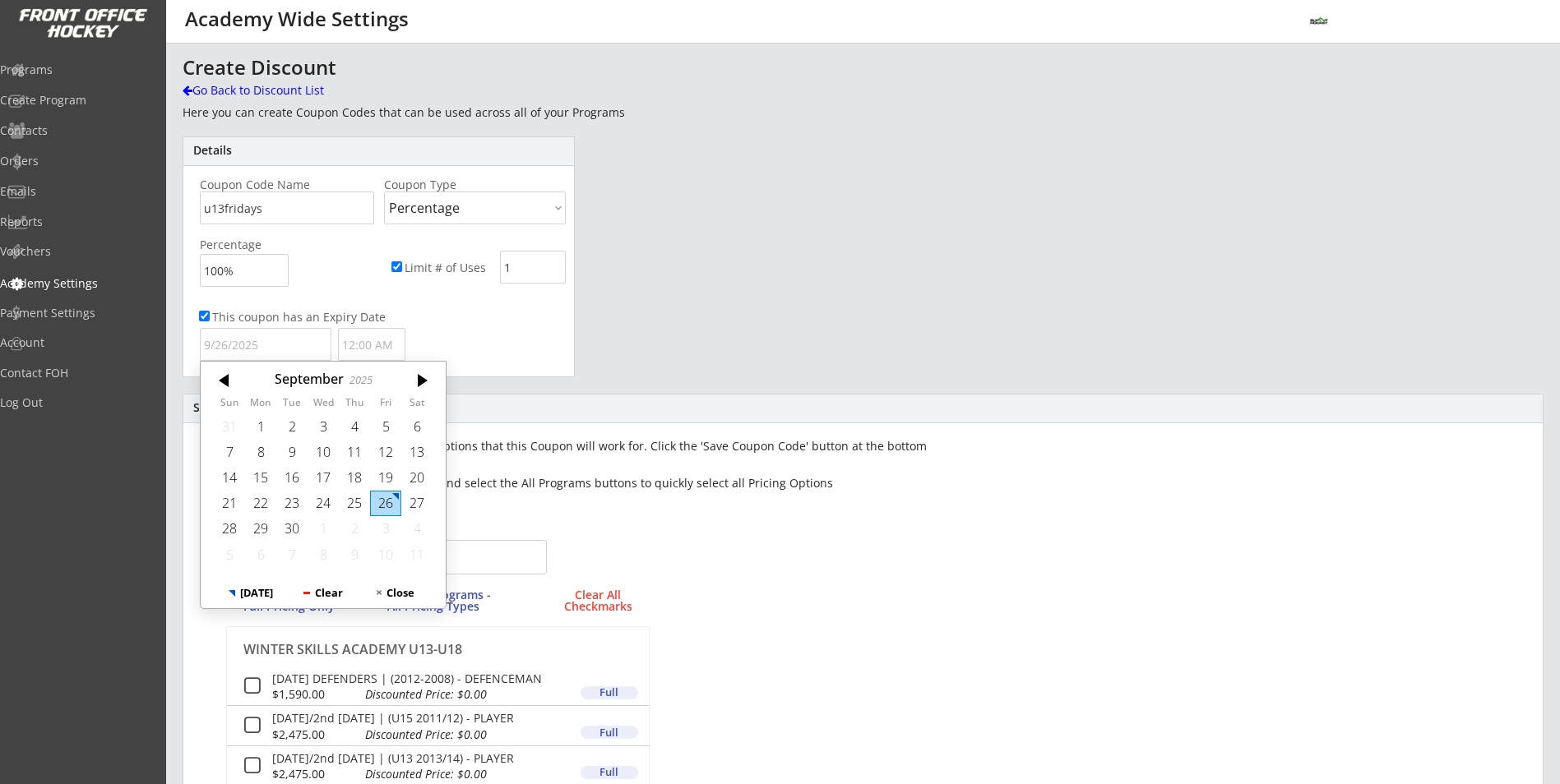
click at [258, 348] on input "text" at bounding box center [266, 344] width 132 height 33
click at [265, 524] on div "29" at bounding box center [261, 529] width 32 height 25
type input "9/29/2025"
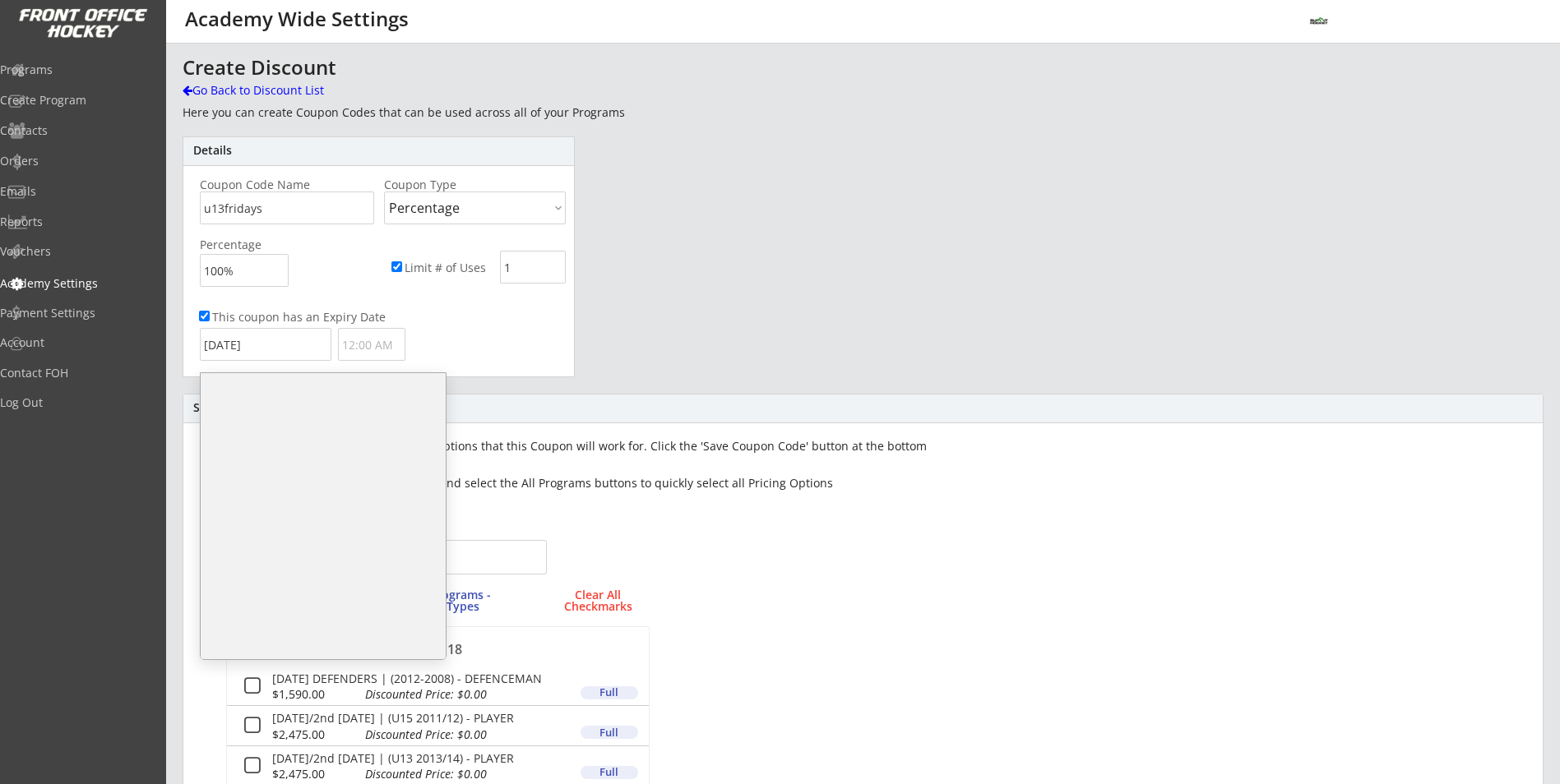
click at [354, 346] on input "text" at bounding box center [372, 344] width 68 height 33
drag, startPoint x: 278, startPoint y: 520, endPoint x: 286, endPoint y: 500, distance: 21.5
click at [286, 500] on ul "12:00 AM 12:30 AM 1:00 AM 1:30 AM 2:00 AM 2:30 AM 3:00 AM 3:30 AM 4:00 AM 4:30 …" at bounding box center [323, 528] width 245 height 1346
click at [309, 511] on li "12:00 PM" at bounding box center [323, 504] width 245 height 27
type input "12:00 PM"
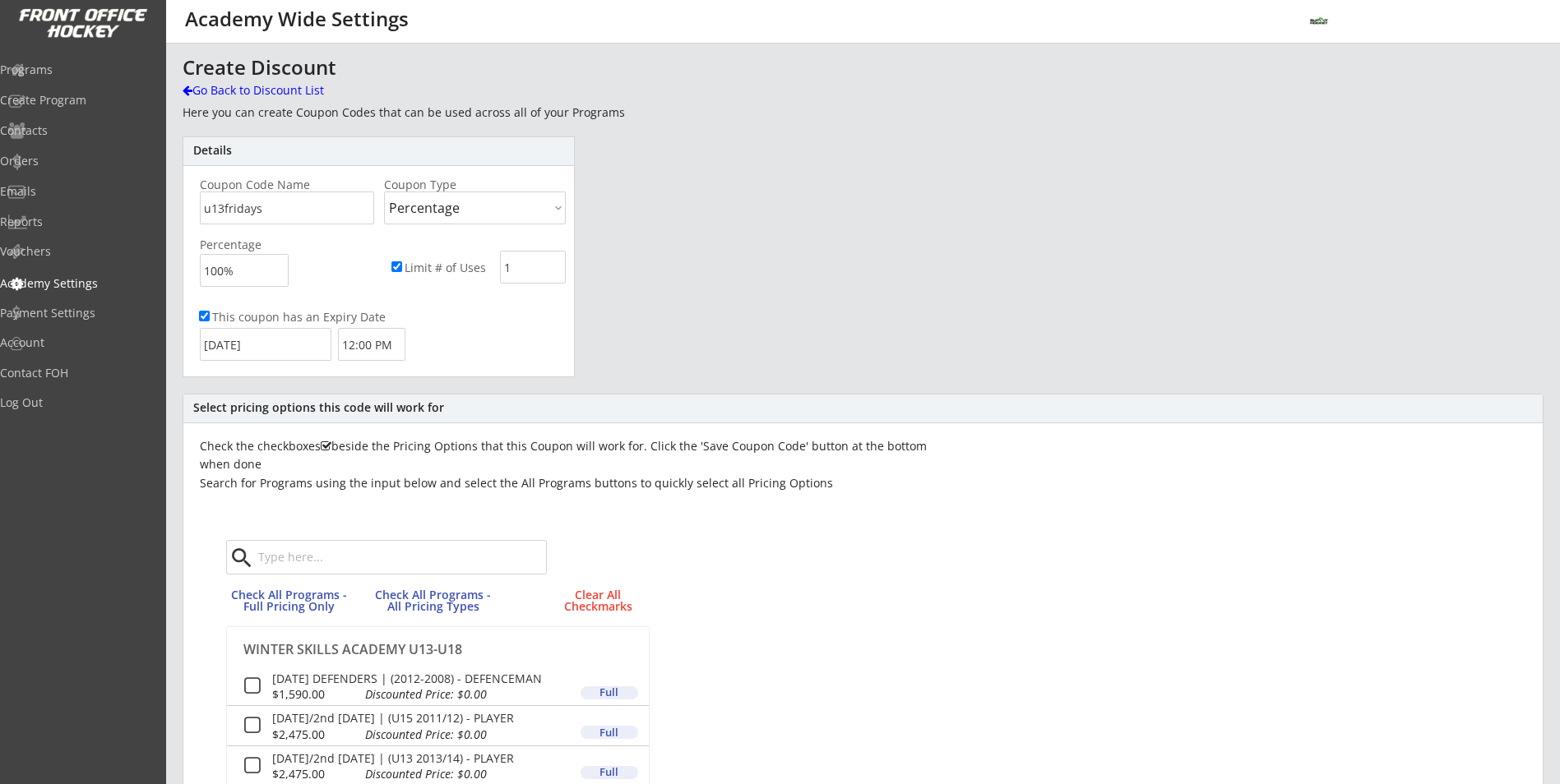
scroll to position [584, 0]
click at [1029, 557] on div "Select pricing options this code will work for Check the checkboxes beside the …" at bounding box center [862, 690] width 1361 height 593
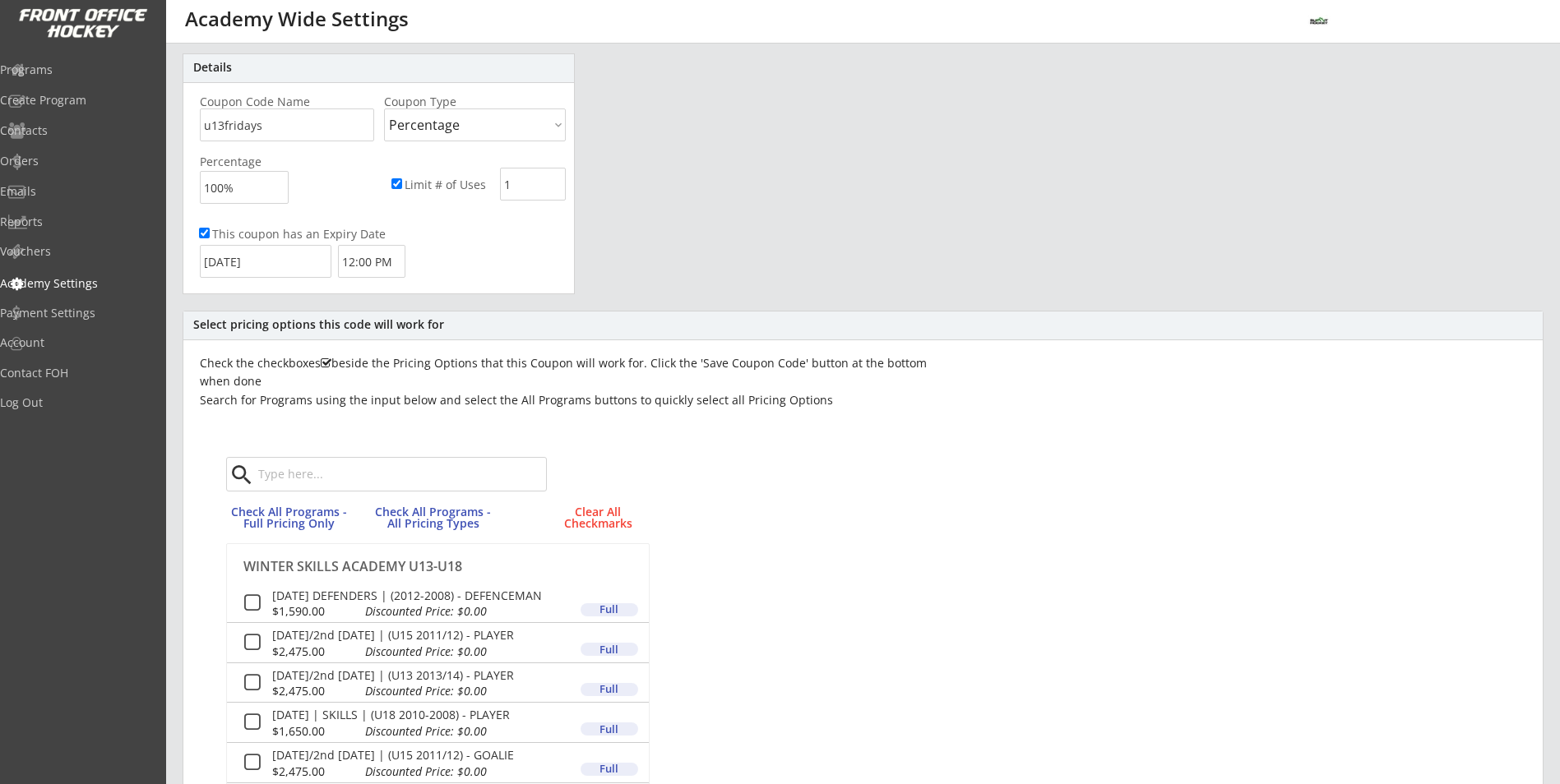
scroll to position [402, 0]
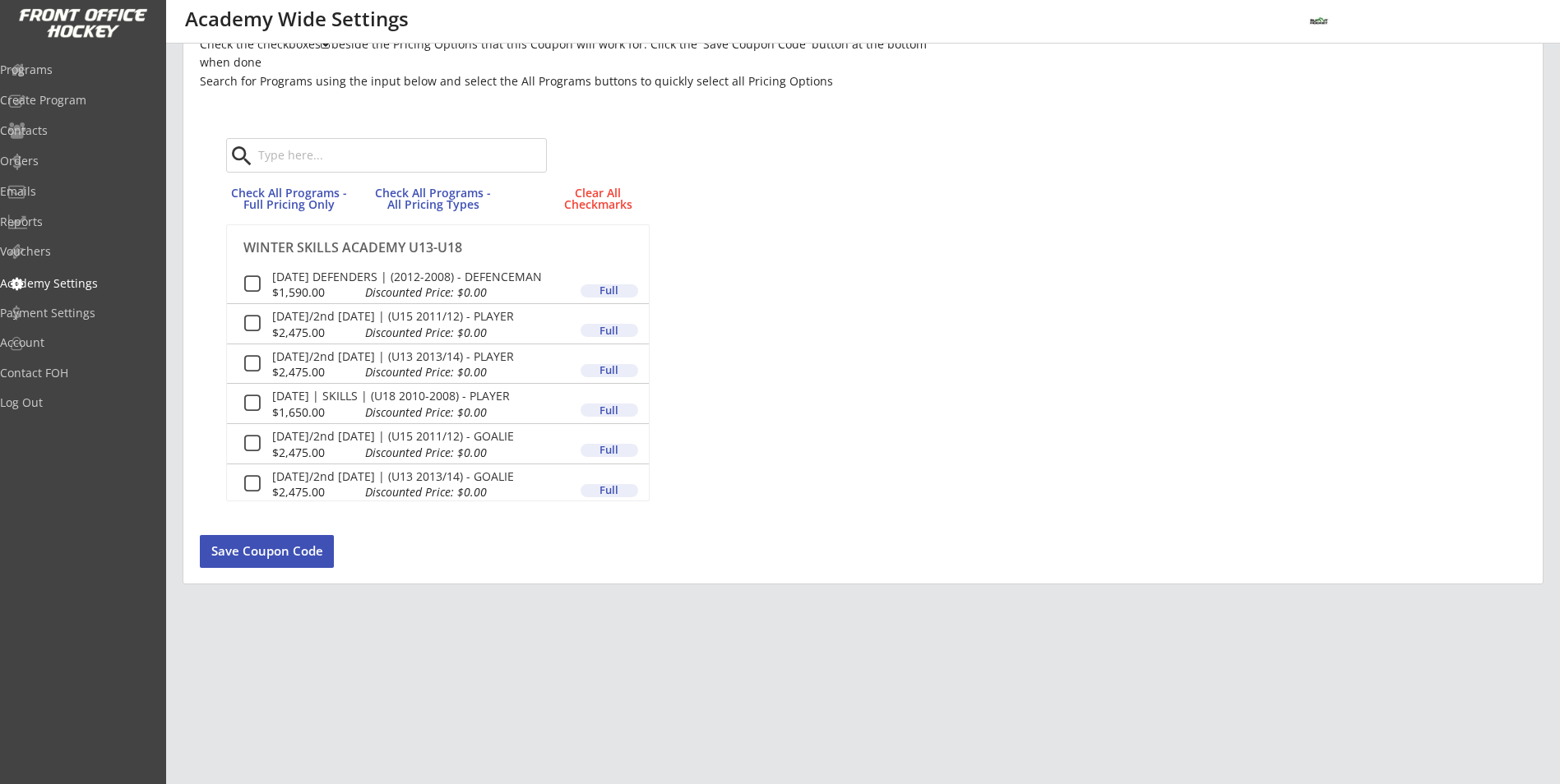
click at [292, 558] on button "Save Coupon Code" at bounding box center [267, 551] width 134 height 33
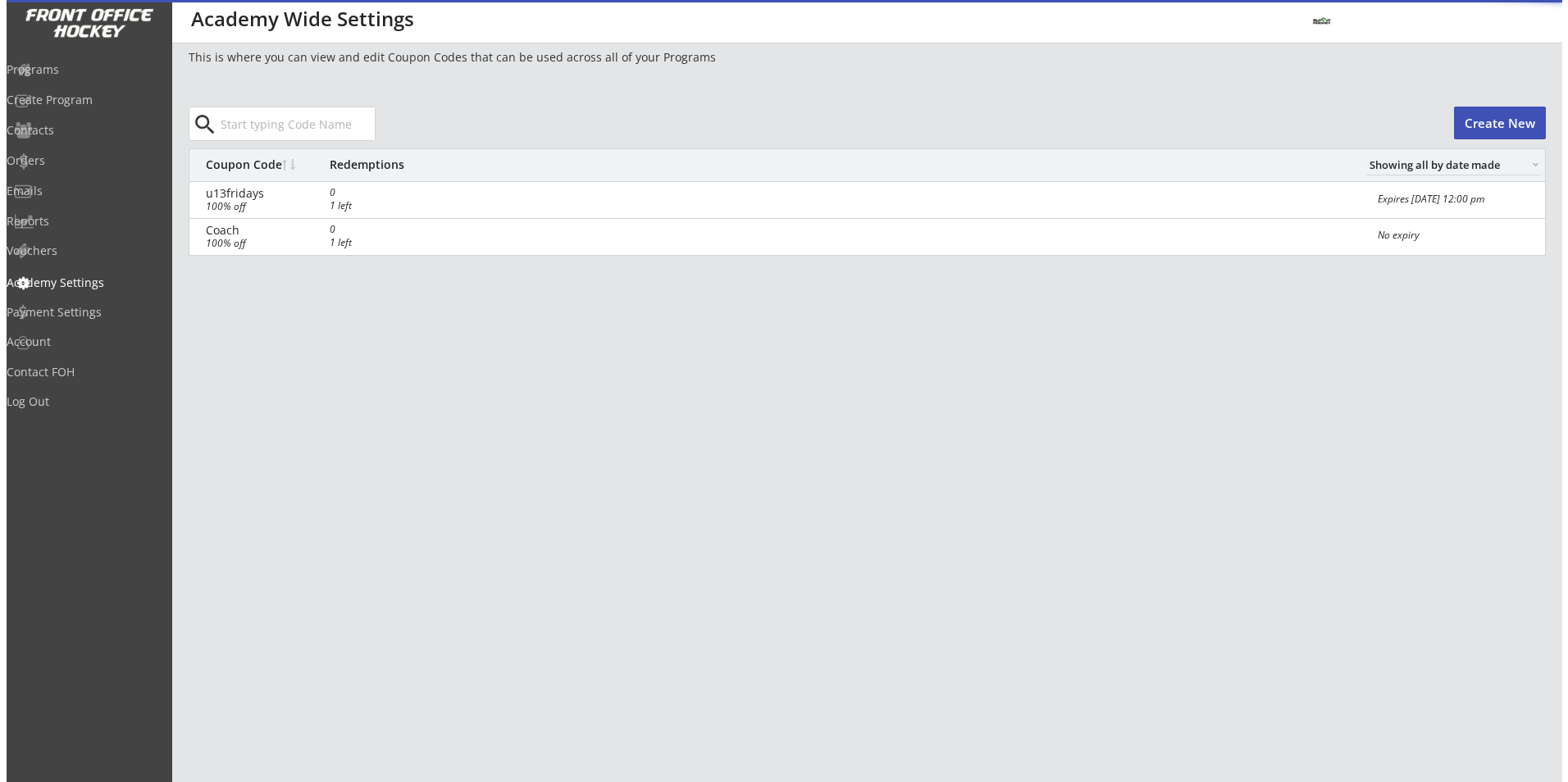
scroll to position [0, 0]
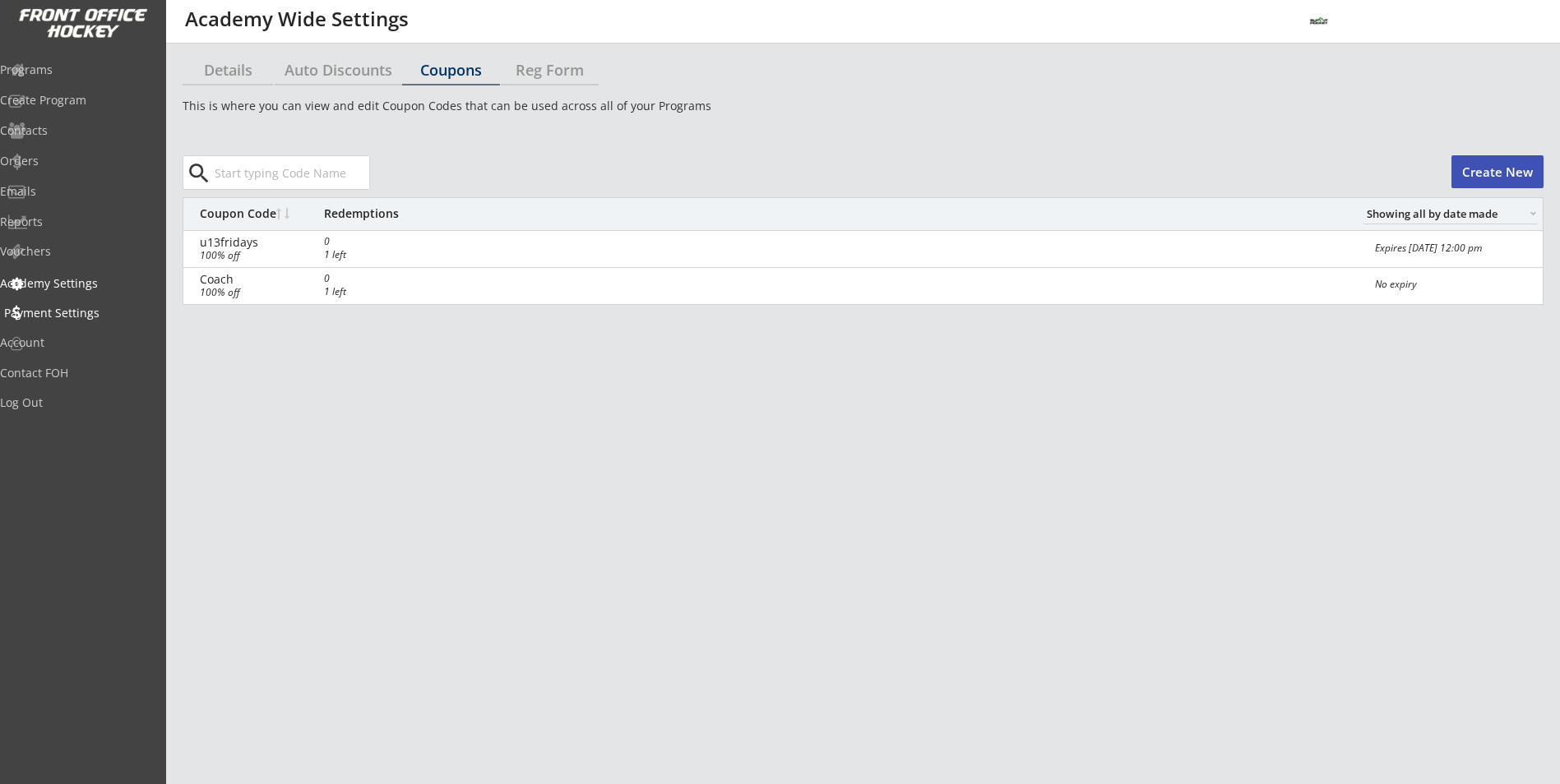
click at [70, 309] on div "Payment Settings" at bounding box center [77, 313] width 148 height 11
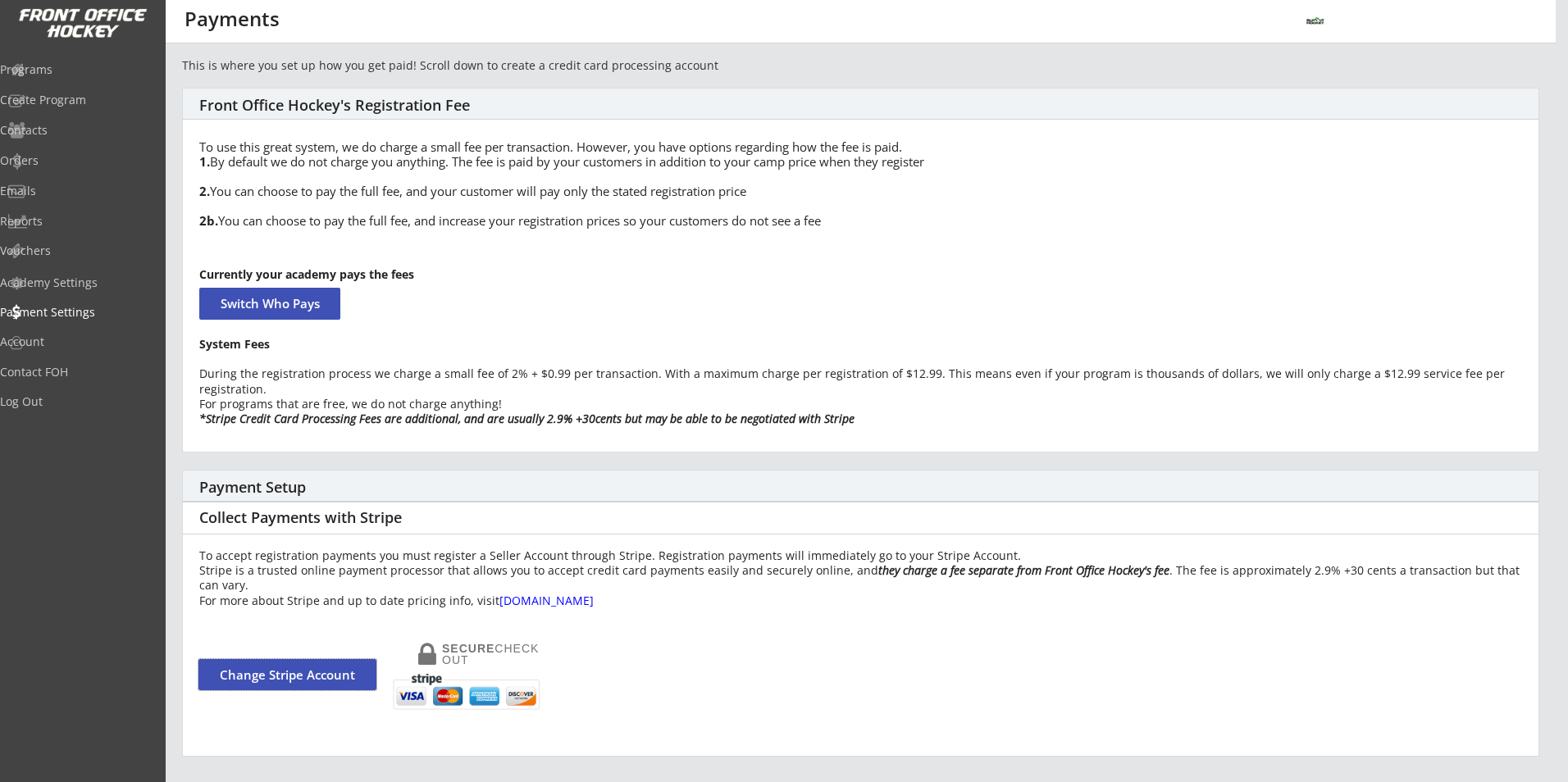
click at [266, 674] on button "Change Stripe Account" at bounding box center [287, 675] width 178 height 32
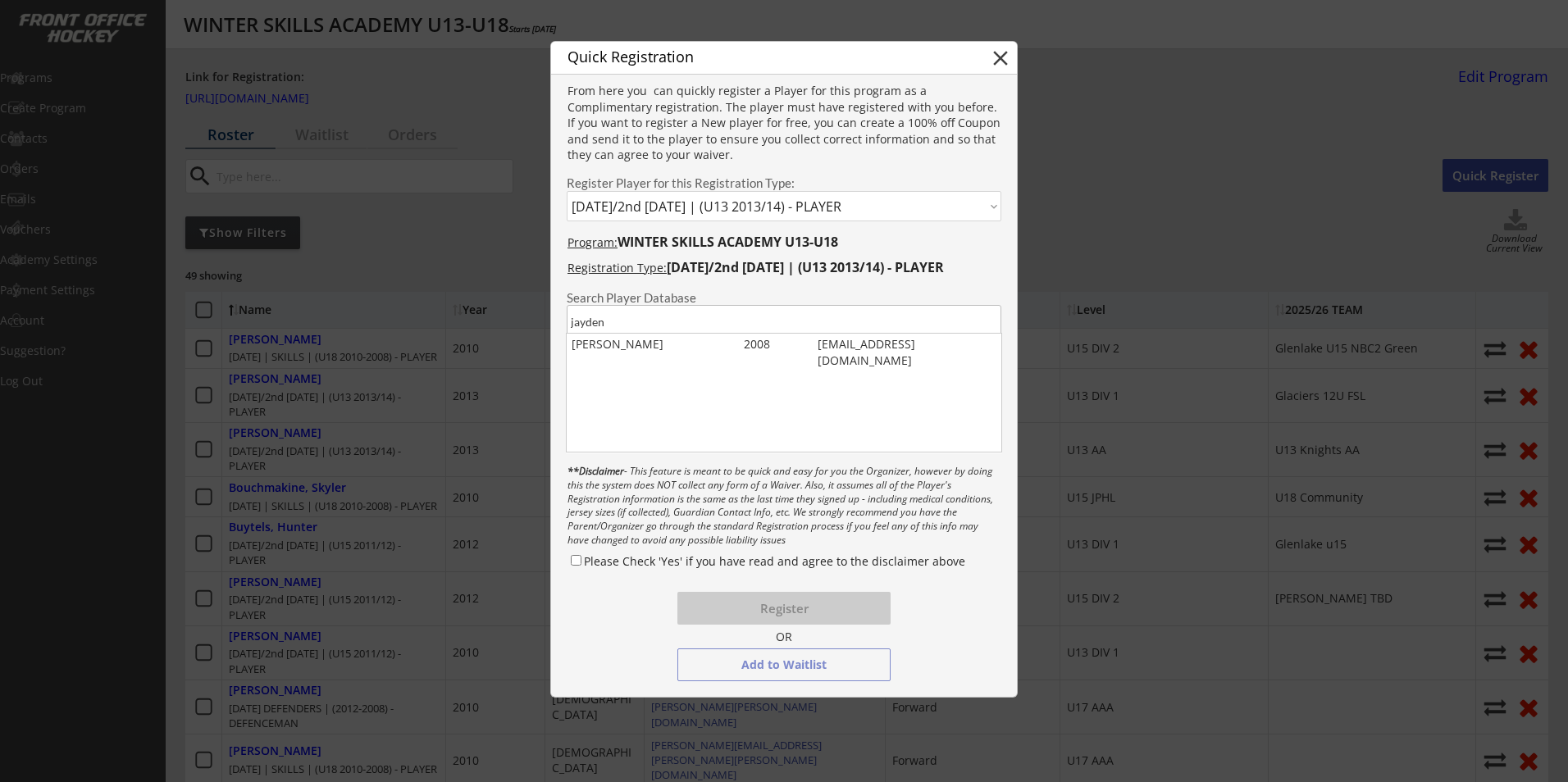
select select ""1348695171700984260__LOOKUP__1747273541630x673112976037249000""
click at [410, 340] on div at bounding box center [784, 391] width 1568 height 782
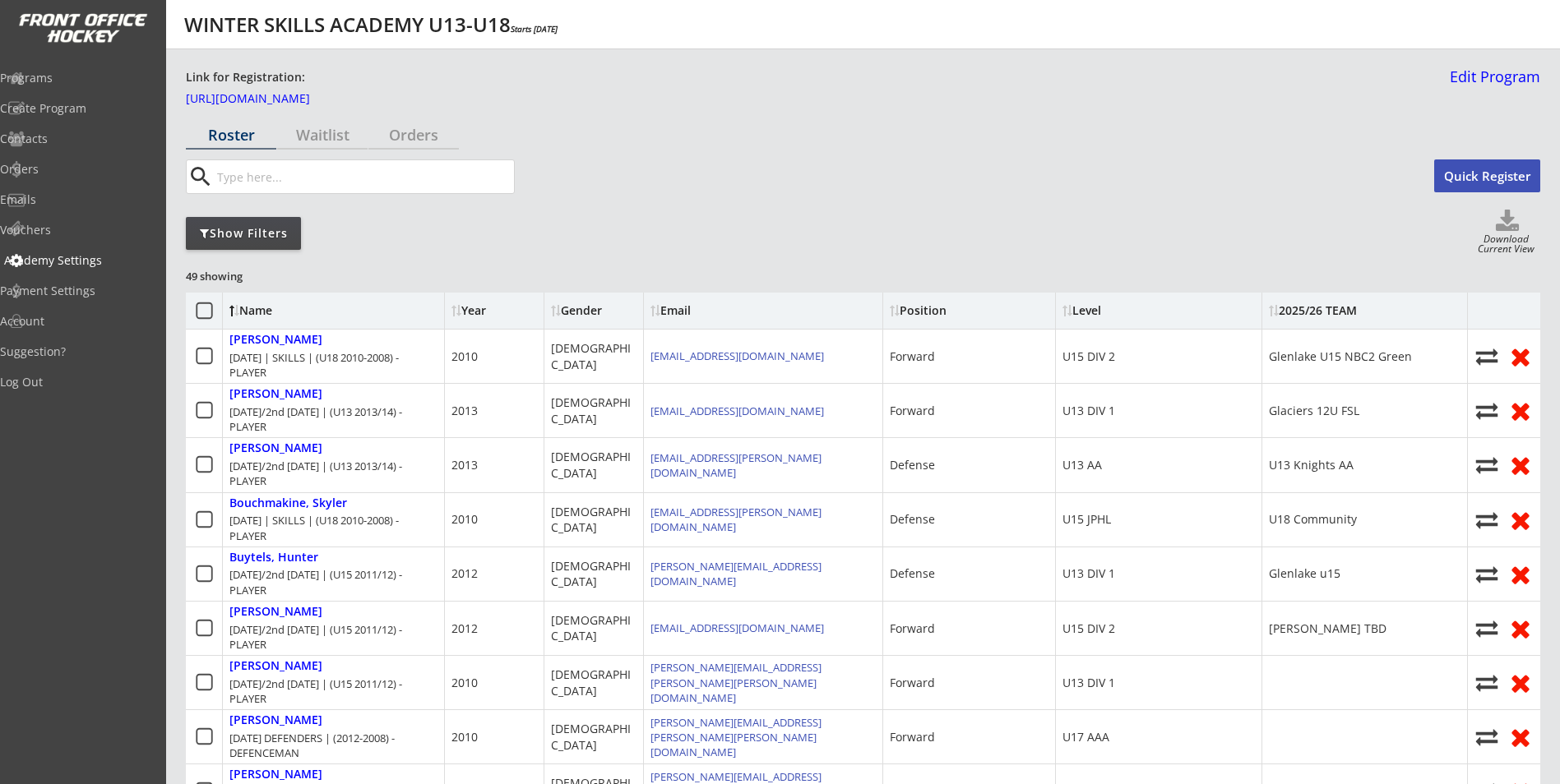
click at [72, 262] on div "Academy Settings" at bounding box center [77, 260] width 148 height 11
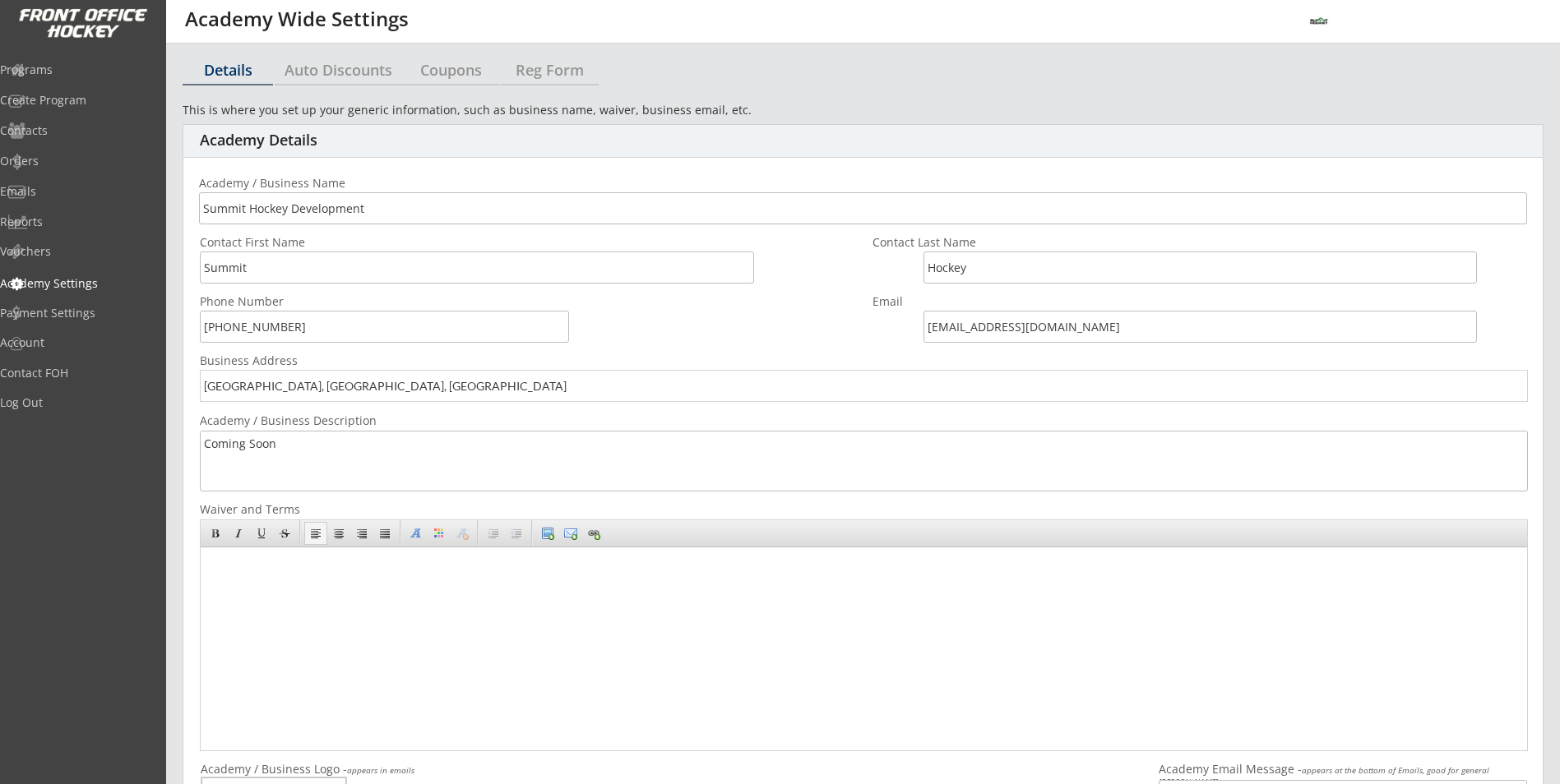
select select ""CAD""
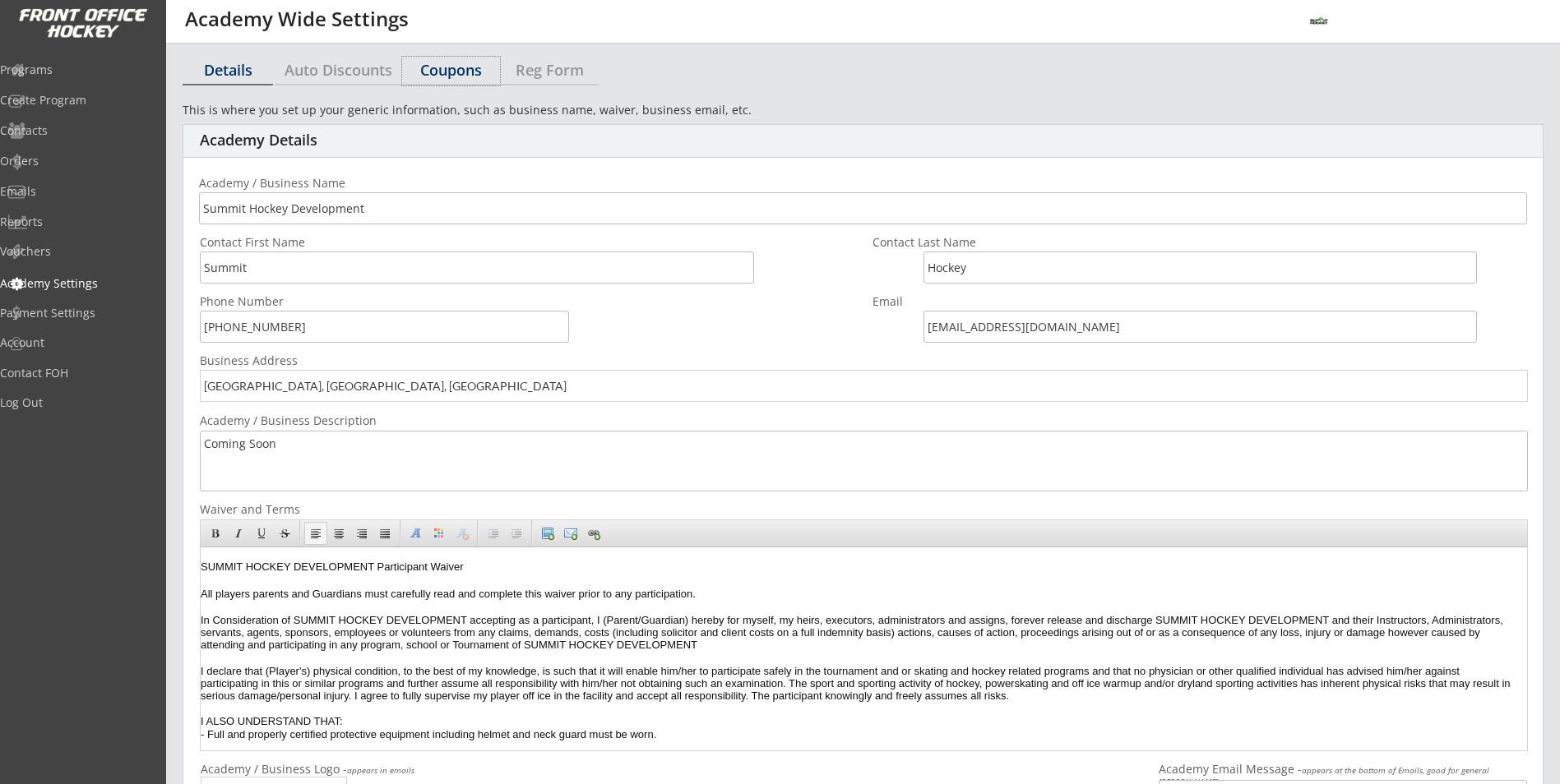
click at [459, 72] on div "Coupons" at bounding box center [451, 70] width 98 height 15
select select ""Showing all by date made""
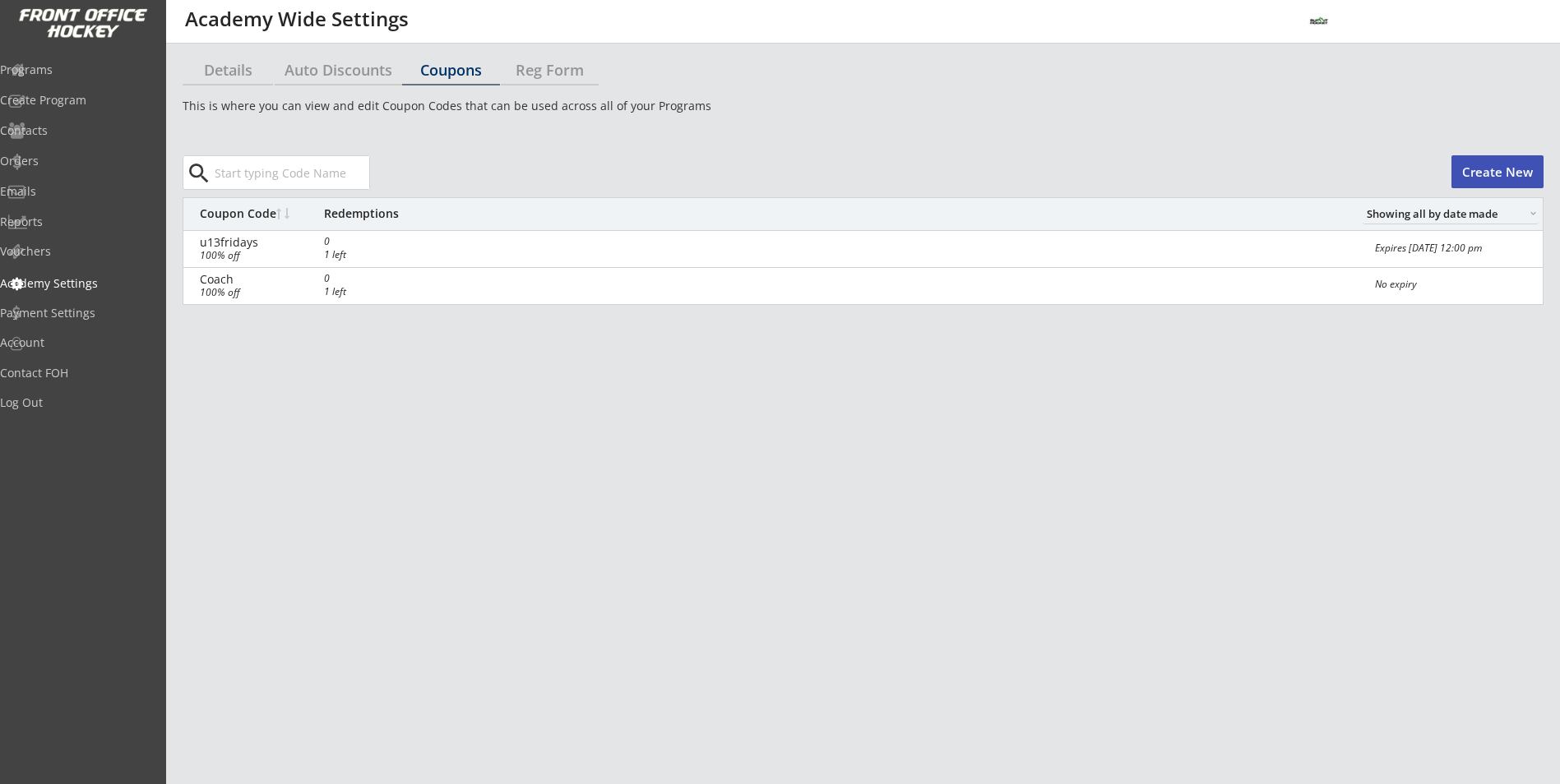
click at [1529, 161] on button "Create New" at bounding box center [1497, 171] width 92 height 33
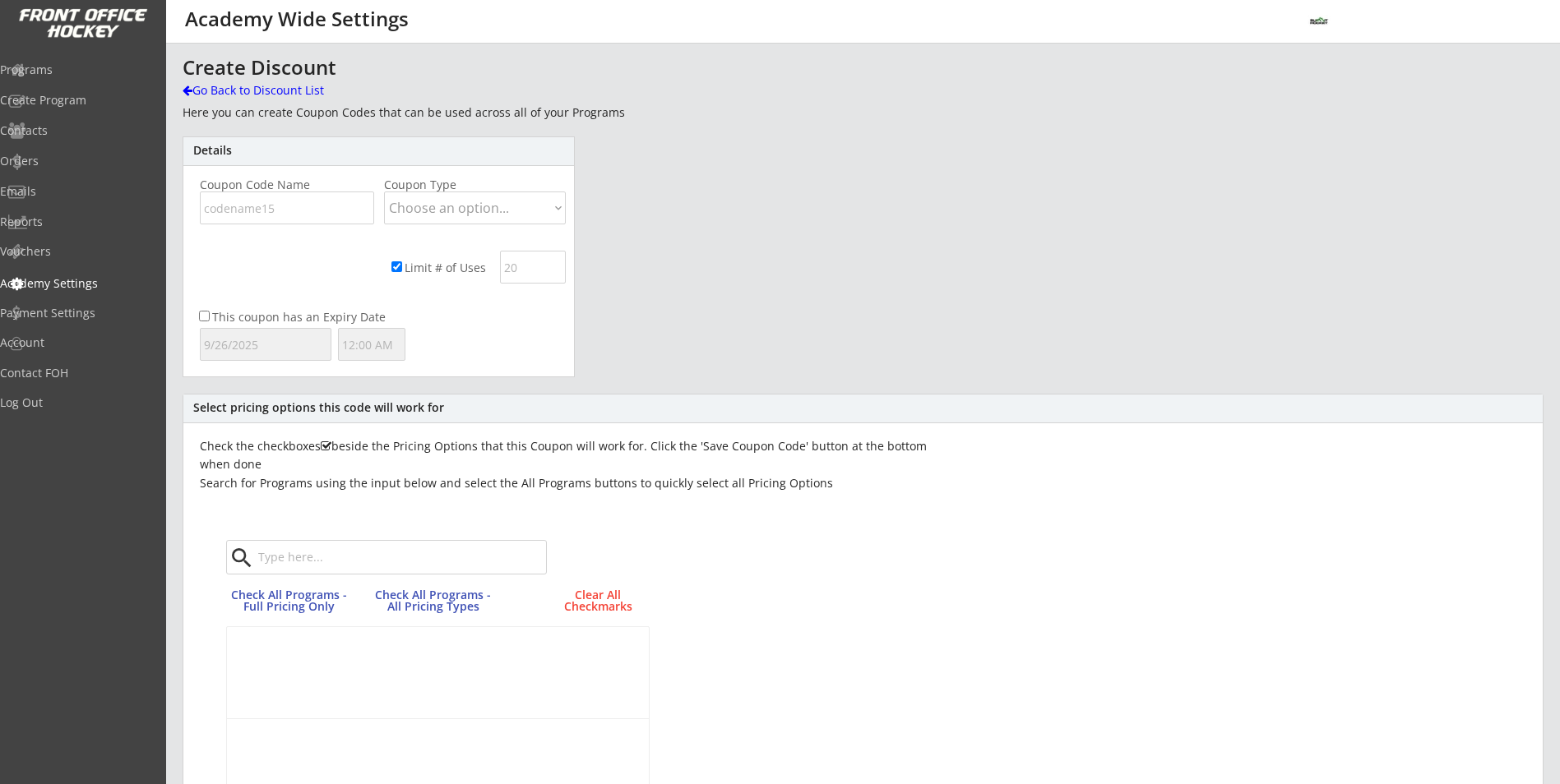
scroll to position [506, 0]
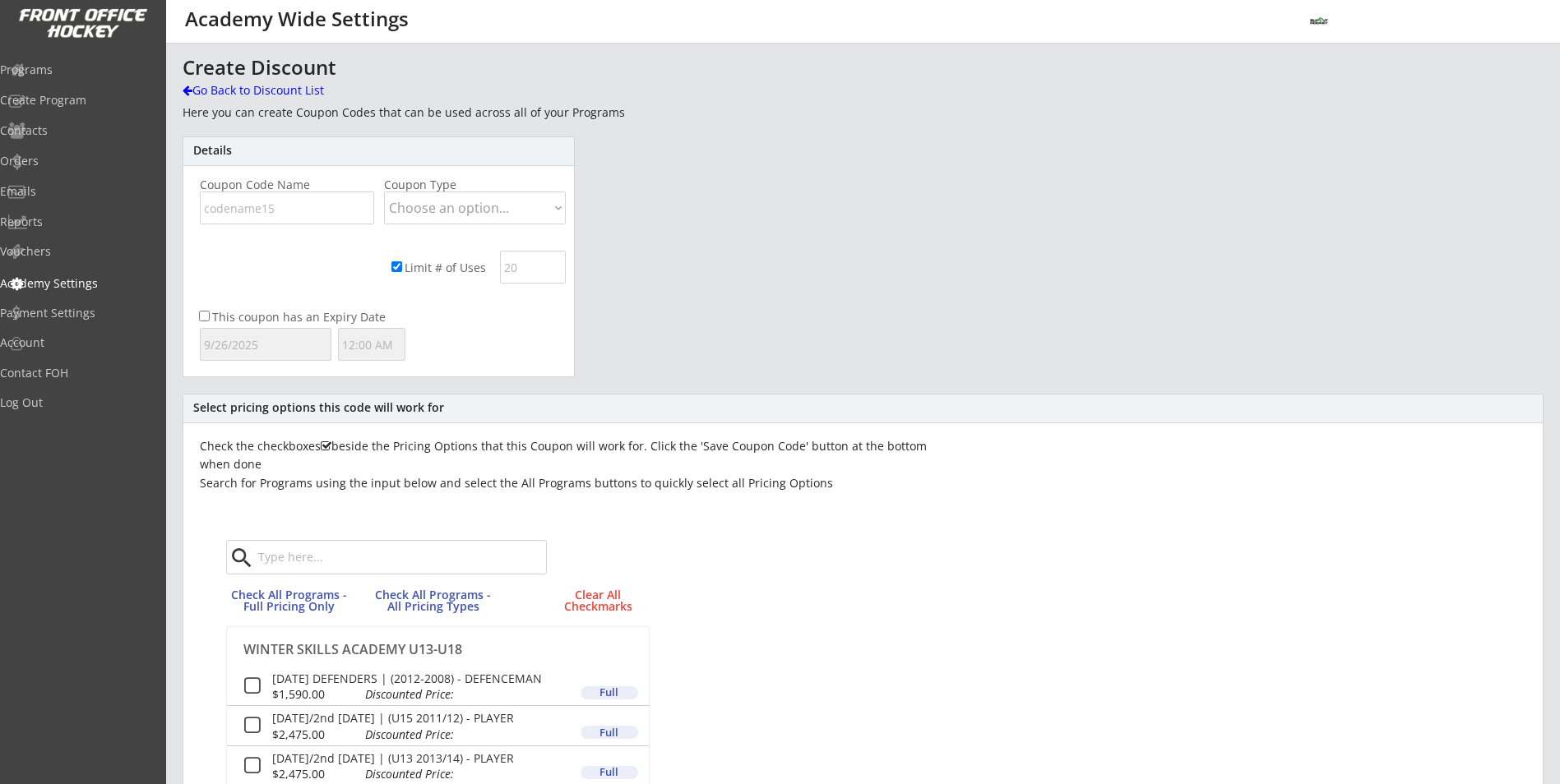
click at [423, 211] on select "Choose an option... Dollar Amount Percentage" at bounding box center [475, 207] width 182 height 33
select select ""Dollar Amount""
click at [384, 191] on select "Choose an option... Dollar Amount Percentage" at bounding box center [475, 207] width 182 height 33
click at [269, 263] on input "input" at bounding box center [244, 269] width 89 height 33
click at [425, 218] on select "Choose an option... Dollar Amount Percentage" at bounding box center [475, 207] width 182 height 33
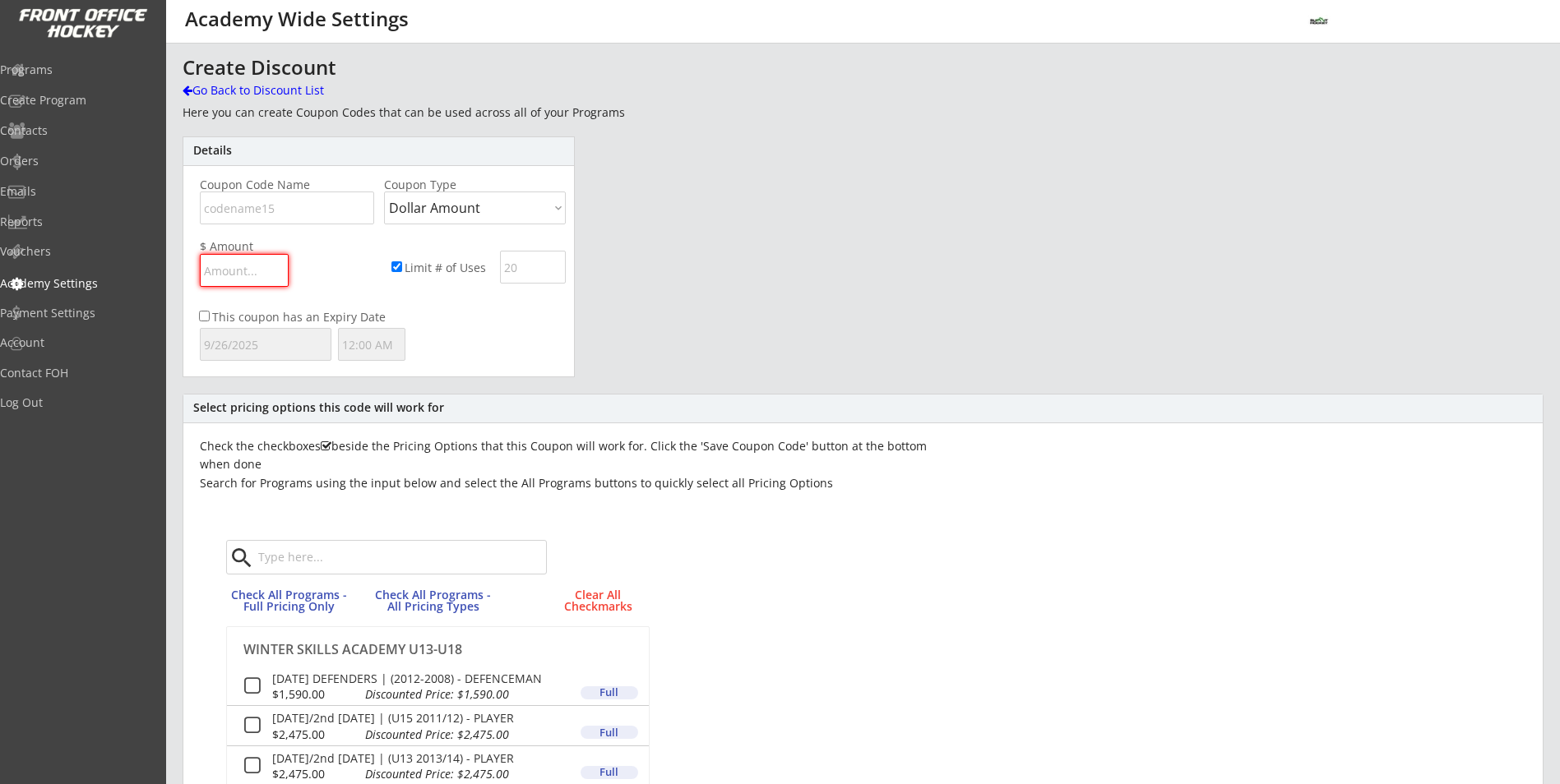
click at [384, 191] on select "Choose an option... Dollar Amount Percentage" at bounding box center [475, 207] width 182 height 33
click at [212, 77] on div "Create Discount" at bounding box center [536, 67] width 709 height 20
click at [214, 94] on div "Go Back to Discount List" at bounding box center [267, 90] width 169 height 17
